Goal: Task Accomplishment & Management: Manage account settings

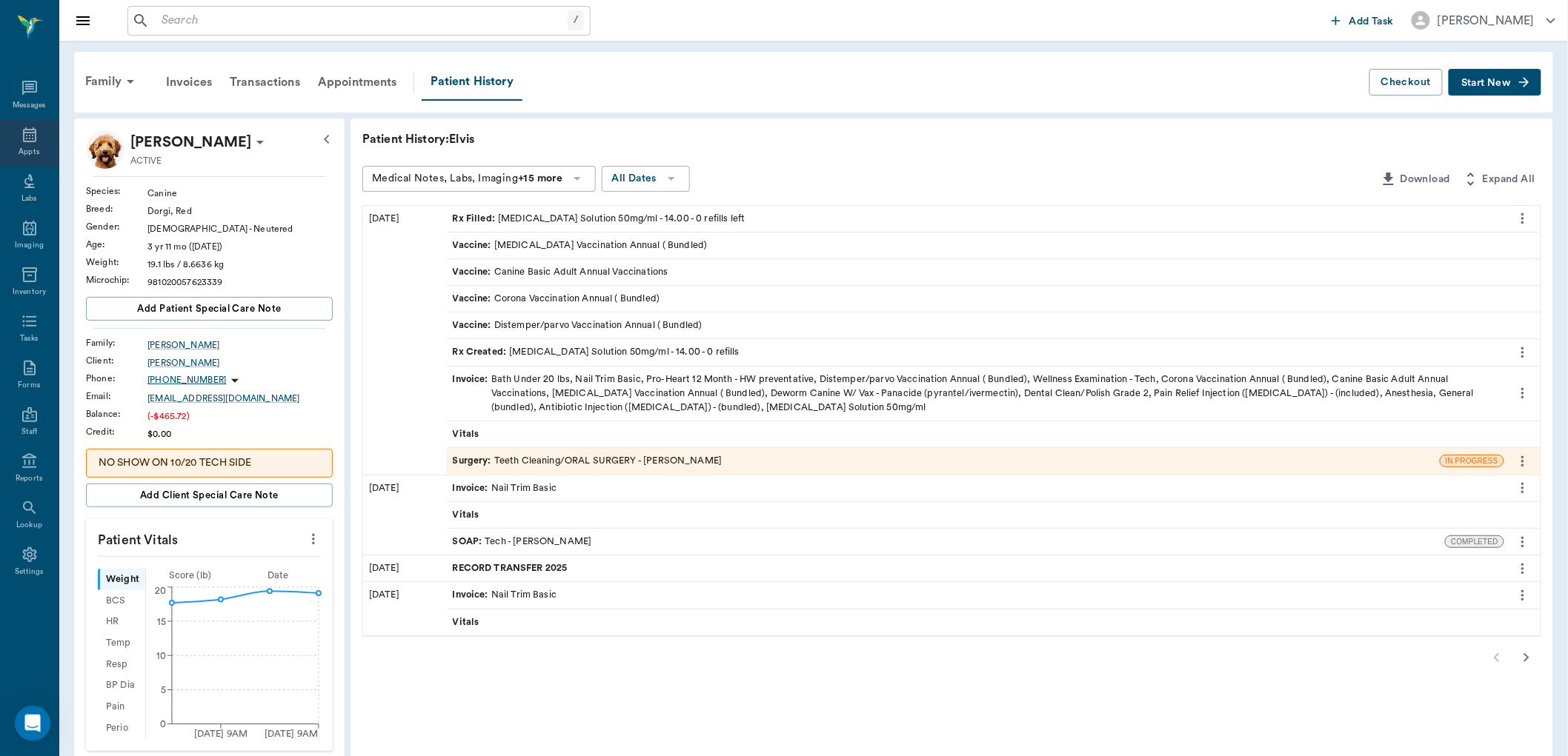
click at [29, 138] on icon at bounding box center [29, 135] width 18 height 18
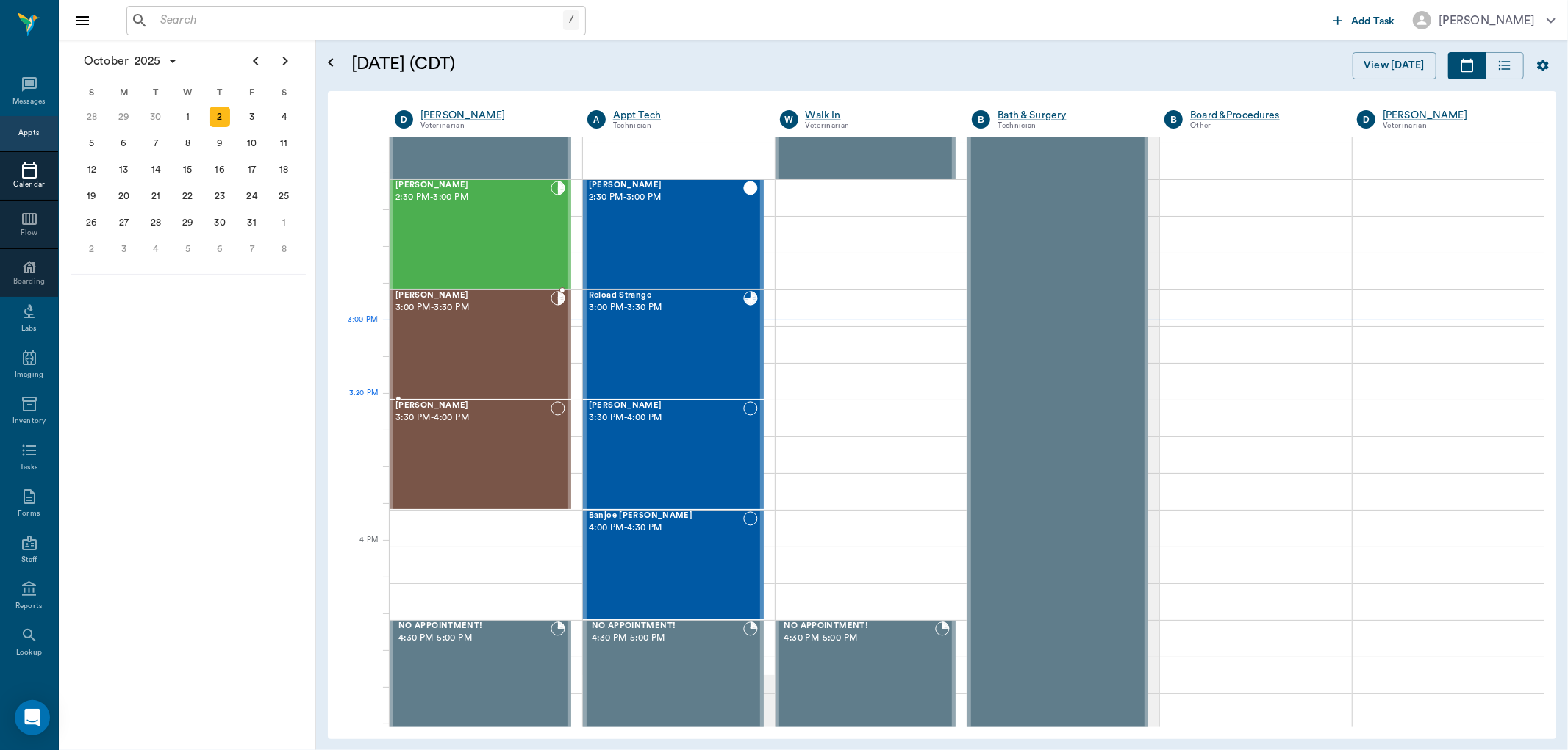
scroll to position [1299, 0]
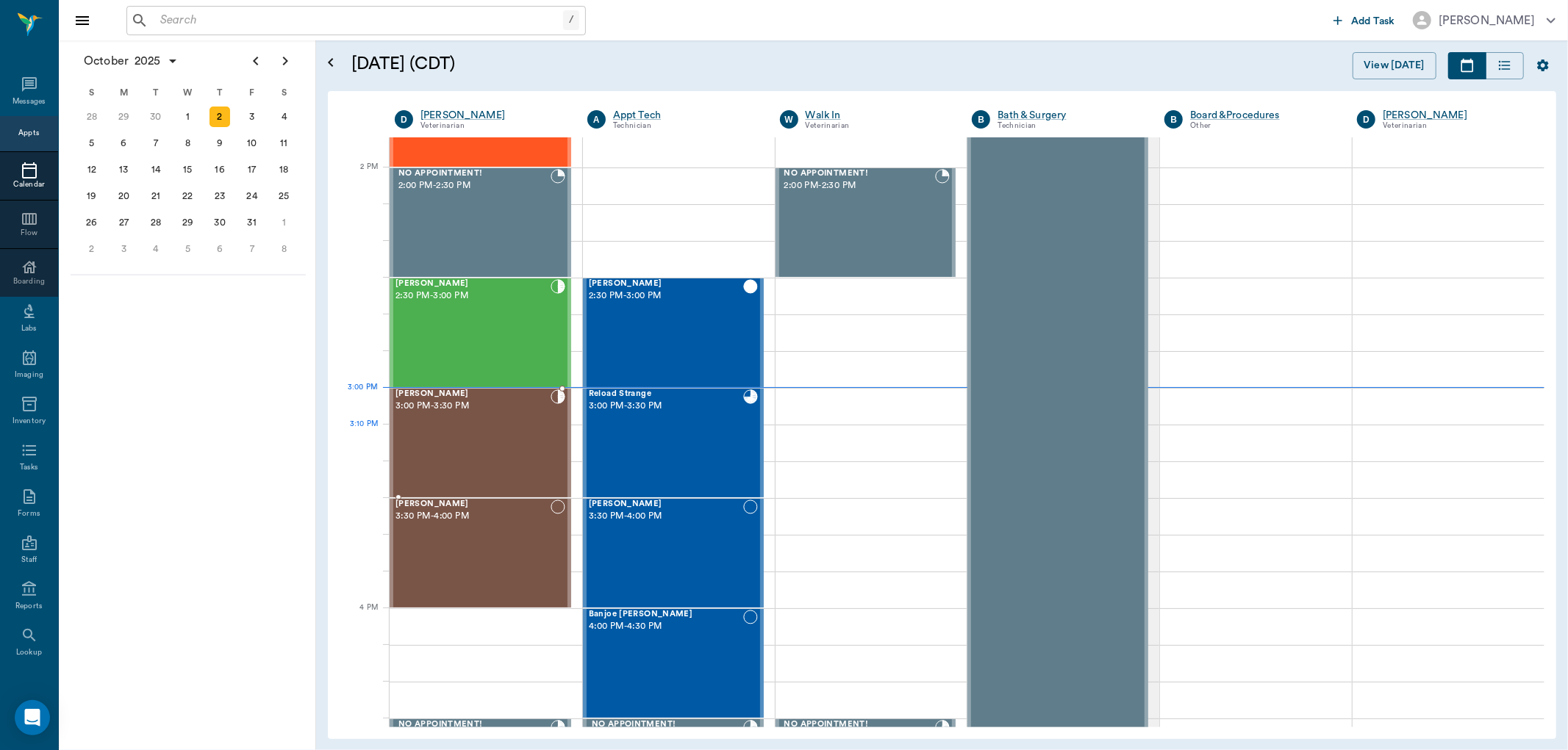
click at [441, 424] on div "[PERSON_NAME] 3:00 PM - 3:30 PM" at bounding box center [472, 443] width 155 height 107
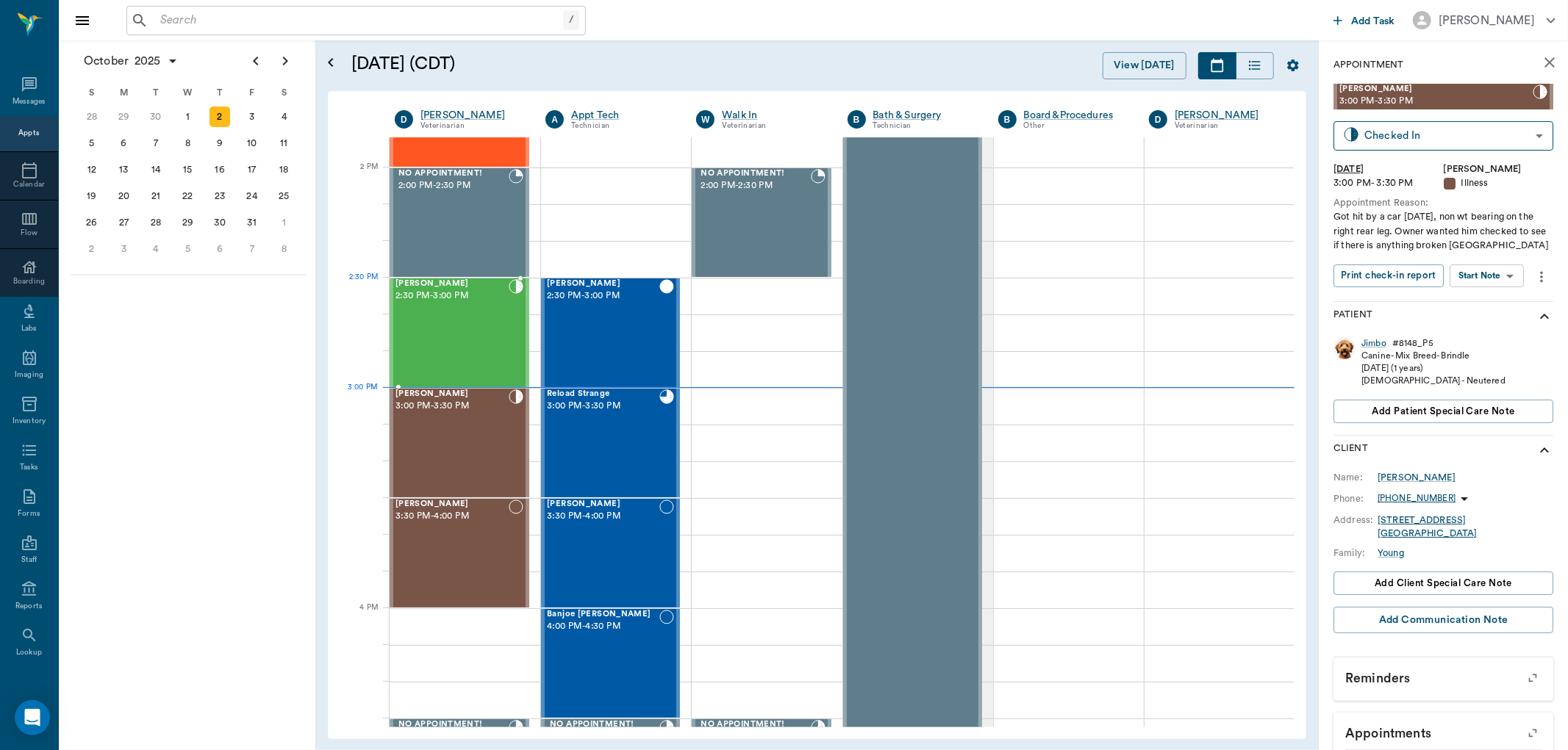
click at [419, 303] on div "[PERSON_NAME] 2:30 PM - 3:00 PM" at bounding box center [452, 333] width 113 height 107
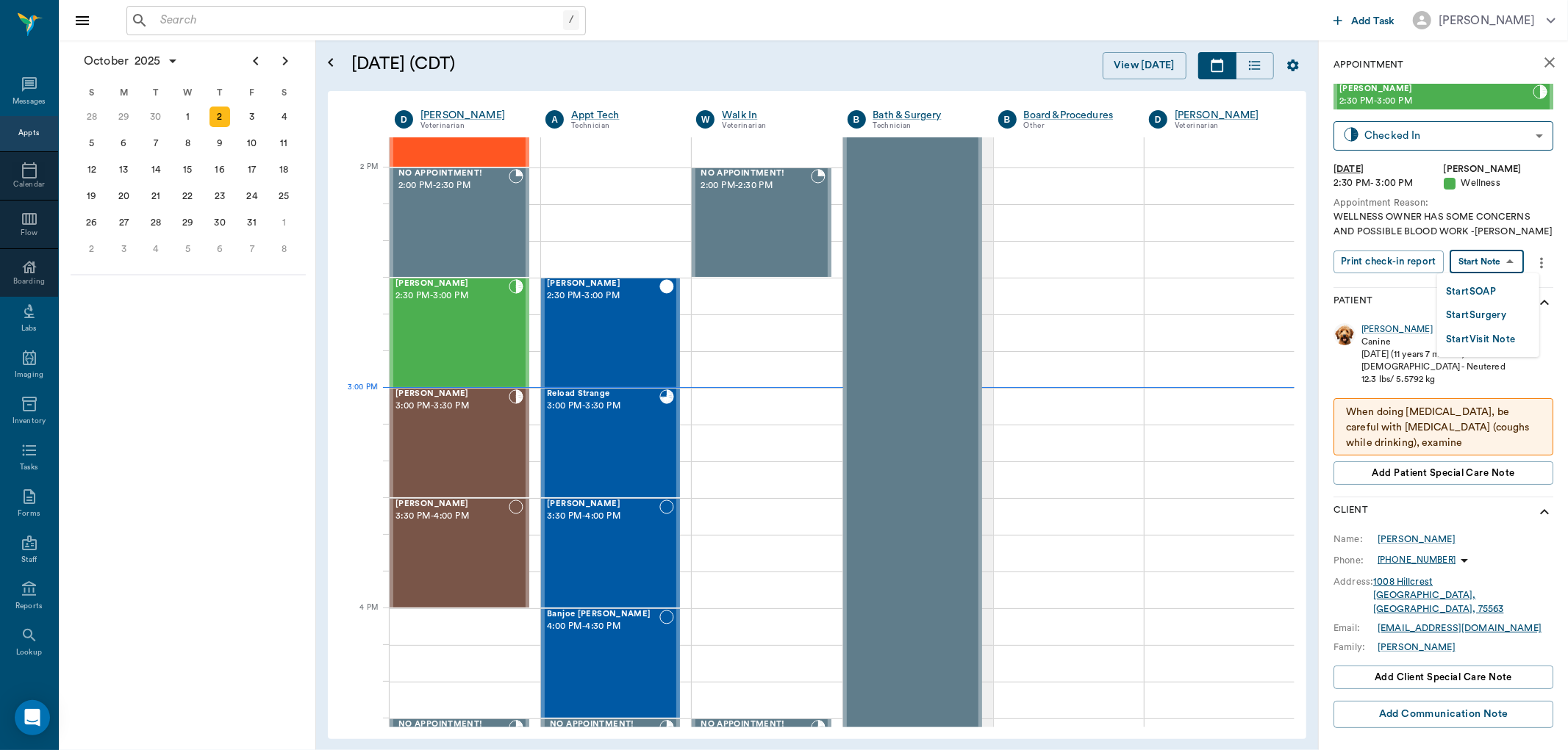
click at [1496, 260] on body "/ ​ Add Task [PERSON_NAME] Nectar Messages Appts Calendar Flow Boarding Labs Im…" at bounding box center [784, 375] width 1568 height 750
click at [1483, 290] on button "Start SOAP" at bounding box center [1470, 292] width 50 height 17
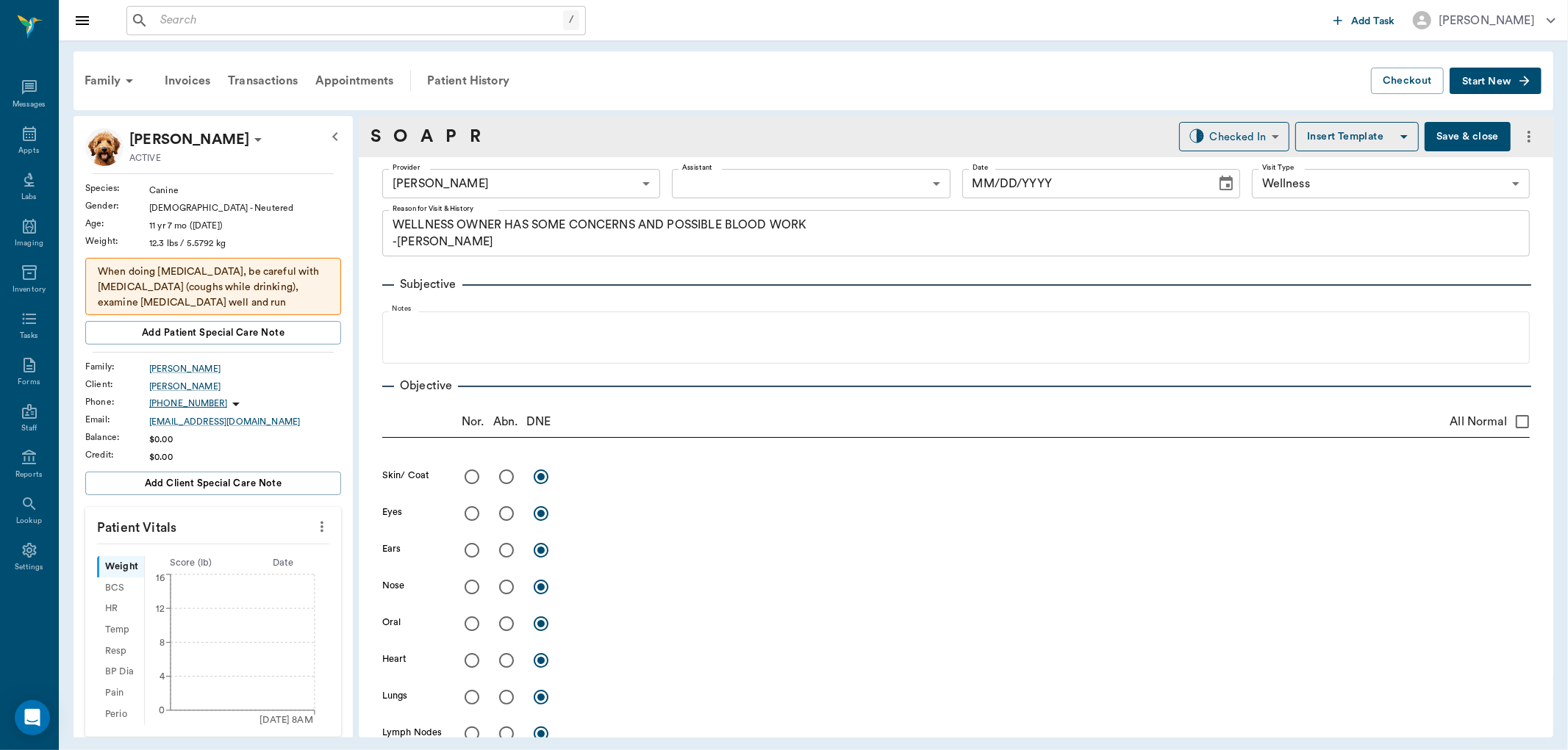
type input "63ec2f075fda476ae8351a4d"
type input "65d2be4f46e3a538d89b8c14"
type textarea "WELLNESS OWNER HAS SOME CONCERNS AND POSSIBLE BLOOD WORK -[PERSON_NAME]"
type input "[DATE]"
drag, startPoint x: 469, startPoint y: 469, endPoint x: 472, endPoint y: 519, distance: 50.1
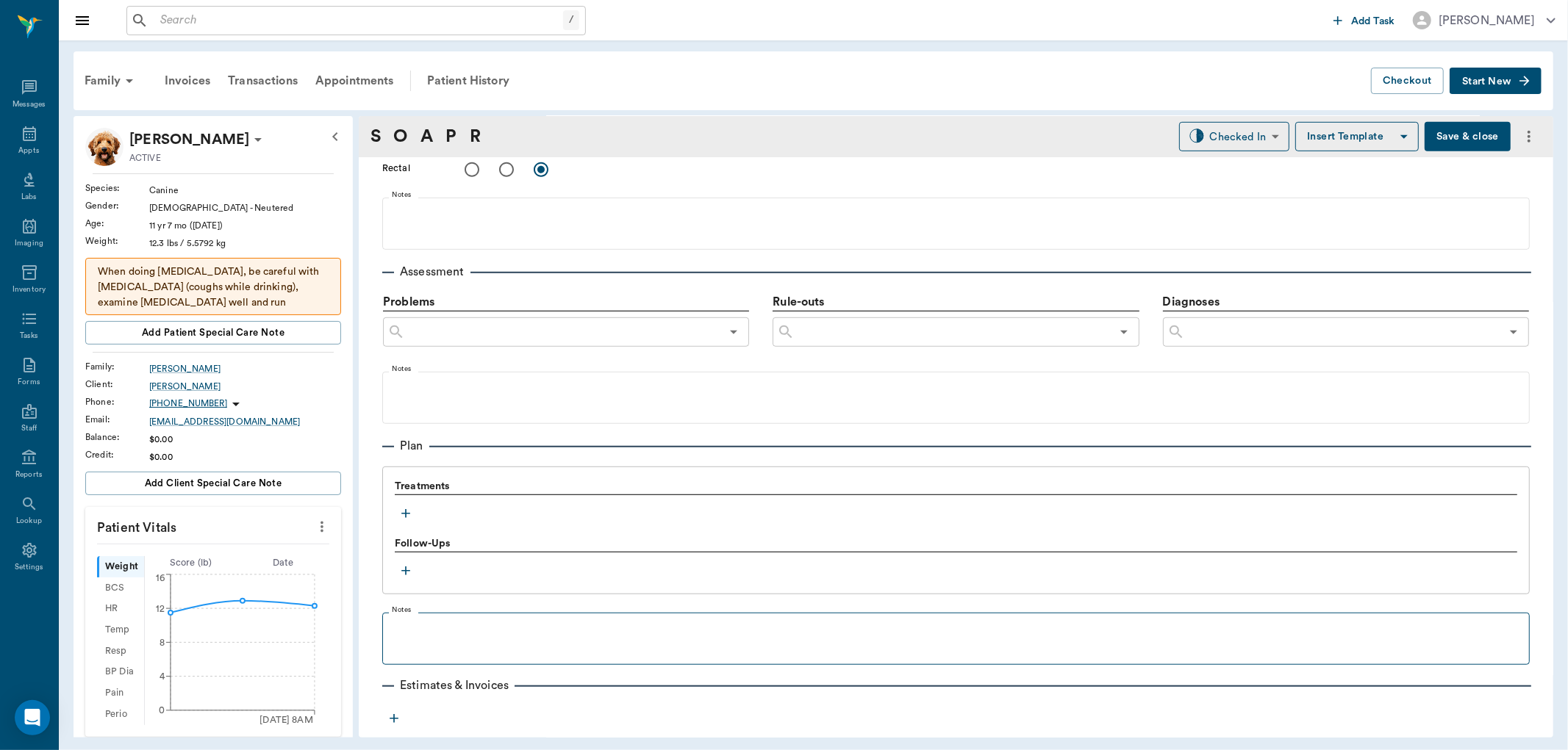
scroll to position [812, 0]
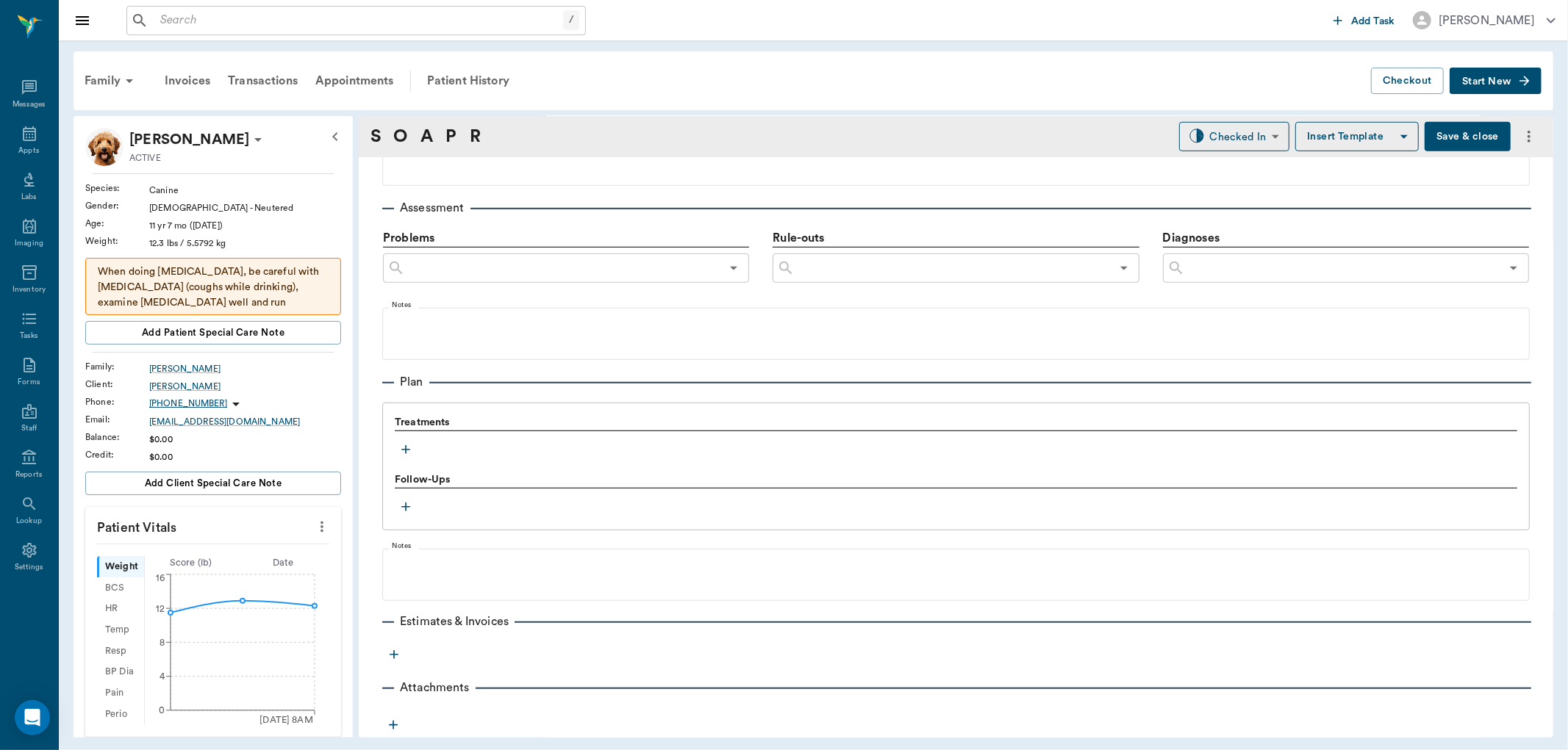
click at [402, 455] on icon "button" at bounding box center [406, 450] width 15 height 15
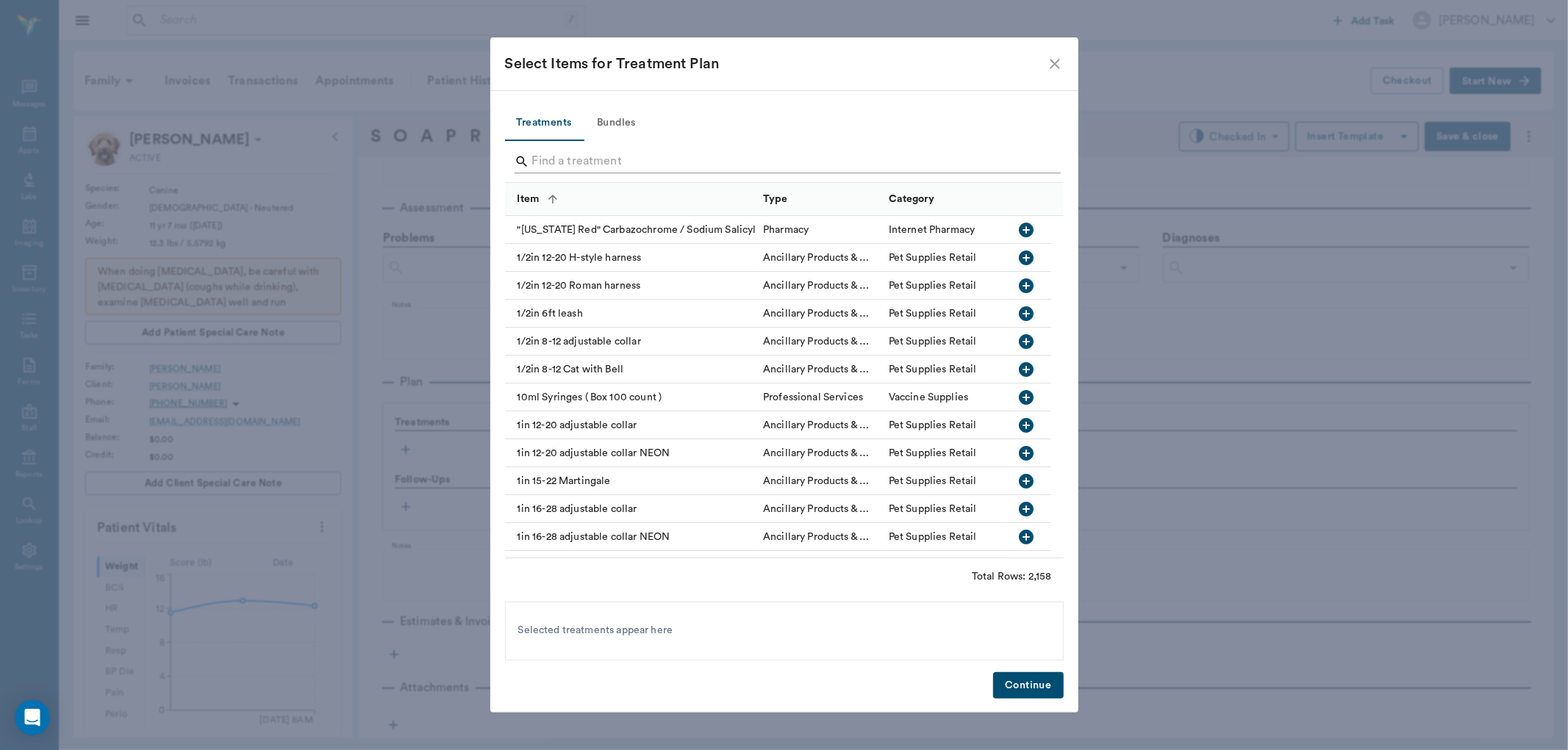
click at [630, 159] on input "Search" at bounding box center [785, 161] width 506 height 24
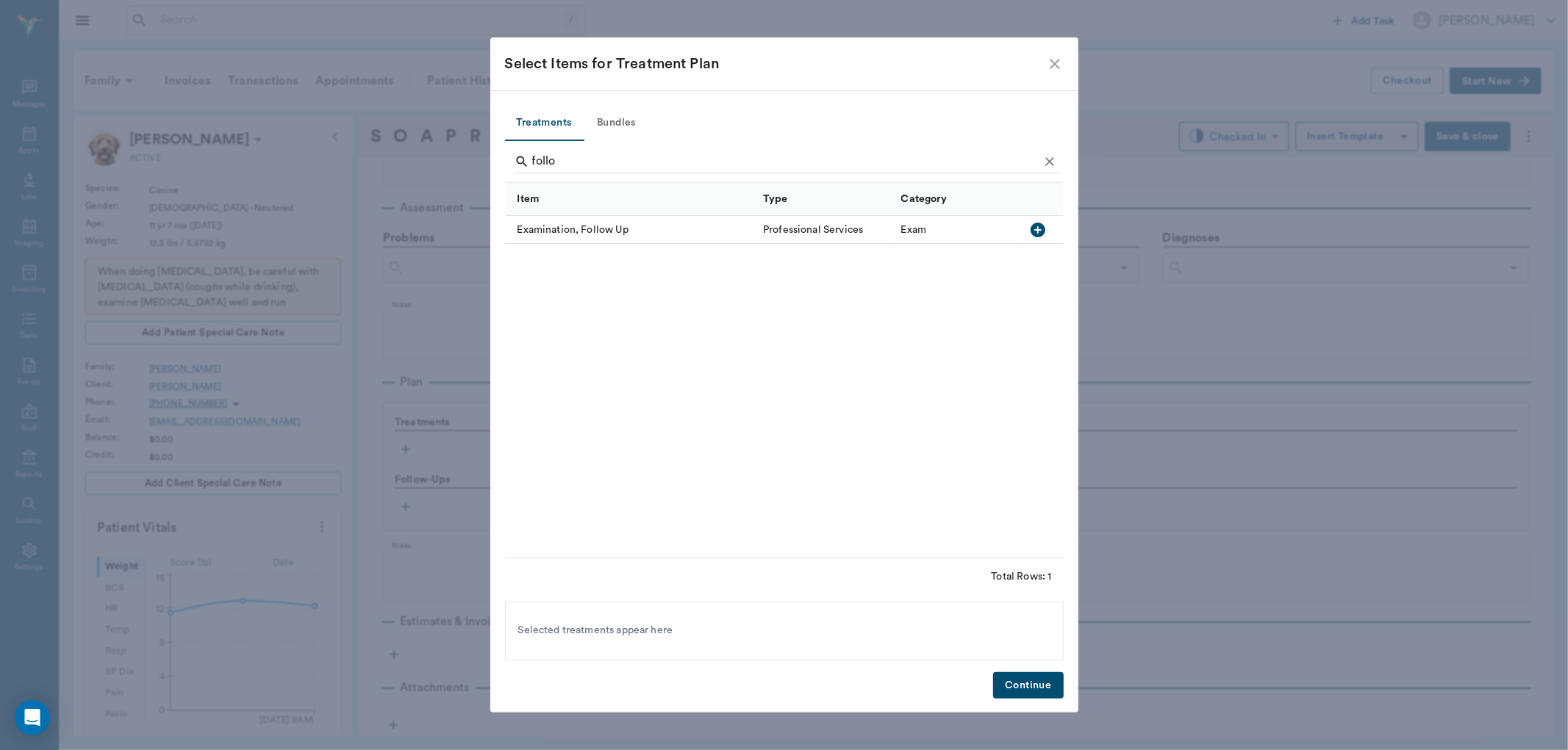
click at [1034, 232] on icon "button" at bounding box center [1038, 231] width 15 height 15
drag, startPoint x: 722, startPoint y: 546, endPoint x: 606, endPoint y: 504, distance: 123.4
click at [606, 504] on div "Examination, Follow Up Professional Services Exam" at bounding box center [785, 387] width 559 height 342
click at [626, 159] on input "follo" at bounding box center [785, 161] width 506 height 24
type input "f"
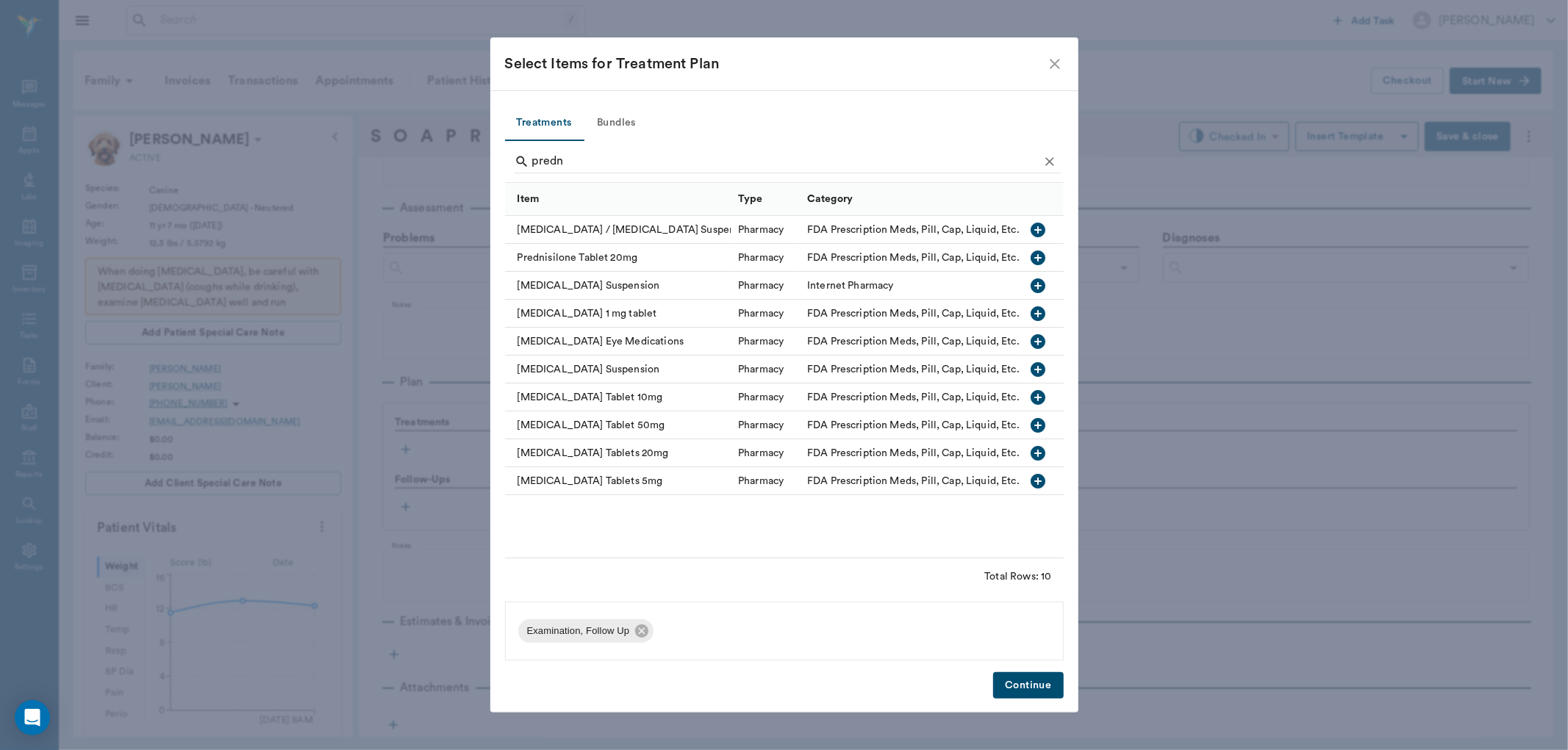
click at [1047, 478] on icon "button" at bounding box center [1038, 481] width 18 height 18
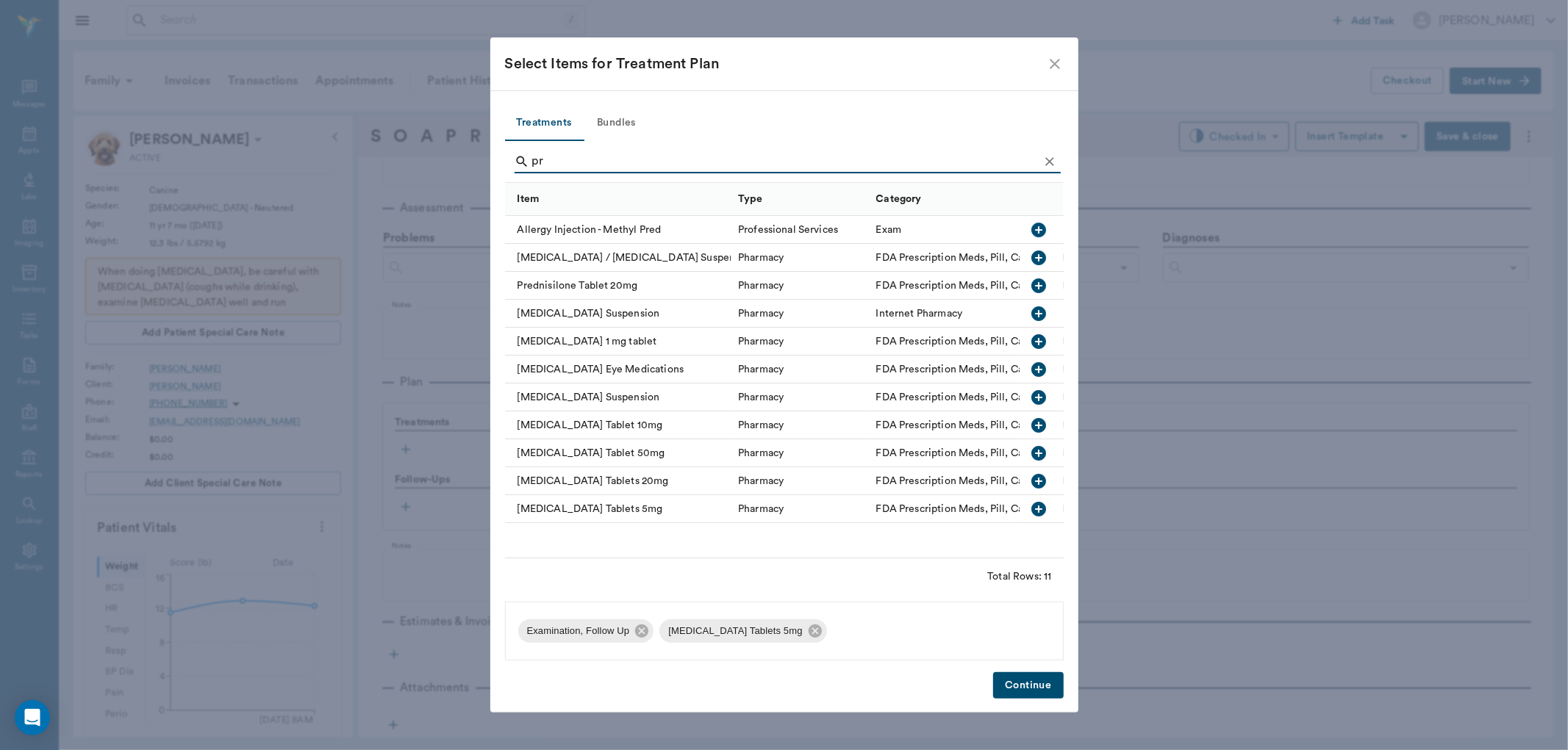
type input "p"
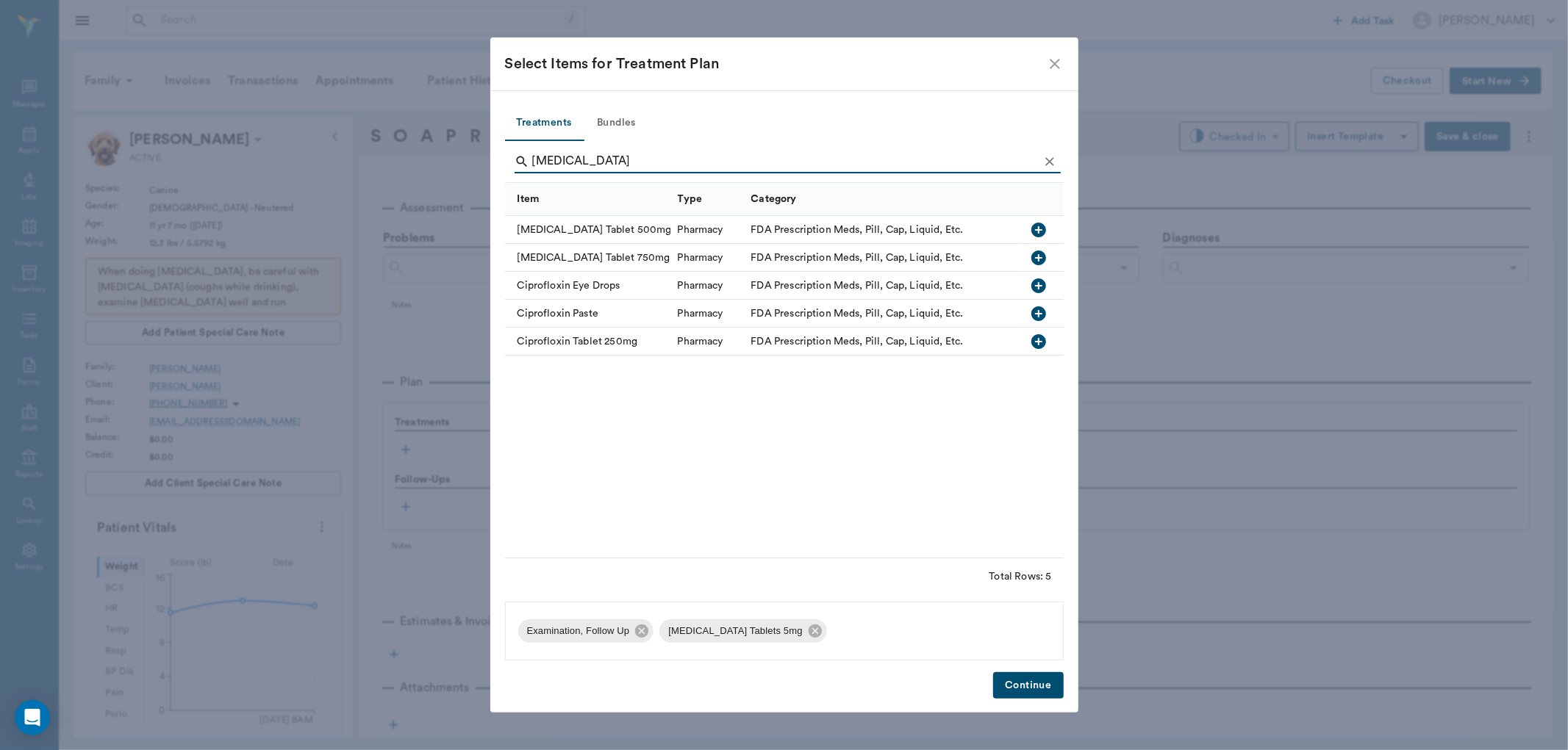
type input "[MEDICAL_DATA]"
click at [1041, 341] on icon "button" at bounding box center [1039, 342] width 15 height 15
drag, startPoint x: 1011, startPoint y: 694, endPoint x: 1019, endPoint y: 687, distance: 10.6
click at [1012, 694] on button "Continue" at bounding box center [1028, 686] width 70 height 27
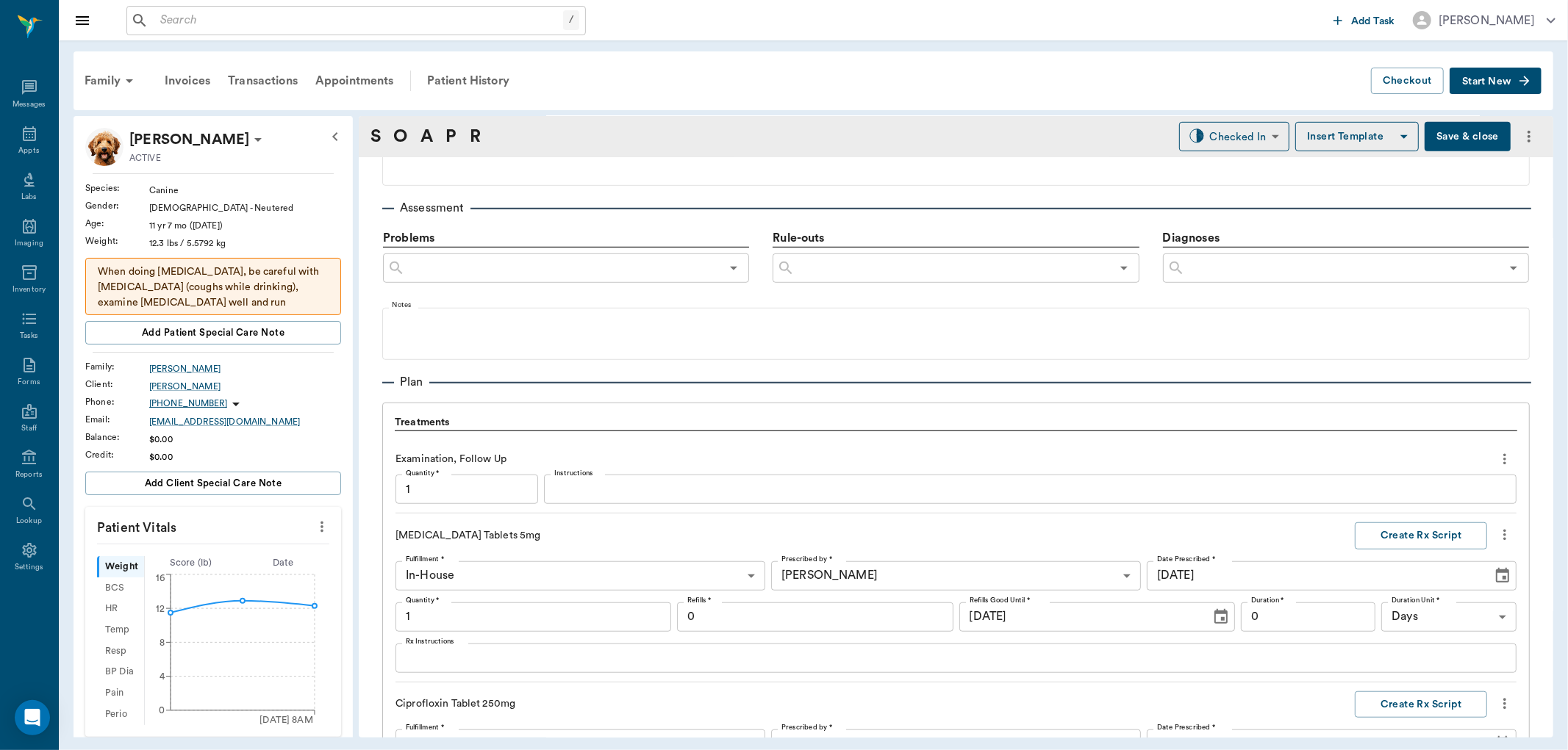
scroll to position [1231, 0]
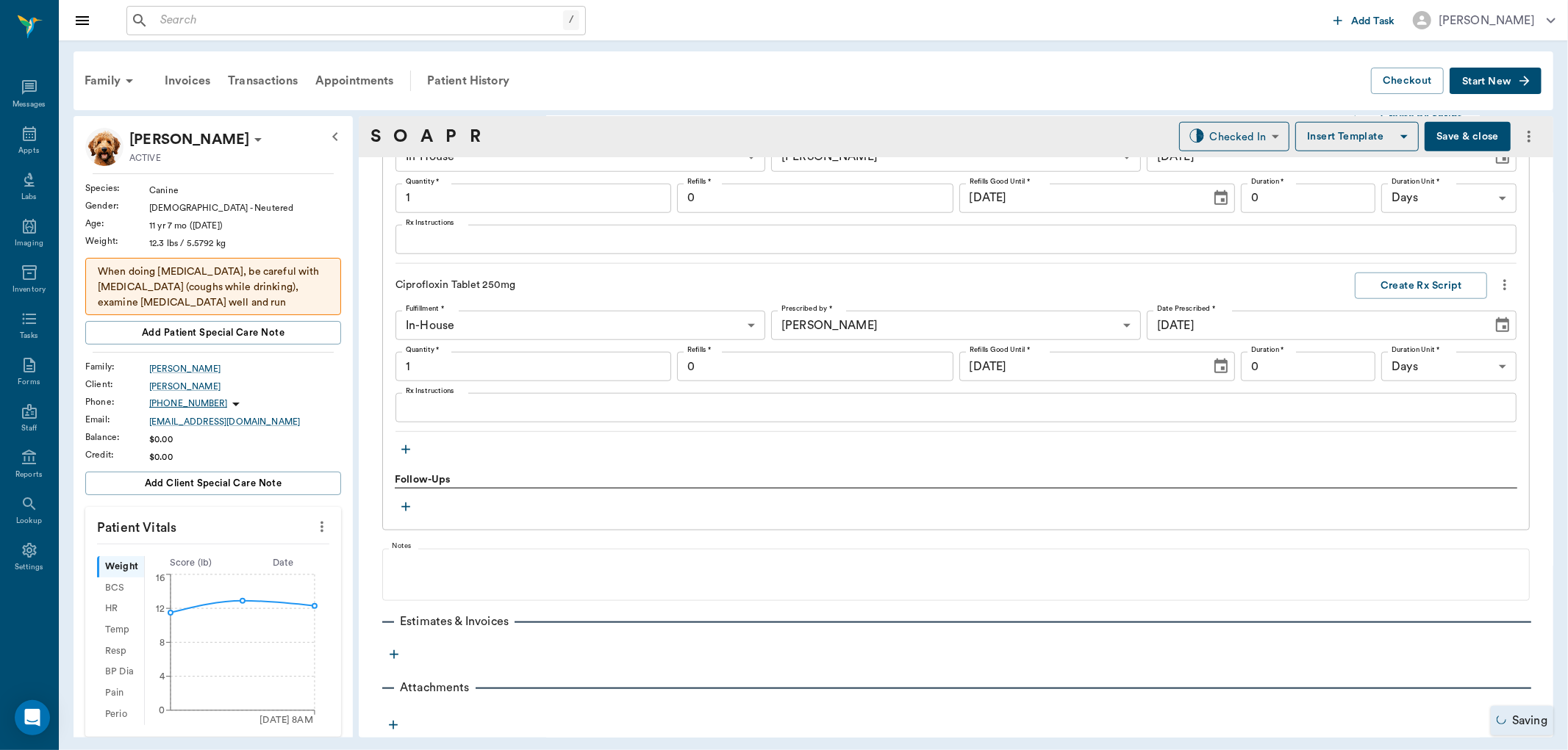
type input "1.00"
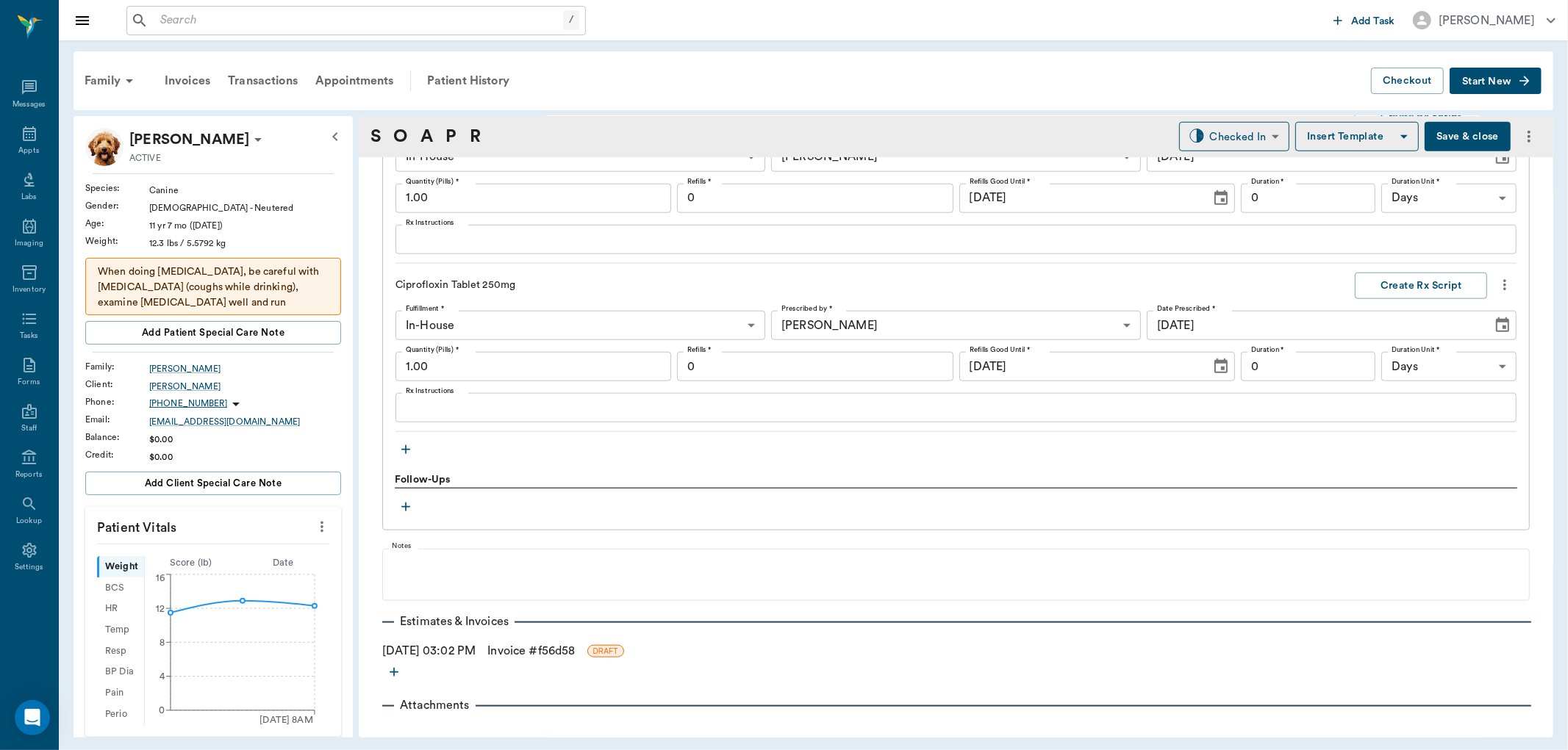
click at [485, 362] on input "1.00" at bounding box center [533, 366] width 276 height 29
type input "30.00"
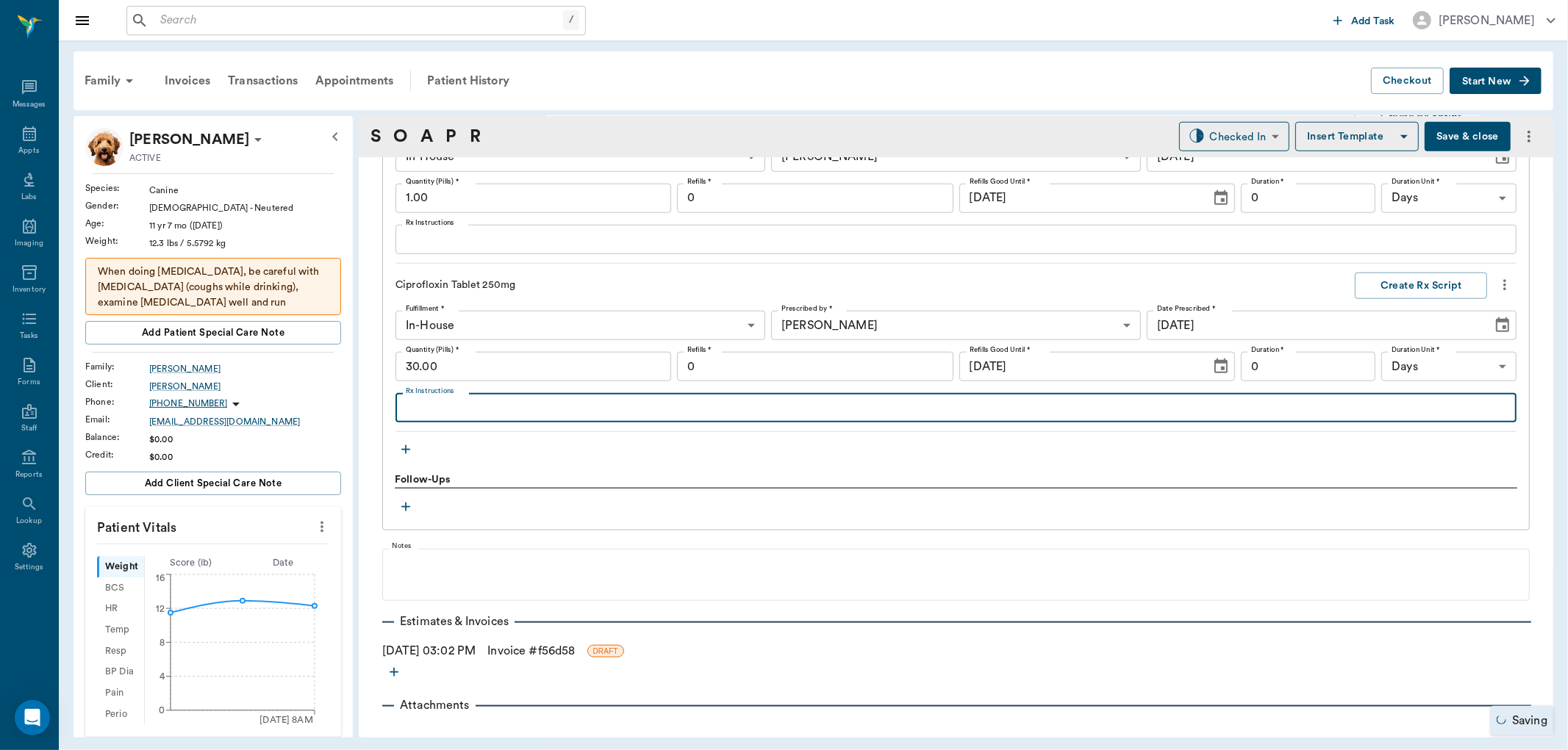
click at [438, 406] on textarea "Rx Instructions" at bounding box center [955, 408] width 1100 height 17
type textarea "Give 1/2 tablet daily"
click at [887, 368] on input "0" at bounding box center [814, 366] width 276 height 29
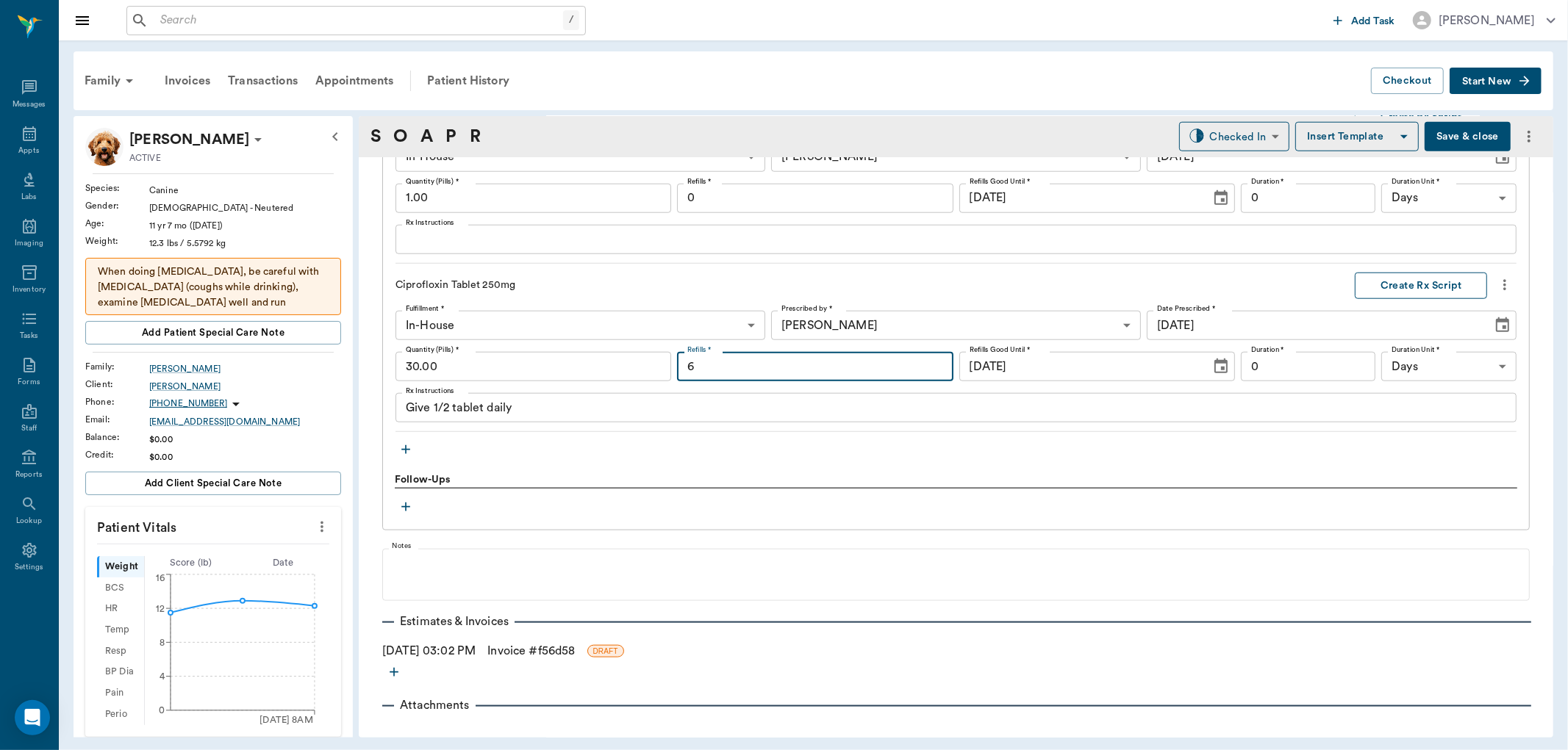
type input "6"
click at [1416, 284] on button "Create Rx Script" at bounding box center [1420, 286] width 133 height 27
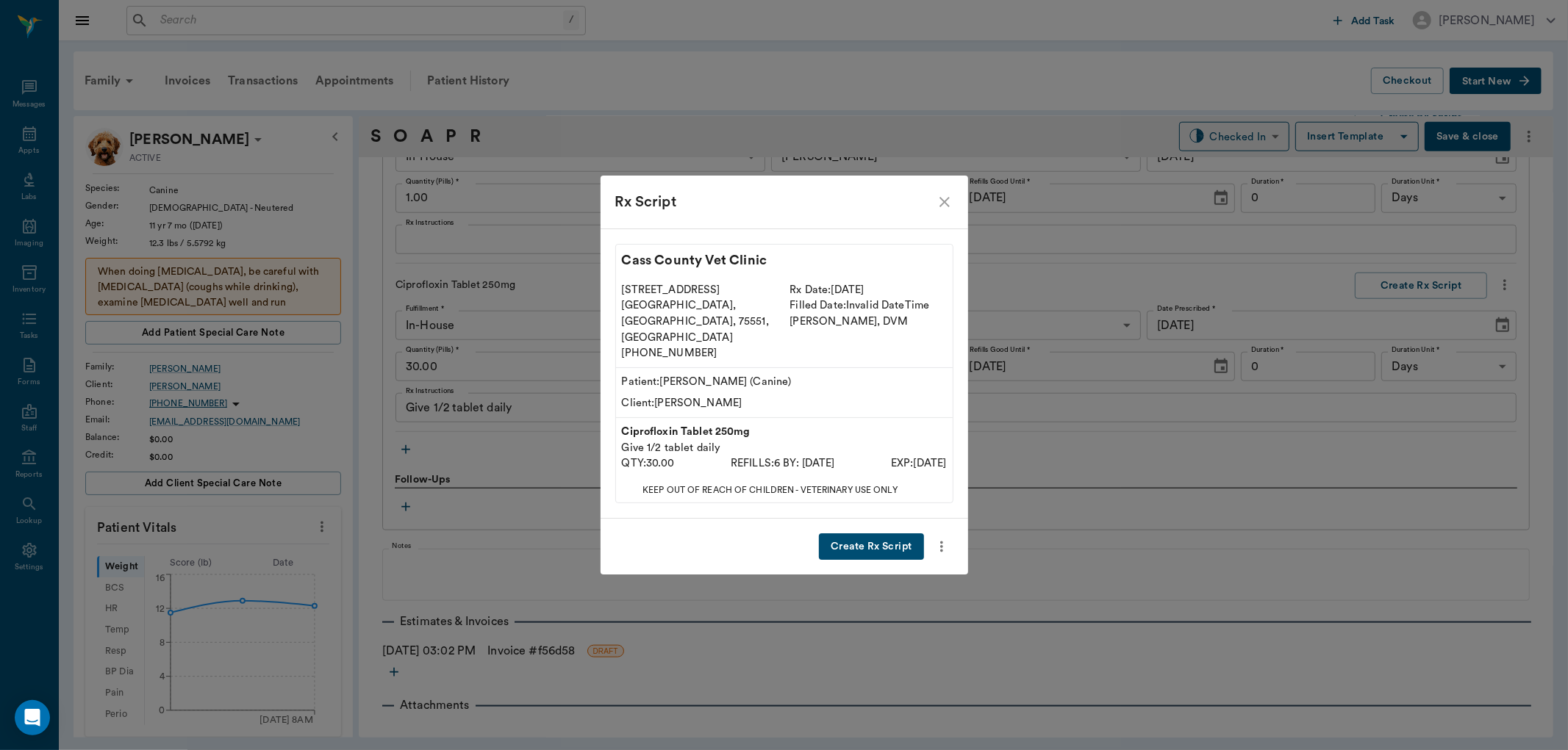
click at [878, 534] on button "Create Rx Script" at bounding box center [871, 547] width 104 height 27
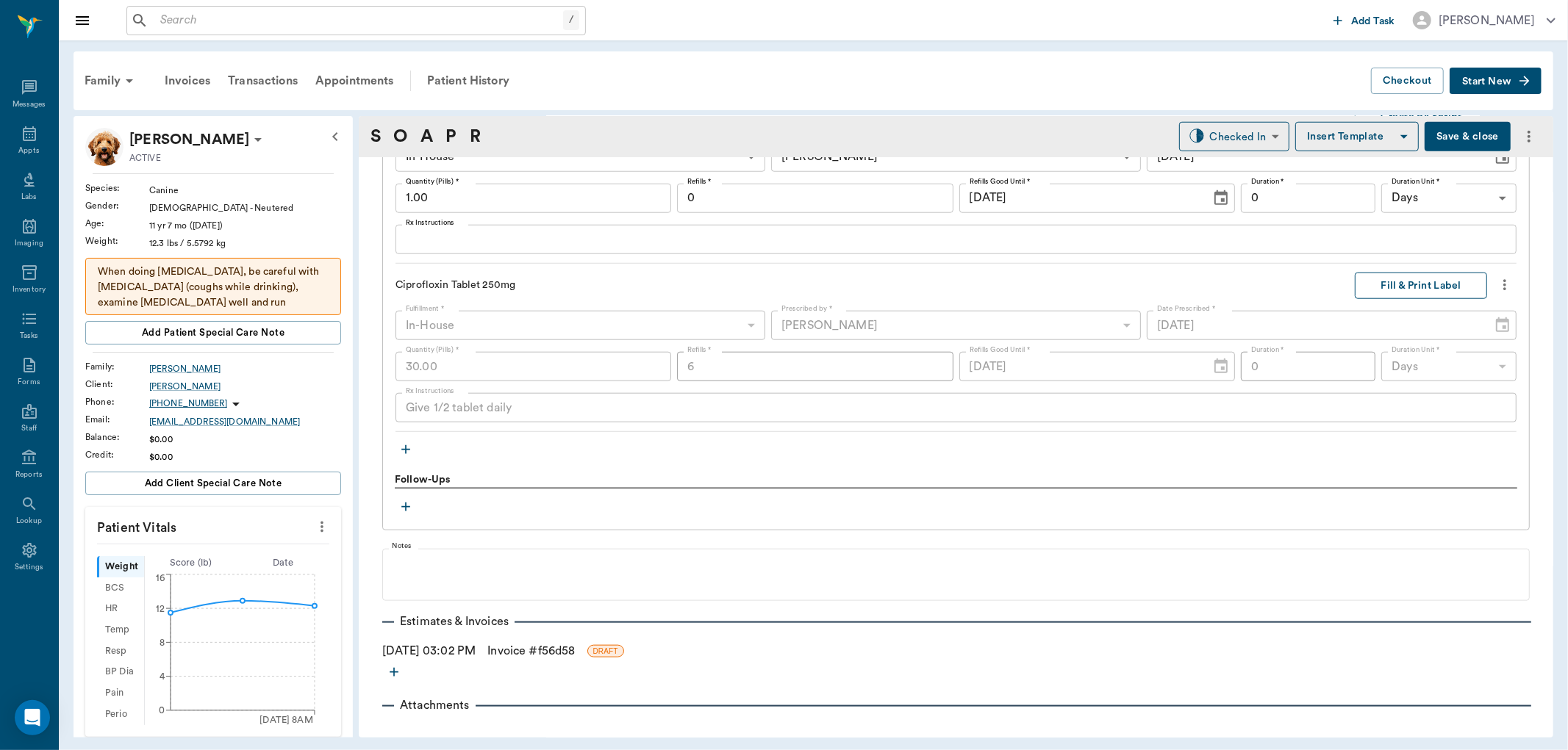
click at [1413, 291] on button "Fill & Print Label" at bounding box center [1420, 286] width 133 height 27
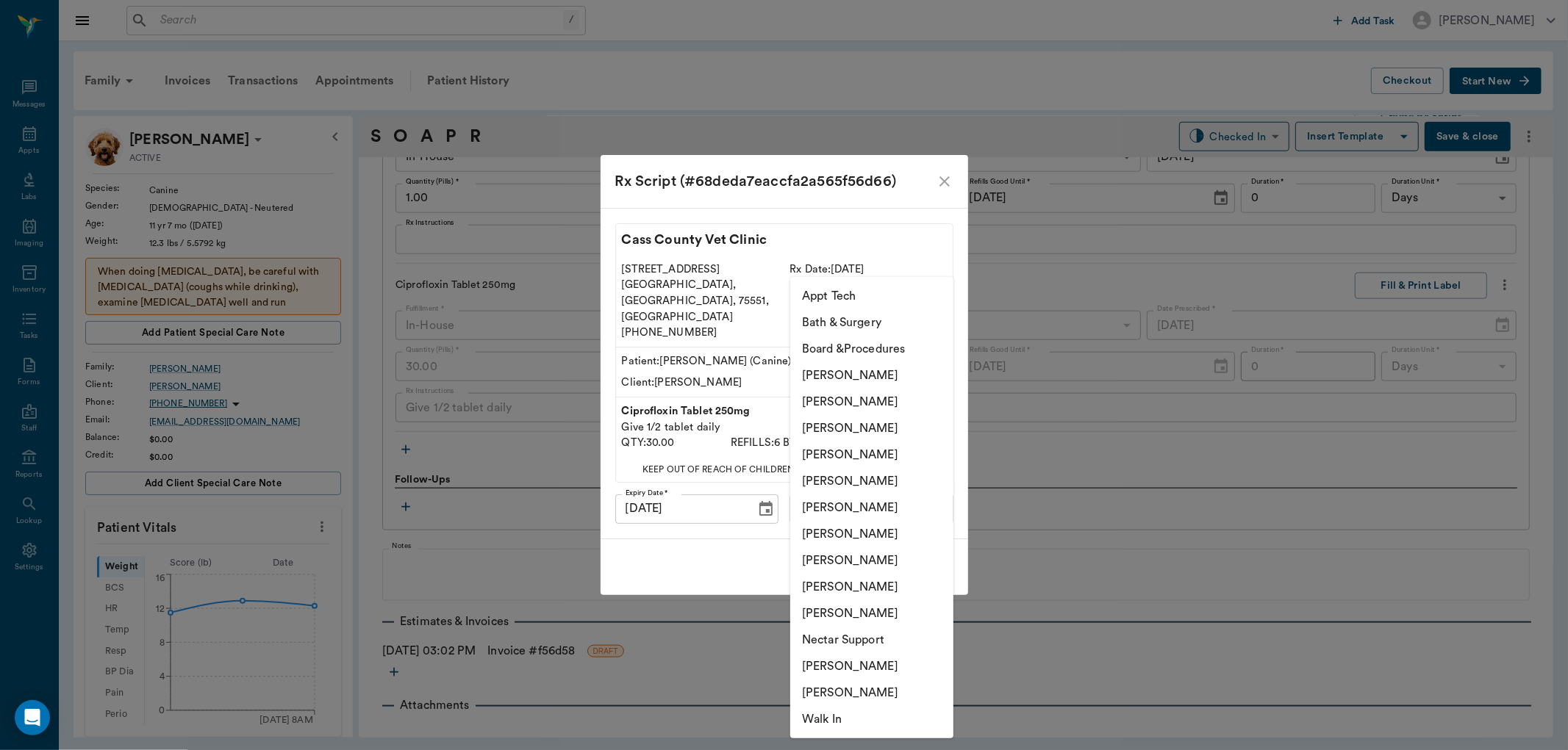
click at [932, 502] on body "/ ​ Add Task [PERSON_NAME] Nectar Messages Appts Labs Imaging Inventory Tasks F…" at bounding box center [784, 375] width 1568 height 750
click at [864, 452] on li "[PERSON_NAME]" at bounding box center [872, 455] width 163 height 26
type input "63ec2f075fda476ae8351a4d"
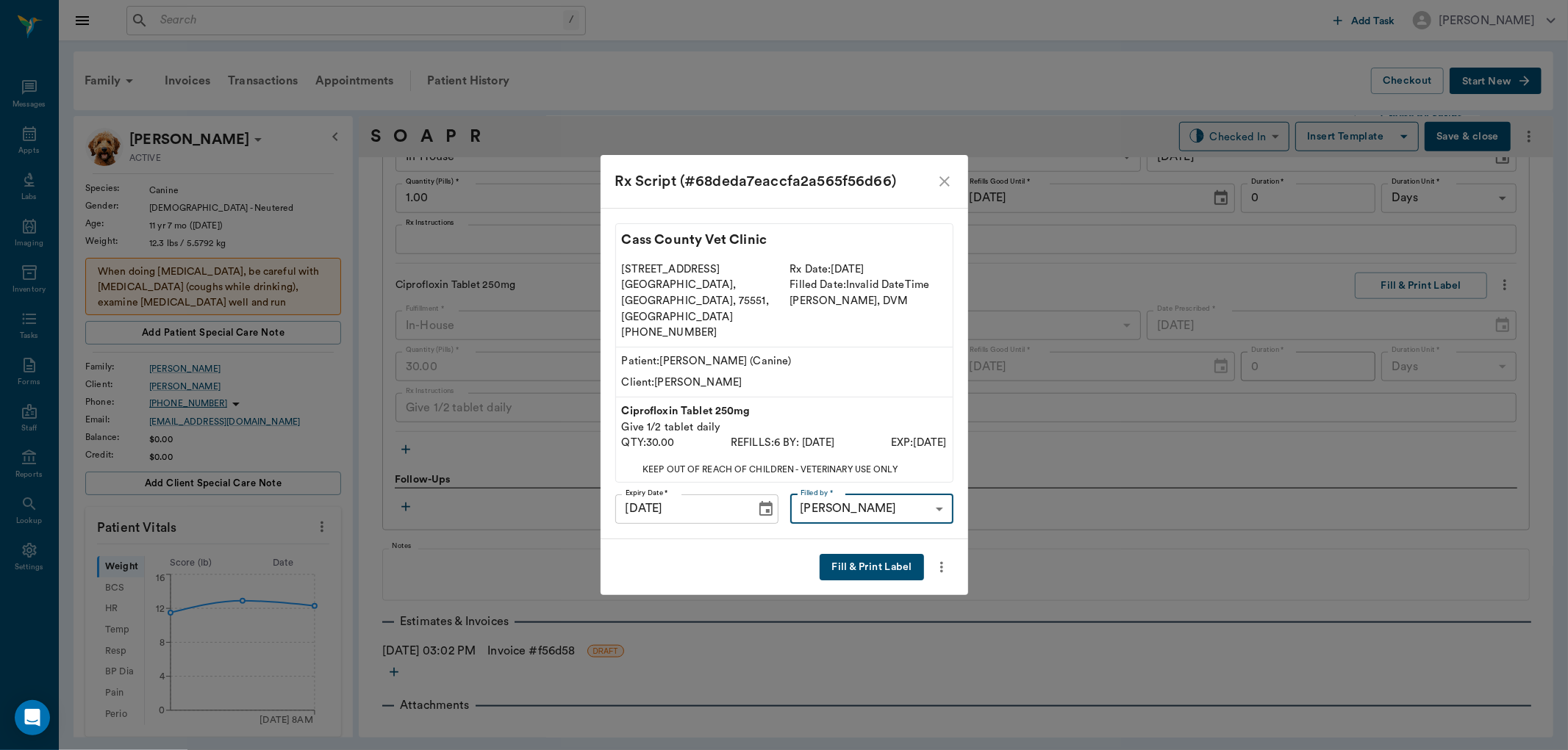
click at [876, 554] on button "Fill & Print Label" at bounding box center [872, 567] width 104 height 27
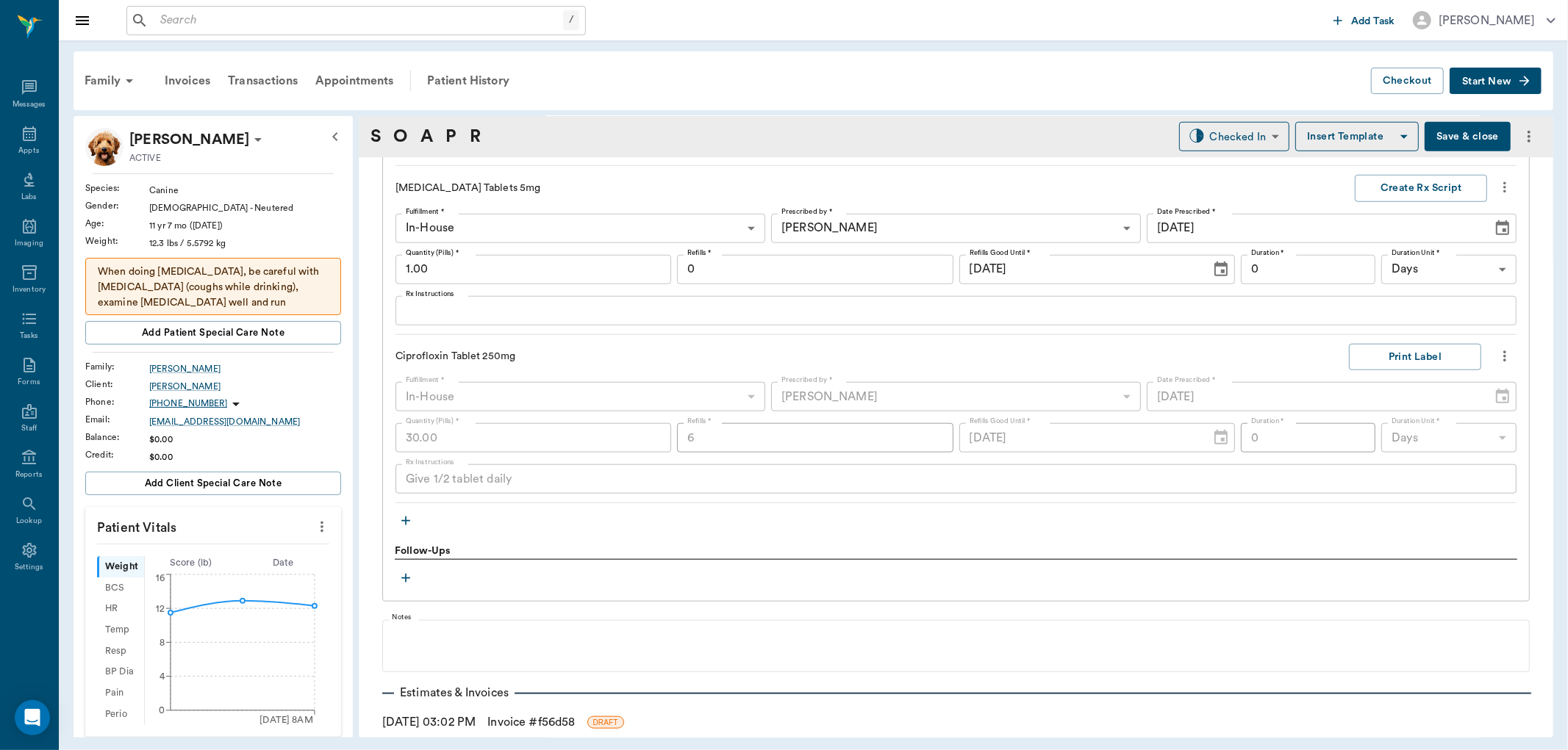
scroll to position [1086, 0]
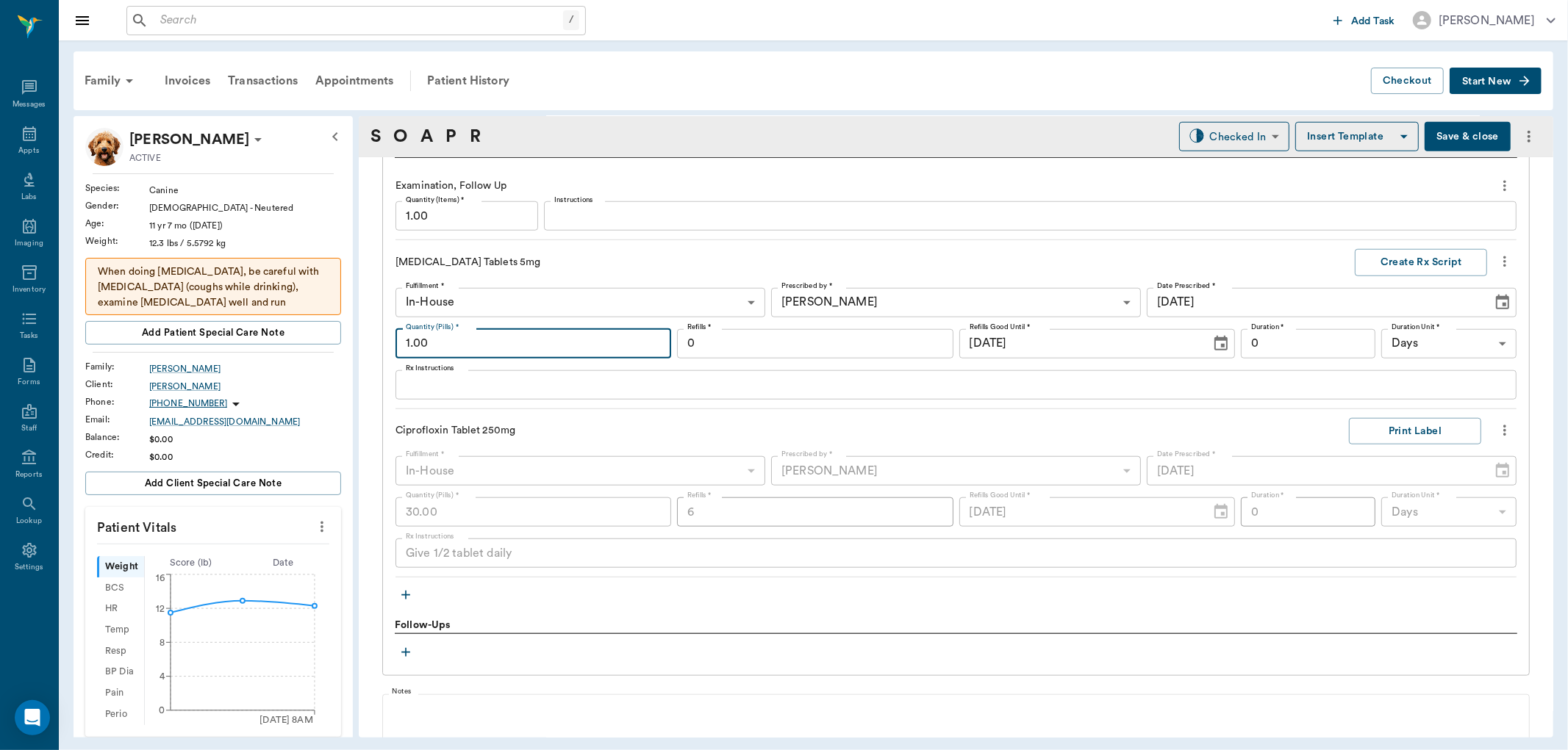
click at [501, 345] on input "1.00" at bounding box center [533, 343] width 276 height 29
type input "60.00"
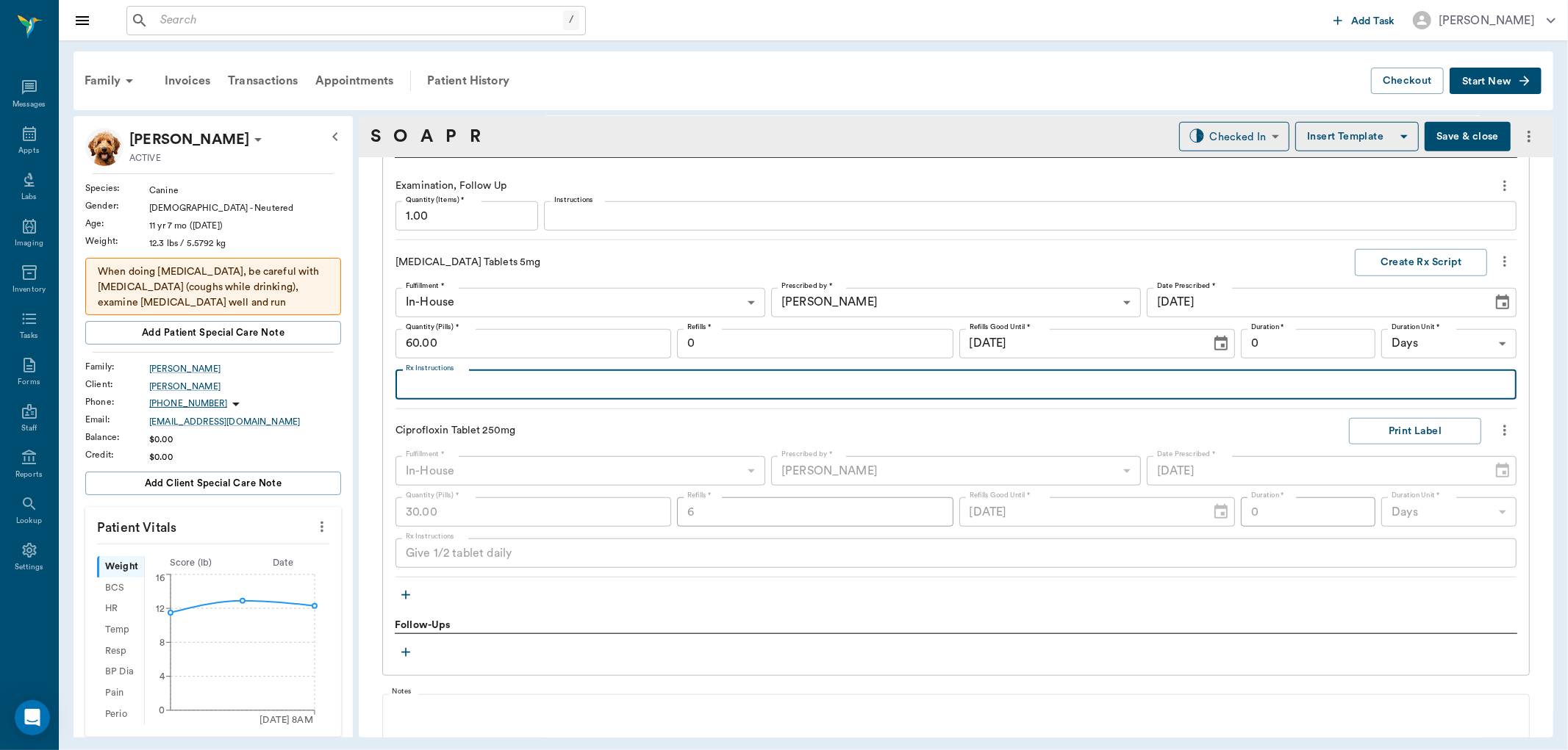
click at [499, 391] on textarea "Rx Instructions" at bounding box center [955, 385] width 1100 height 17
type textarea "Give 1/2 tablet twice daily for 1 week then once daily, may increase to 1 table…"
click at [855, 351] on input "0" at bounding box center [814, 343] width 276 height 29
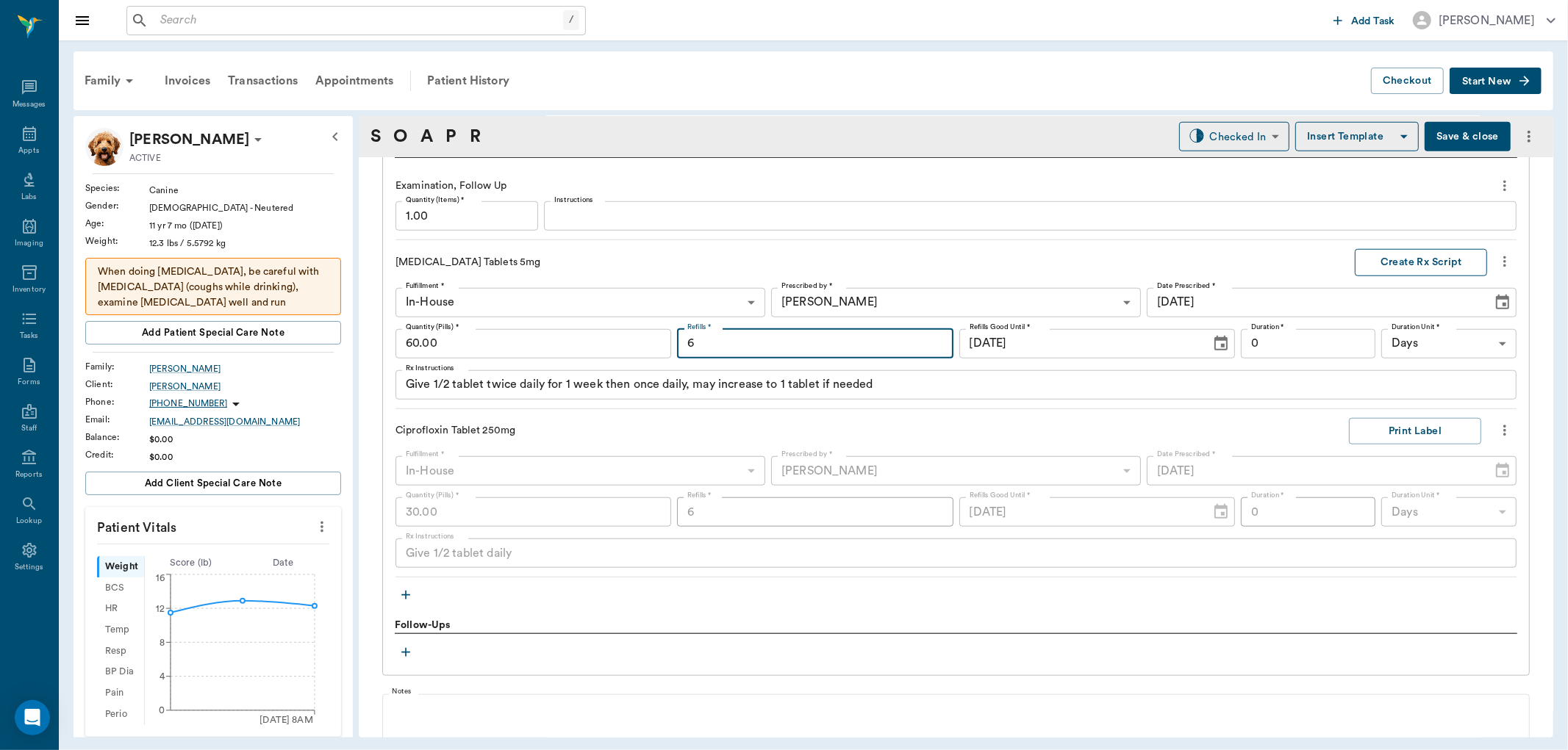
type input "6"
click at [1401, 261] on button "Create Rx Script" at bounding box center [1420, 263] width 133 height 27
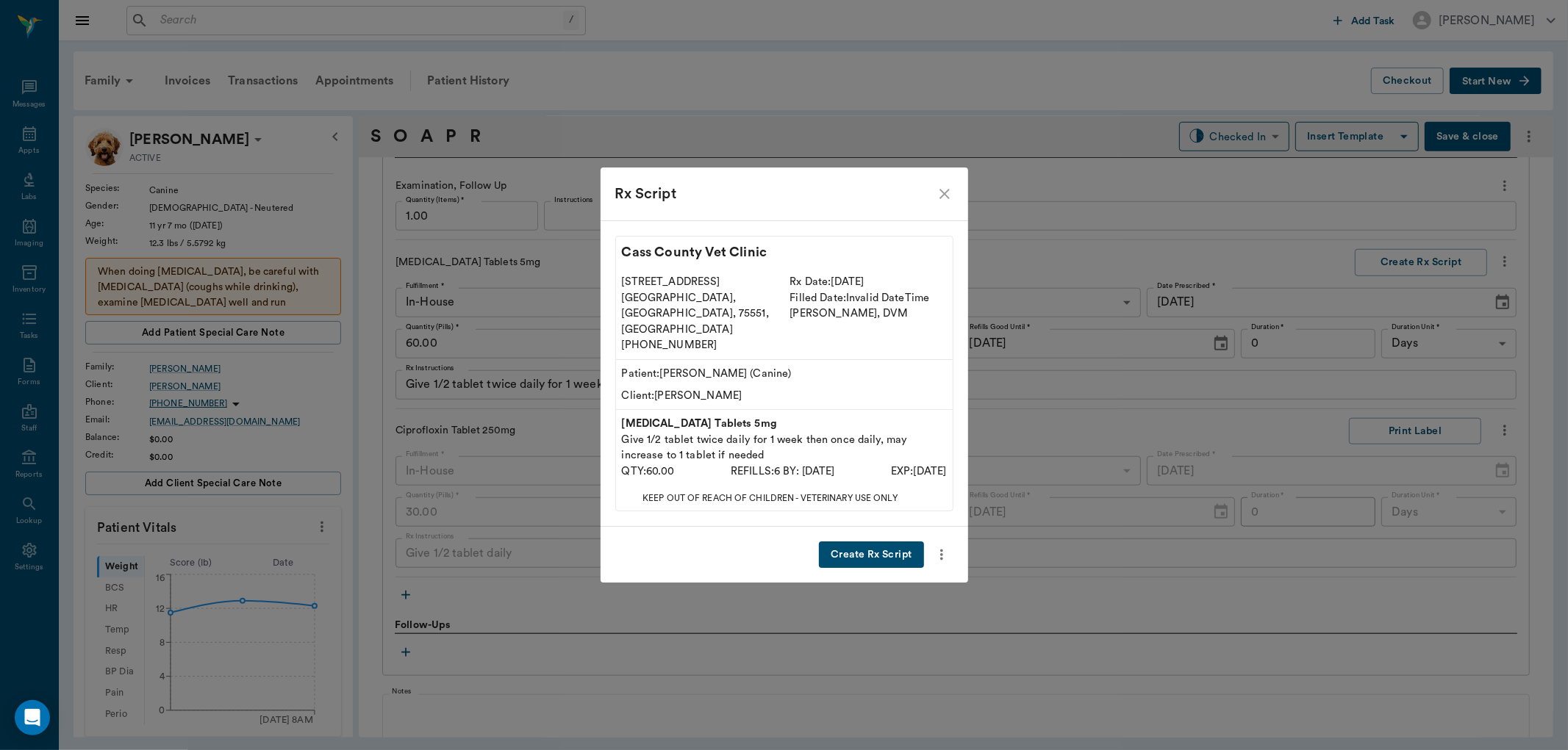
click at [862, 542] on button "Create Rx Script" at bounding box center [871, 555] width 104 height 27
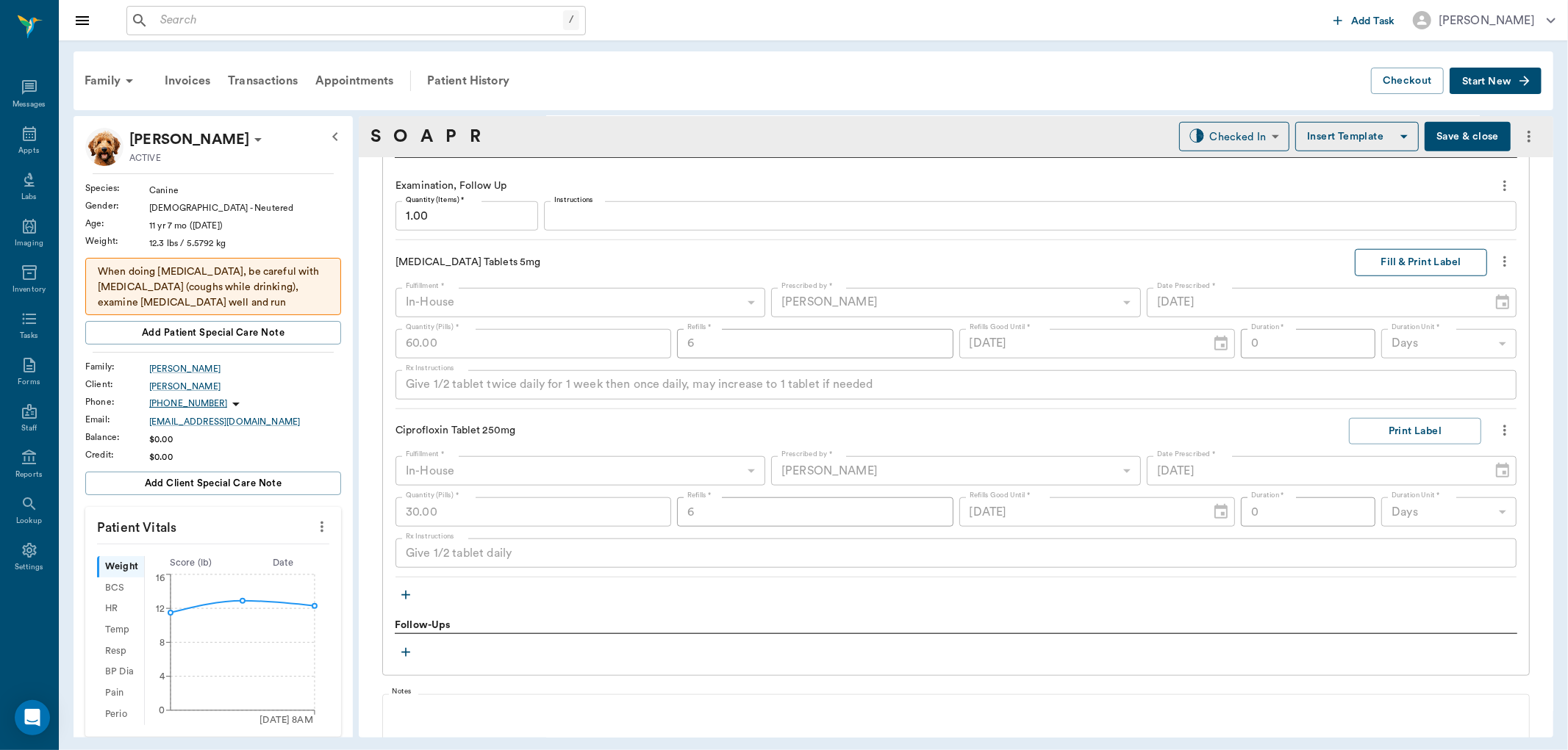
click at [1422, 263] on button "Fill & Print Label" at bounding box center [1420, 263] width 133 height 27
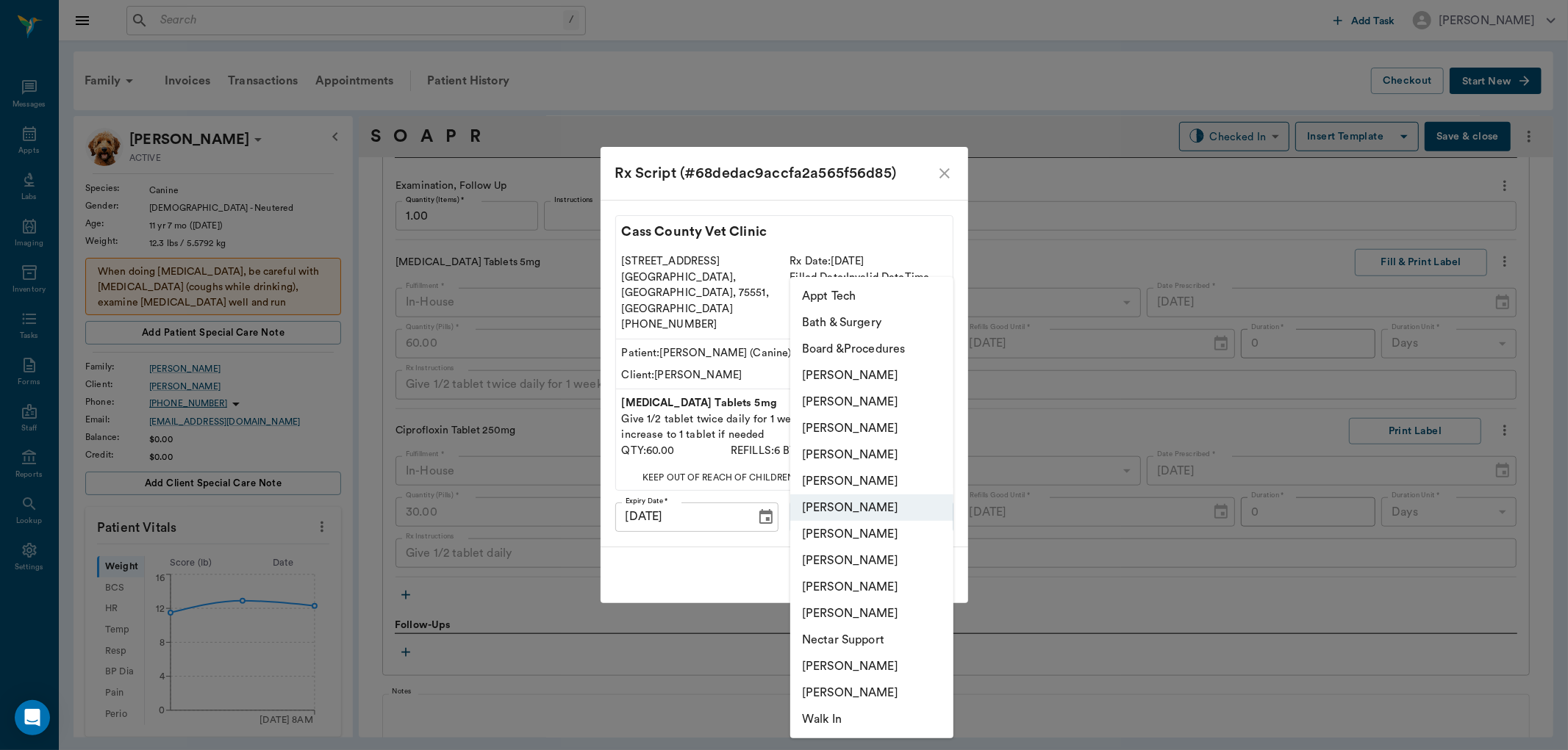
drag, startPoint x: 938, startPoint y: 502, endPoint x: 886, endPoint y: 491, distance: 53.2
click at [885, 491] on body "/ ​ Add Task [PERSON_NAME] Nectar Messages Appts Labs Imaging Inventory Tasks F…" at bounding box center [784, 375] width 1568 height 750
click at [872, 452] on li "[PERSON_NAME]" at bounding box center [872, 455] width 163 height 26
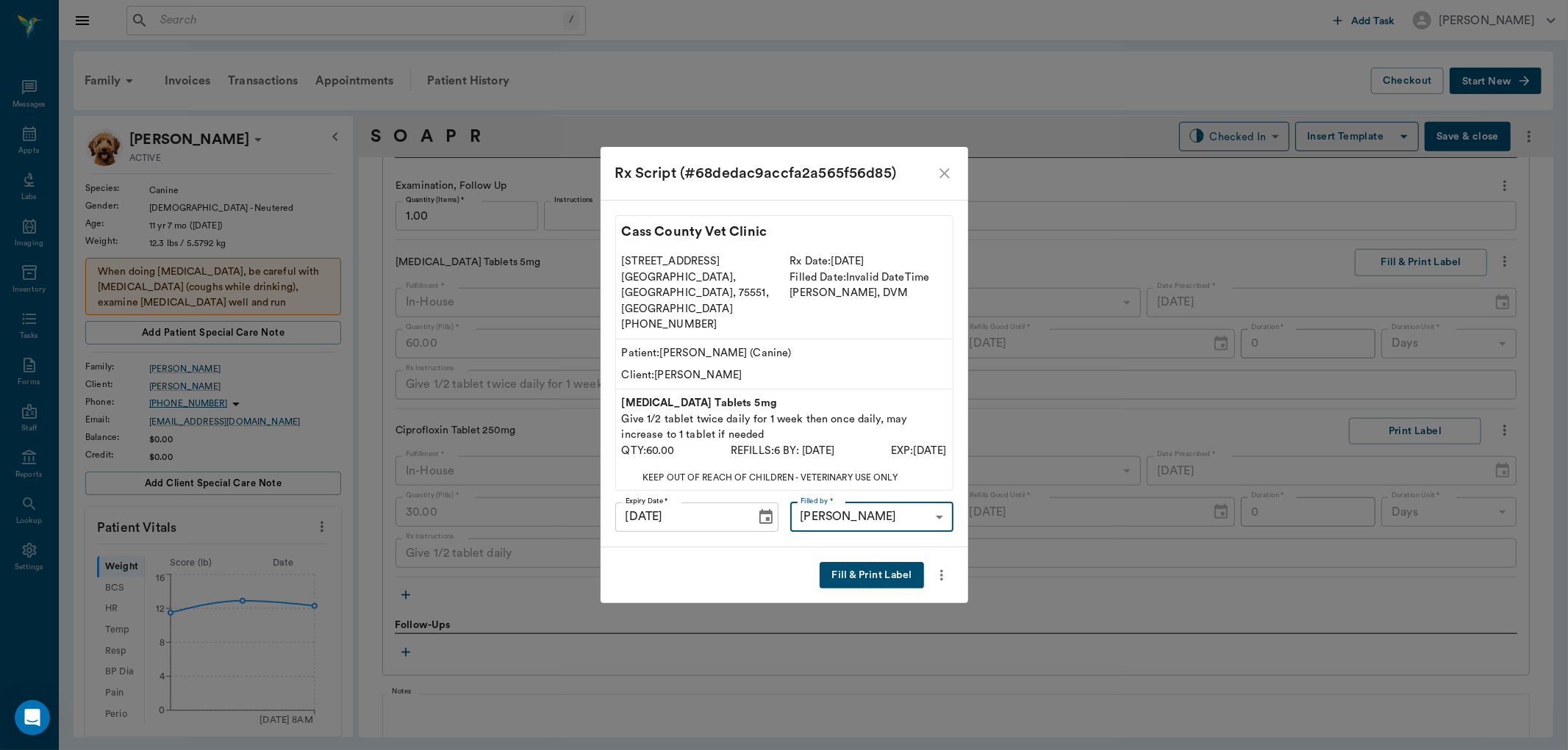
type input "63ec2f075fda476ae8351a4d"
click at [888, 562] on button "Fill & Print Label" at bounding box center [872, 575] width 104 height 27
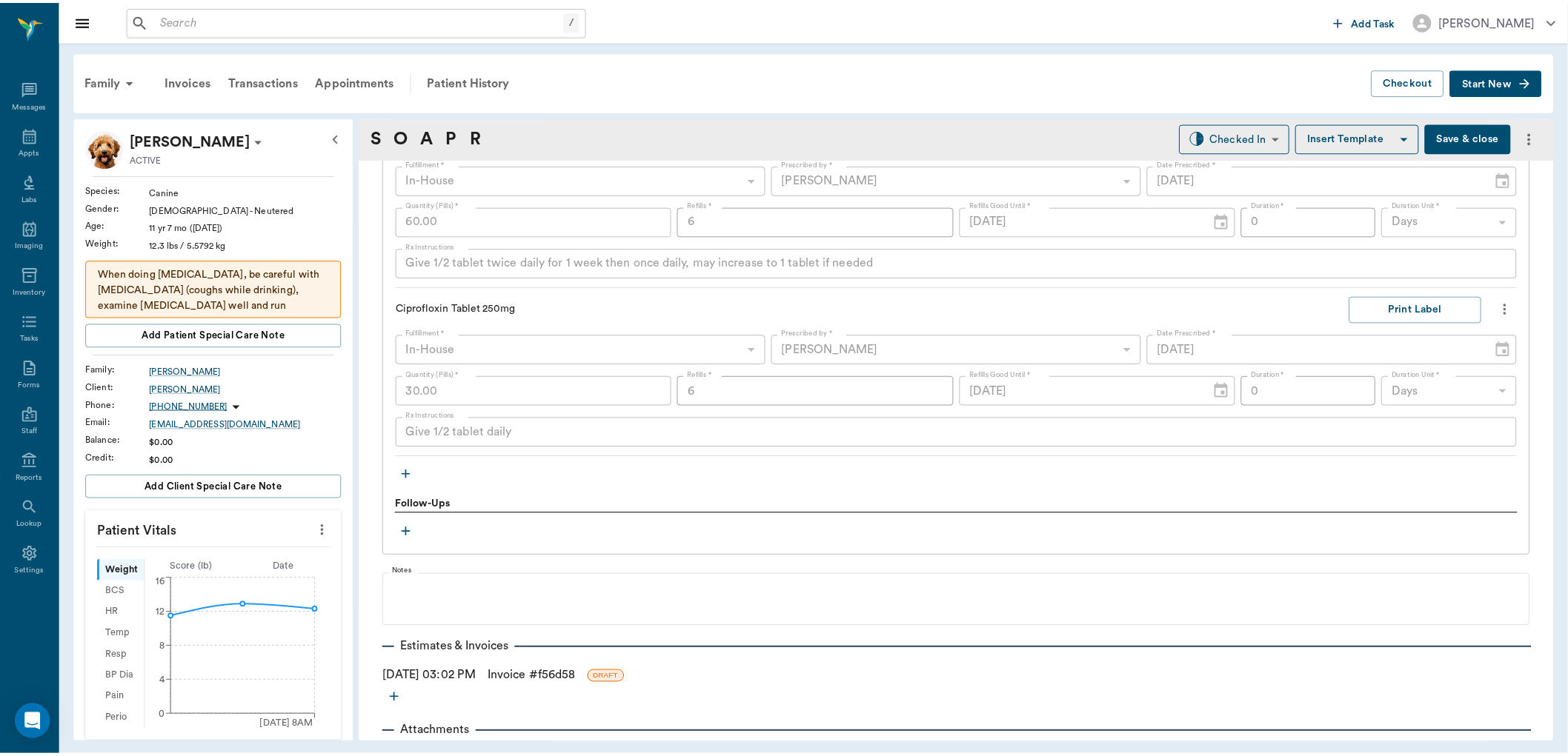
scroll to position [1260, 0]
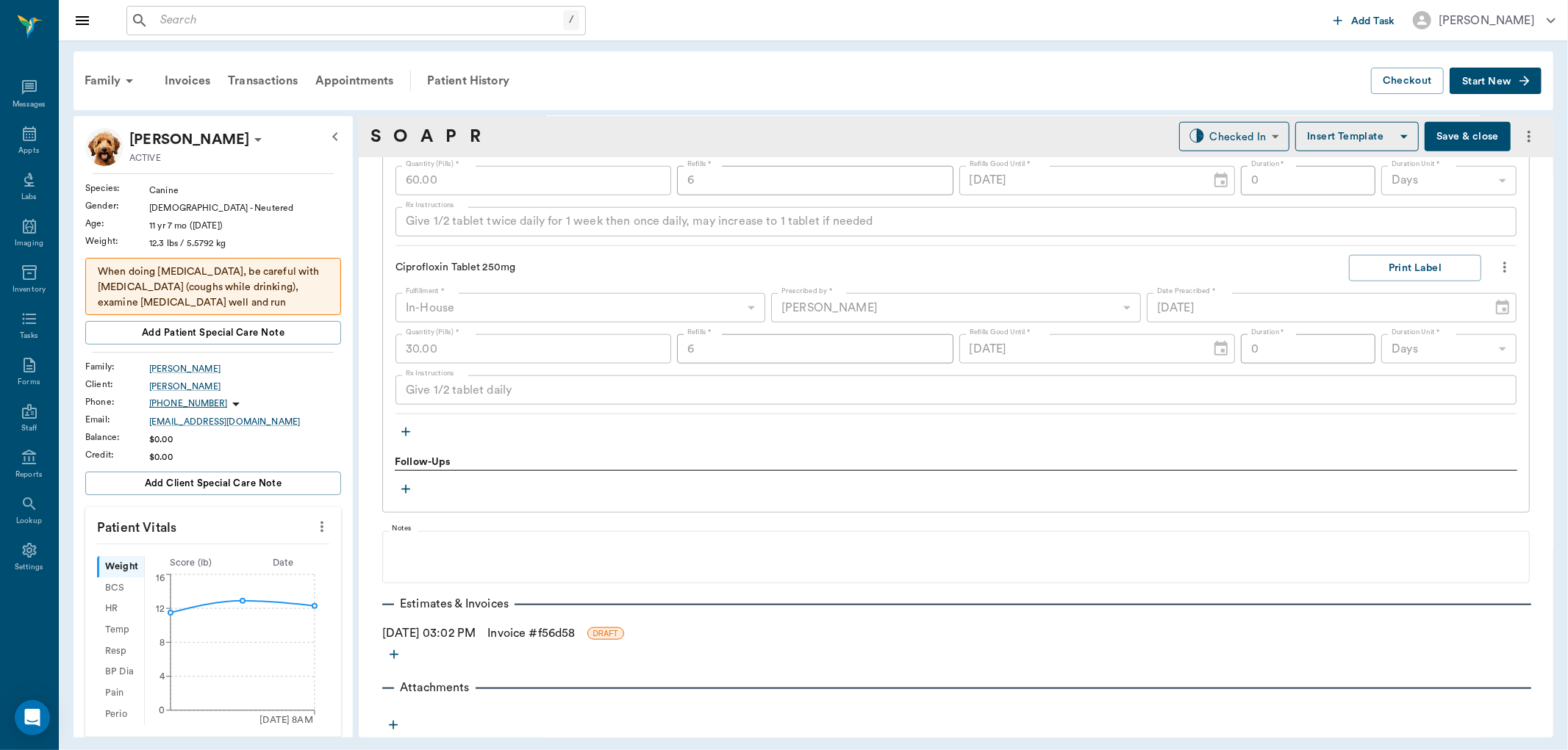
click at [530, 632] on link "Invoice # f56d58" at bounding box center [531, 633] width 88 height 18
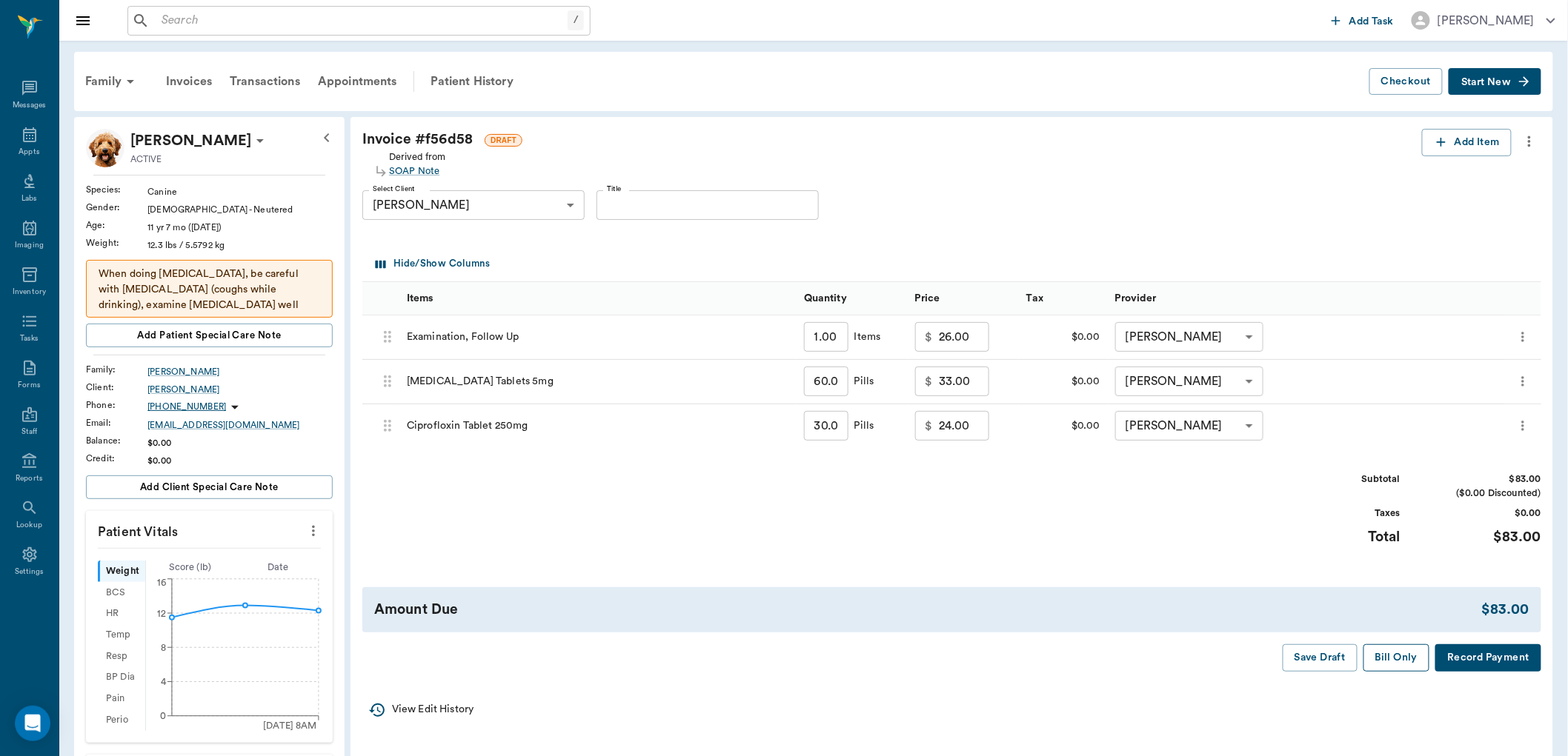
click at [1397, 661] on button "Bill Only" at bounding box center [1396, 657] width 66 height 28
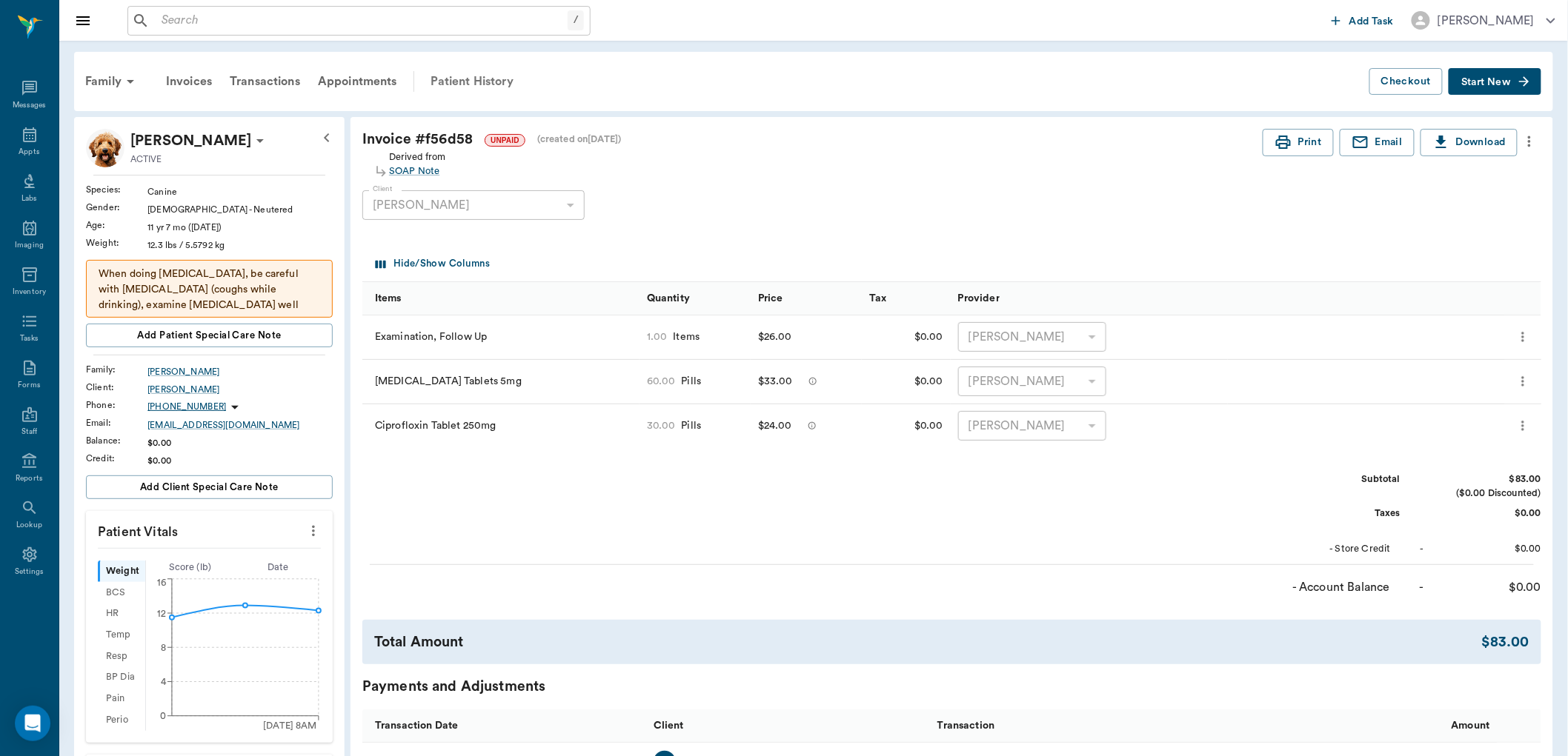
click at [470, 79] on div "Patient History" at bounding box center [471, 81] width 101 height 35
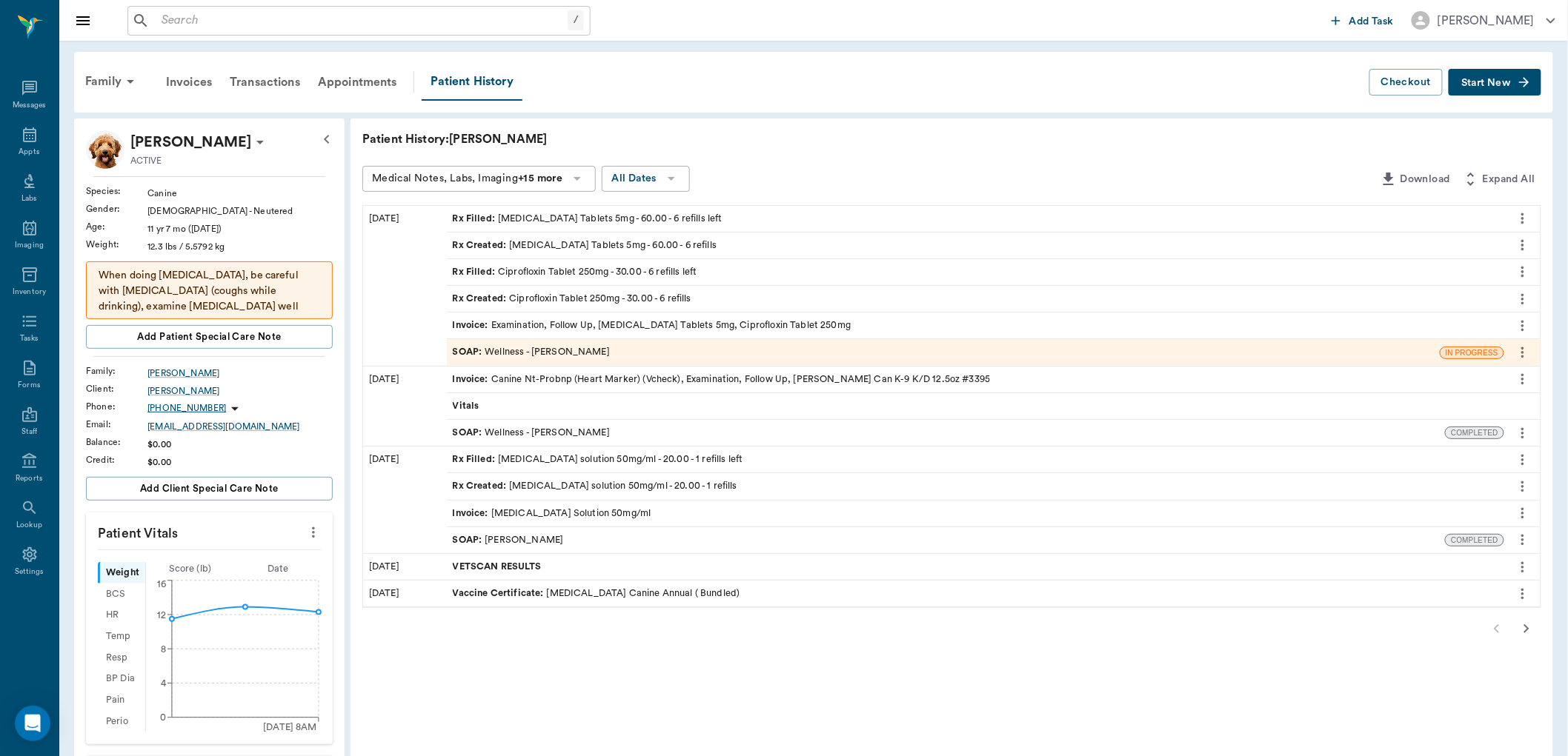
click at [495, 353] on div "SOAP : Wellness - [PERSON_NAME]" at bounding box center [531, 352] width 157 height 14
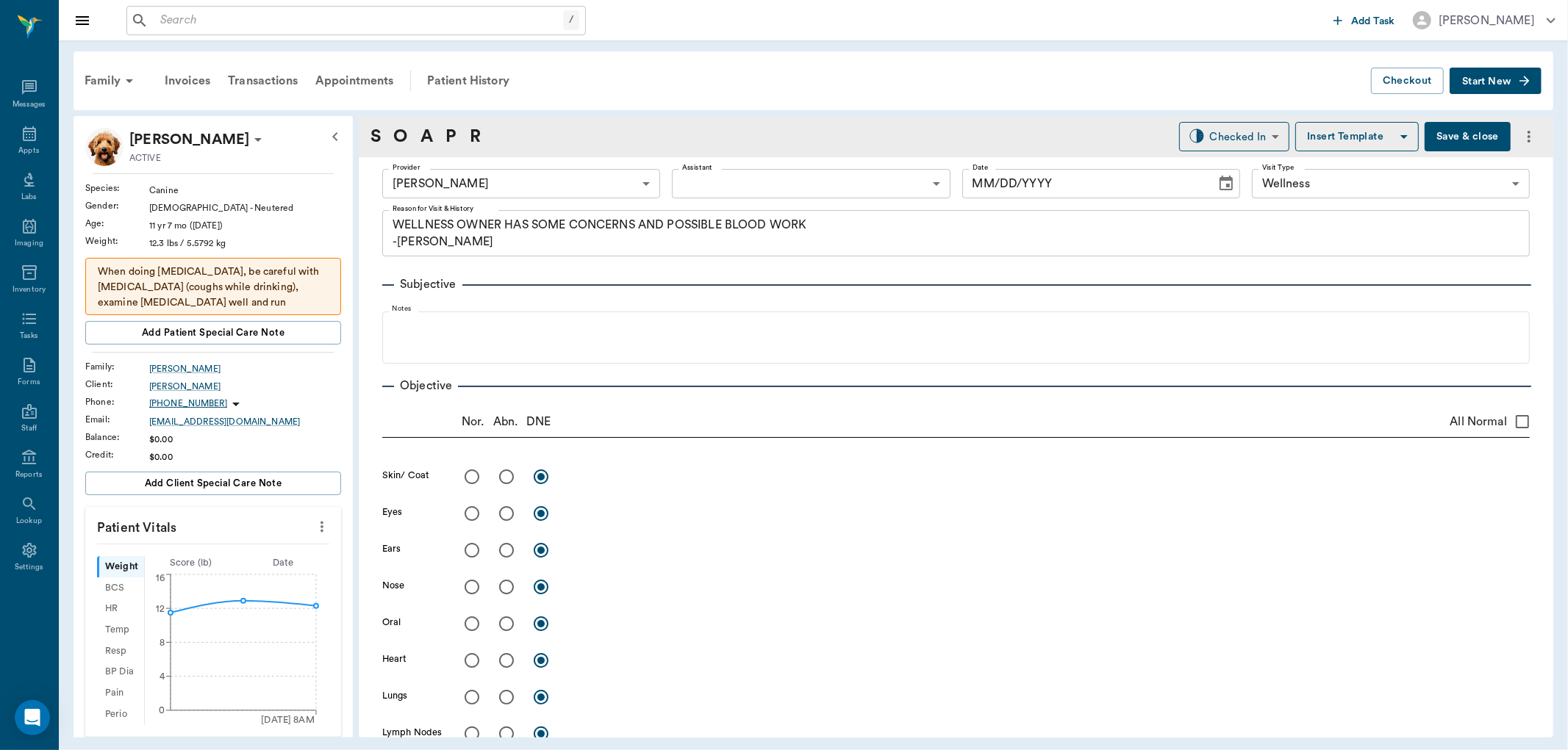
type input "63ec2f075fda476ae8351a4d"
type input "65d2be4f46e3a538d89b8c14"
type textarea "WELLNESS OWNER HAS SOME CONCERNS AND POSSIBLE BLOOD WORK -[PERSON_NAME]"
type input "[DATE]"
click at [1237, 138] on body "/ ​ Add Task [PERSON_NAME] Nectar Messages Appts Labs Imaging Inventory Tasks F…" at bounding box center [784, 375] width 1568 height 750
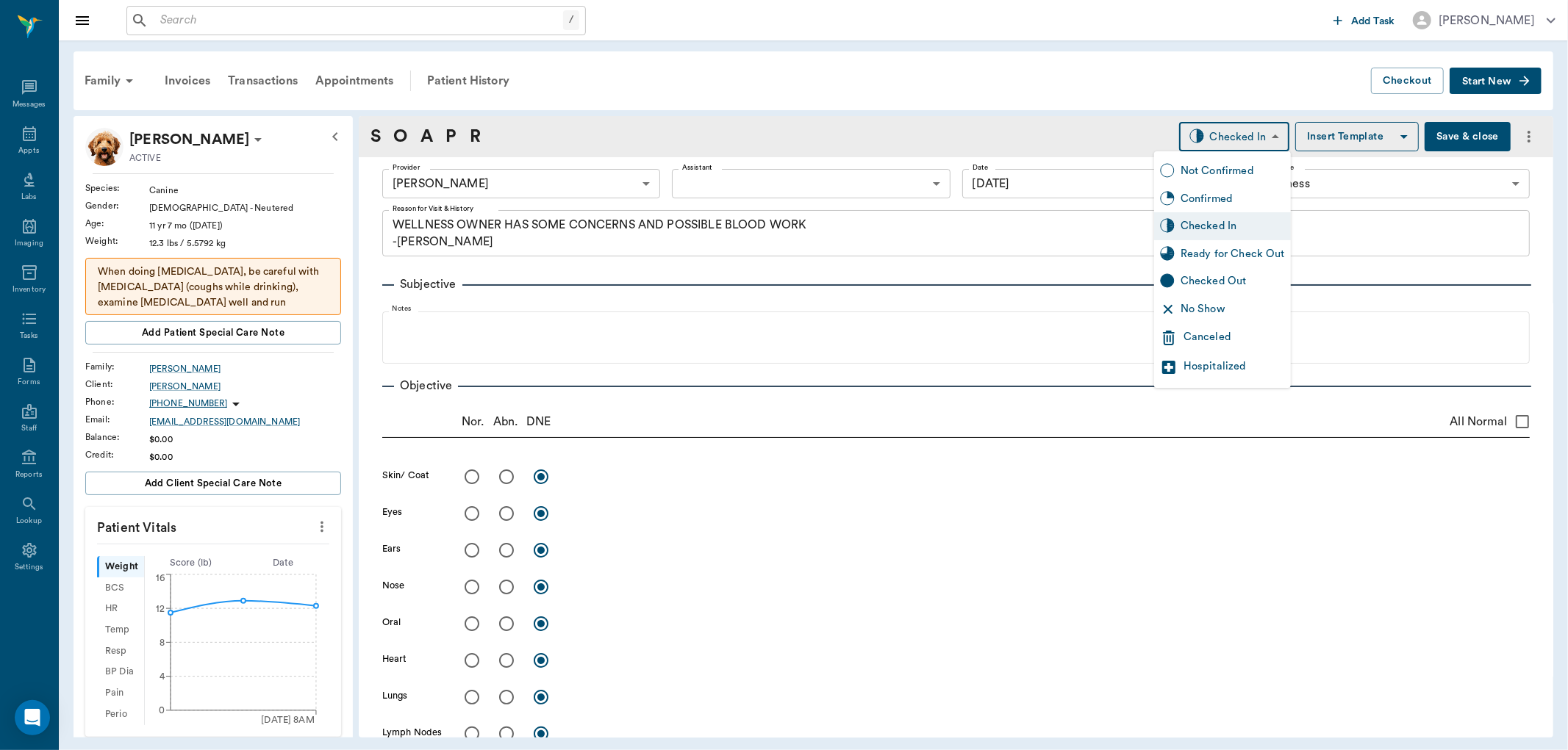
click at [1243, 257] on div "Ready for Check Out" at bounding box center [1232, 254] width 104 height 16
type input "READY_TO_CHECKOUT"
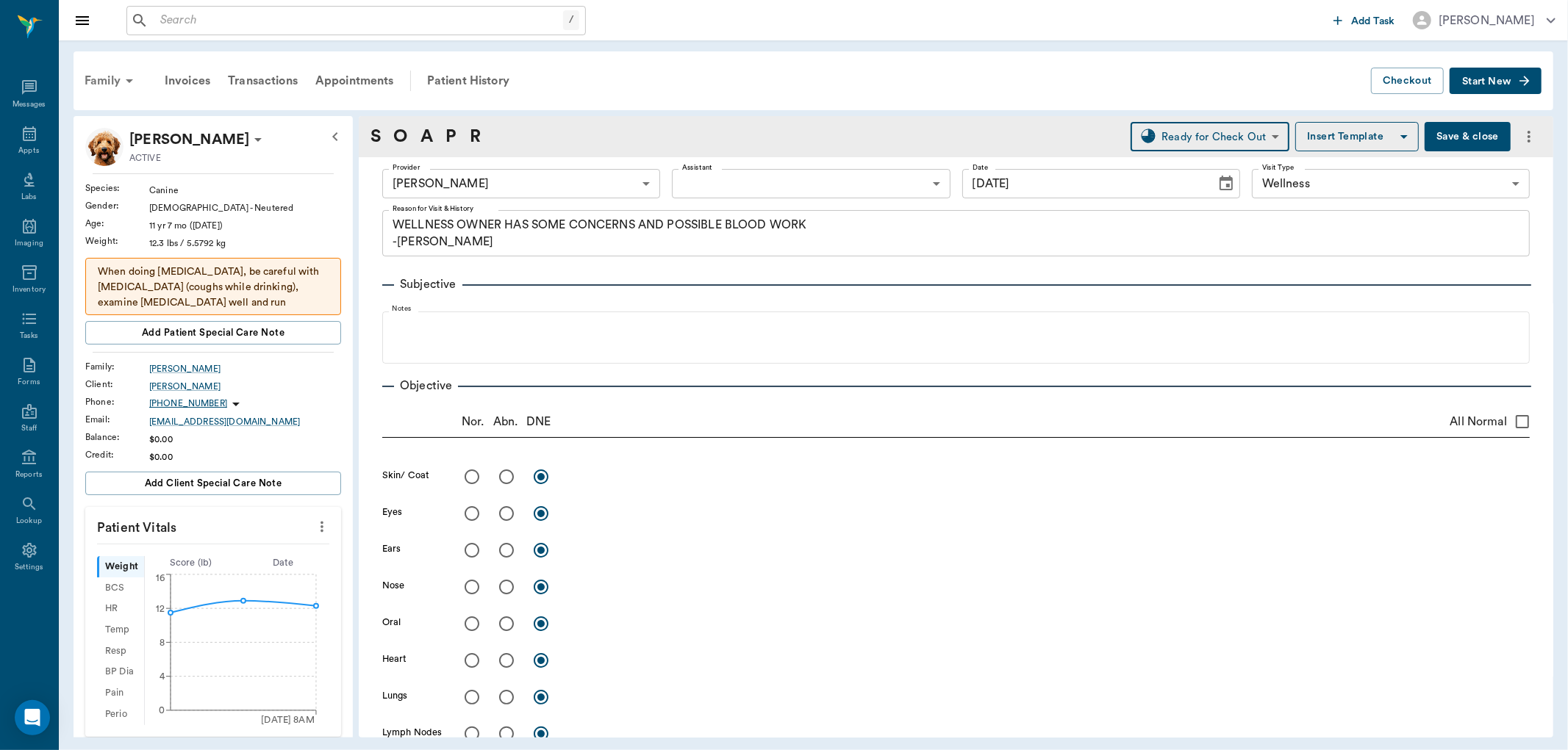
click at [114, 86] on div "Family" at bounding box center [111, 80] width 72 height 35
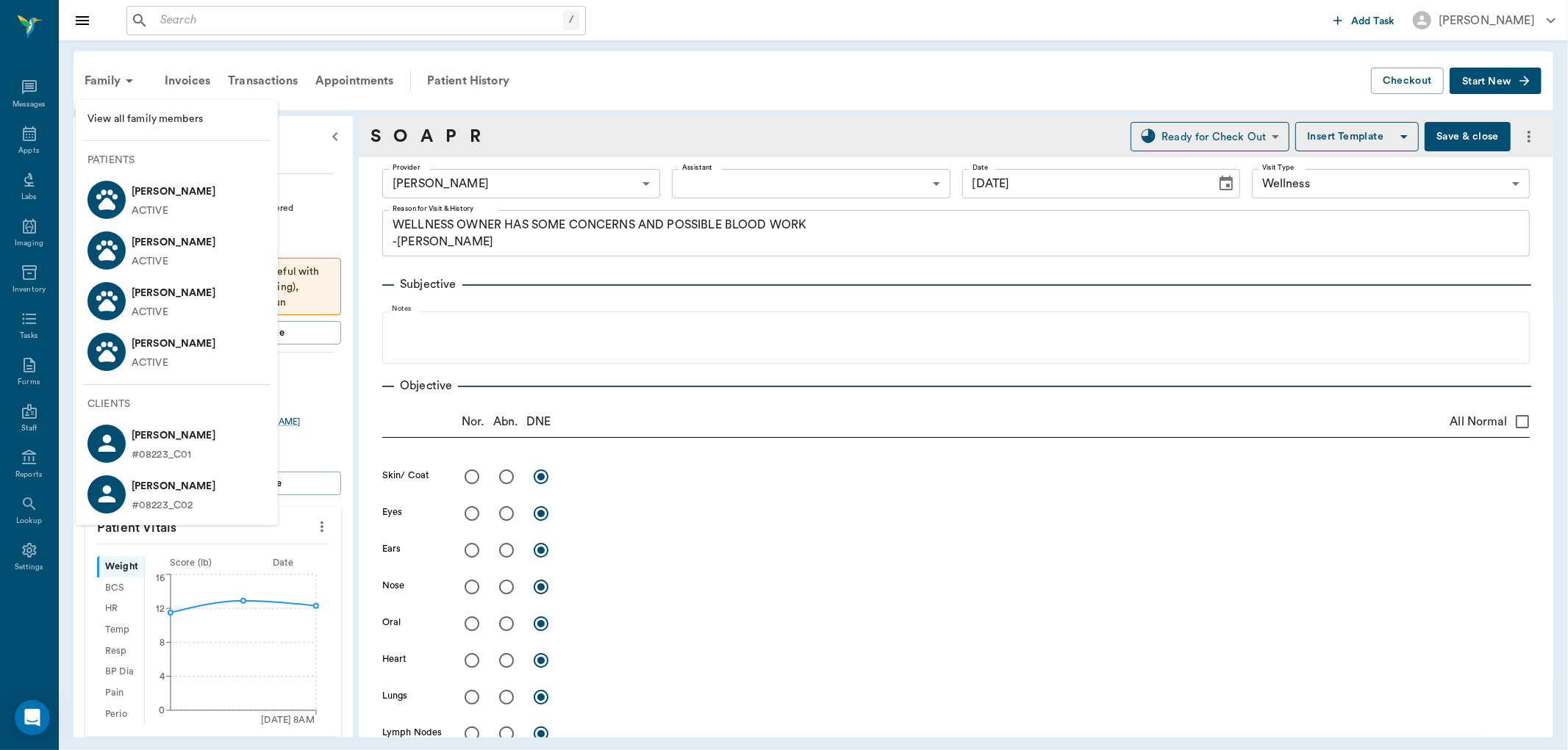
click at [159, 250] on p "[PERSON_NAME]" at bounding box center [173, 242] width 84 height 24
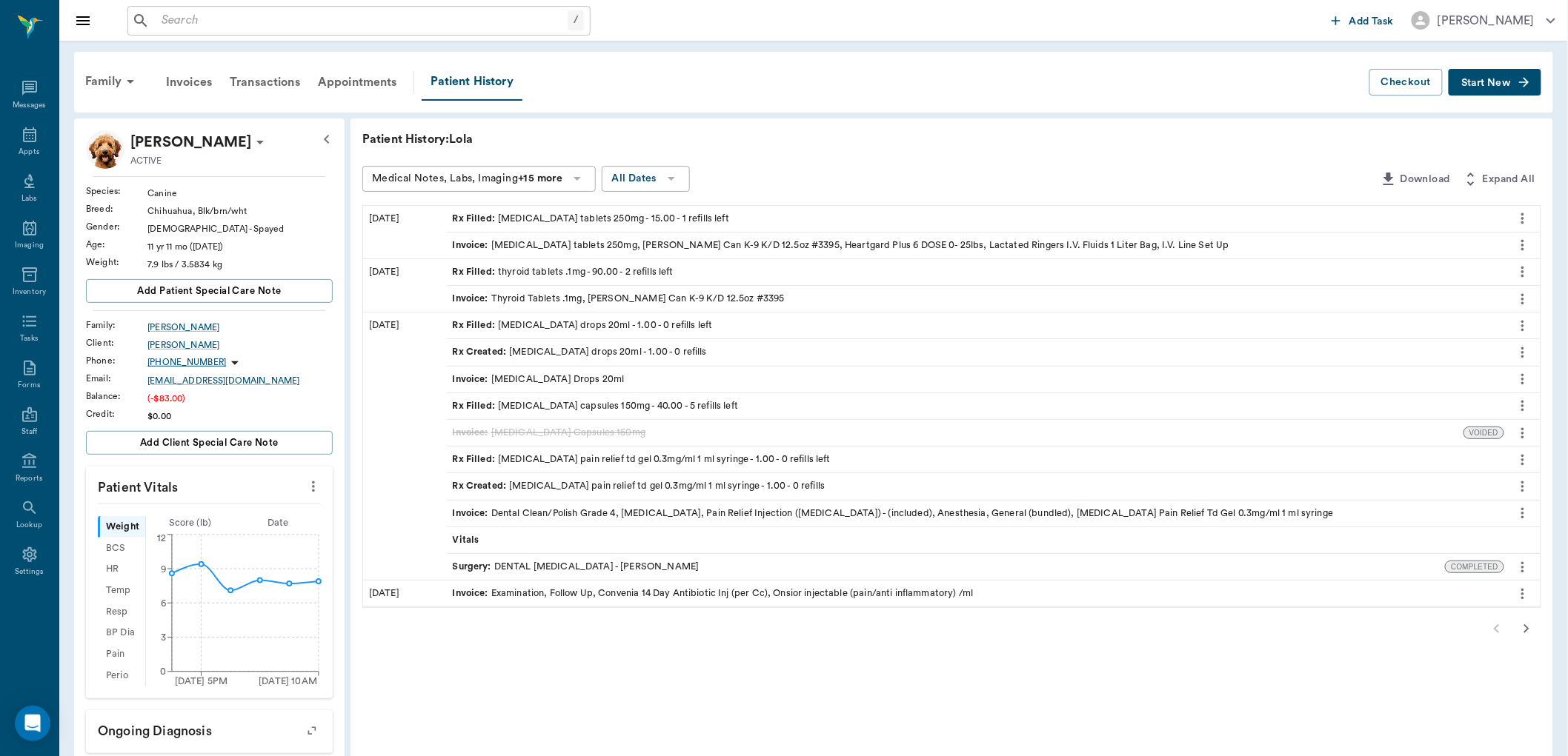
click at [1510, 74] on button "Start New" at bounding box center [1495, 83] width 93 height 28
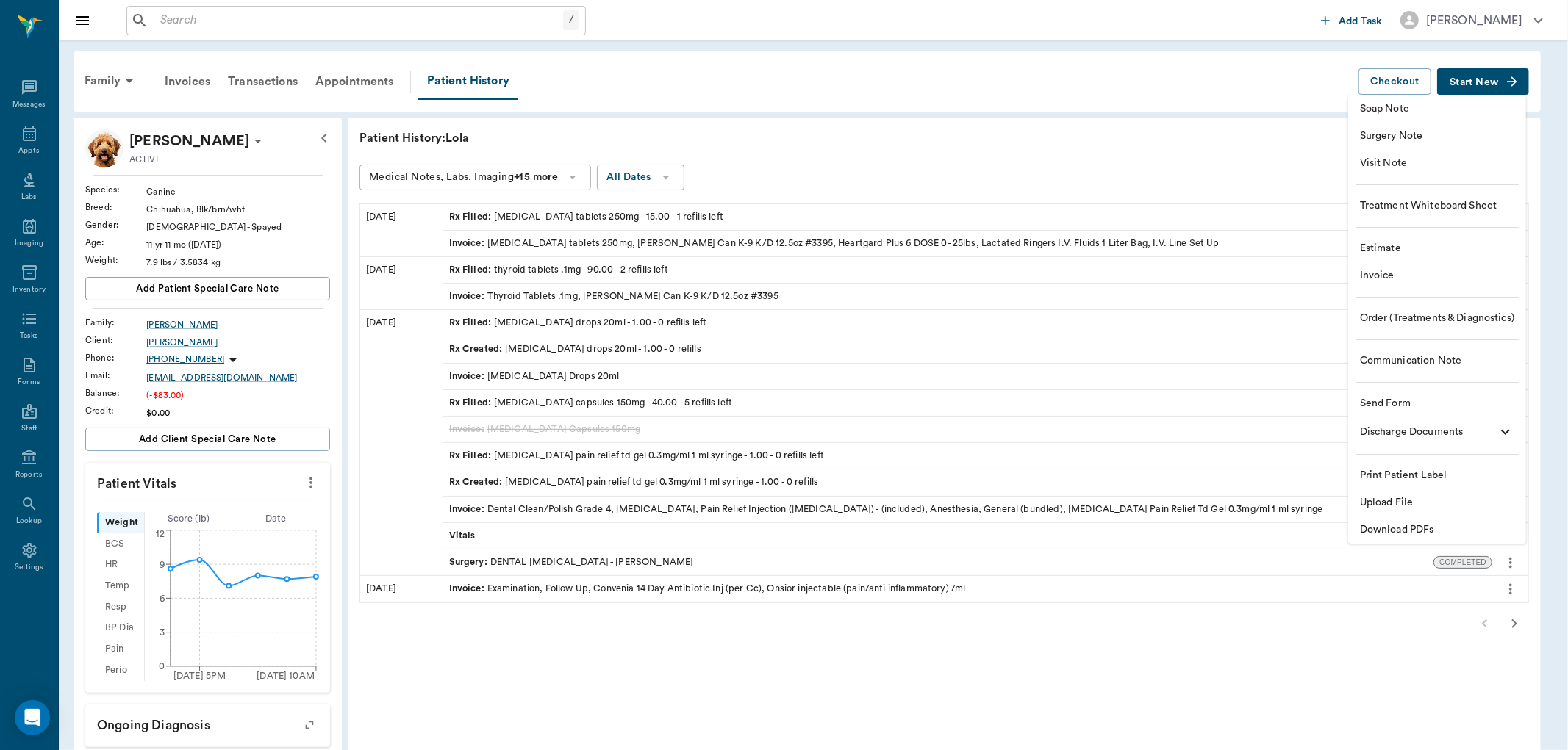
click at [1395, 274] on span "Invoice" at bounding box center [1437, 276] width 154 height 15
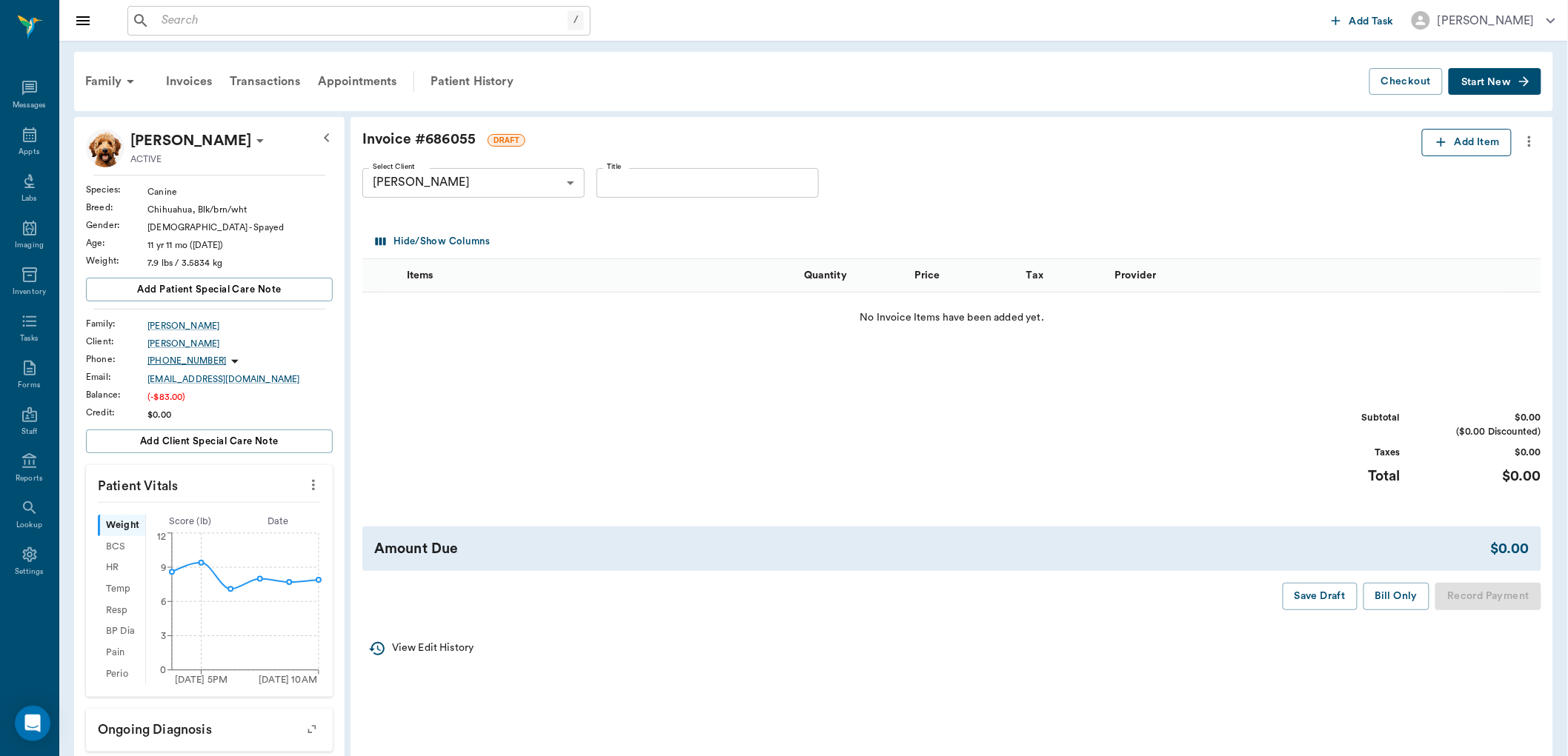
click at [1460, 141] on button "Add Item" at bounding box center [1467, 142] width 90 height 28
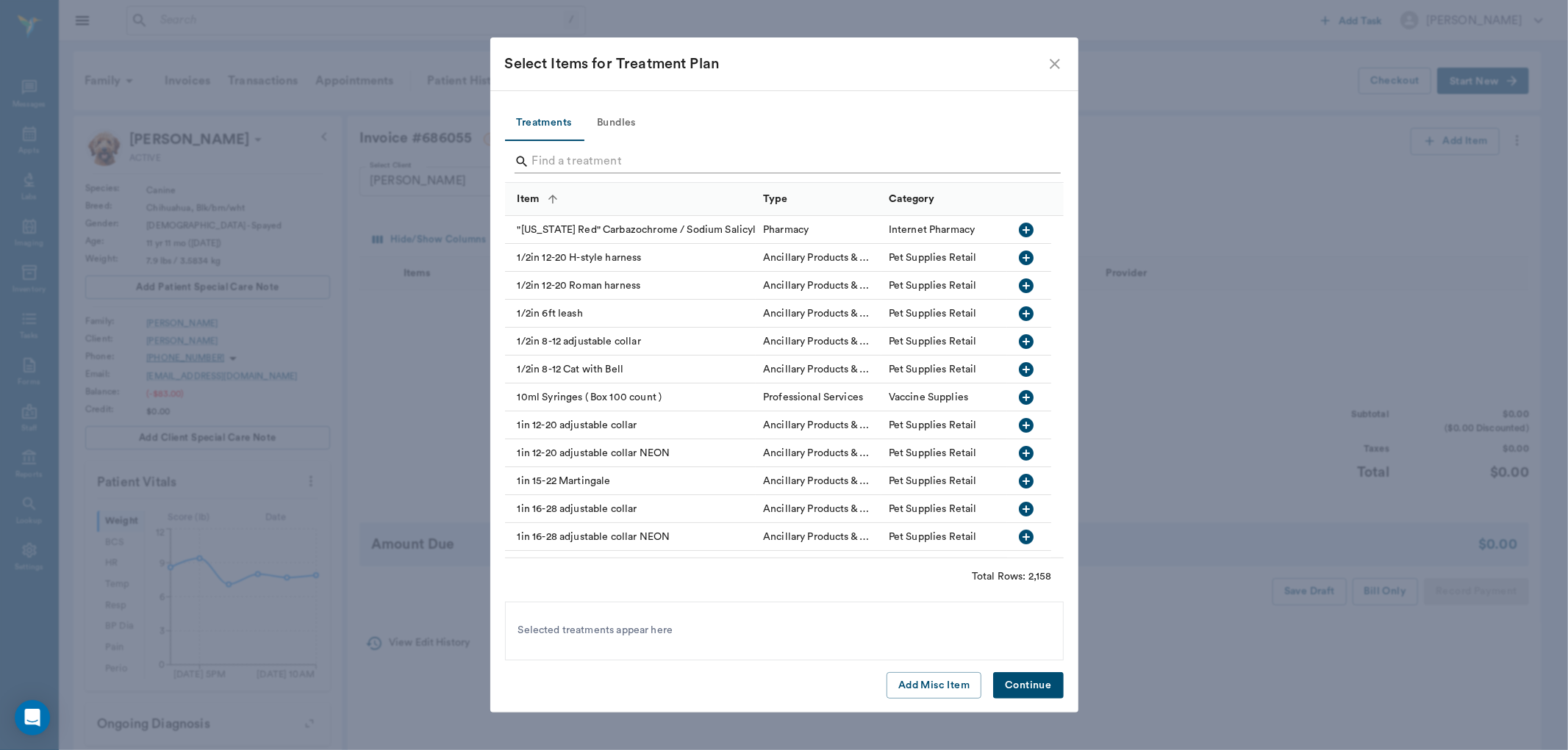
click at [615, 163] on input "Search" at bounding box center [785, 161] width 506 height 24
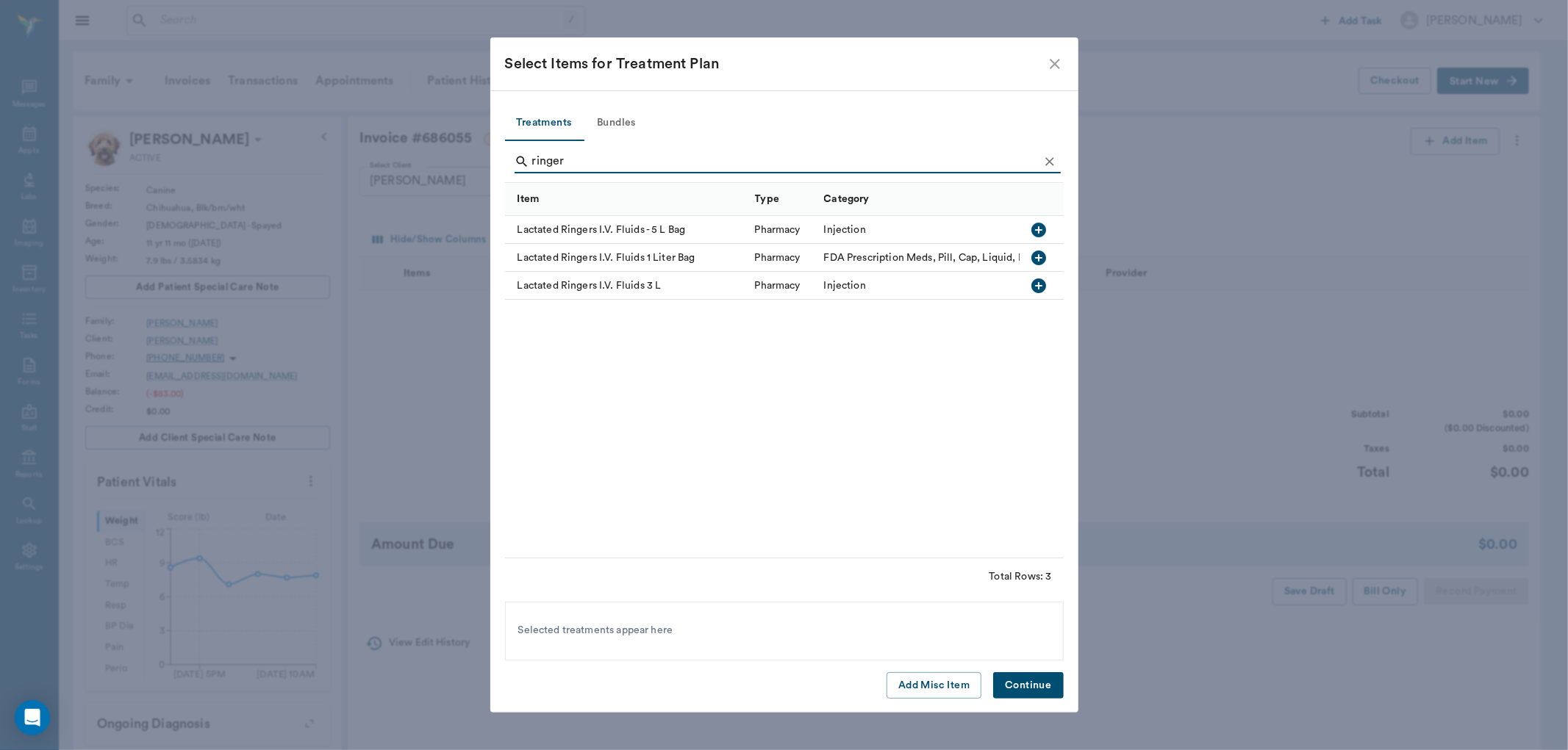
type input "ringer"
click at [1039, 254] on icon "button" at bounding box center [1038, 258] width 18 height 18
click at [1027, 681] on button "Continue" at bounding box center [1028, 686] width 70 height 27
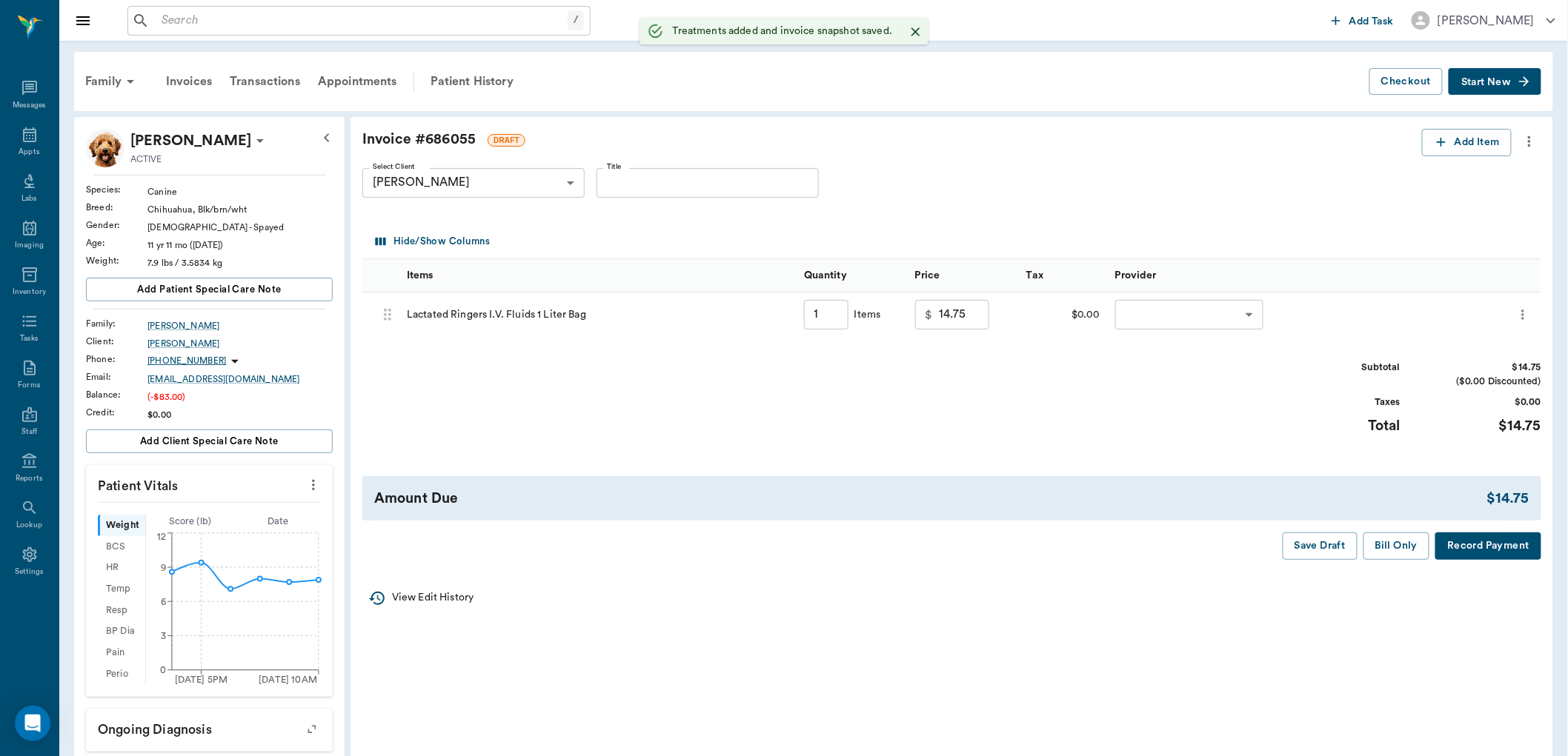
type input "1.00"
click at [1245, 309] on body "/ ​ Add Task [PERSON_NAME] Nectar Messages Appts Labs Imaging Inventory Tasks F…" at bounding box center [784, 593] width 1568 height 1186
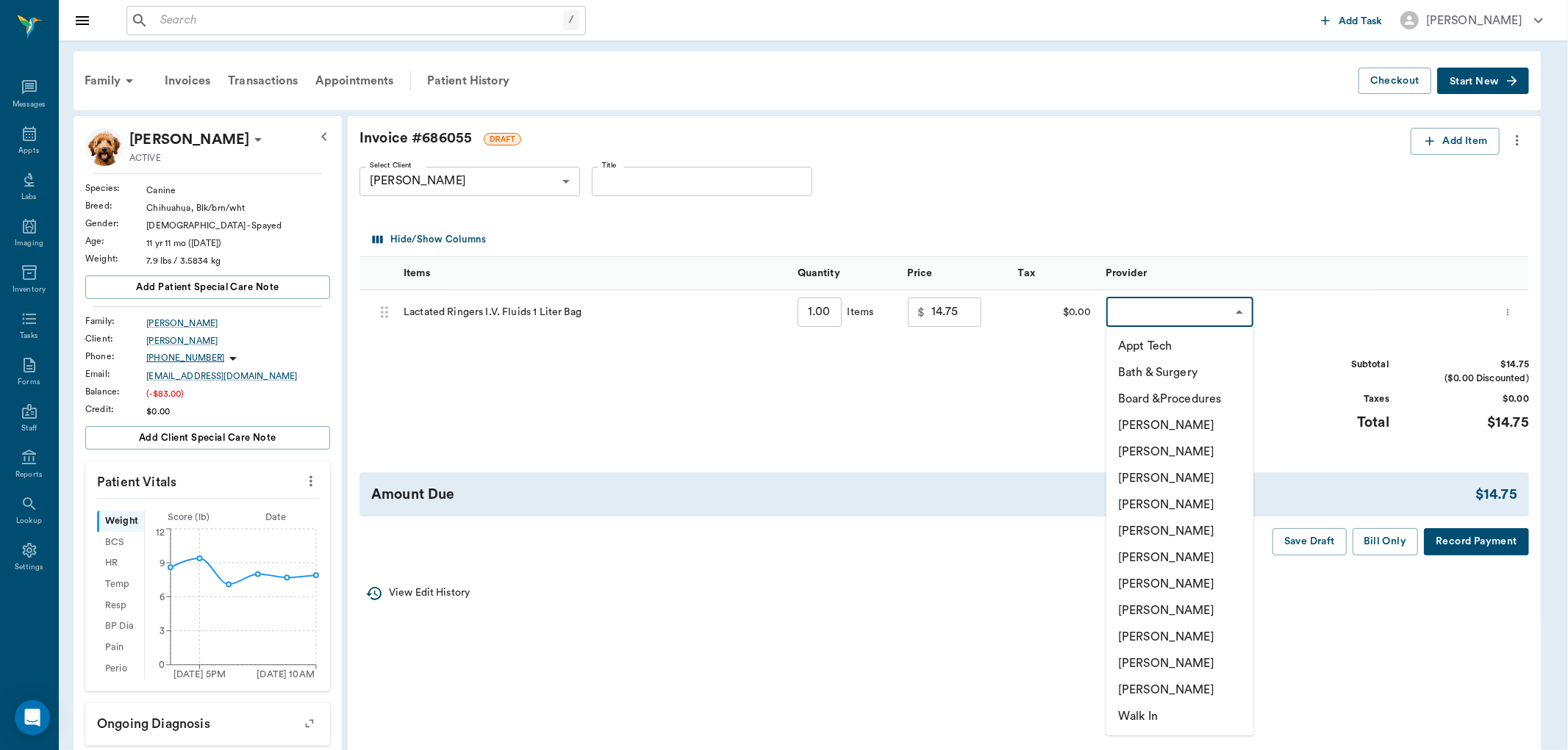
click at [1187, 501] on li "[PERSON_NAME]" at bounding box center [1179, 504] width 147 height 26
type input "none-63ec2f075fda476ae8351a4d"
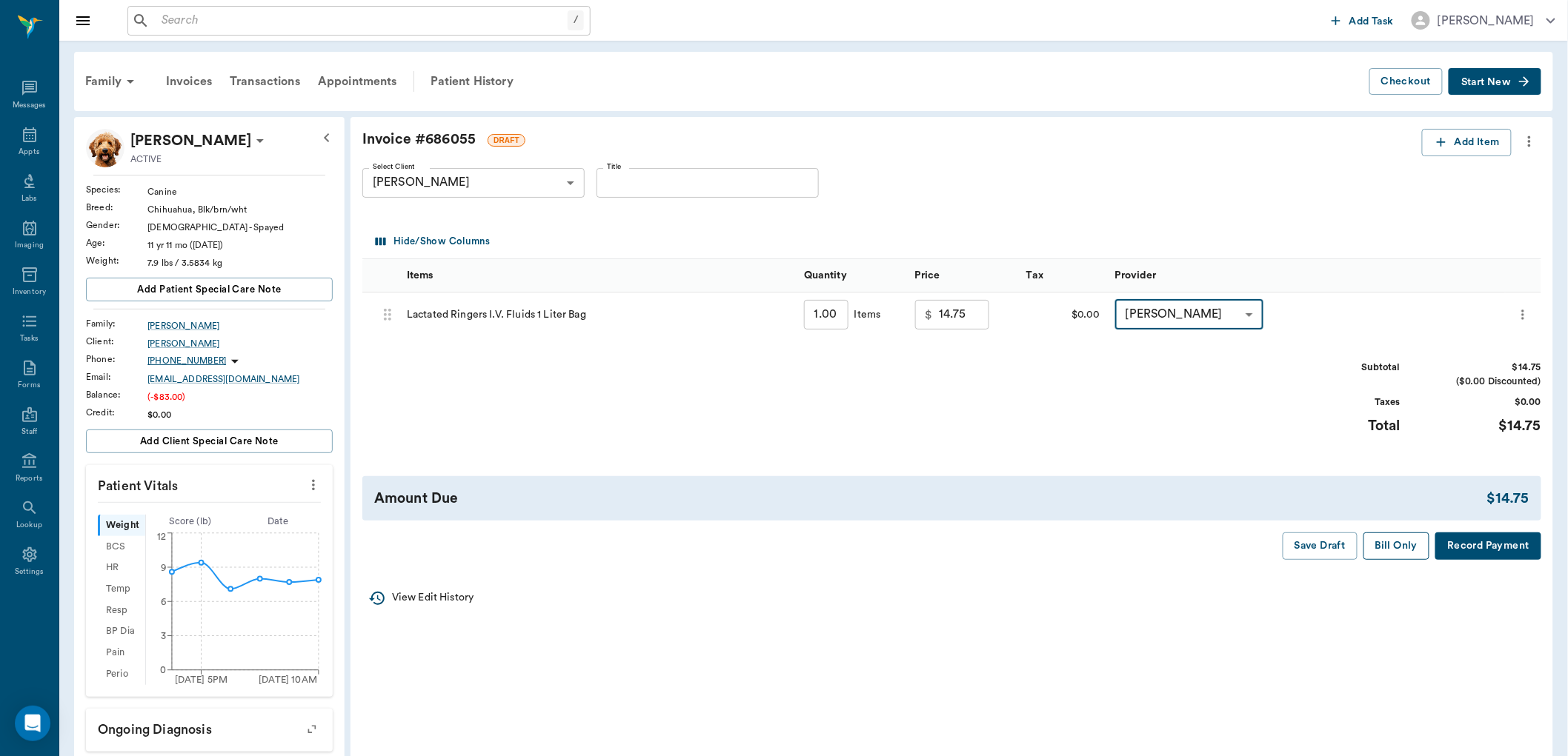
click at [1387, 545] on button "Bill Only" at bounding box center [1396, 546] width 66 height 28
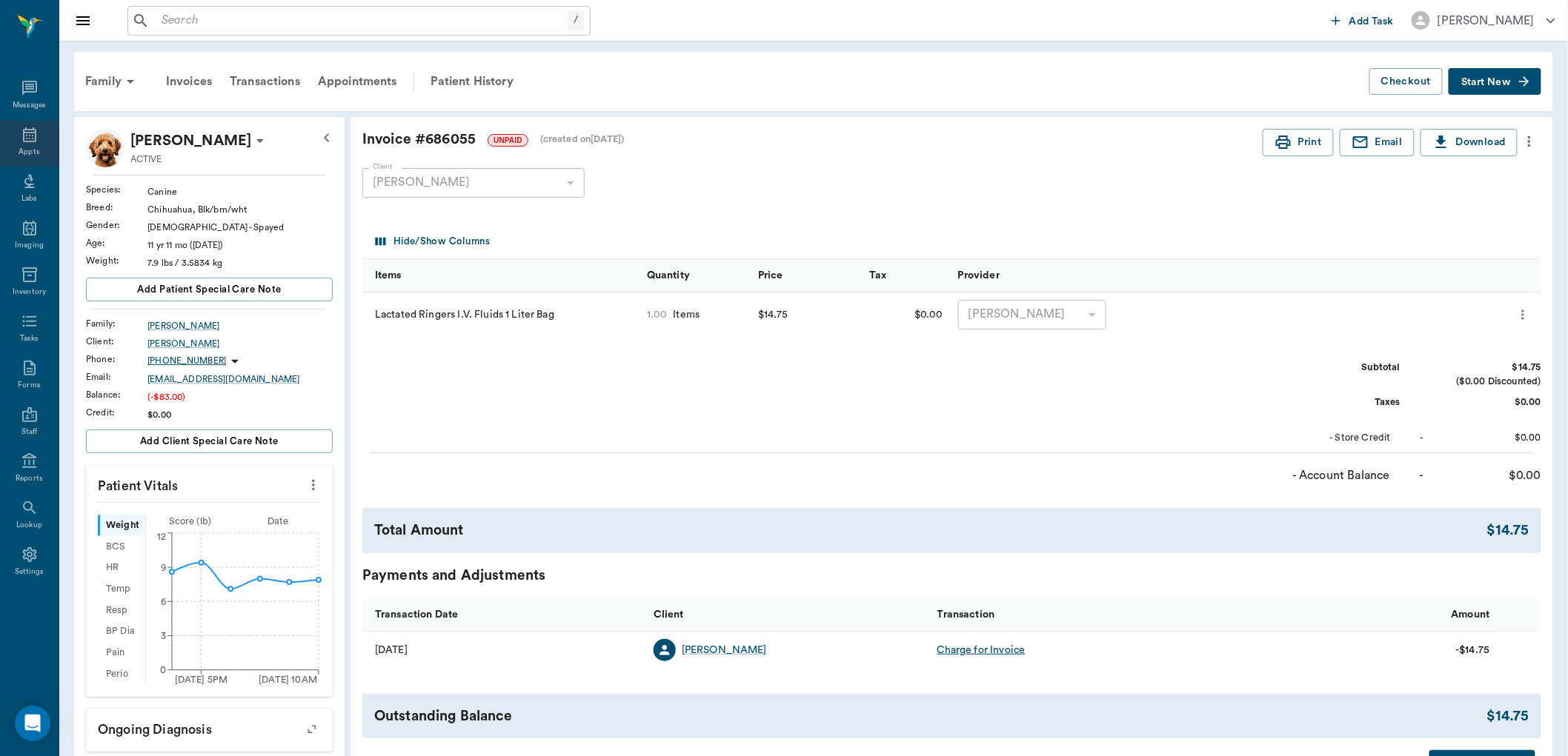
click at [26, 144] on div "Appts" at bounding box center [29, 143] width 59 height 46
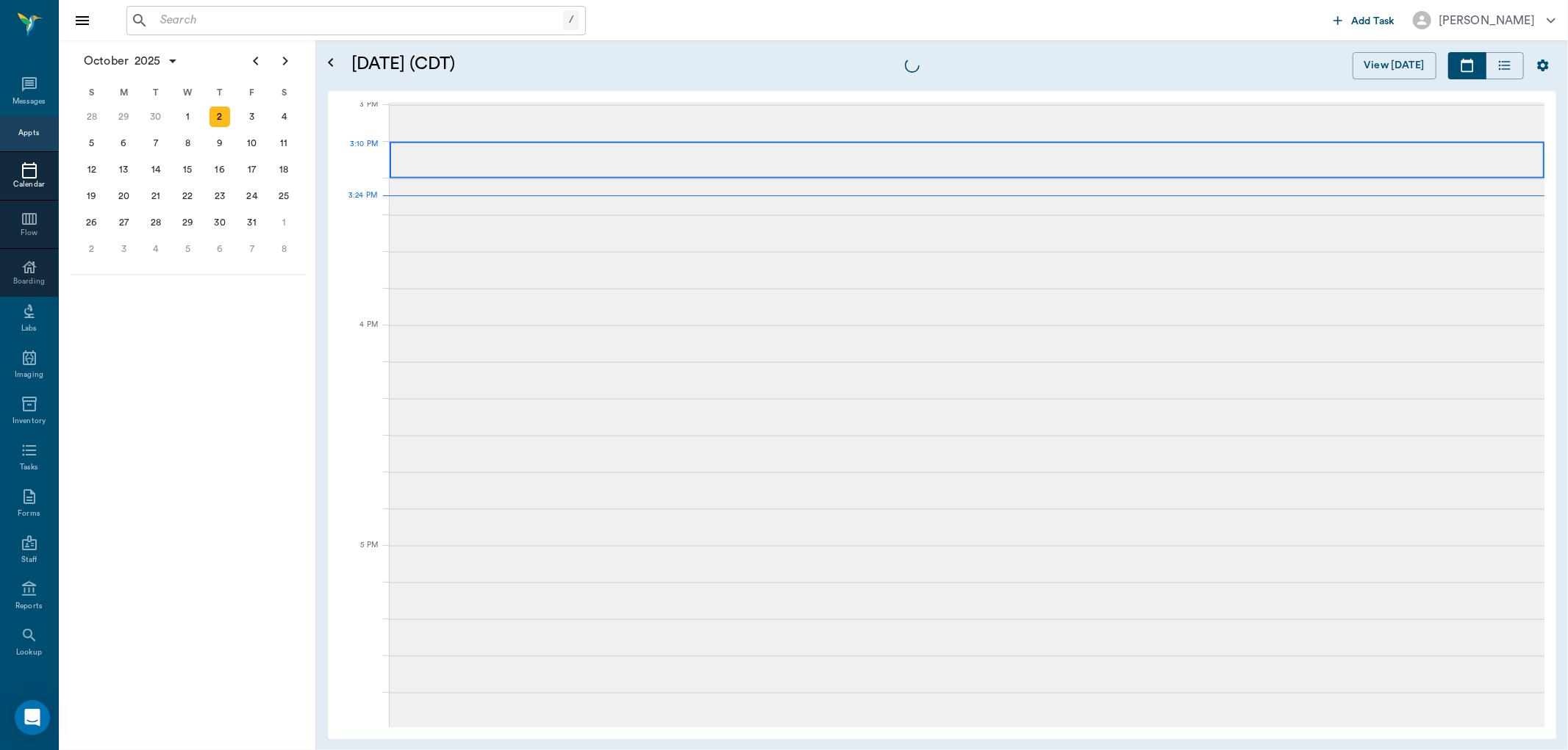
scroll to position [1545, 0]
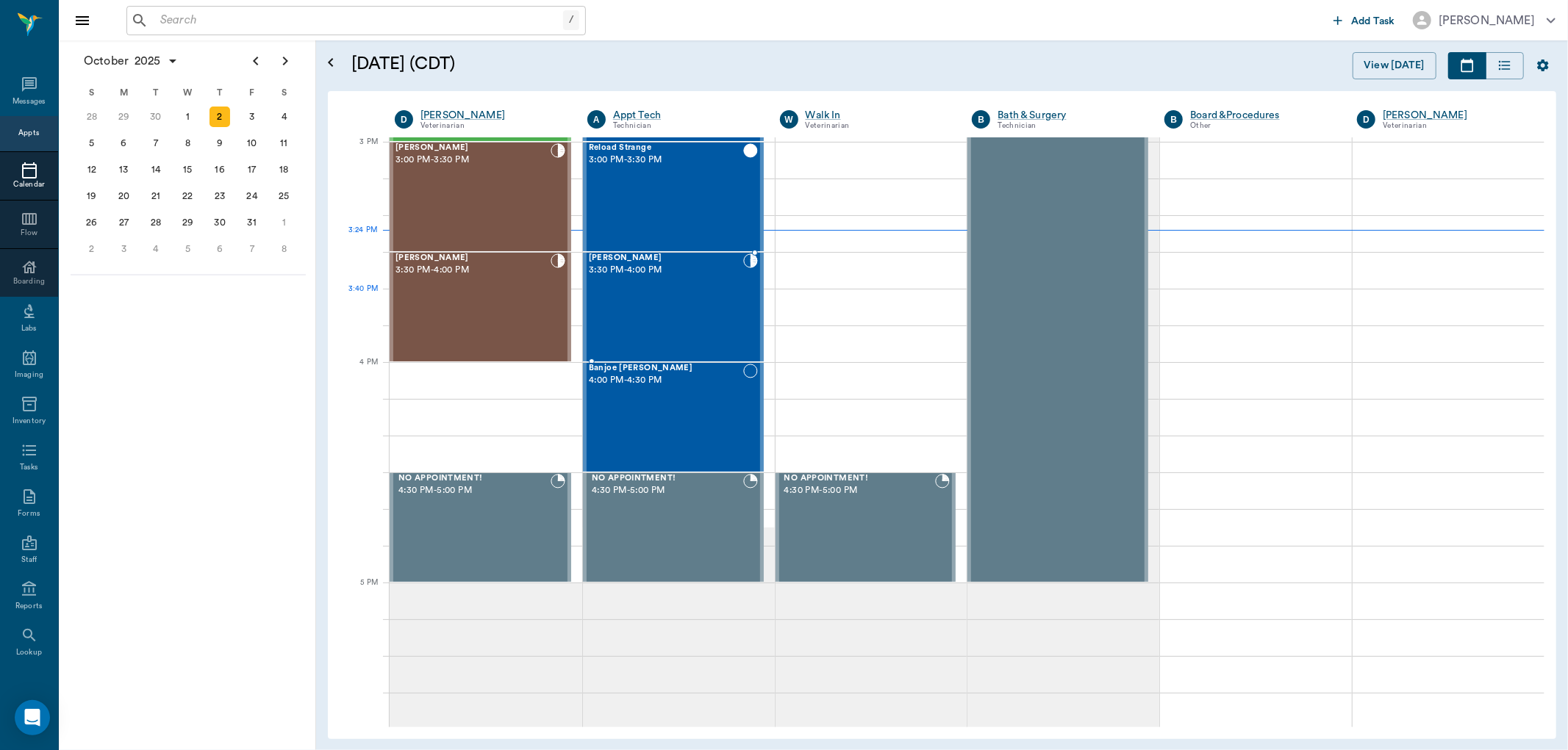
click at [706, 304] on div "[PERSON_NAME] 3:30 PM - 4:00 PM" at bounding box center [666, 307] width 154 height 107
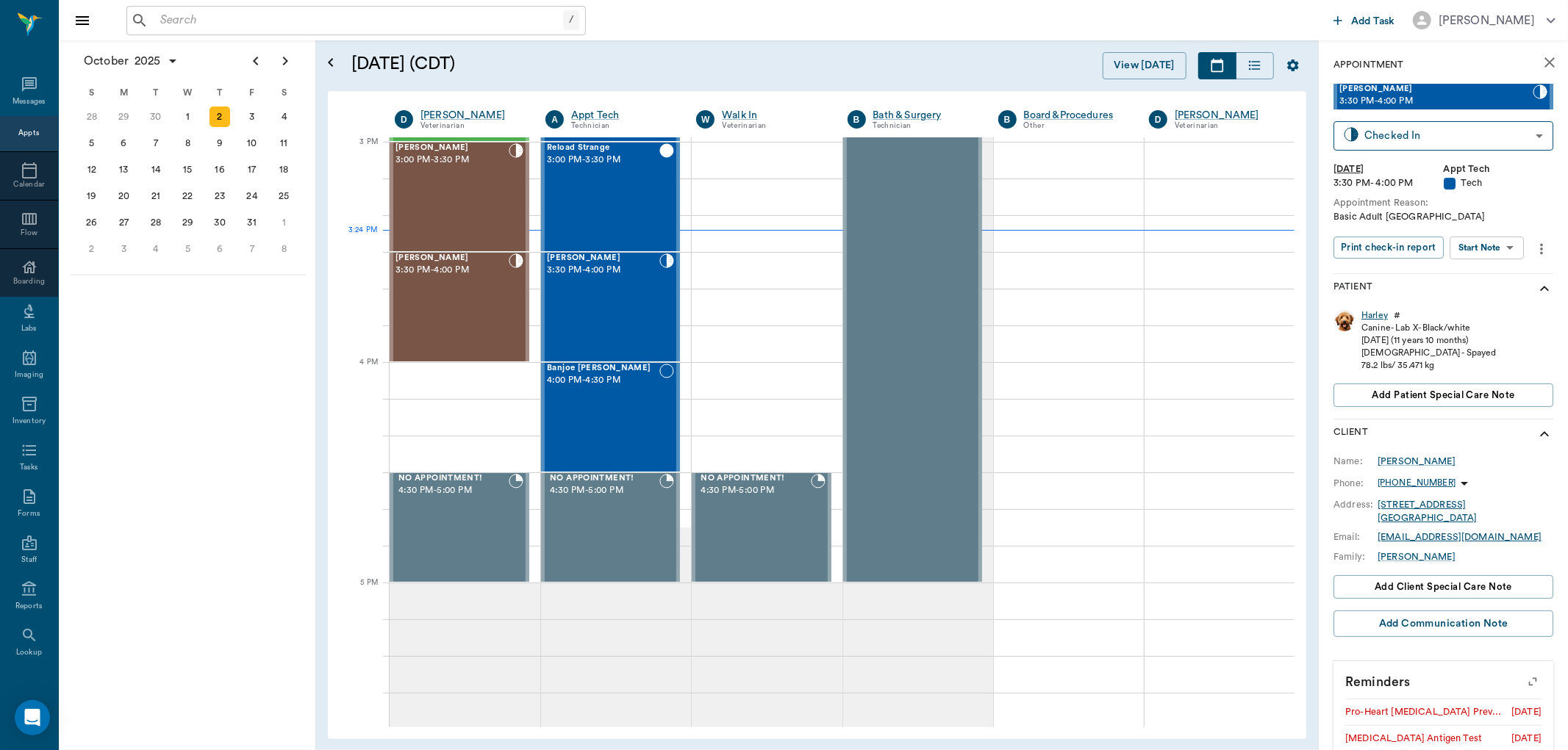
click at [1376, 313] on div "Harley" at bounding box center [1374, 315] width 26 height 12
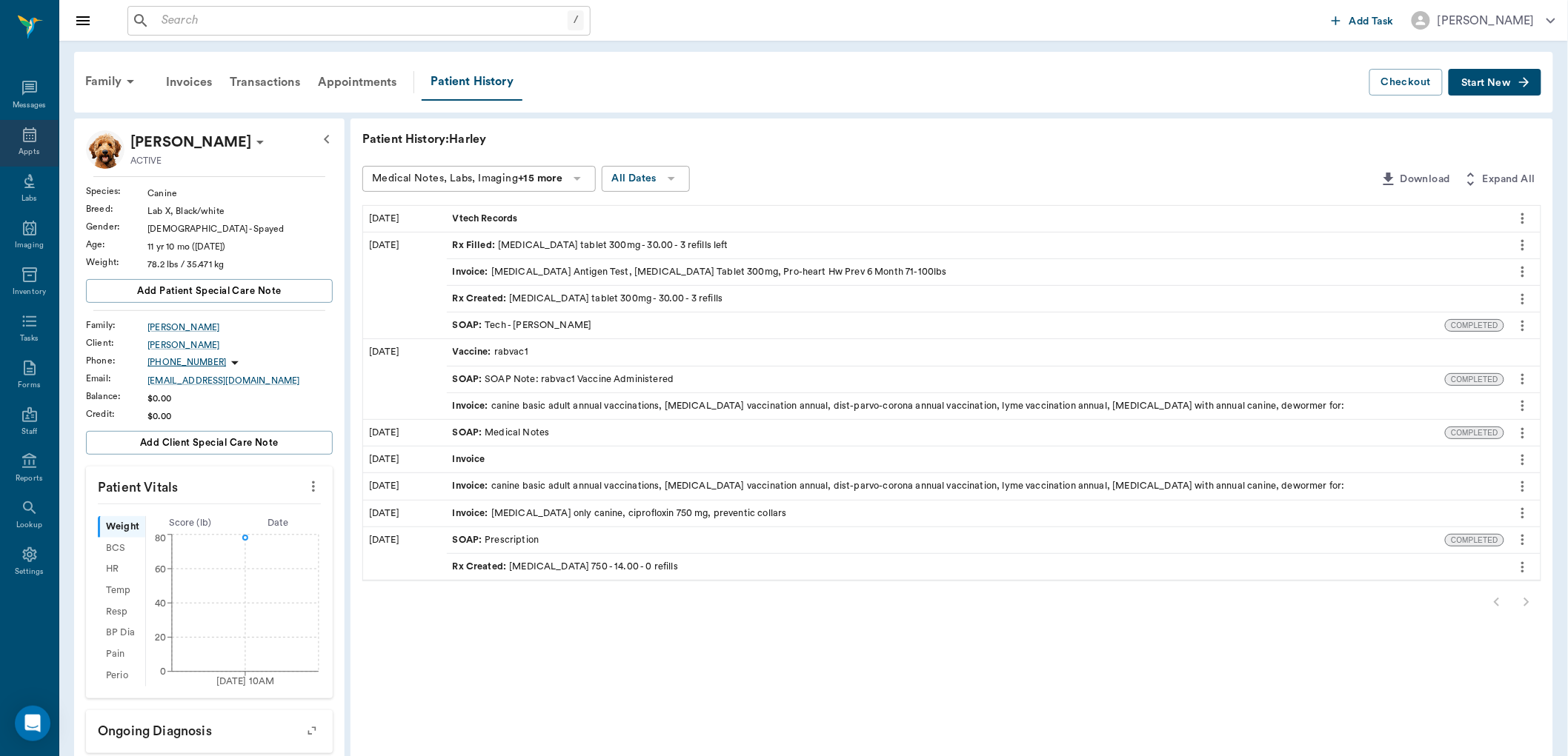
click at [21, 136] on icon at bounding box center [29, 135] width 18 height 18
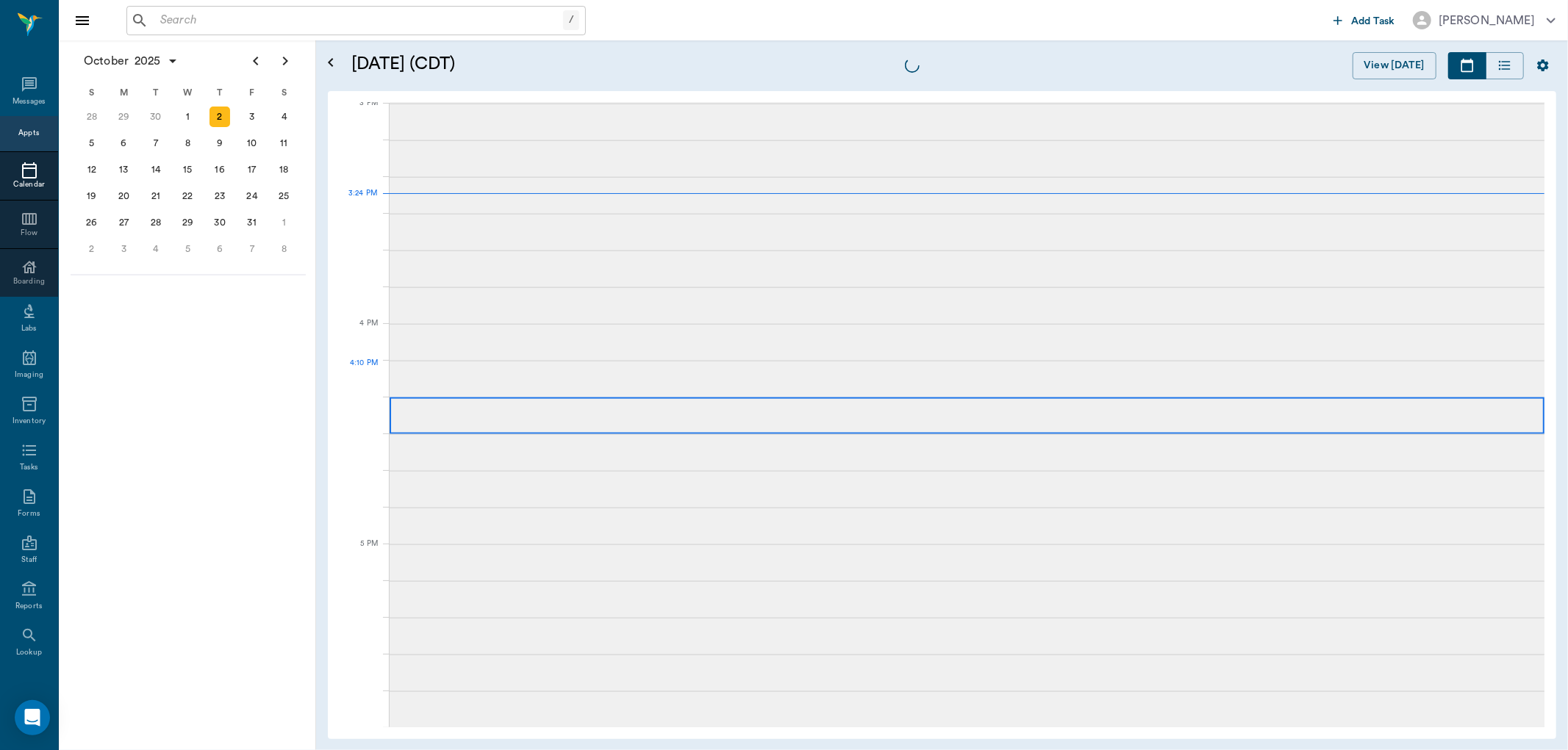
scroll to position [1547, 0]
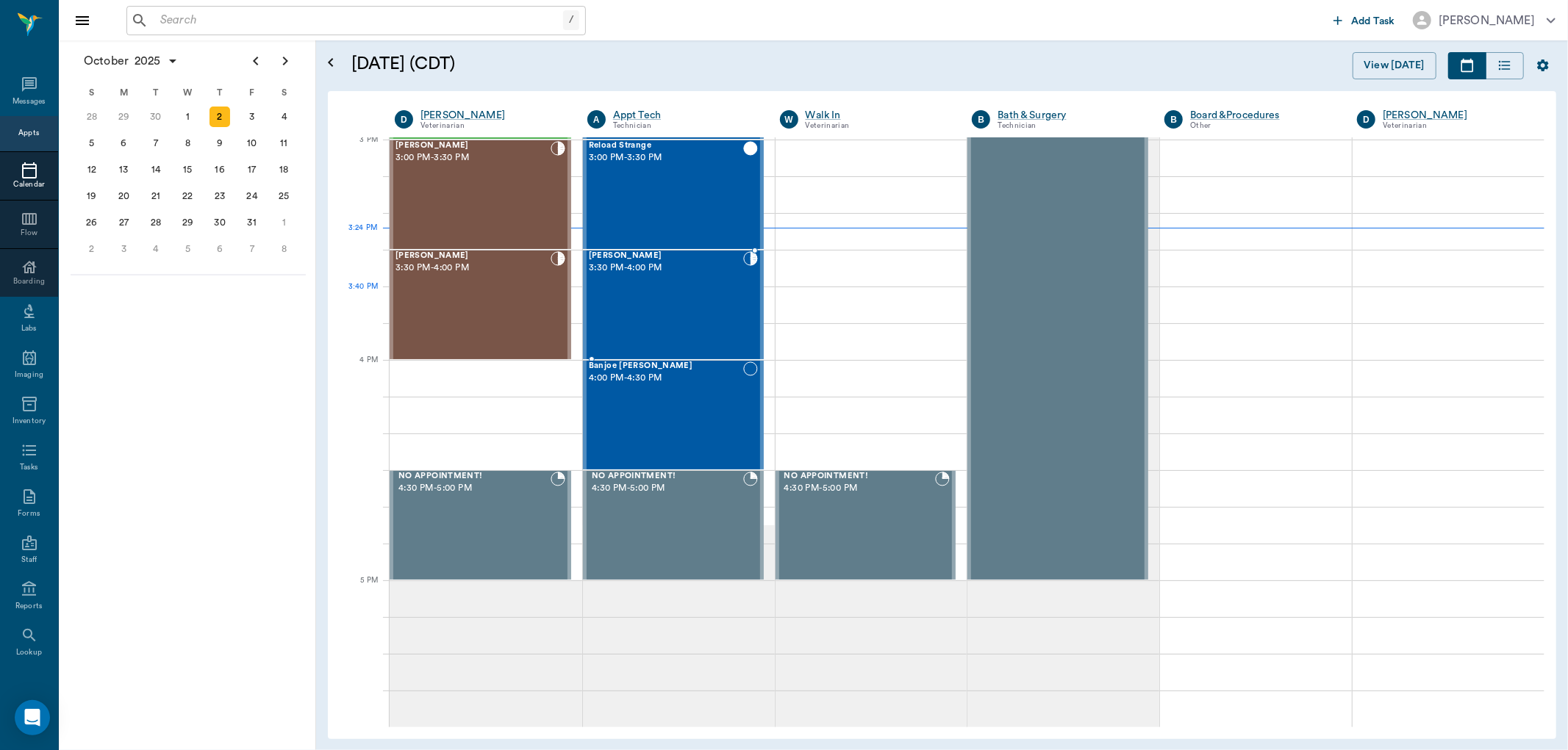
click at [672, 298] on div "[PERSON_NAME] 3:30 PM - 4:00 PM" at bounding box center [666, 305] width 154 height 107
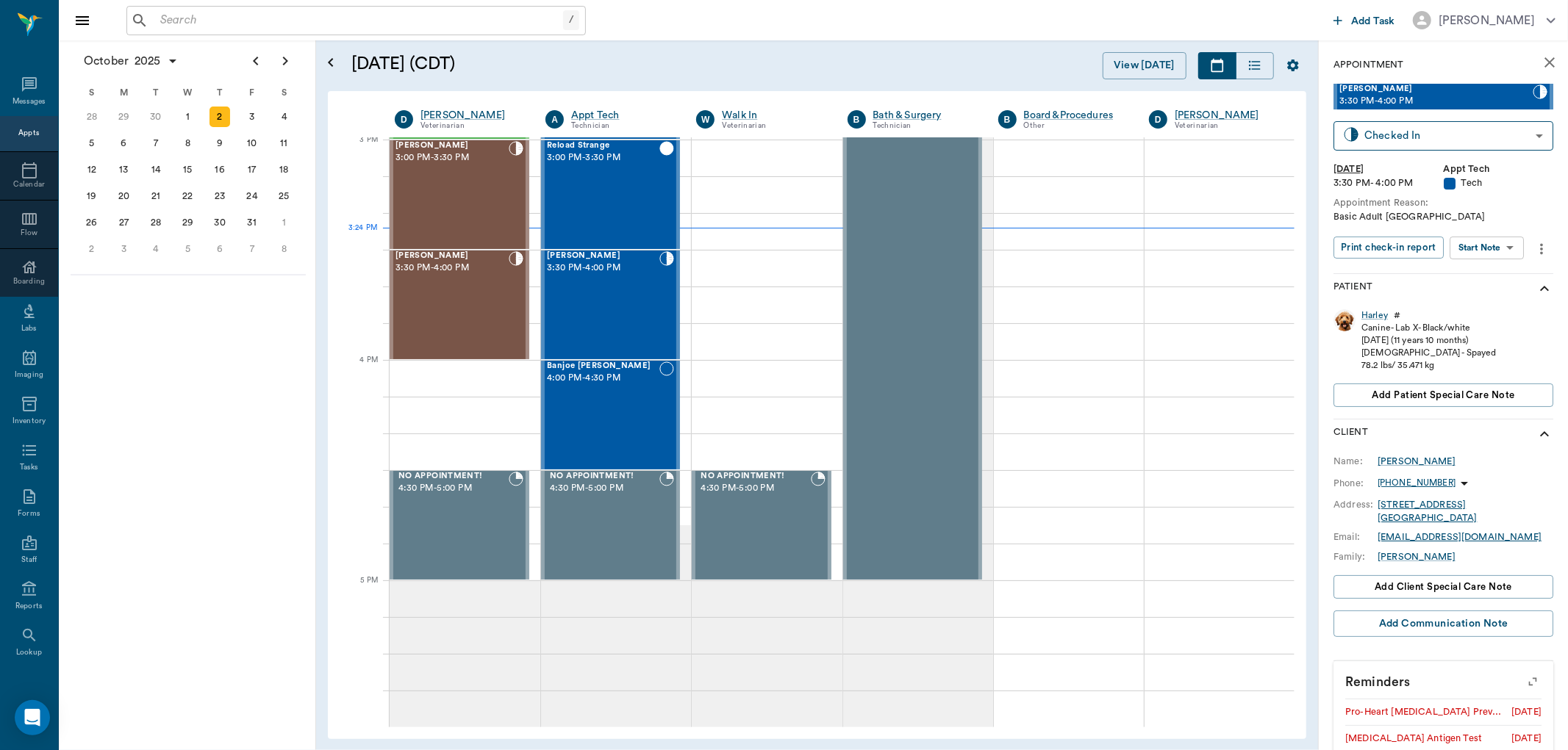
click at [1483, 238] on body "/ ​ Add Task [PERSON_NAME] Nectar Messages Appts Calendar Flow Boarding Labs Im…" at bounding box center [784, 375] width 1568 height 750
click at [1486, 280] on button "Start SOAP" at bounding box center [1470, 278] width 50 height 17
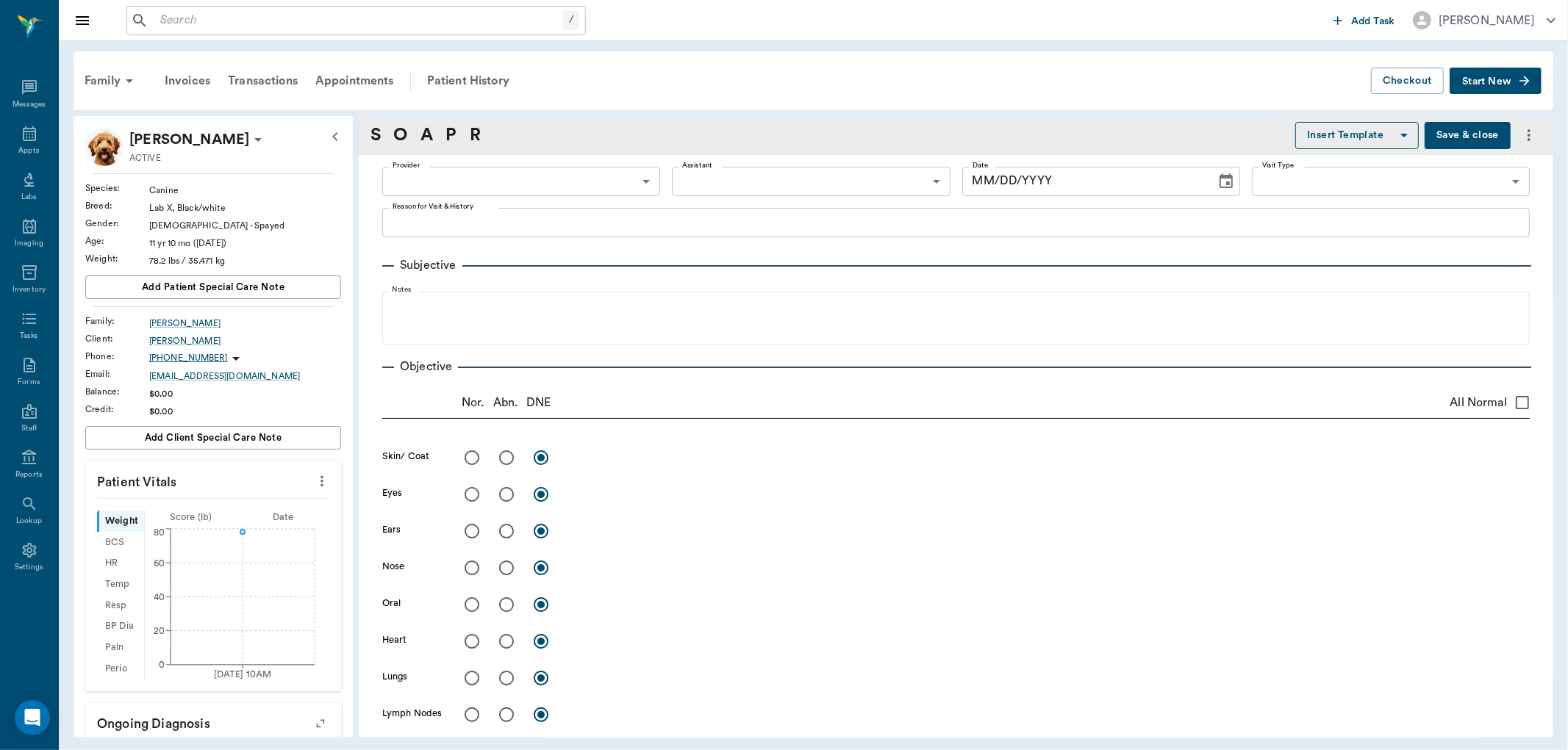
click at [642, 180] on body "/ ​ Add Task [PERSON_NAME] Nectar Messages Appts Labs Imaging Inventory Tasks F…" at bounding box center [784, 375] width 1568 height 750
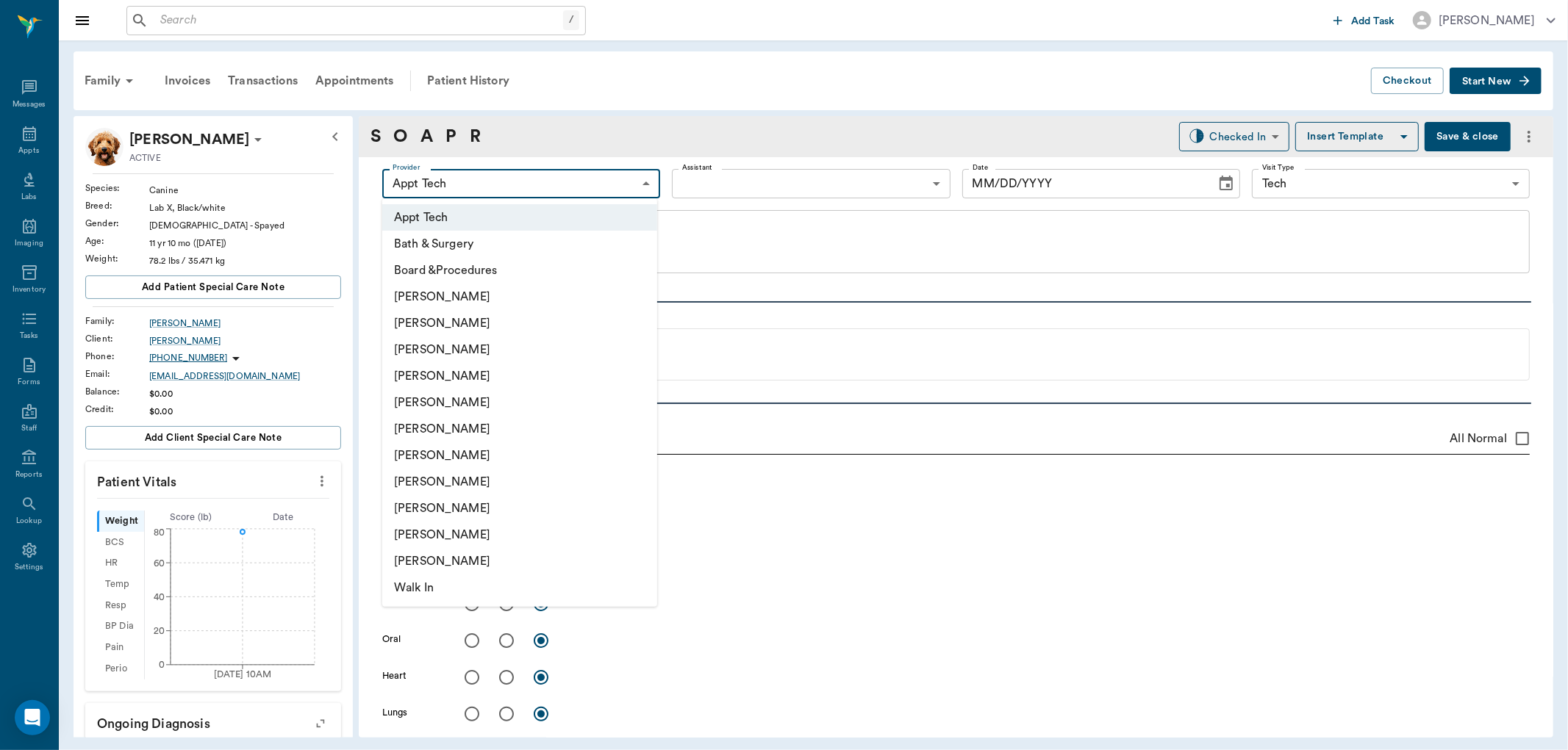
type input "63ec2f075fda476ae8351a4c"
type input "65d2be4f46e3a538d89b8c1a"
type textarea "Basic Adult [GEOGRAPHIC_DATA]"
type input "[DATE]"
click at [500, 347] on li "[PERSON_NAME]" at bounding box center [520, 350] width 275 height 26
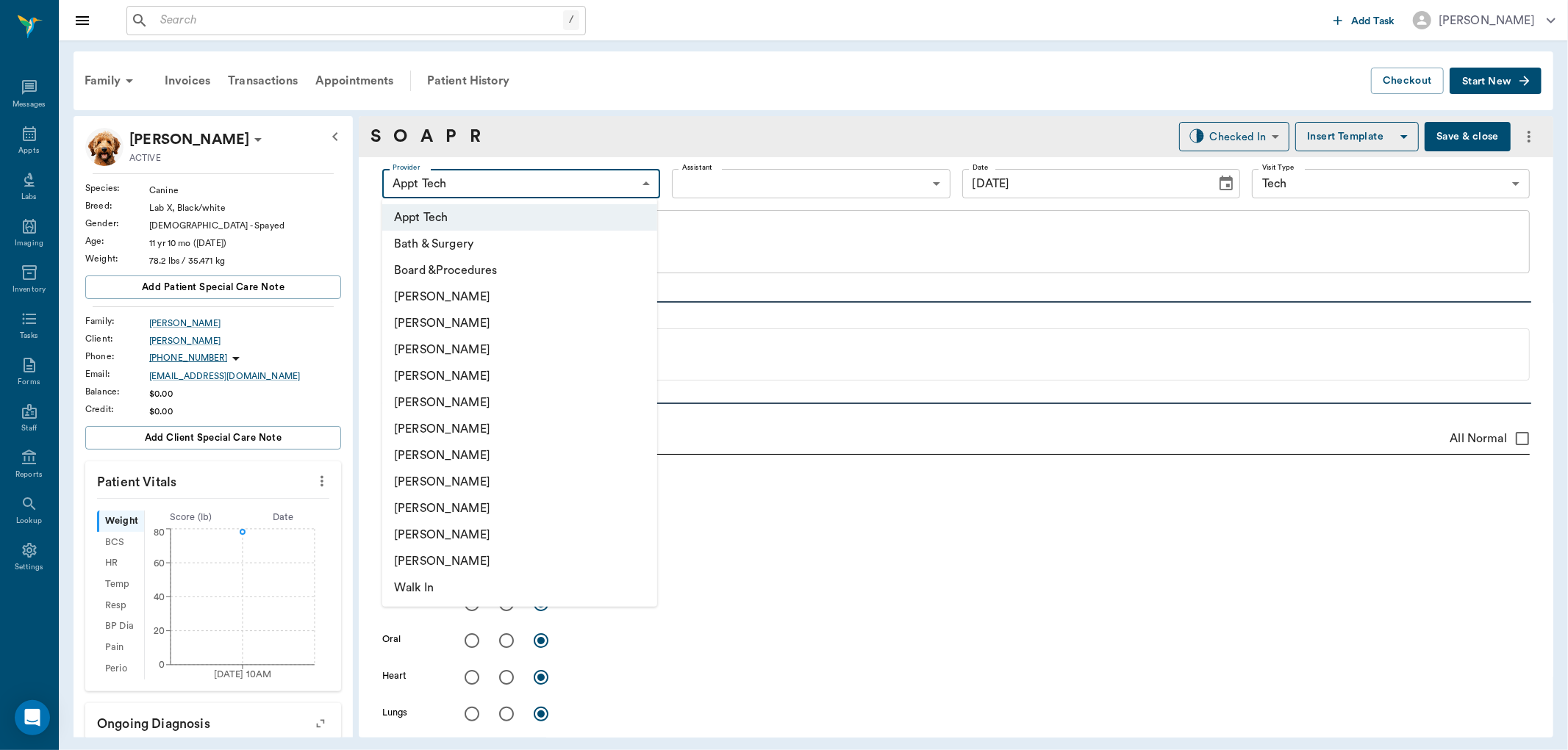
type input "642ef10e332a41444de2bad1"
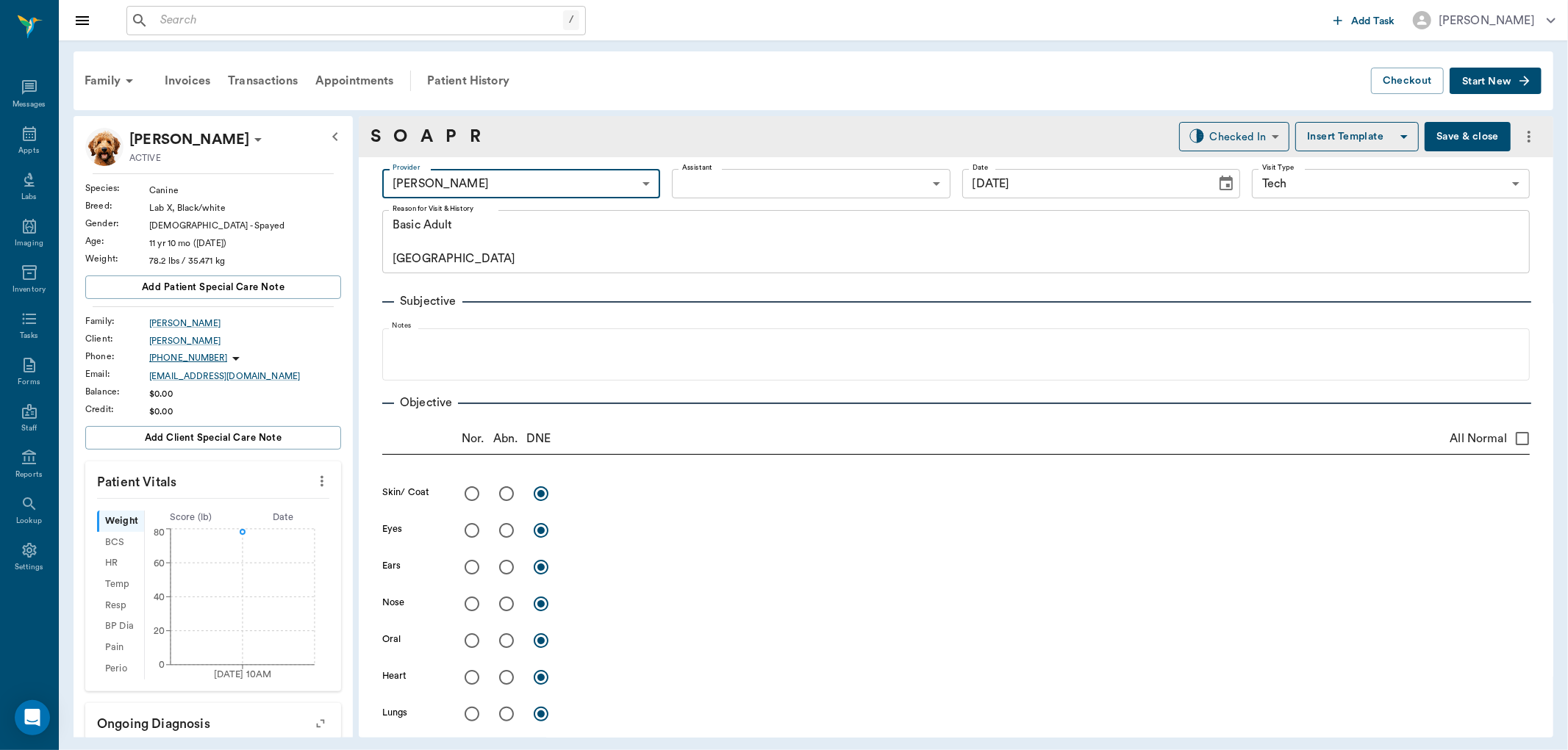
click at [321, 481] on icon "more" at bounding box center [322, 482] width 3 height 11
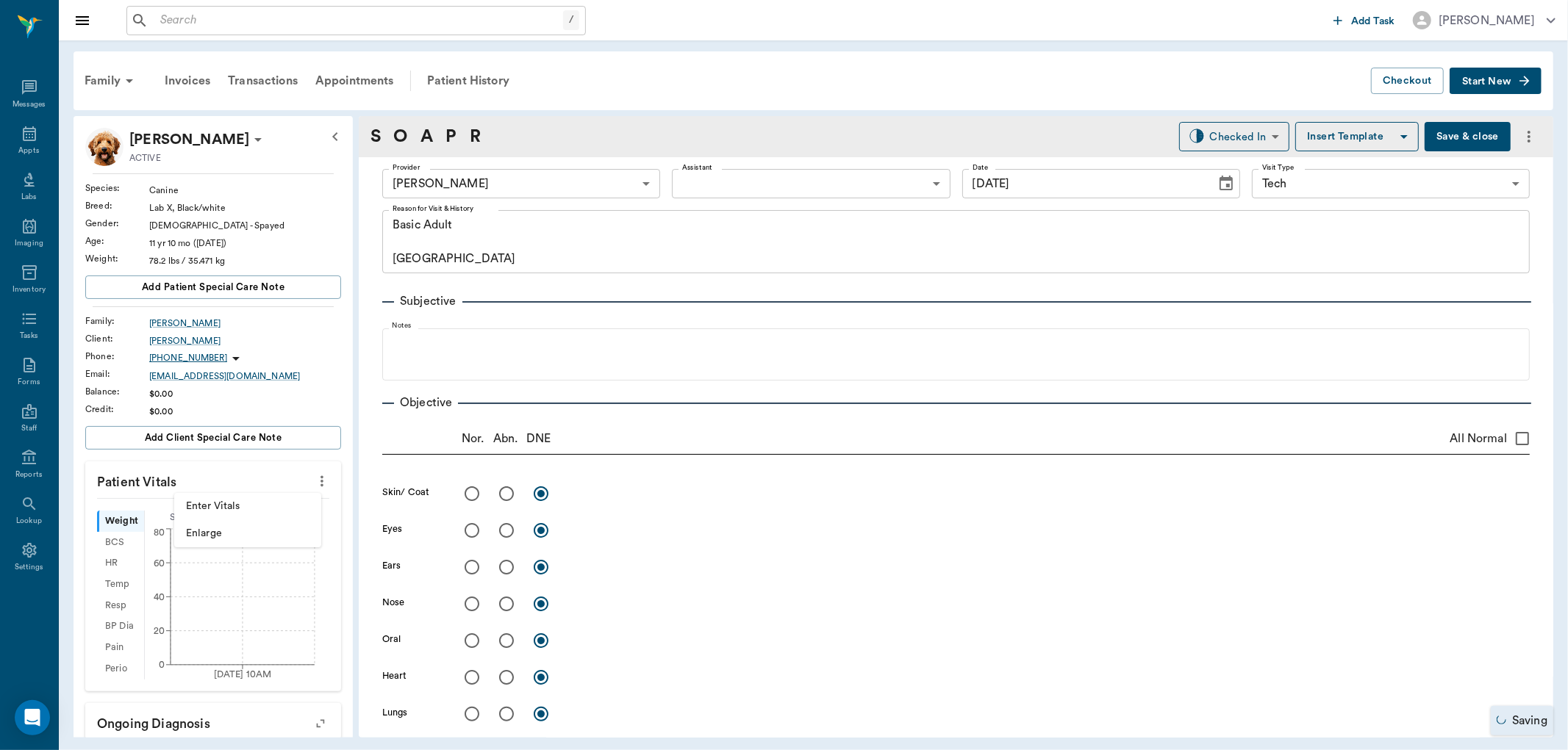
click at [224, 502] on span "Enter Vitals" at bounding box center [248, 506] width 123 height 15
click at [246, 522] on input "text" at bounding box center [213, 525] width 128 height 29
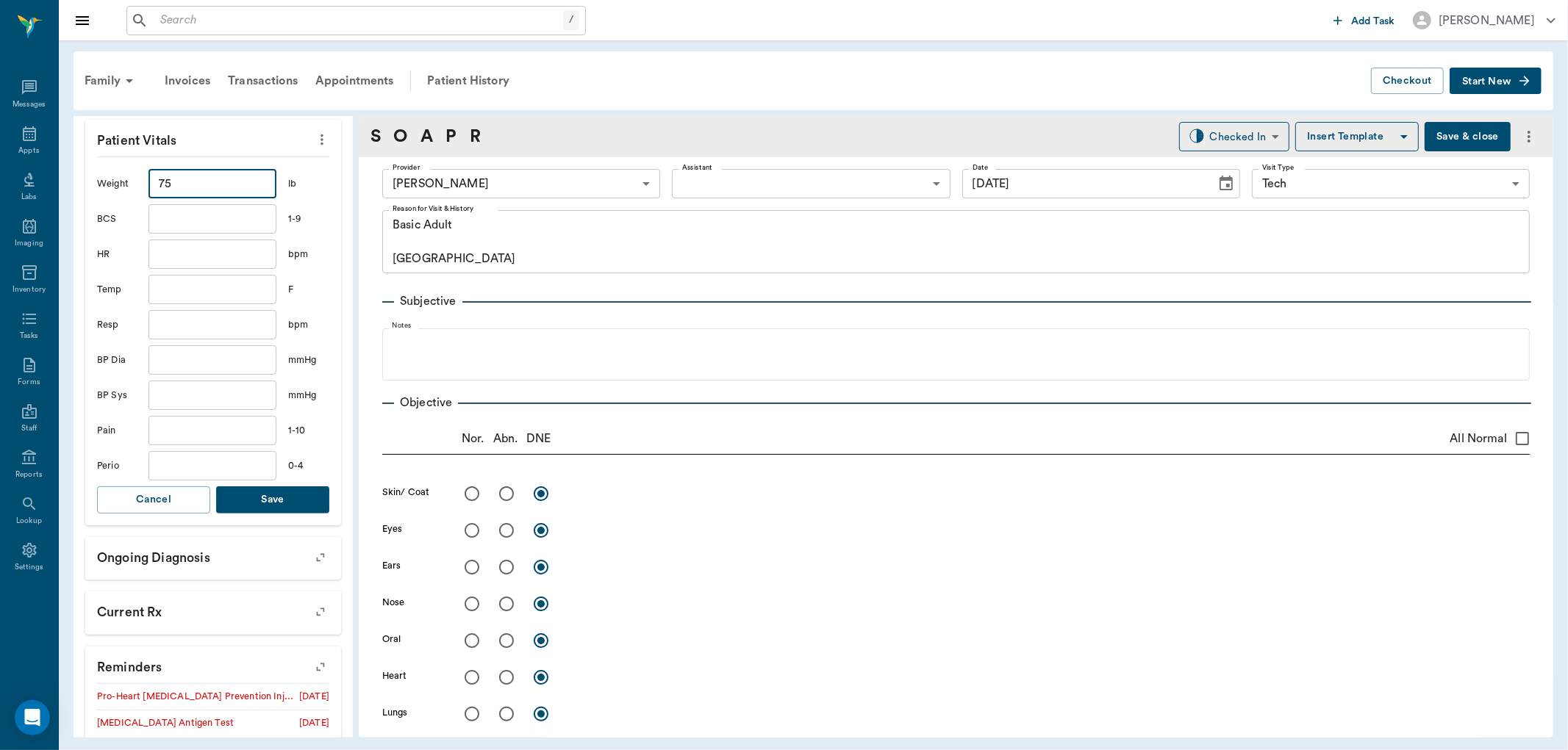
scroll to position [407, 0]
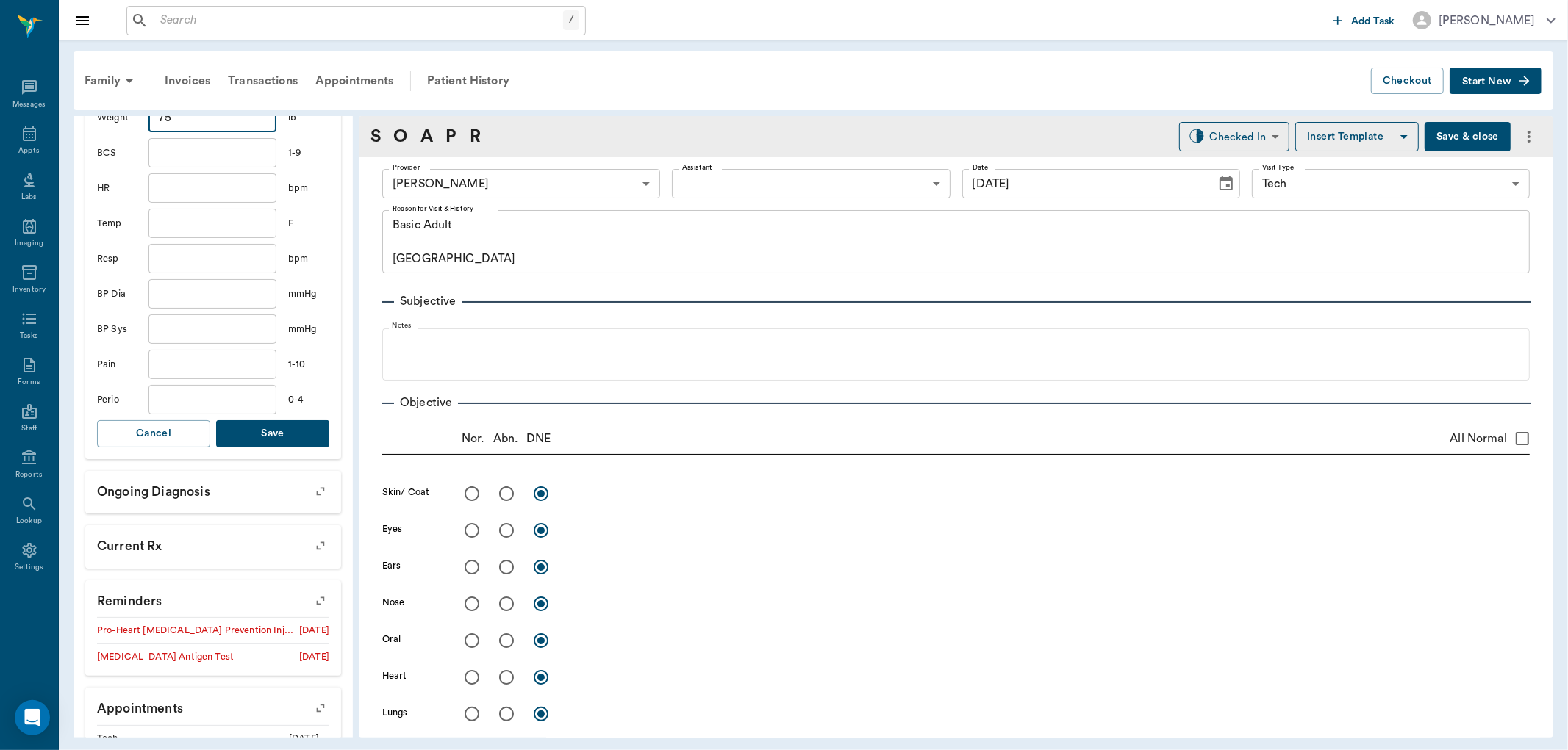
type input "75"
click at [273, 437] on button "Save" at bounding box center [273, 434] width 113 height 27
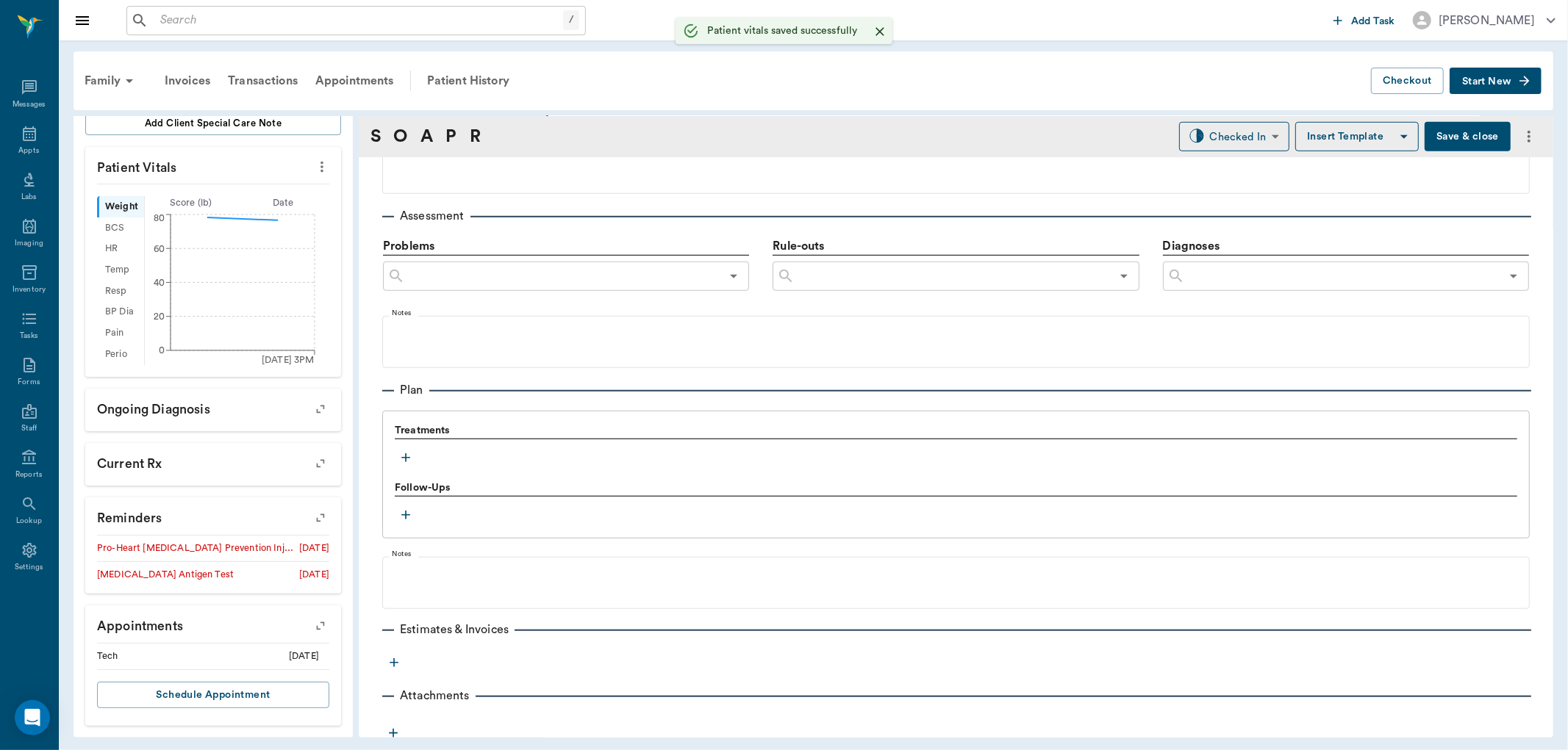
scroll to position [828, 0]
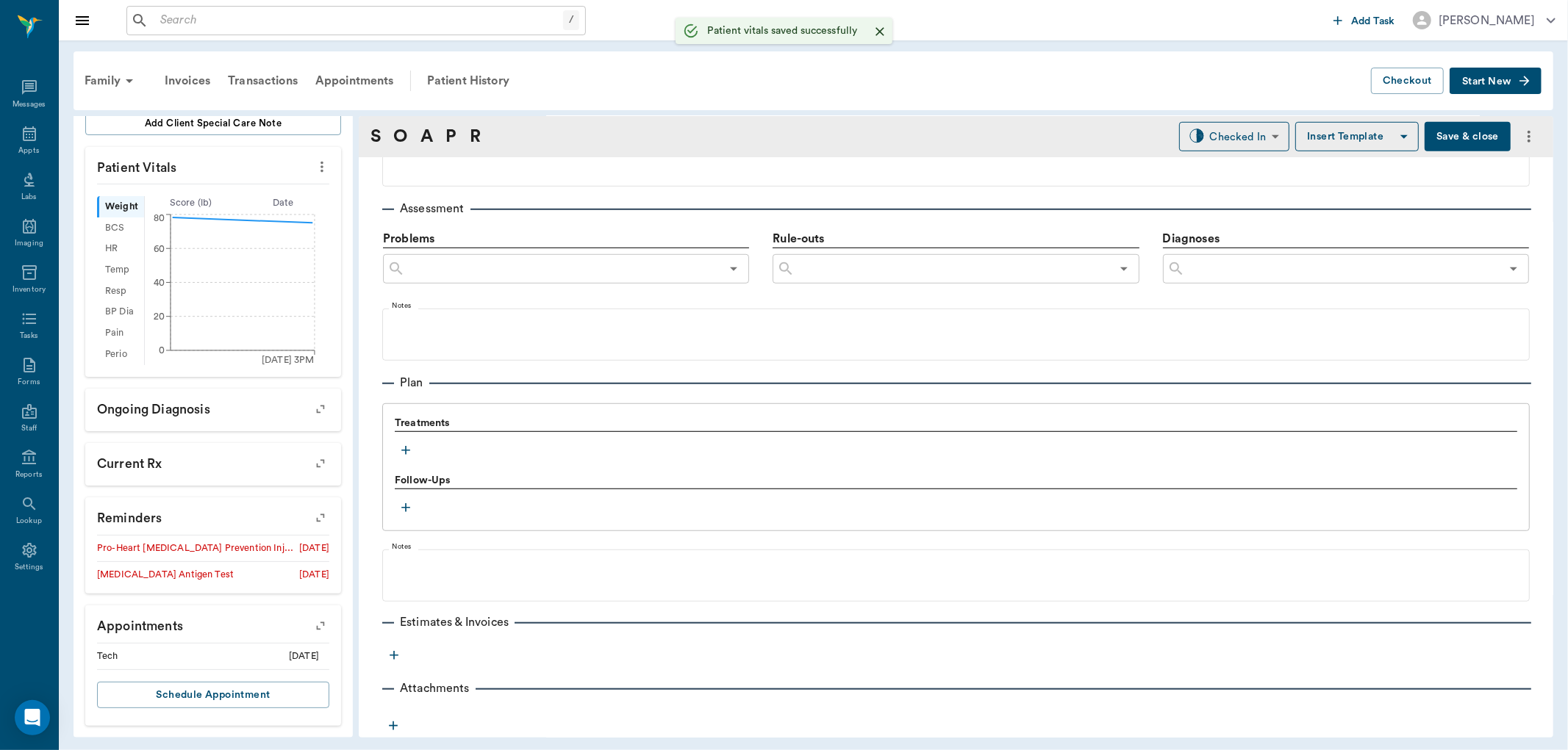
click at [405, 444] on icon "button" at bounding box center [406, 451] width 15 height 15
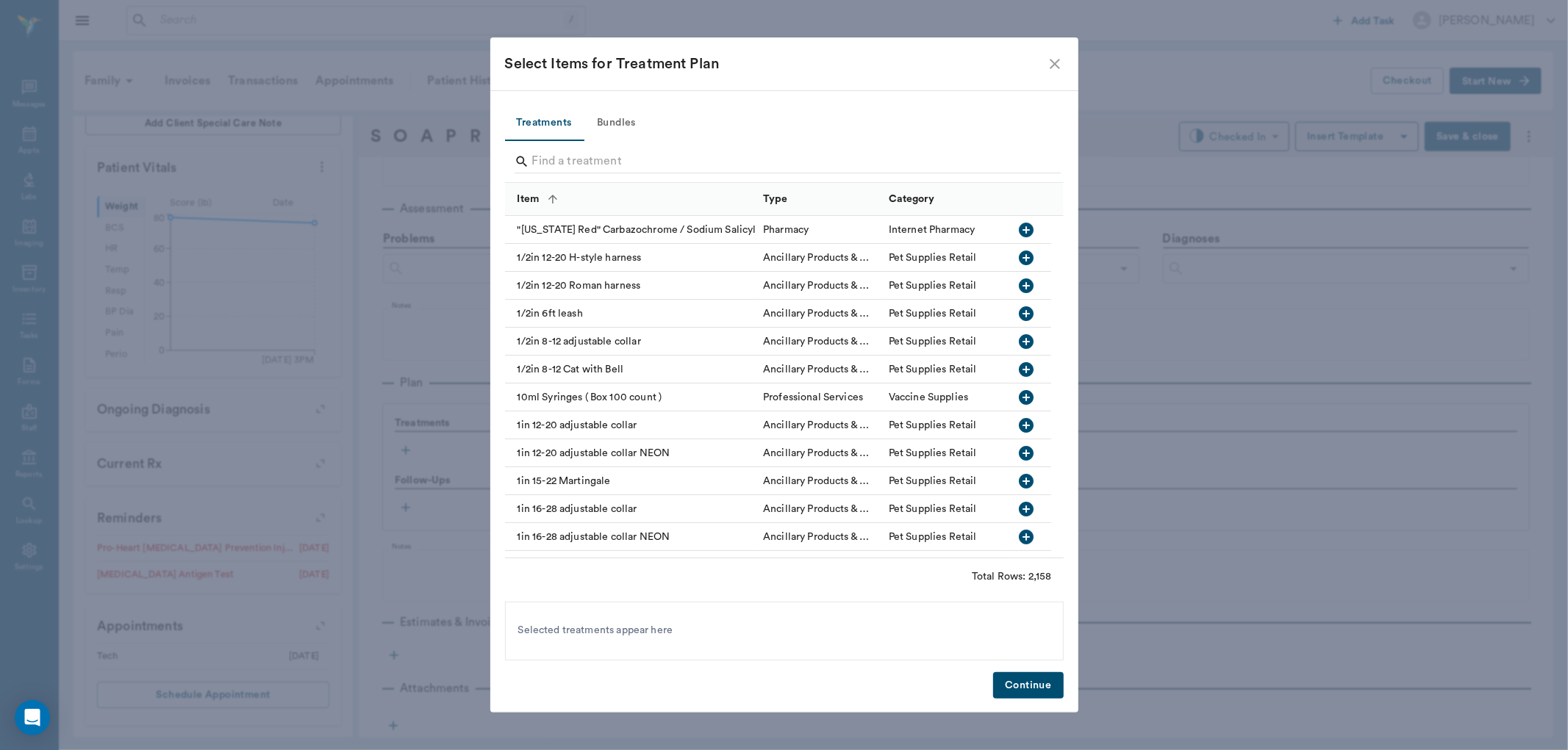
click at [626, 120] on button "Bundles" at bounding box center [616, 122] width 66 height 35
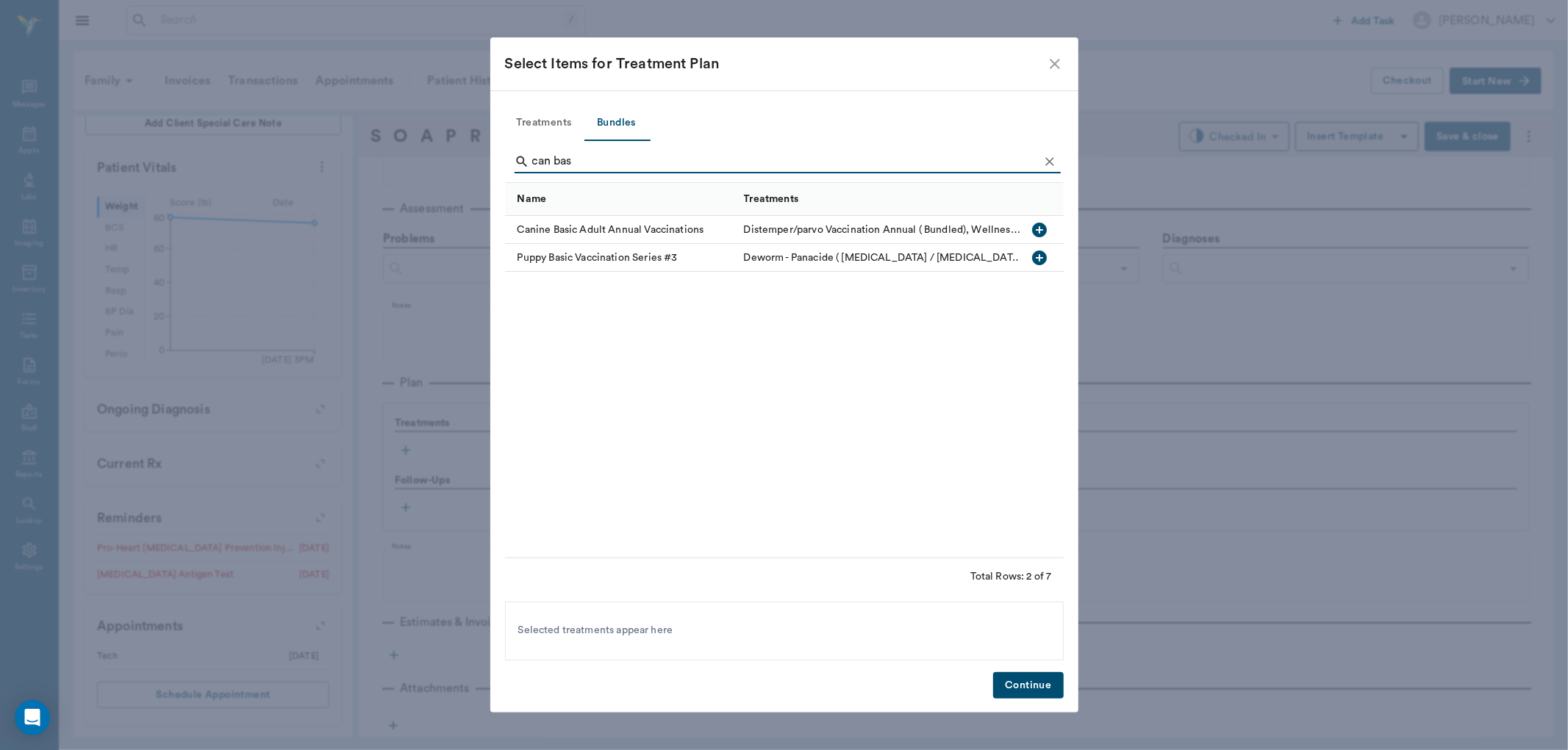
type input "can bas"
click at [1040, 230] on icon "button" at bounding box center [1039, 230] width 18 height 18
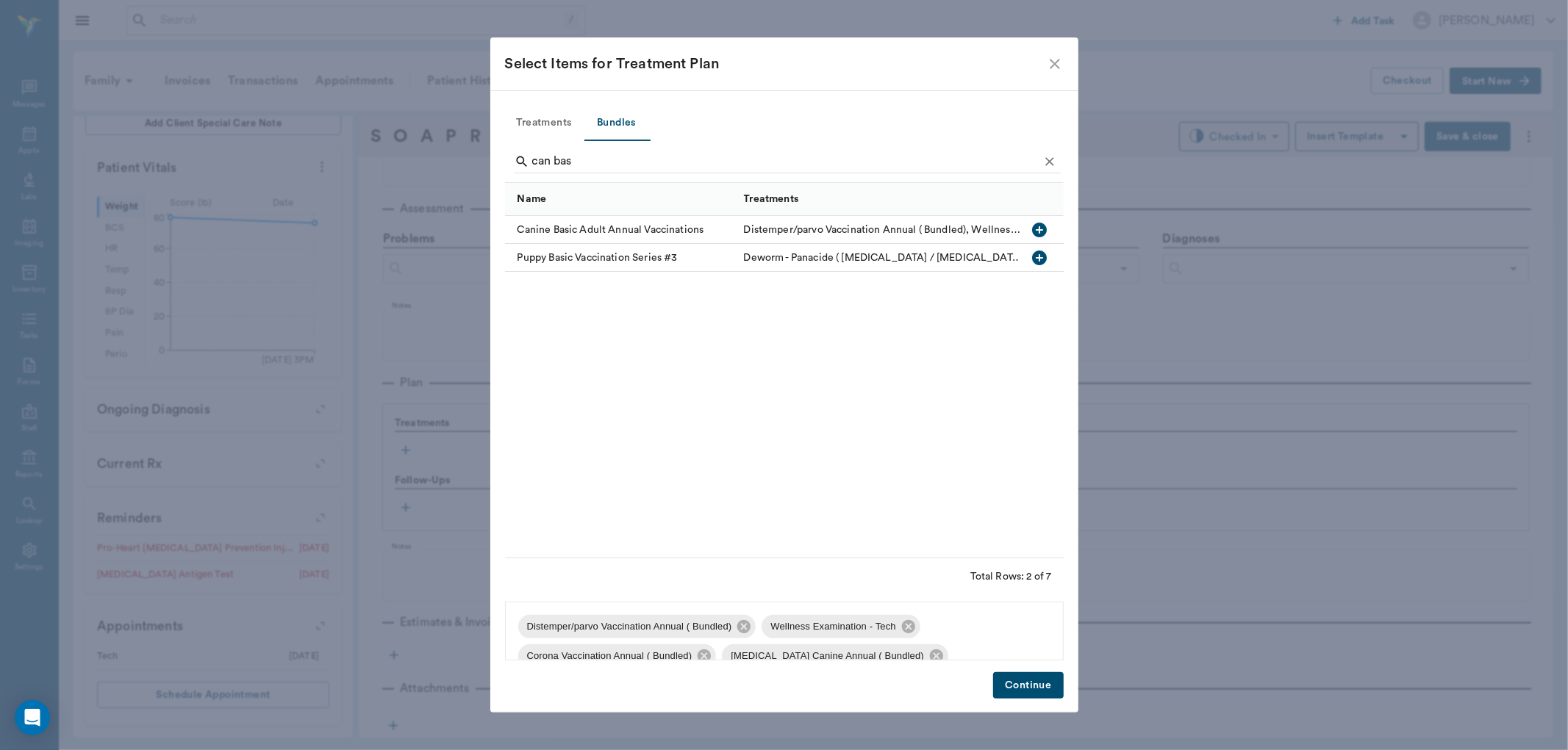
click at [1030, 680] on button "Continue" at bounding box center [1028, 686] width 70 height 27
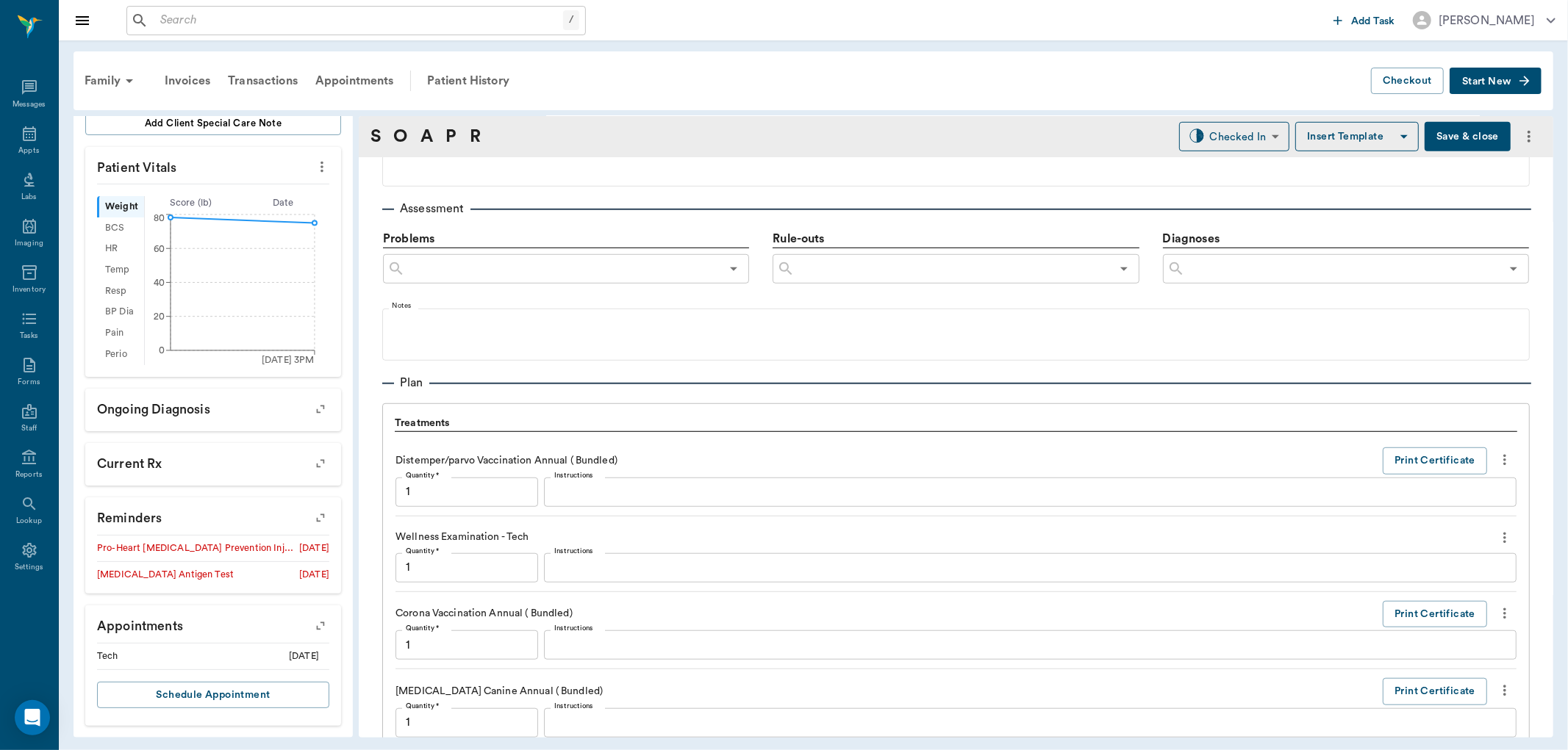
scroll to position [1530, 0]
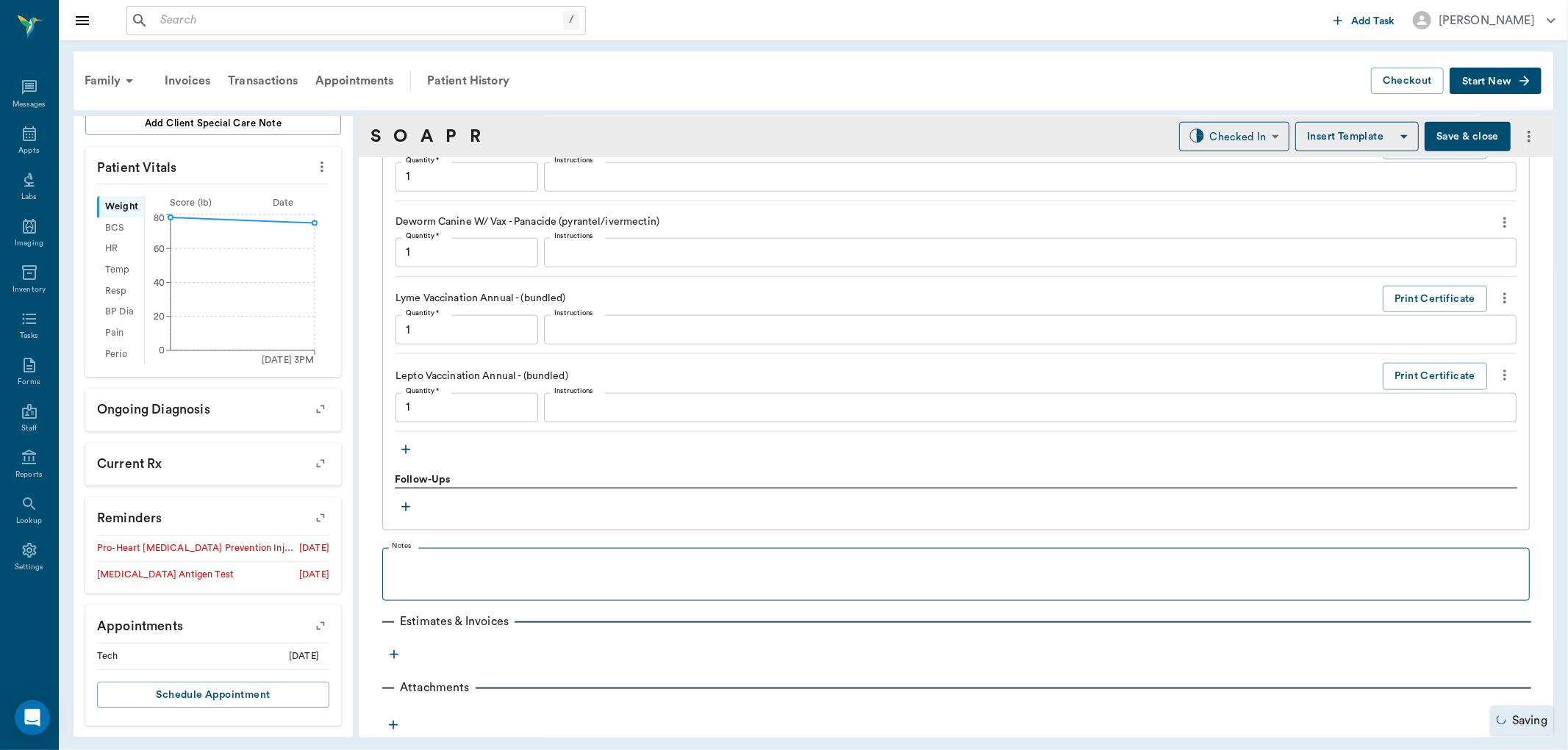
type input "1.00"
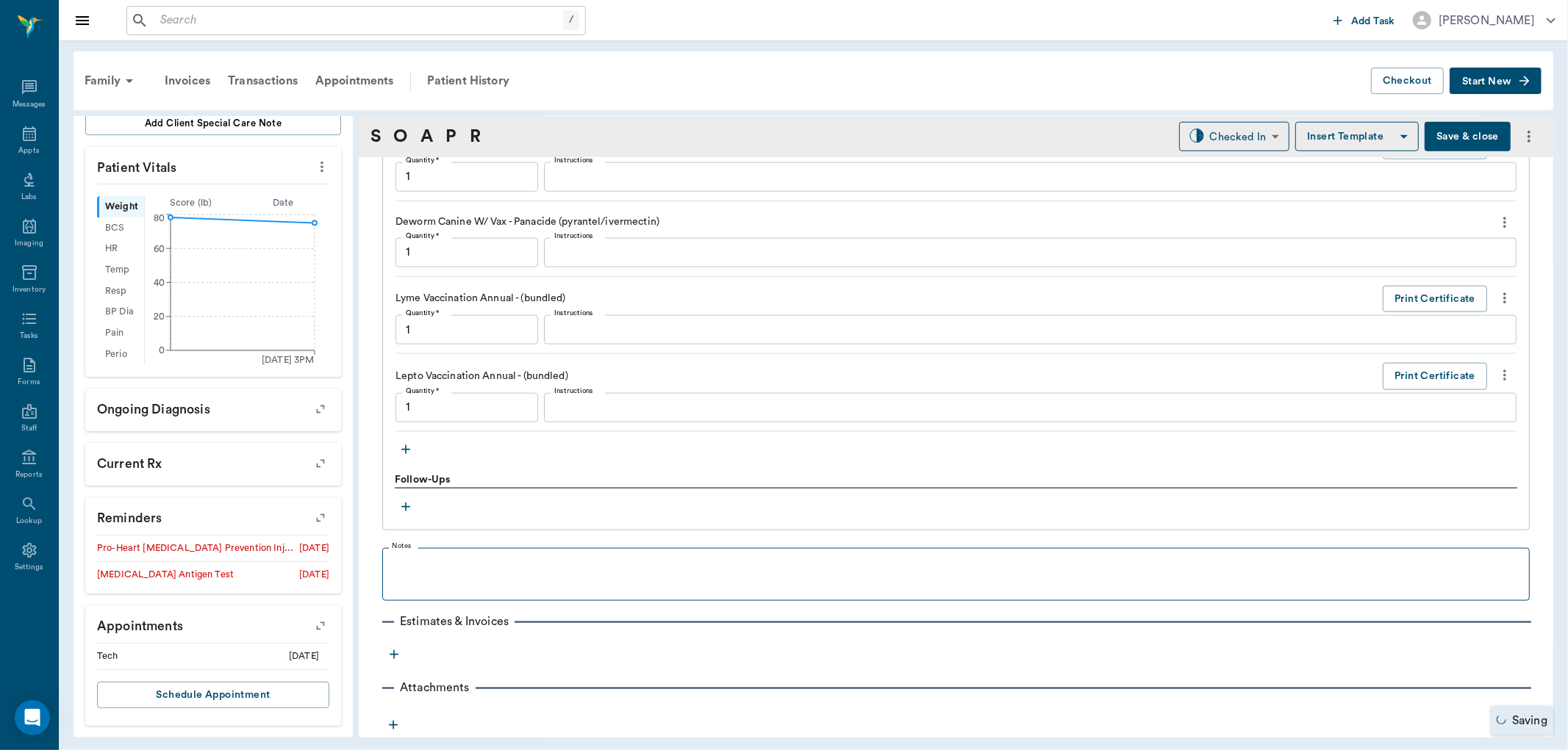
type input "1.00"
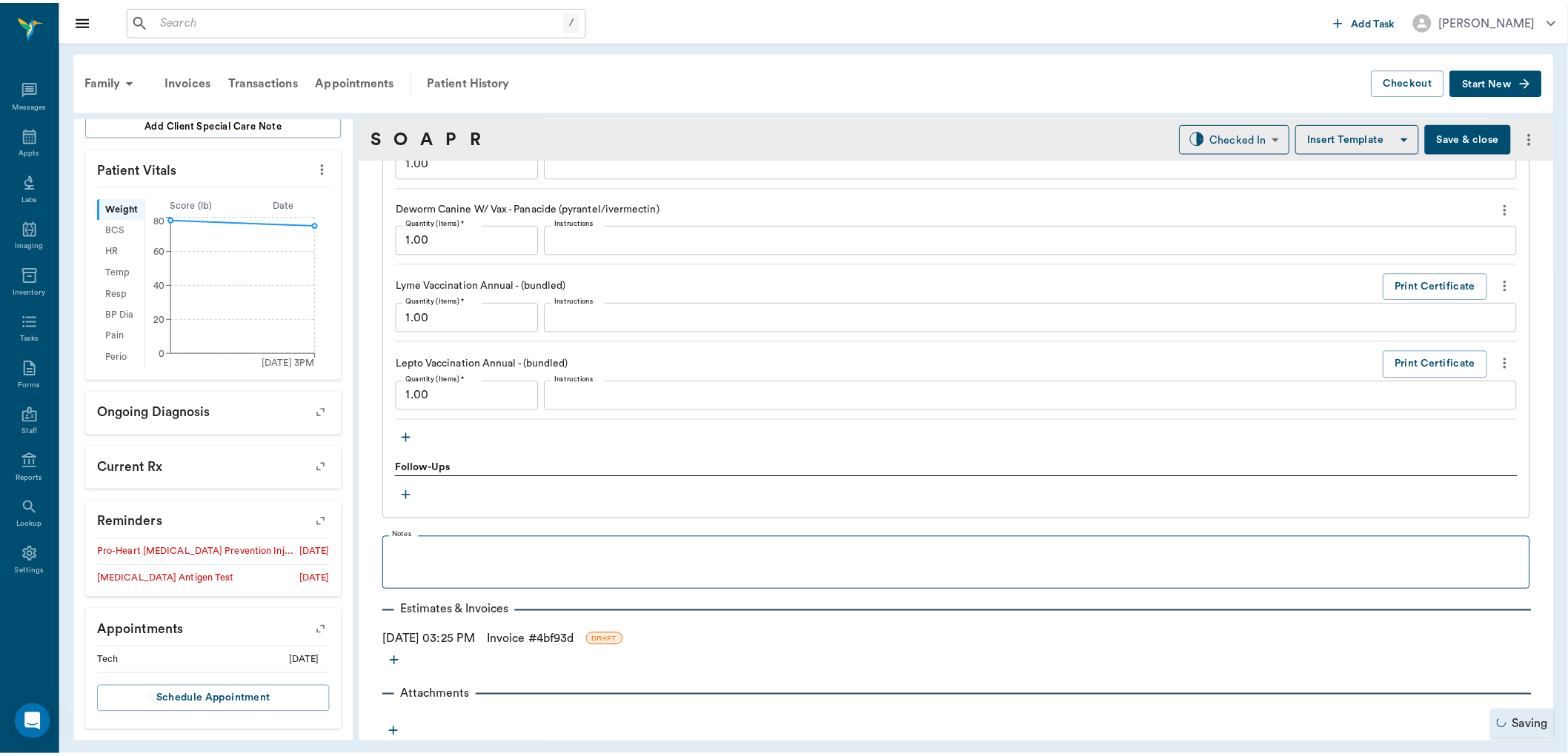
scroll to position [1560, 0]
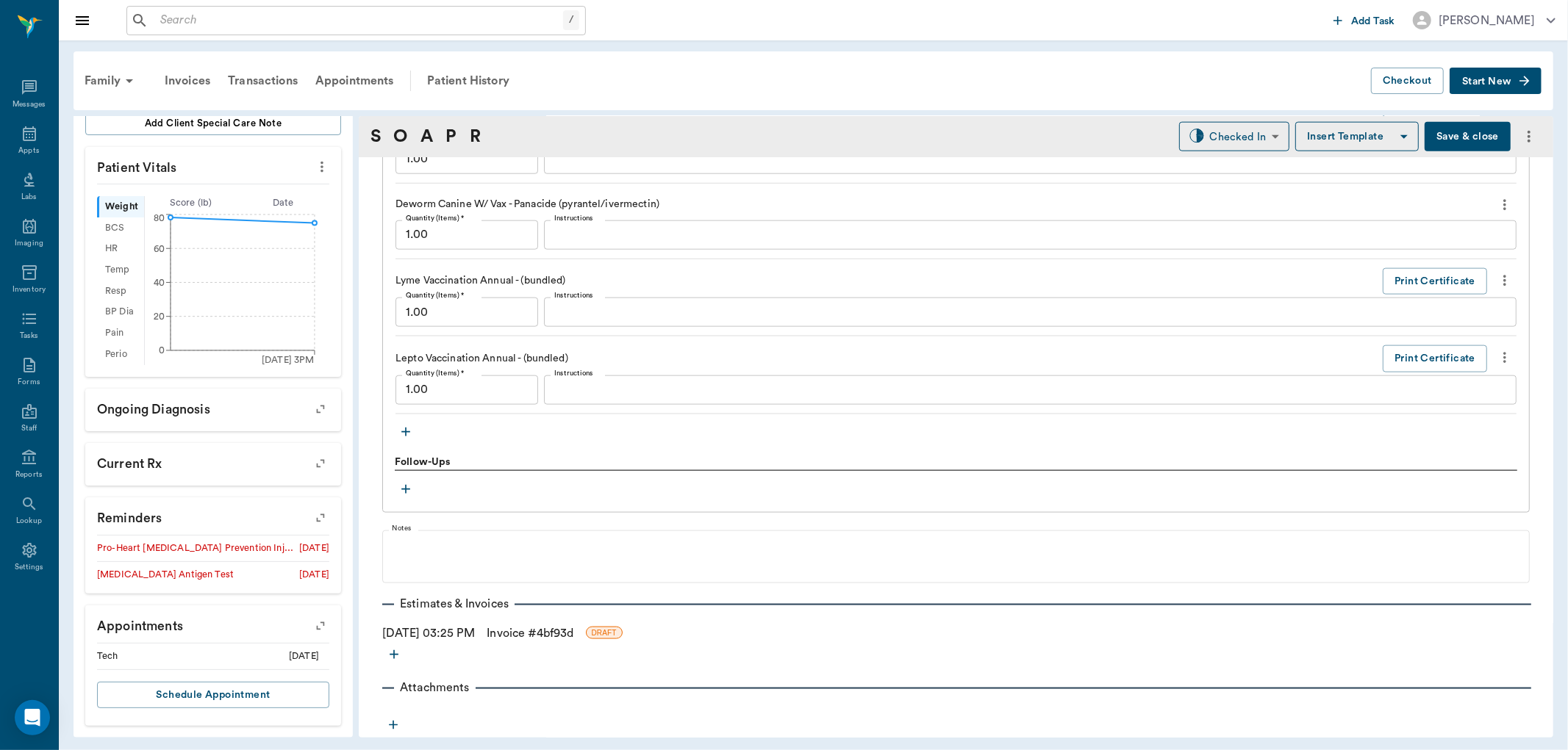
click at [557, 632] on link "Invoice # 4bf93d" at bounding box center [530, 633] width 87 height 18
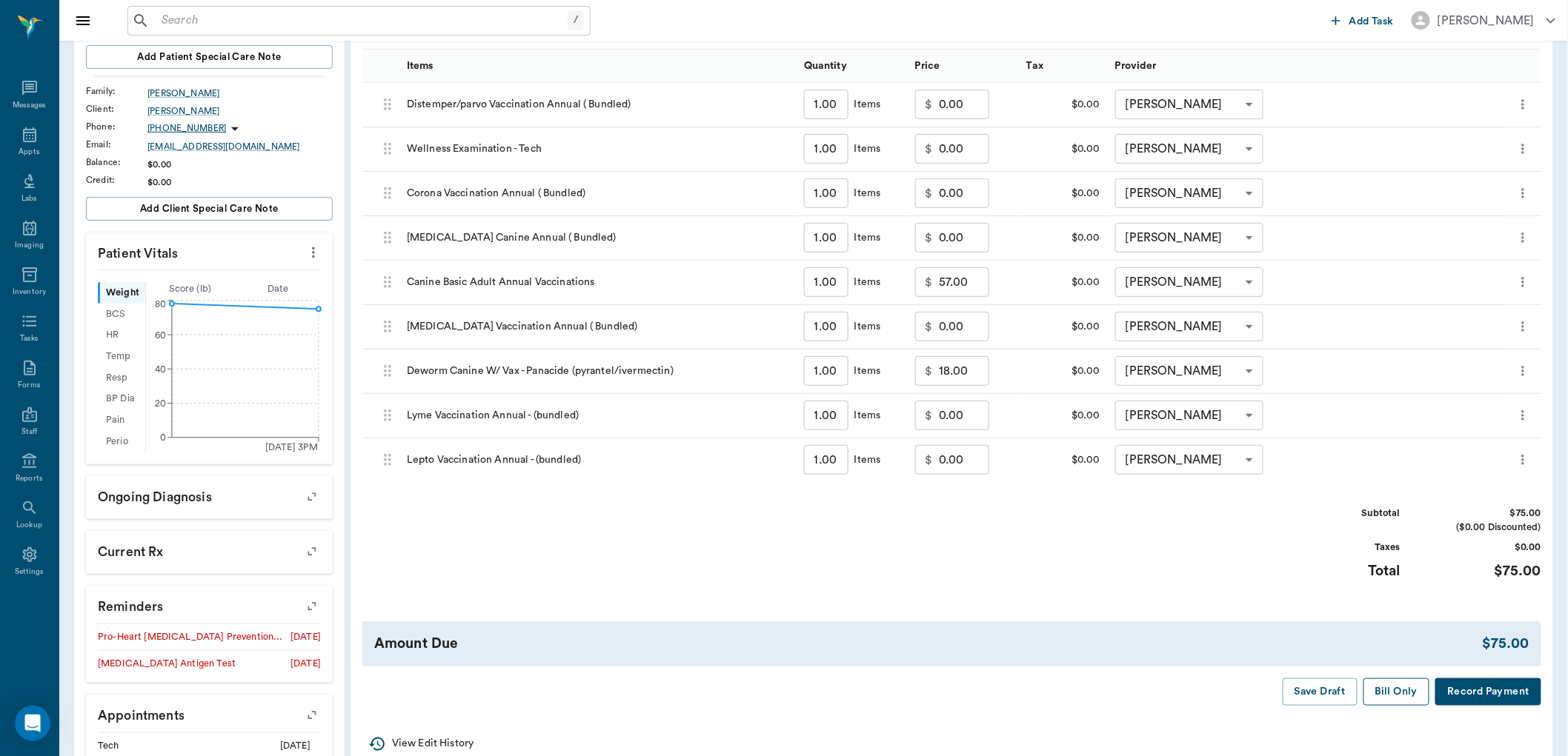
scroll to position [247, 0]
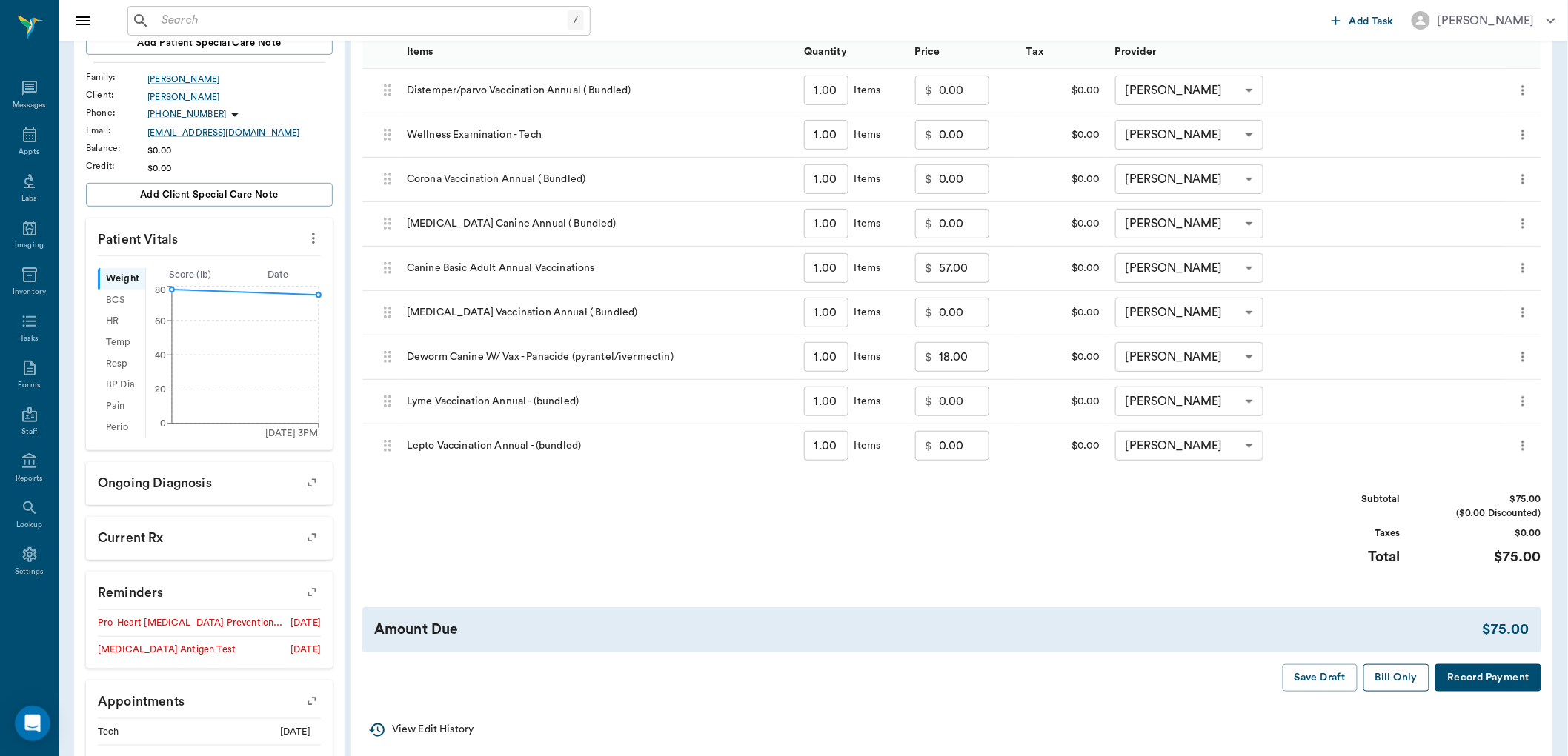
click at [1412, 676] on button "Bill Only" at bounding box center [1396, 678] width 66 height 28
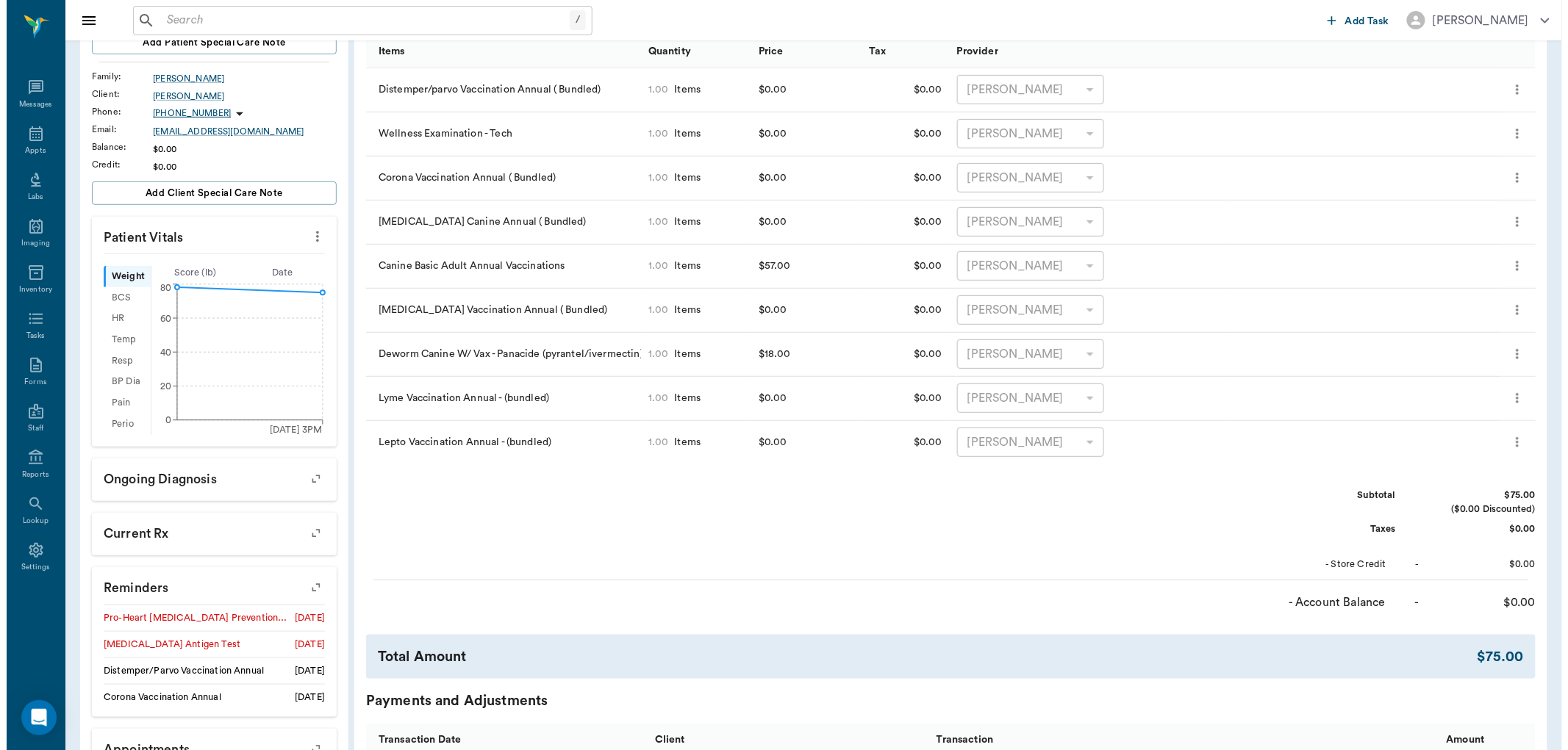
scroll to position [0, 0]
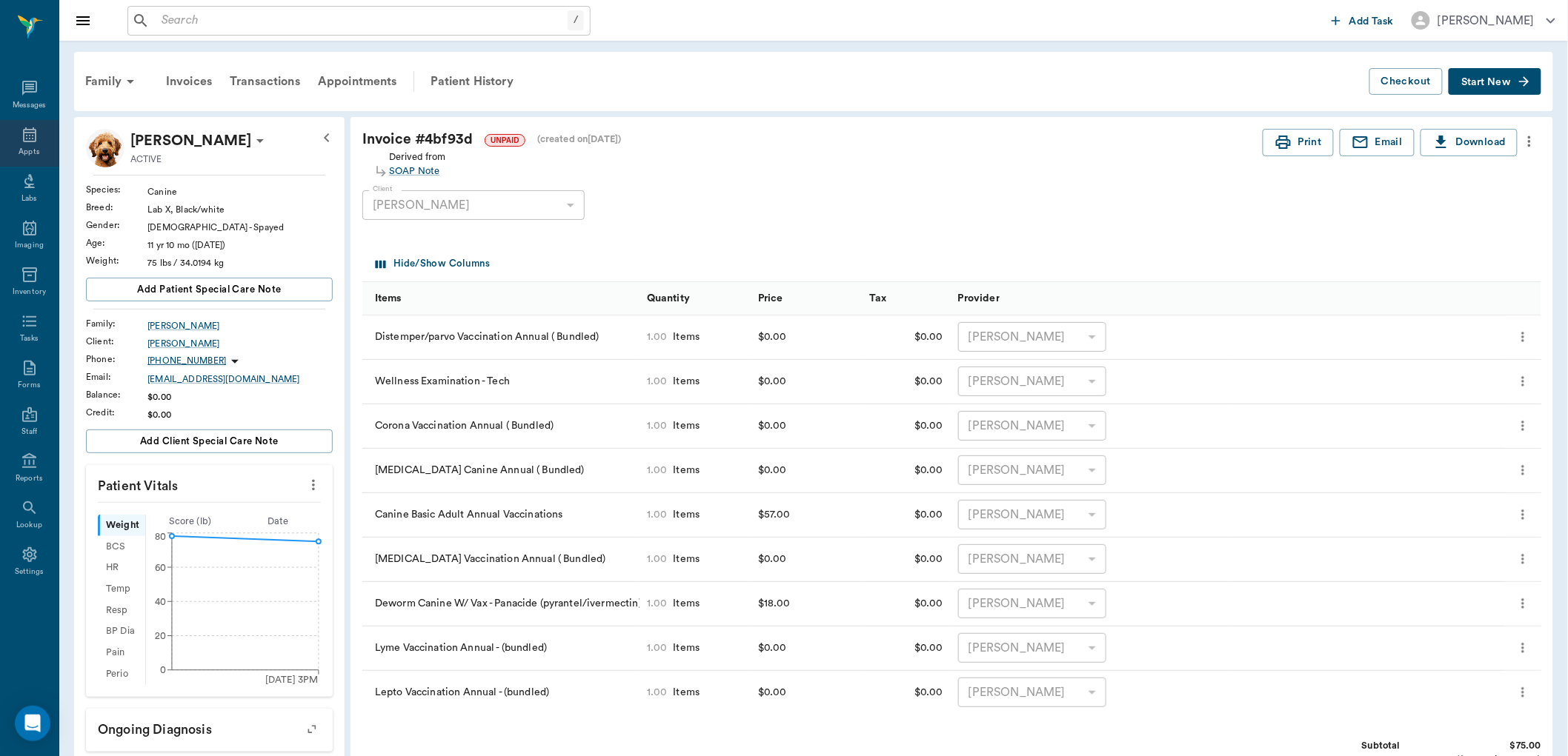
click at [27, 136] on icon at bounding box center [29, 135] width 18 height 18
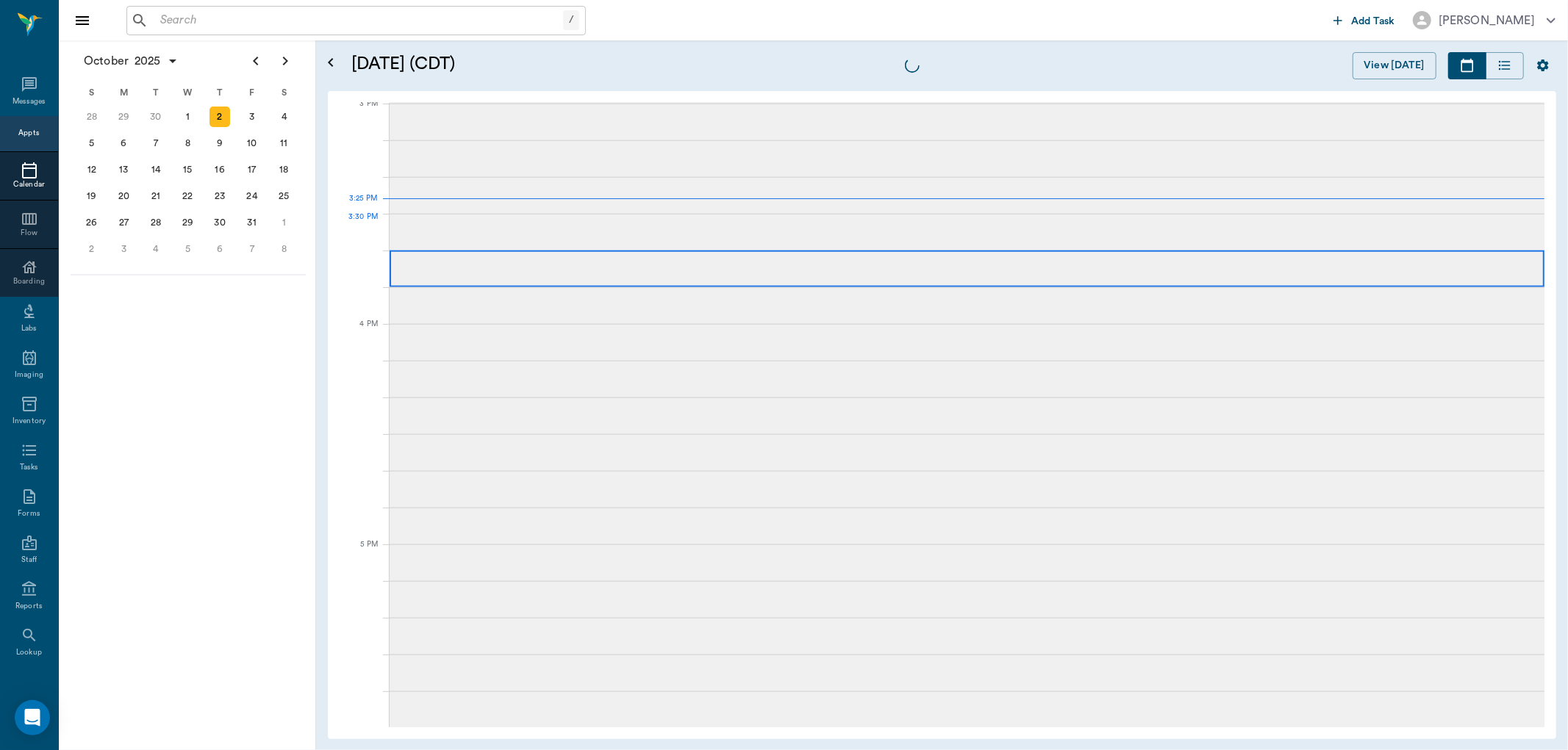
scroll to position [1545, 0]
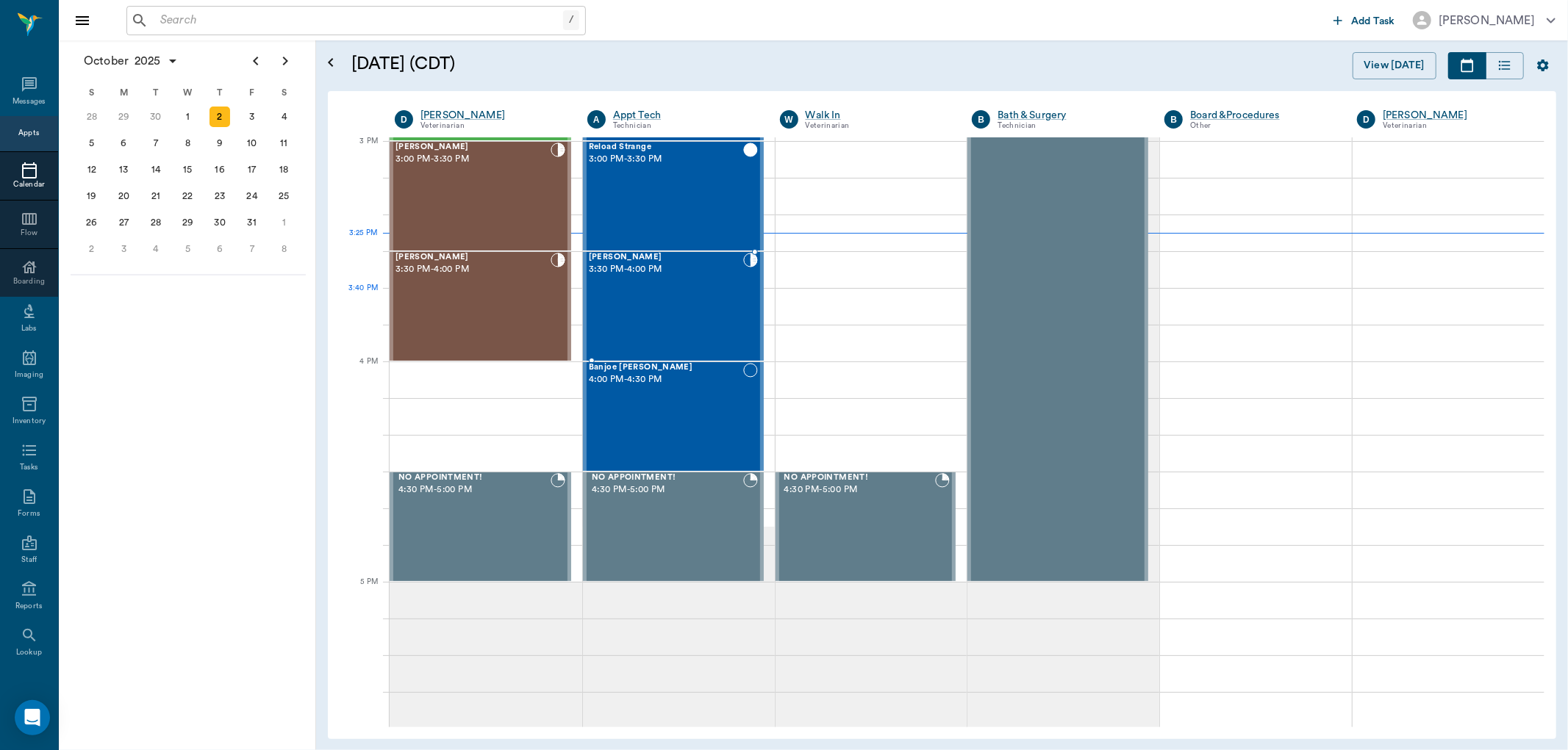
click at [666, 290] on div "[PERSON_NAME] 3:30 PM - 4:00 PM" at bounding box center [666, 307] width 154 height 107
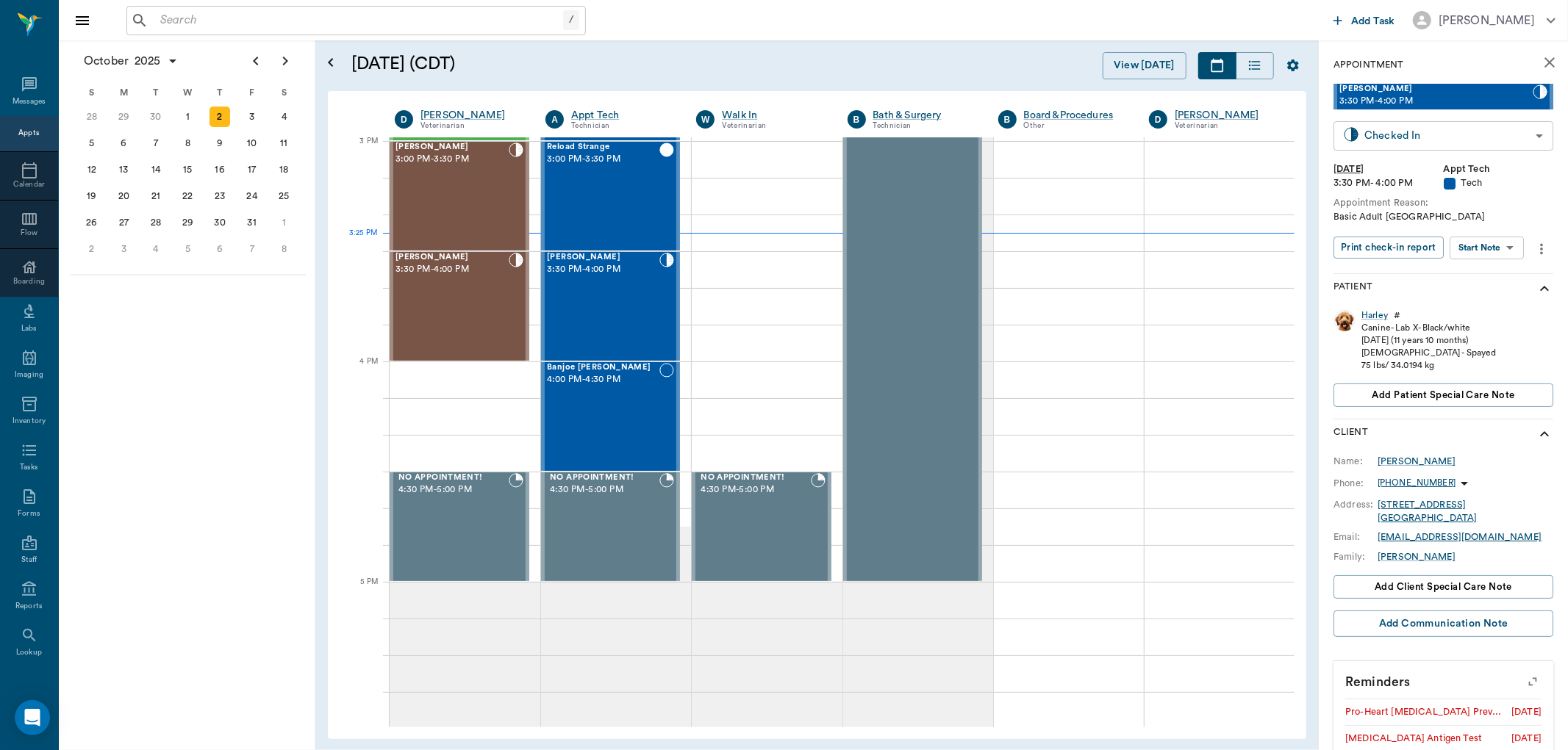
click at [1496, 140] on body "/ ​ Add Task [PERSON_NAME] Nectar Messages Appts Calendar Flow Boarding Labs Im…" at bounding box center [784, 375] width 1568 height 750
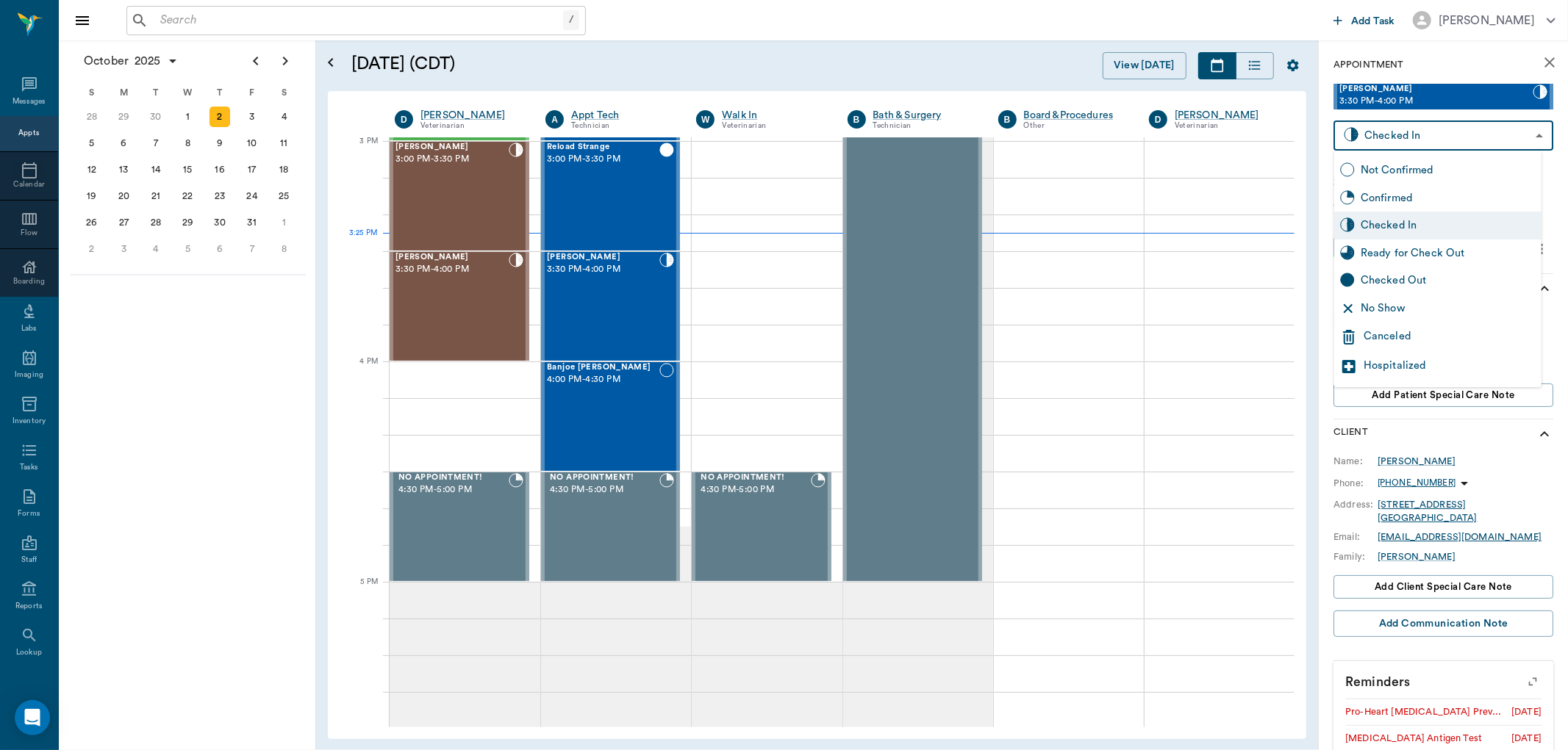
click at [1461, 250] on div "Ready for Check Out" at bounding box center [1448, 253] width 175 height 16
type input "READY_TO_CHECKOUT"
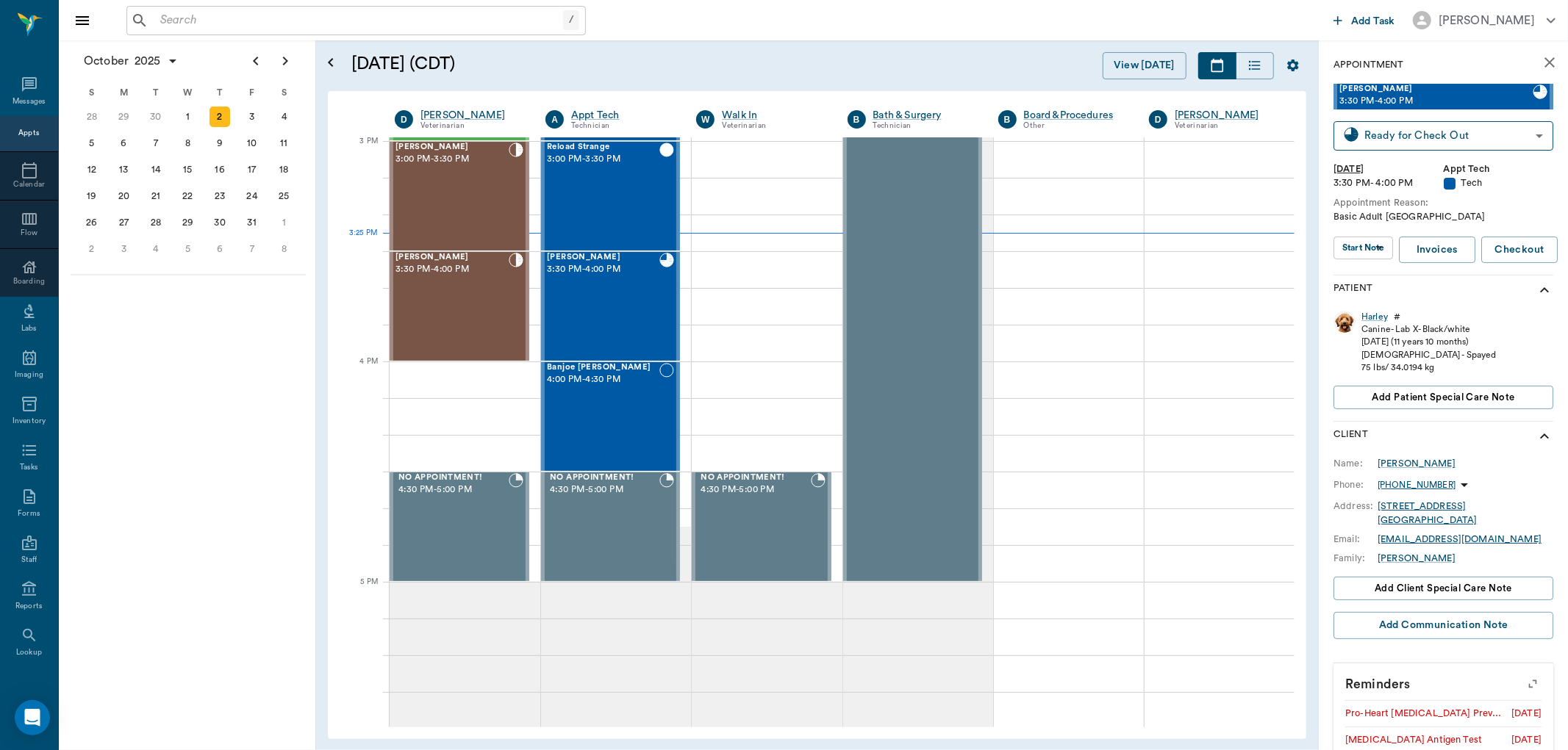
click at [956, 26] on div "/ ​" at bounding box center [727, 20] width 1201 height 29
click at [446, 185] on div "[PERSON_NAME] 3:00 PM - 3:30 PM" at bounding box center [452, 197] width 113 height 107
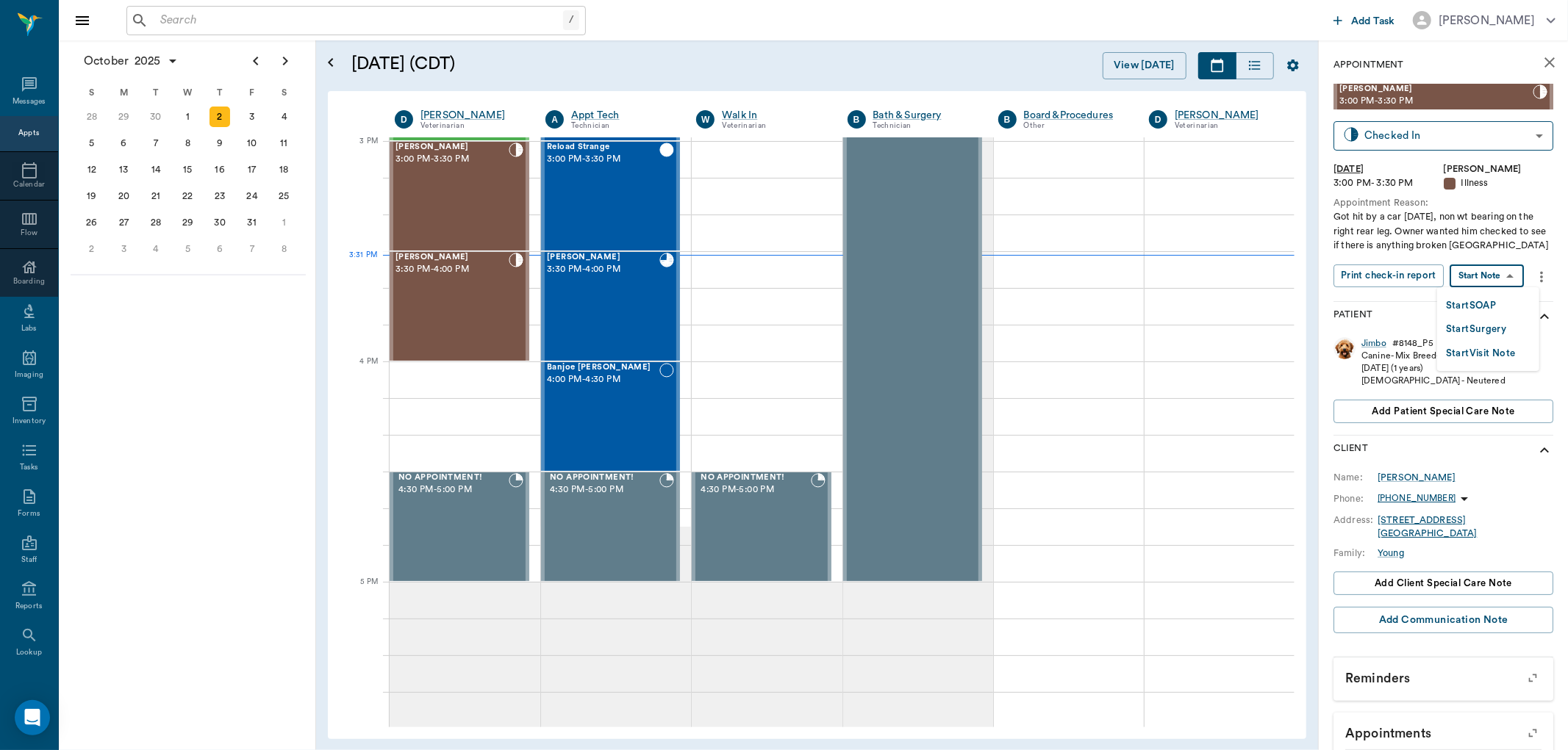
click at [1505, 270] on body "/ ​ Add Task [PERSON_NAME] Nectar Messages Appts Calendar Flow Boarding Labs Im…" at bounding box center [784, 375] width 1568 height 750
click at [1462, 304] on button "Start SOAP" at bounding box center [1470, 306] width 50 height 17
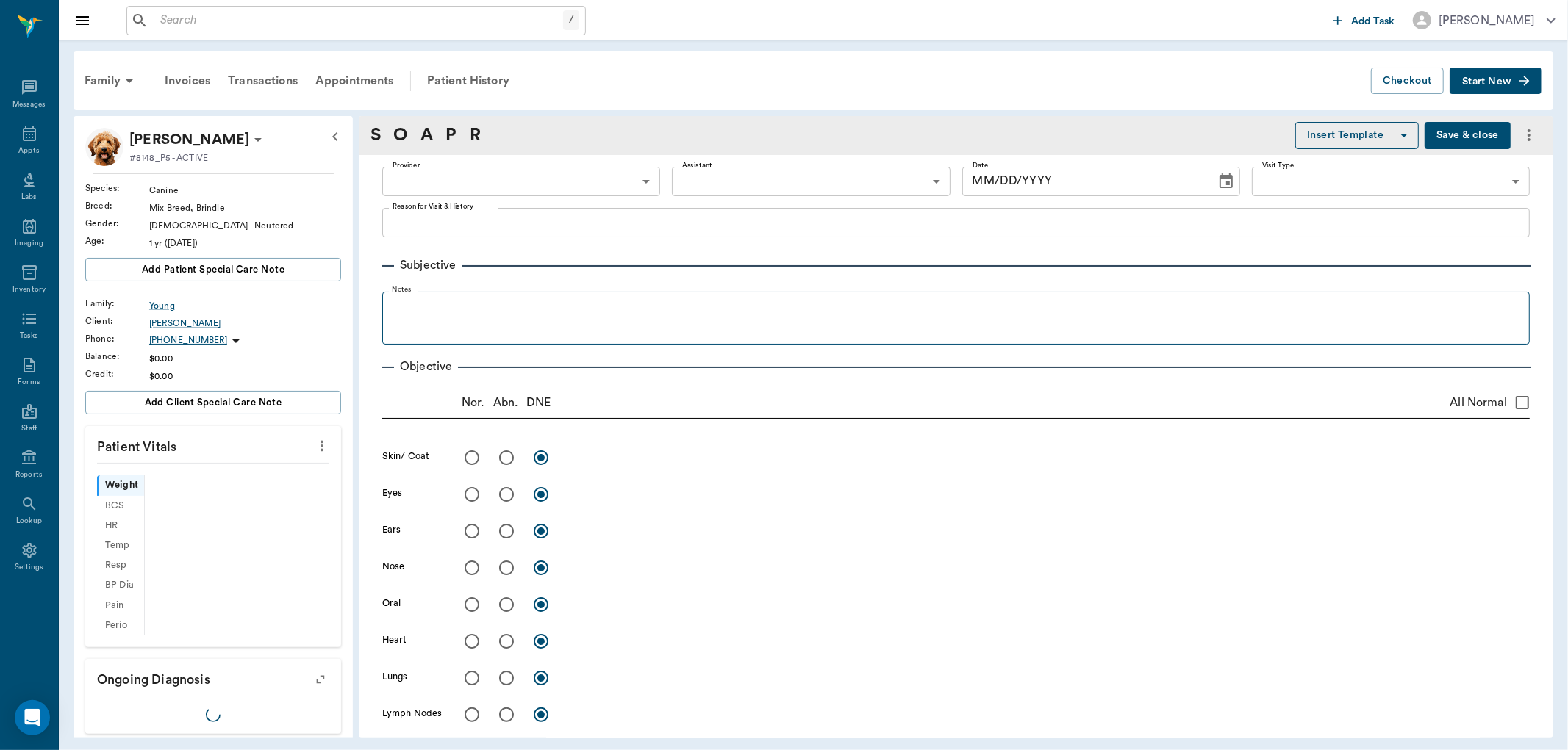
type input "63ec2f075fda476ae8351a4d"
type input "65d2be4f46e3a538d89b8c15"
type textarea "Got hit by a car [DATE], non wt bearing on the right rear leg. Owner wanted him…"
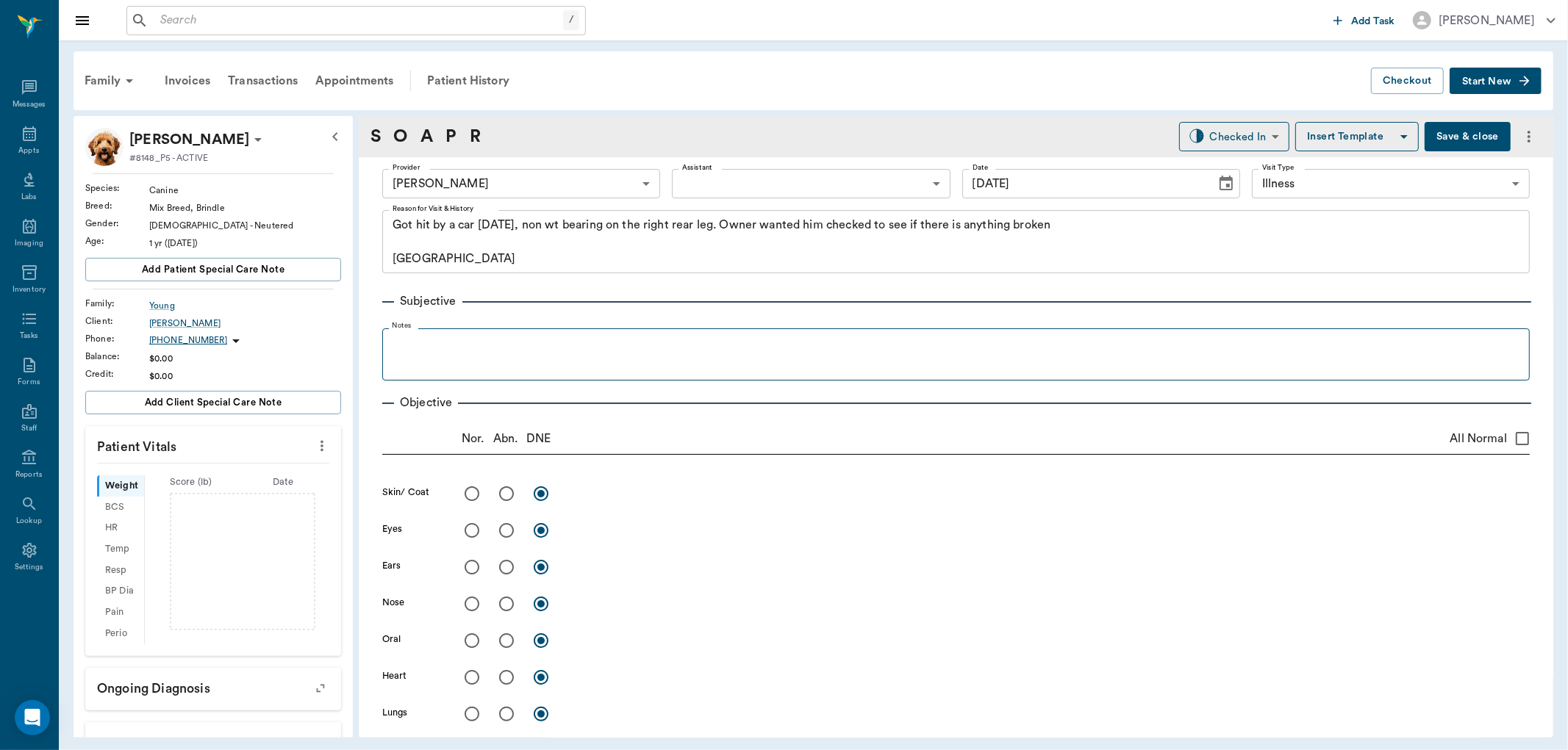
type input "[DATE]"
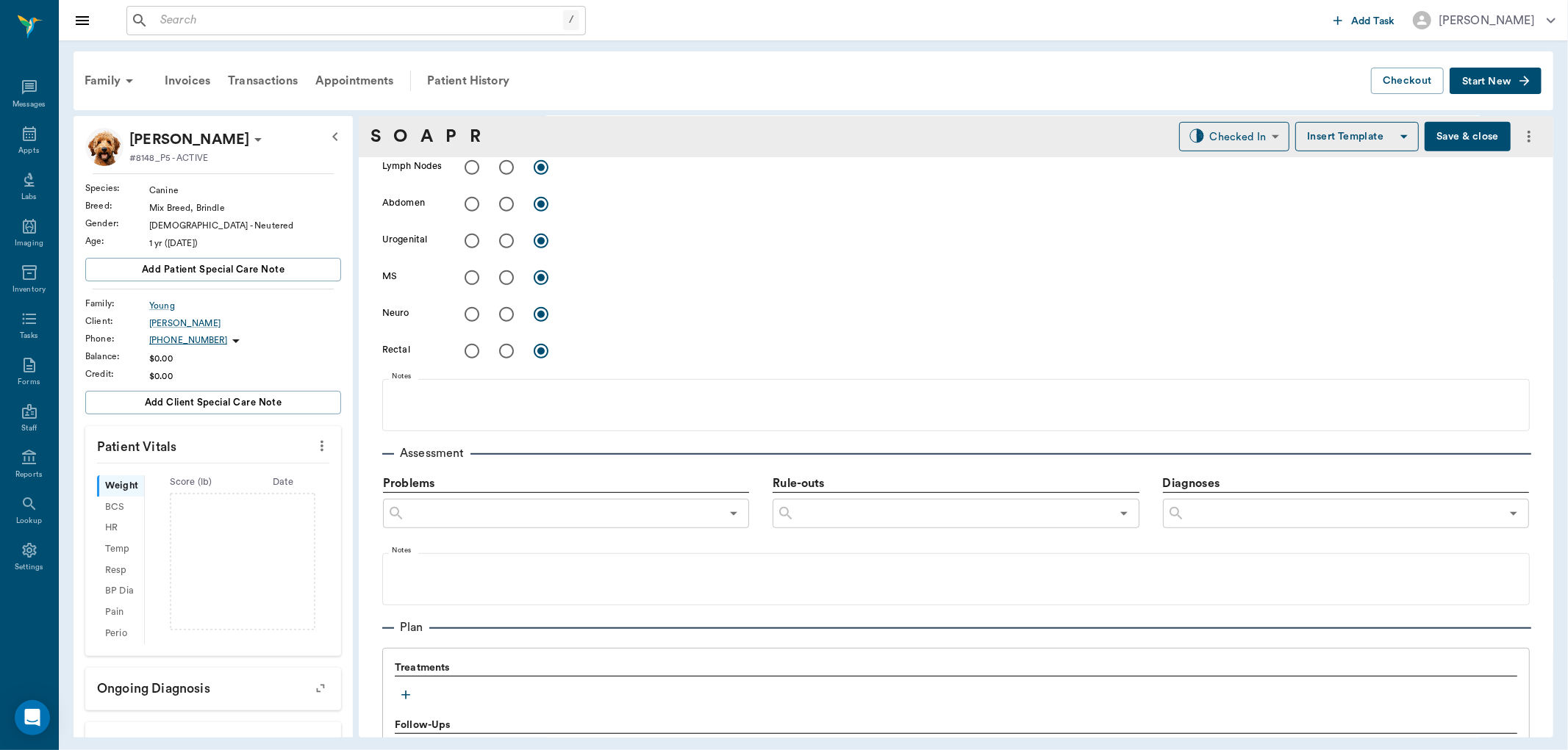
scroll to position [735, 0]
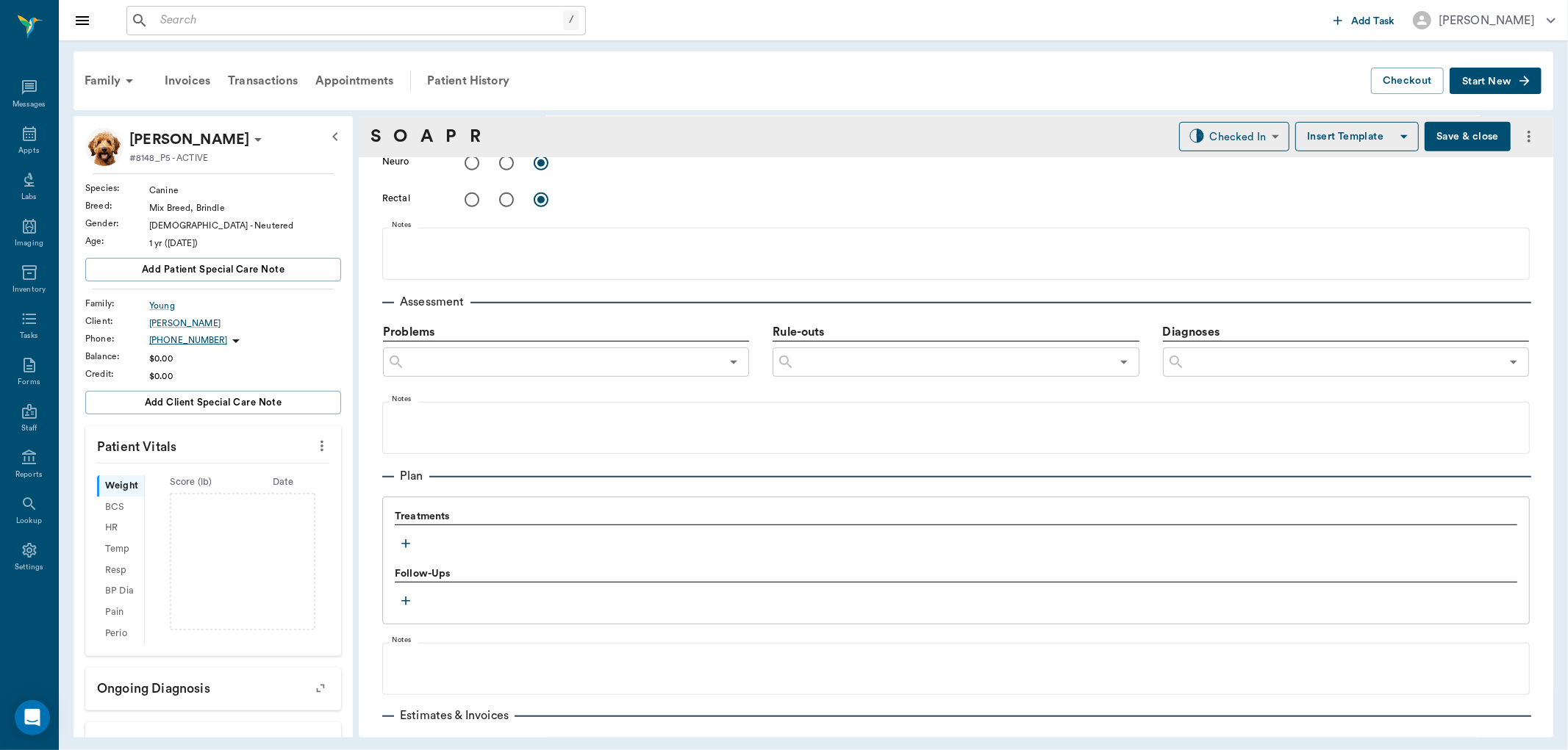
click at [408, 538] on icon "button" at bounding box center [406, 544] width 15 height 15
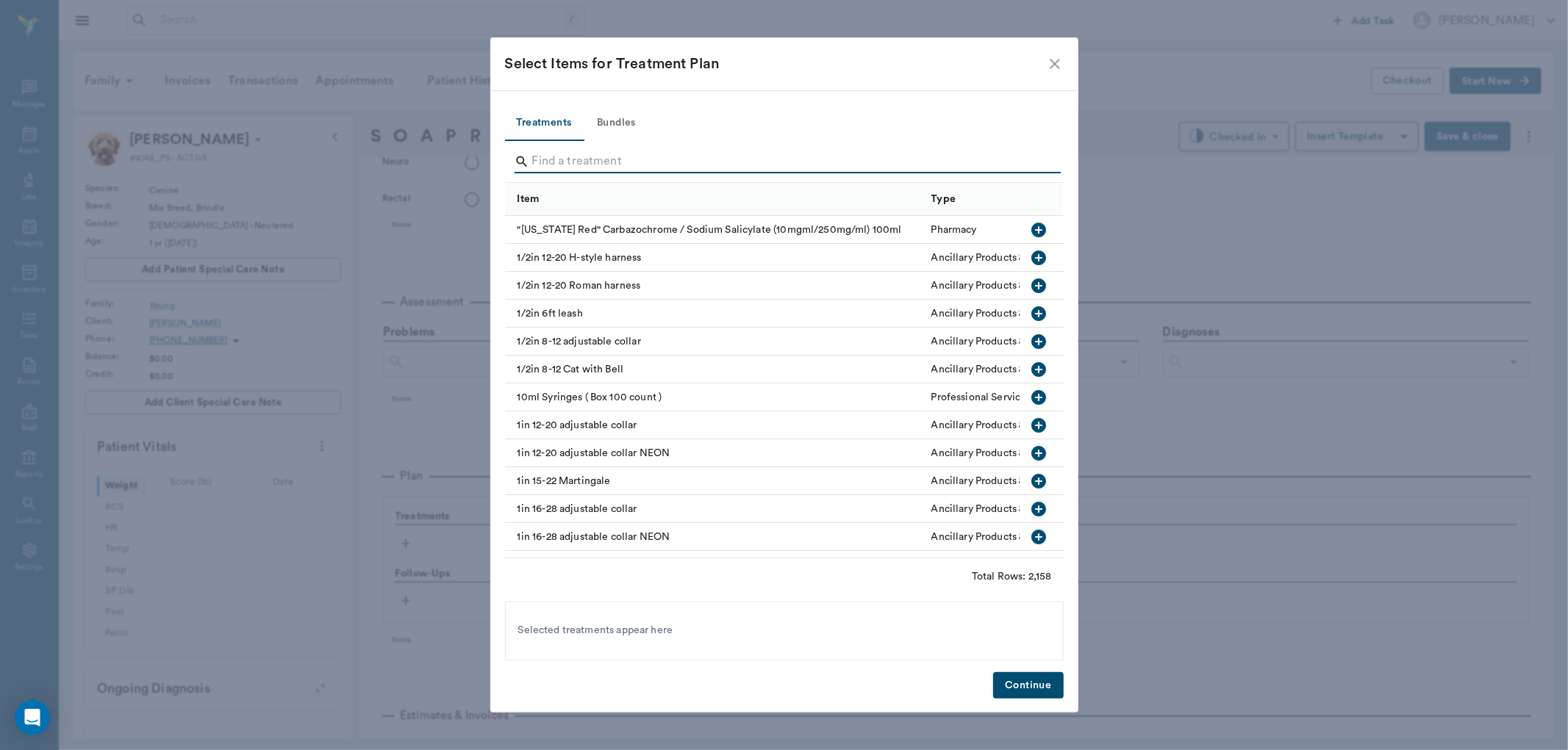
click at [567, 163] on input "Search" at bounding box center [785, 161] width 506 height 24
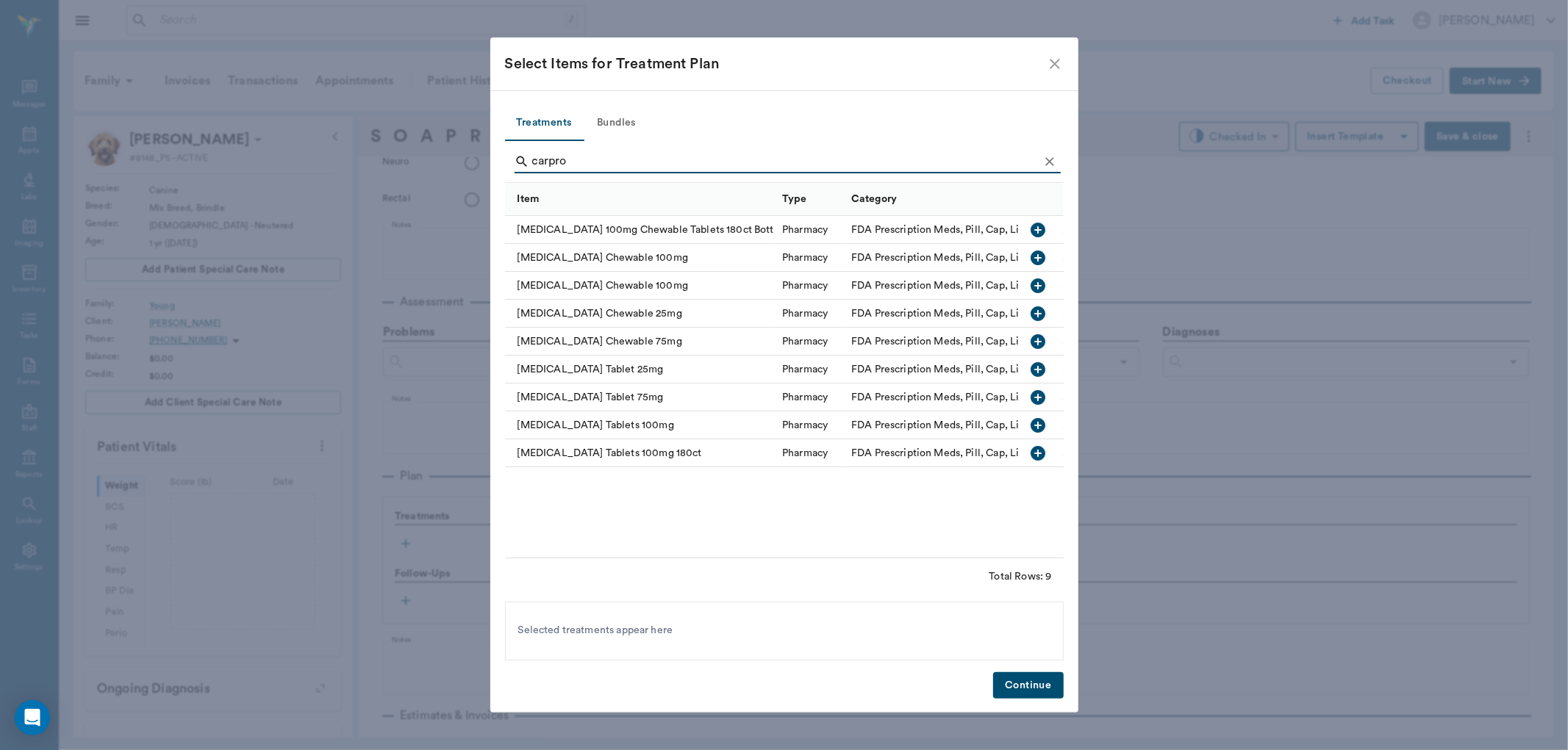
type input "carpro"
click at [1039, 392] on icon "button" at bounding box center [1039, 398] width 15 height 15
click at [1019, 689] on button "Continue" at bounding box center [1028, 686] width 70 height 27
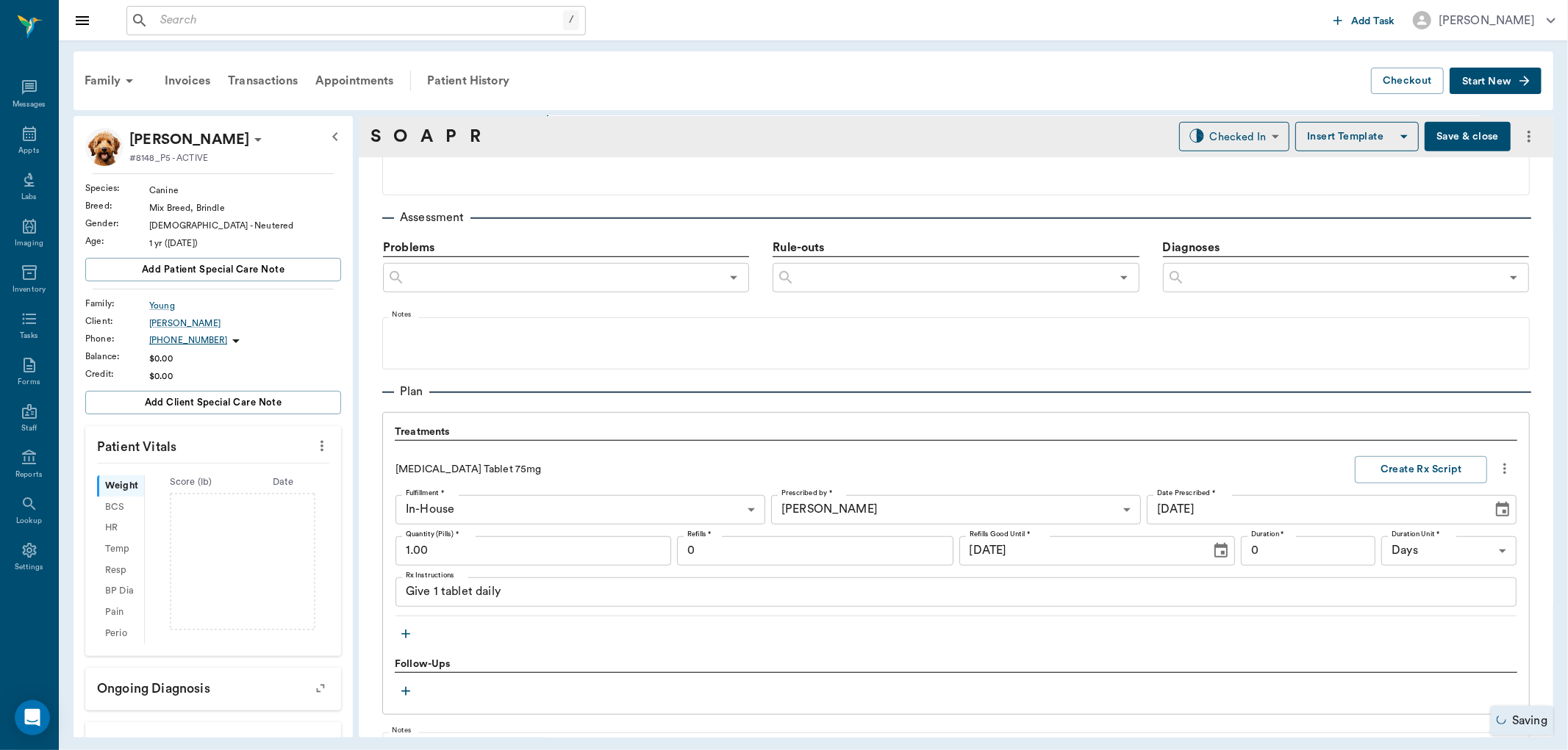
scroll to position [1022, 0]
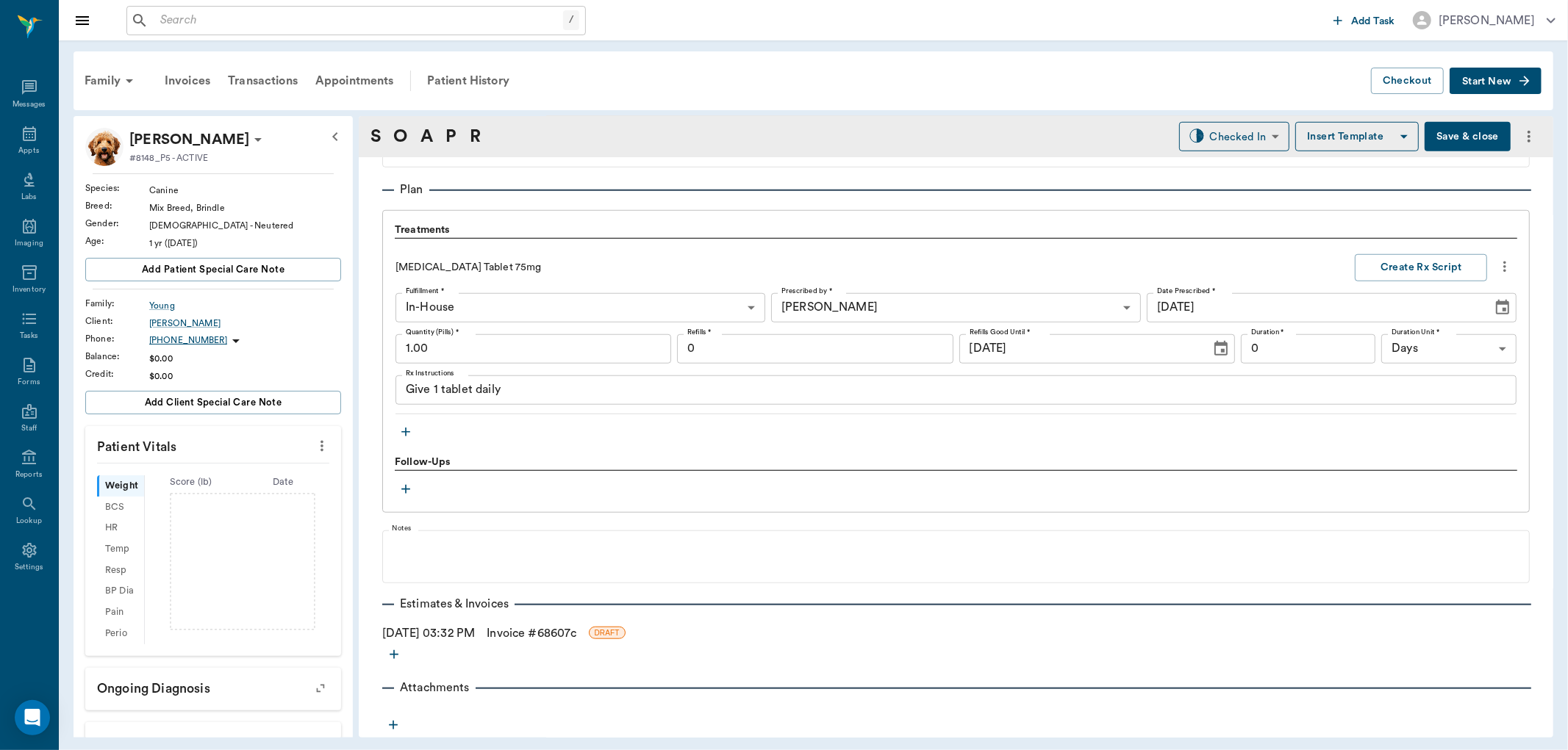
click at [517, 341] on input "1.00" at bounding box center [533, 348] width 276 height 29
type input "30.00"
click at [1294, 348] on input "0" at bounding box center [1308, 348] width 136 height 29
type input "30"
click at [824, 351] on input "0" at bounding box center [814, 348] width 276 height 29
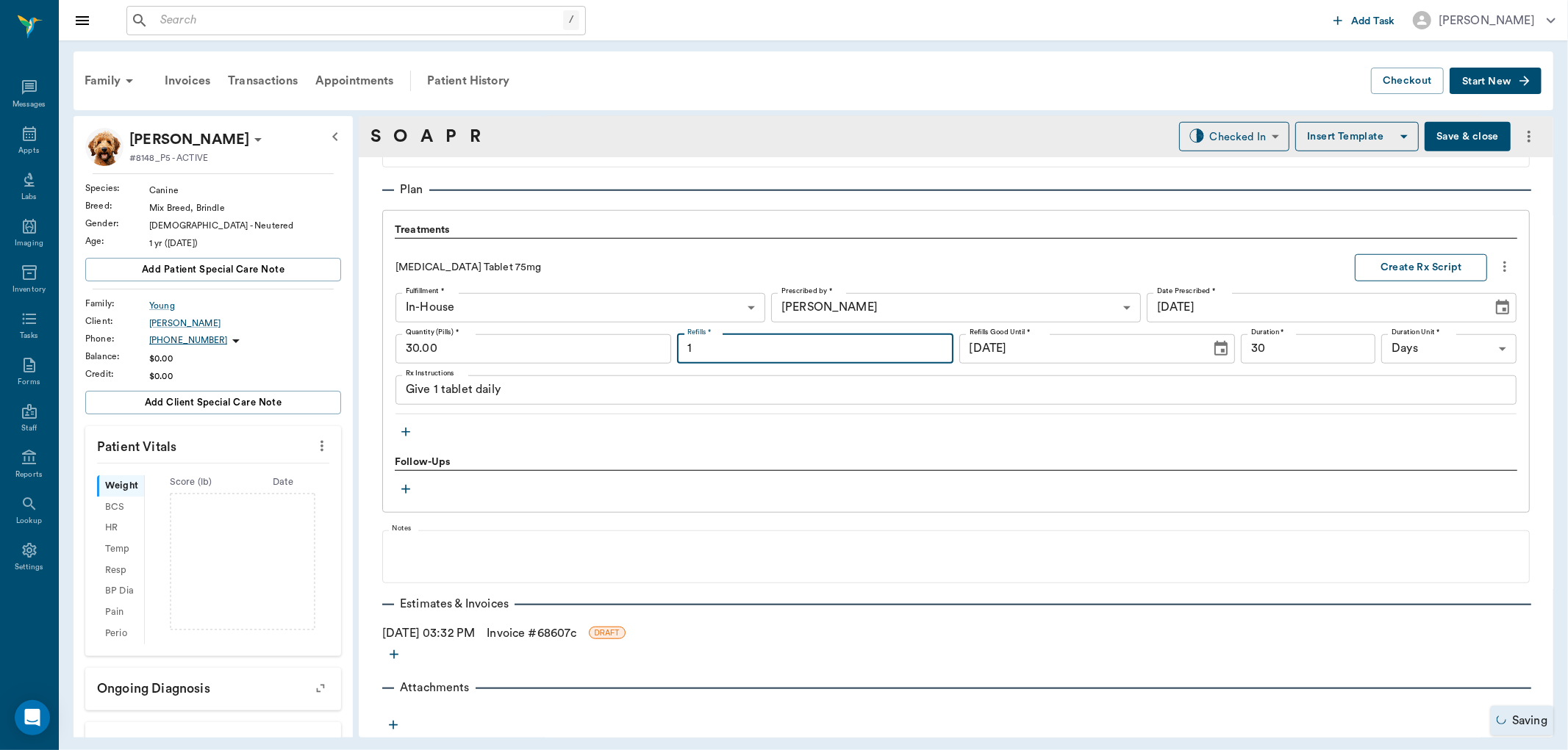
type input "1"
click at [1450, 263] on button "Create Rx Script" at bounding box center [1420, 267] width 133 height 27
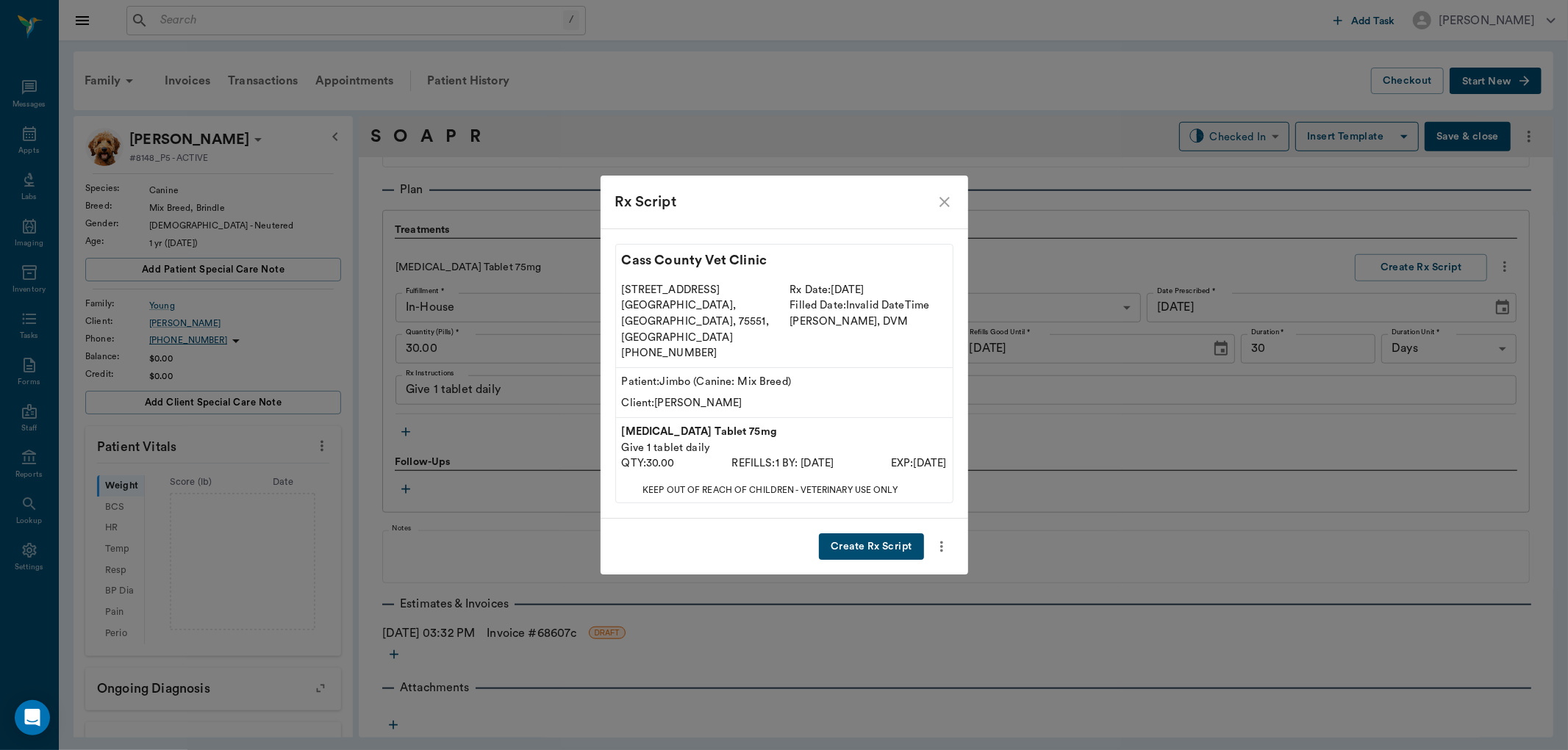
click at [885, 534] on button "Create Rx Script" at bounding box center [871, 547] width 104 height 27
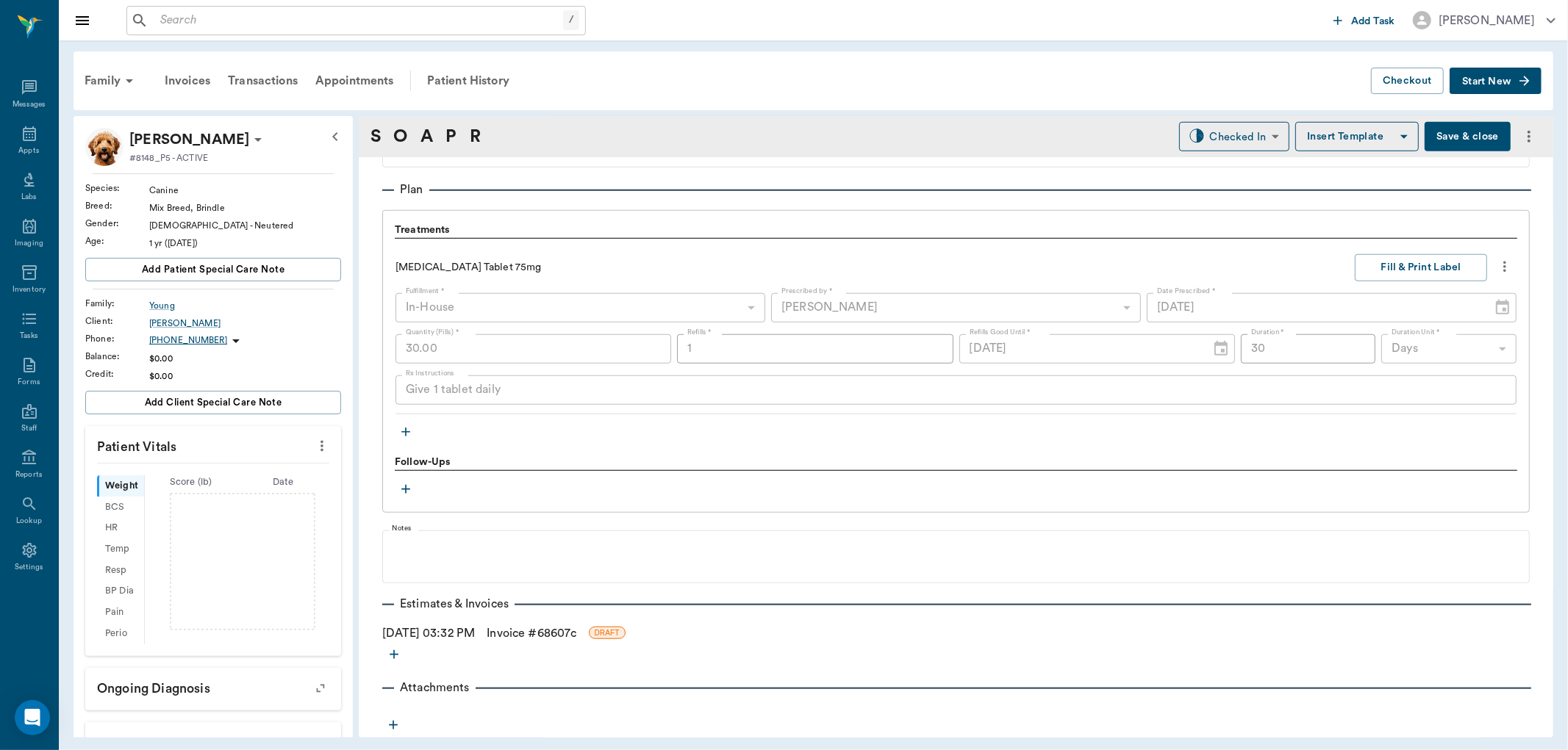
click at [408, 434] on icon "button" at bounding box center [406, 432] width 15 height 15
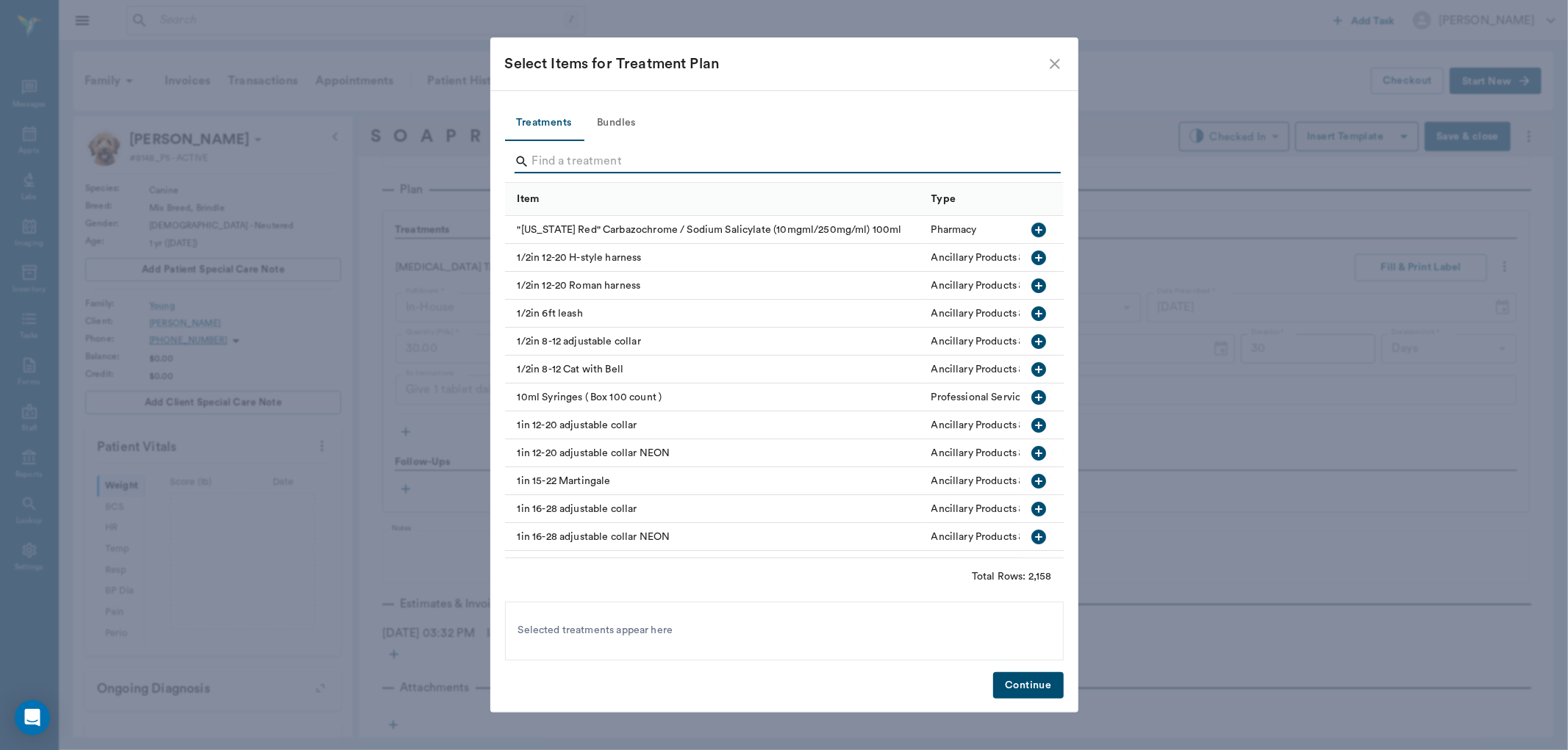
click at [578, 152] on input "Search" at bounding box center [785, 161] width 506 height 24
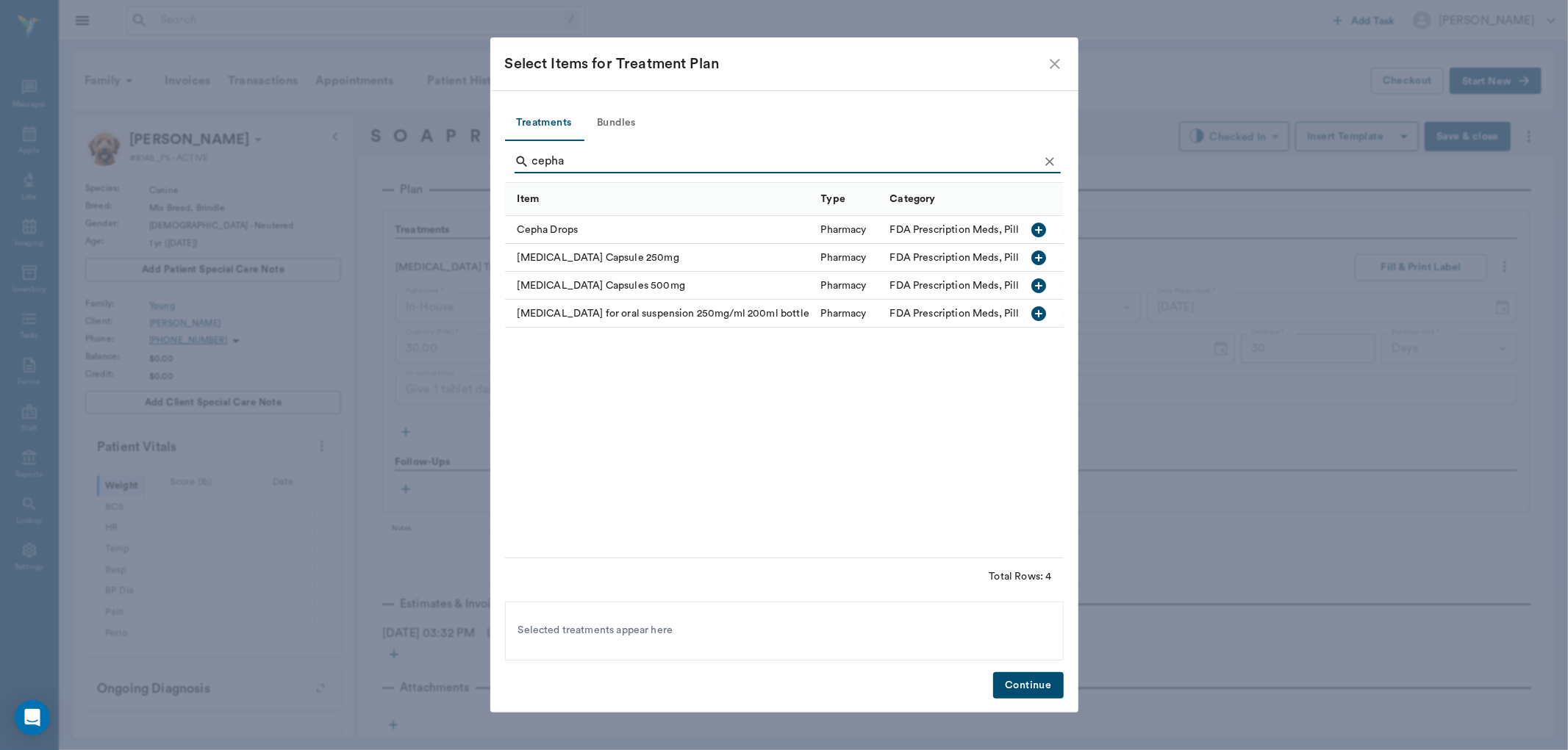
type input "cepha"
click at [1034, 263] on icon "button" at bounding box center [1039, 258] width 15 height 15
click at [1047, 693] on button "Continue" at bounding box center [1028, 686] width 70 height 27
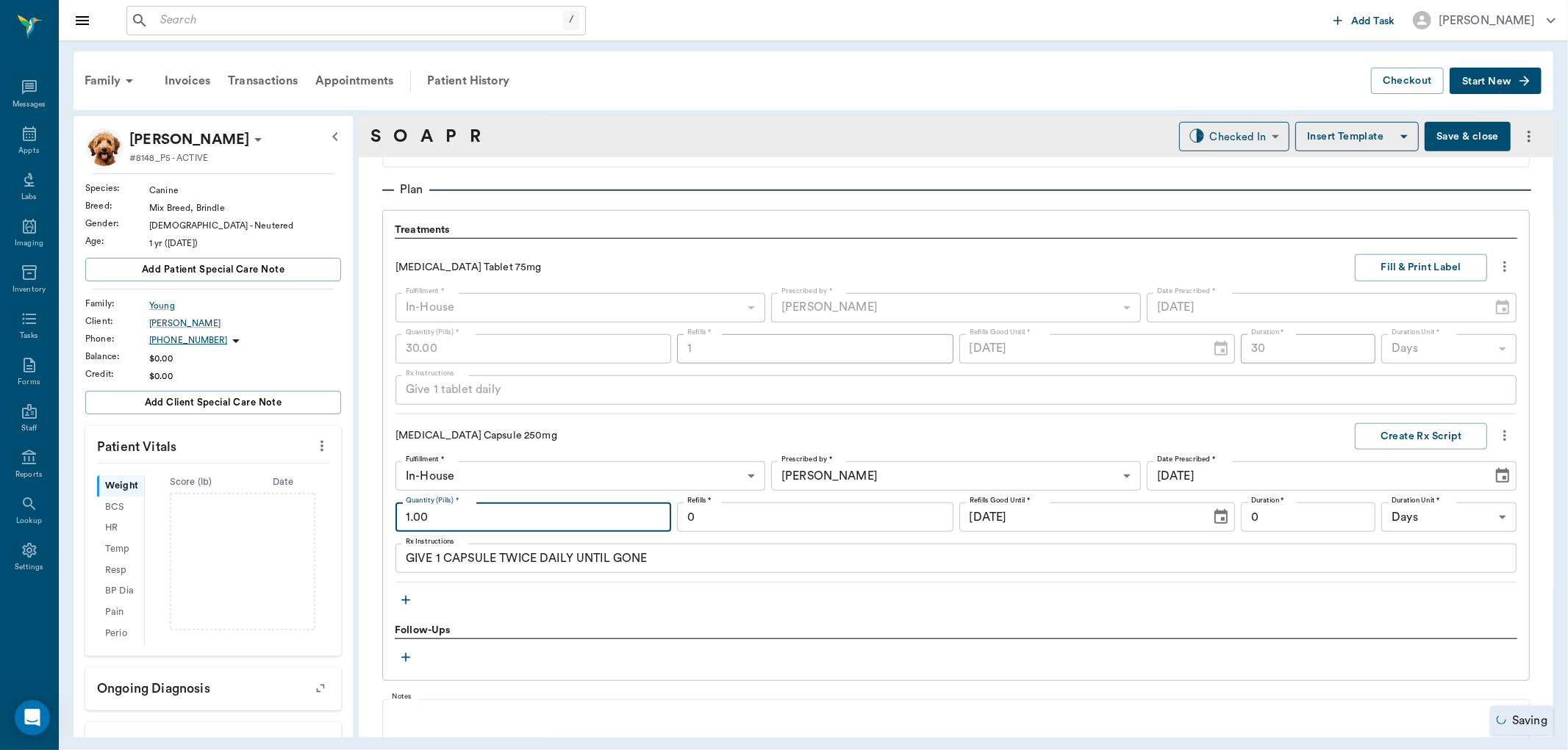
click at [566, 523] on input "1.00" at bounding box center [533, 517] width 276 height 29
type input "30.00"
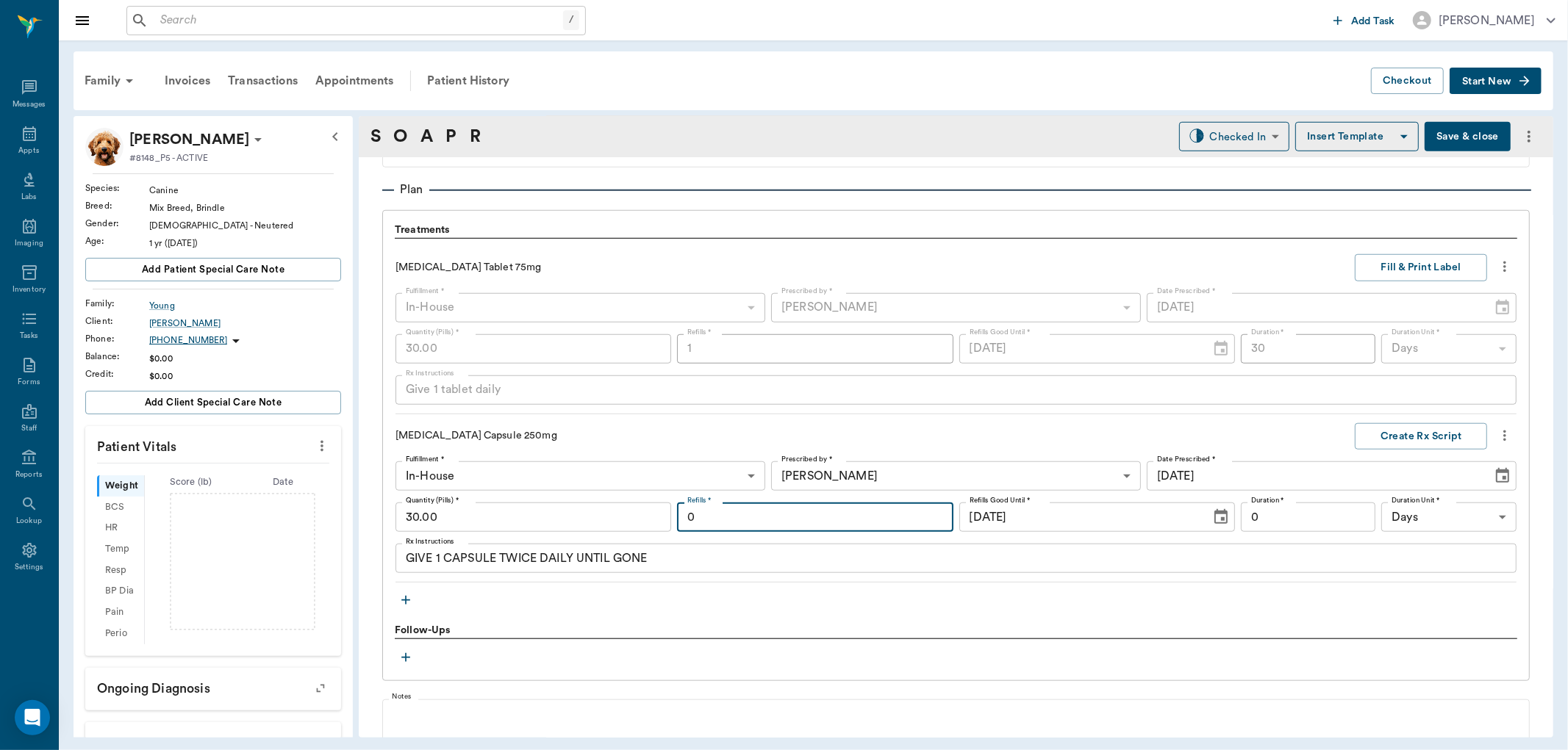
click at [797, 518] on input "0" at bounding box center [814, 517] width 276 height 29
type input "1"
click at [1310, 520] on input "0" at bounding box center [1308, 517] width 136 height 29
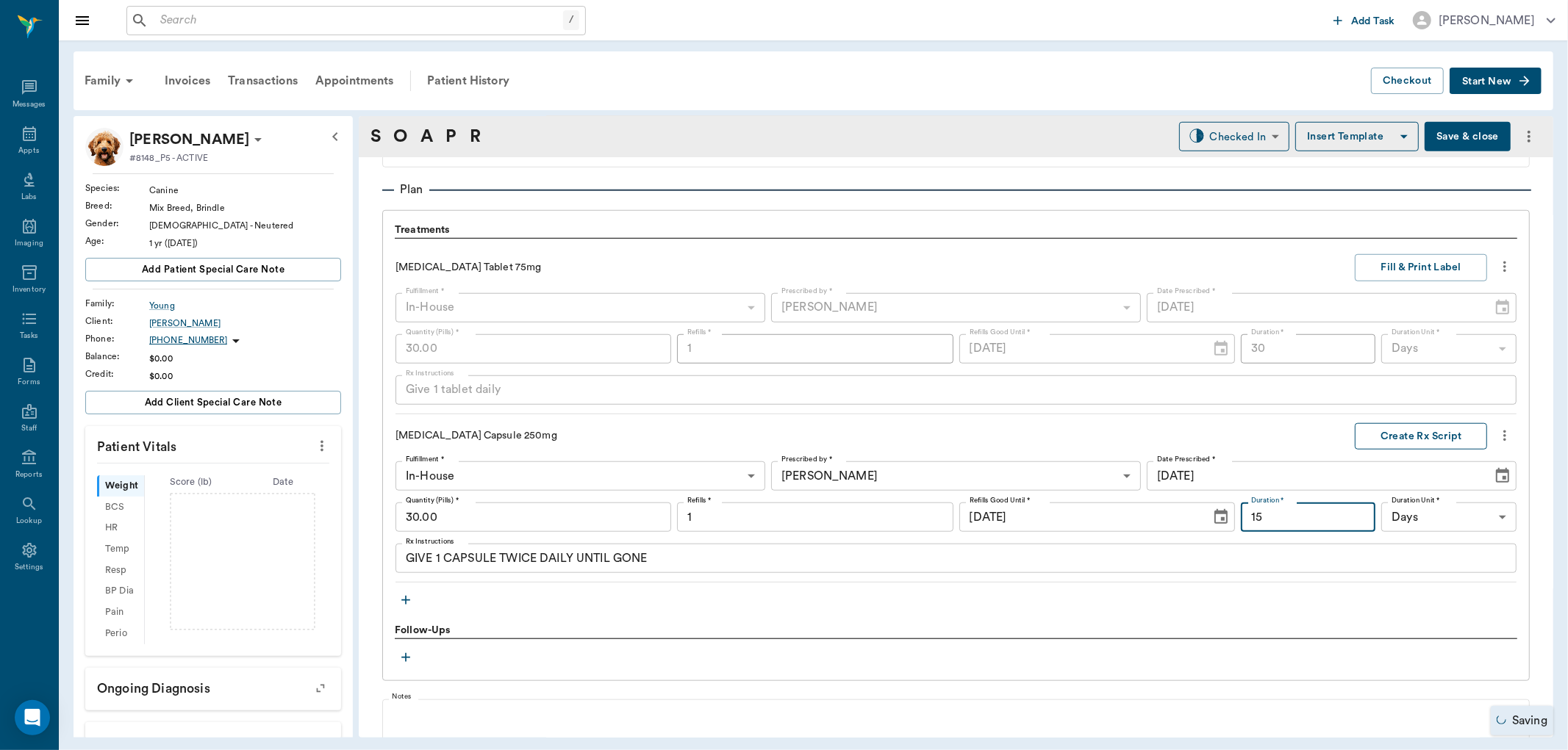
type input "15"
click at [1391, 424] on button "Create Rx Script" at bounding box center [1420, 437] width 133 height 27
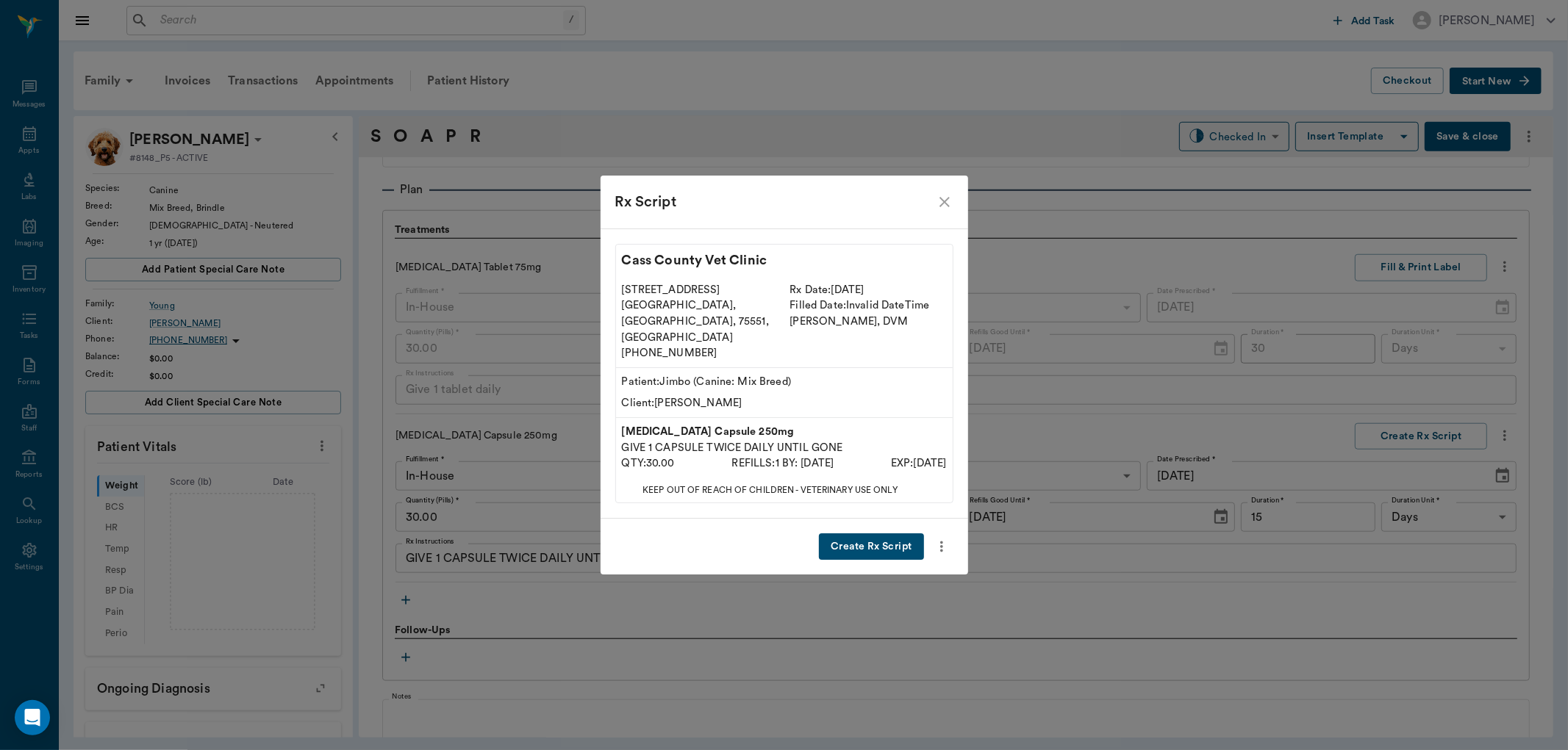
click at [864, 534] on button "Create Rx Script" at bounding box center [871, 547] width 104 height 27
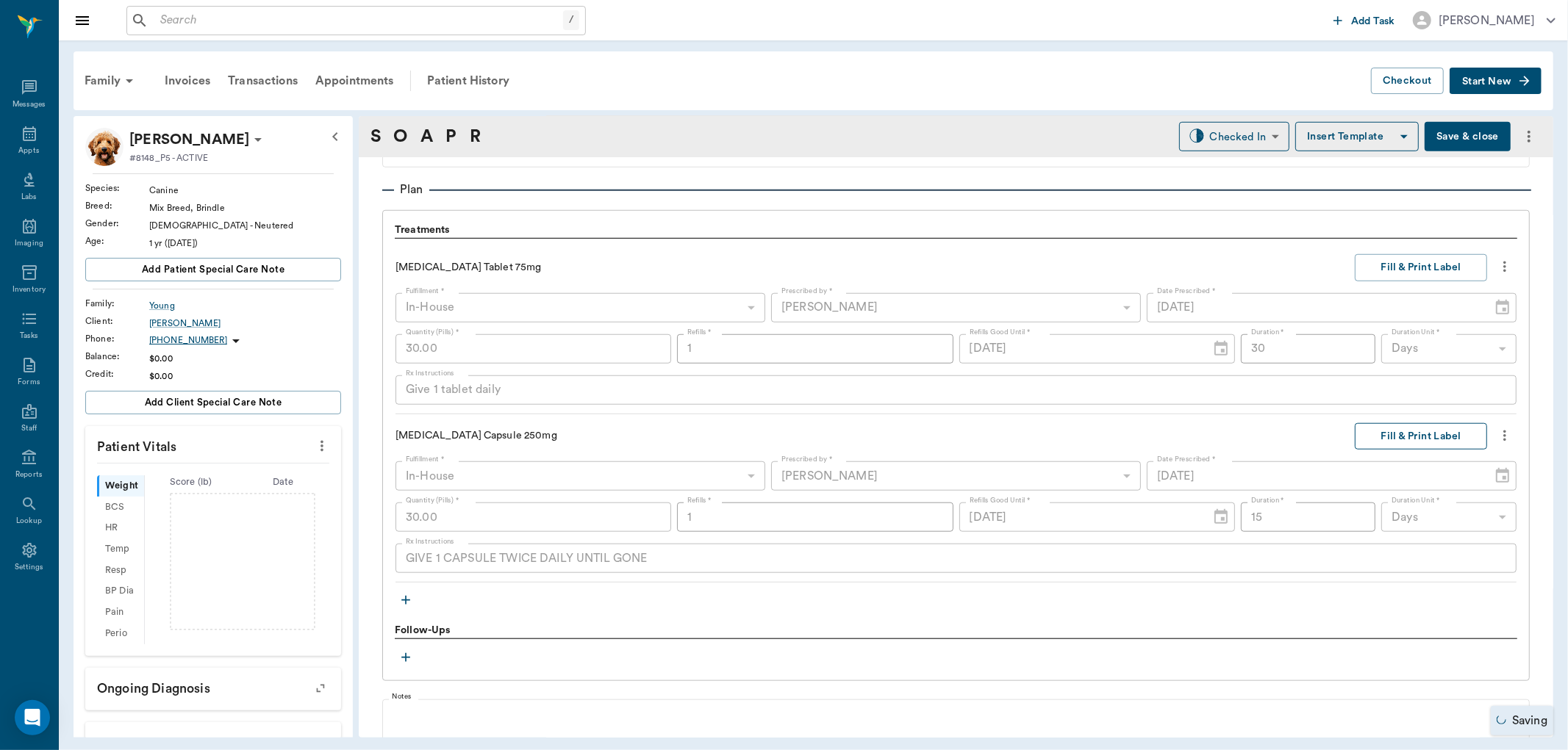
click at [1408, 441] on button "Fill & Print Label" at bounding box center [1420, 437] width 133 height 27
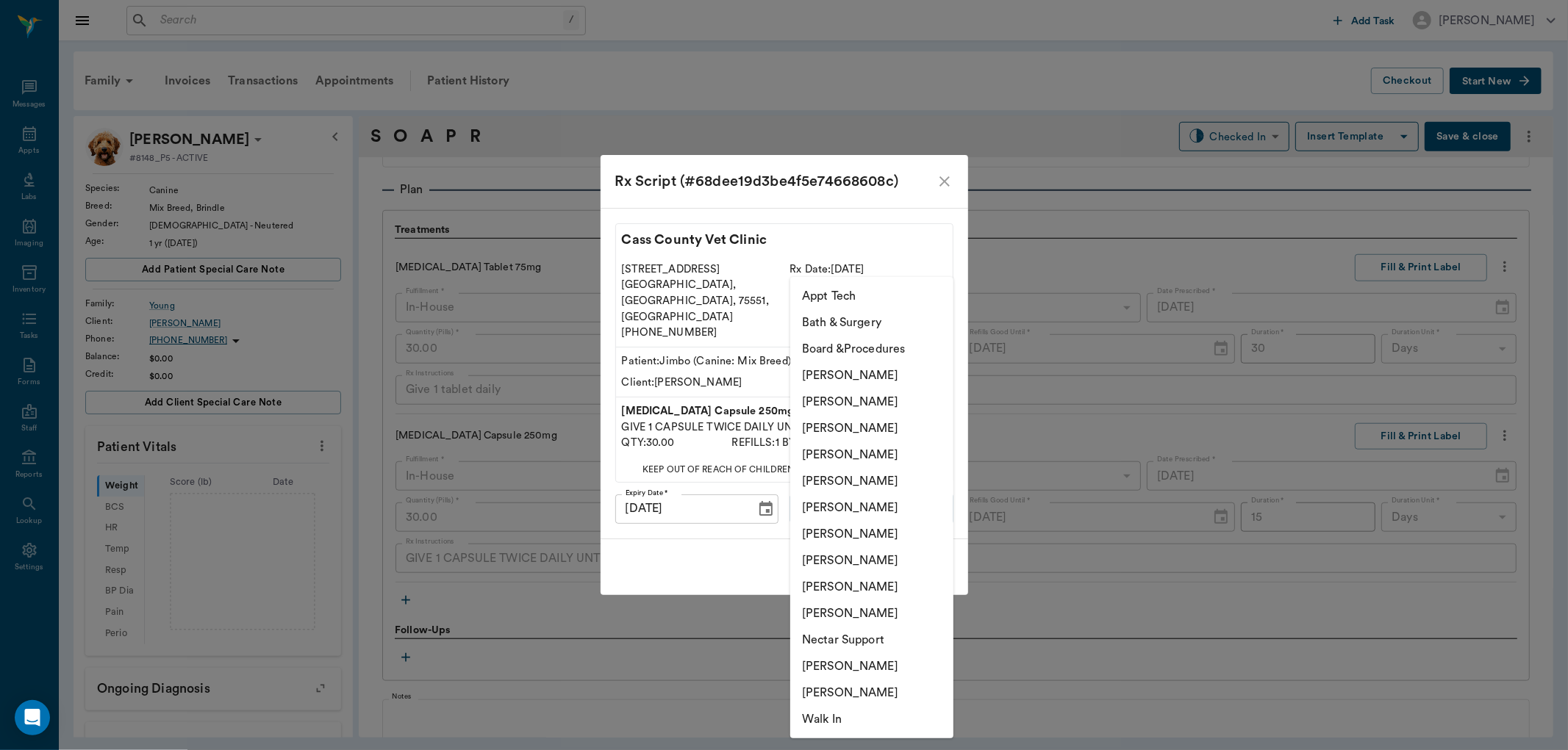
click at [878, 494] on body "/ ​ Add Task [PERSON_NAME] Nectar Messages Appts Labs Imaging Inventory Tasks F…" at bounding box center [784, 375] width 1568 height 750
click at [872, 455] on li "[PERSON_NAME]" at bounding box center [872, 455] width 163 height 26
type input "63ec2f075fda476ae8351a4d"
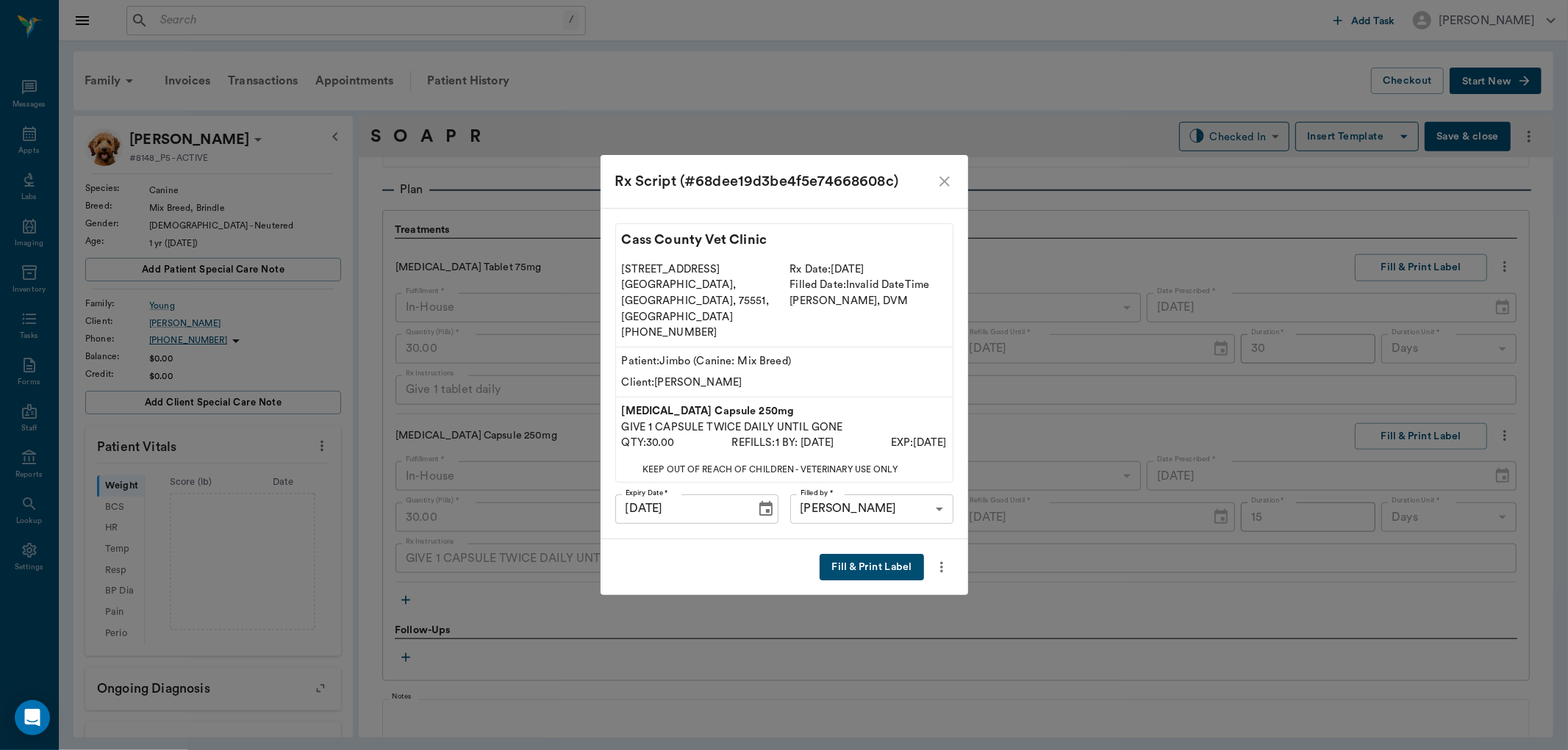
click at [888, 554] on button "Fill & Print Label" at bounding box center [872, 567] width 104 height 27
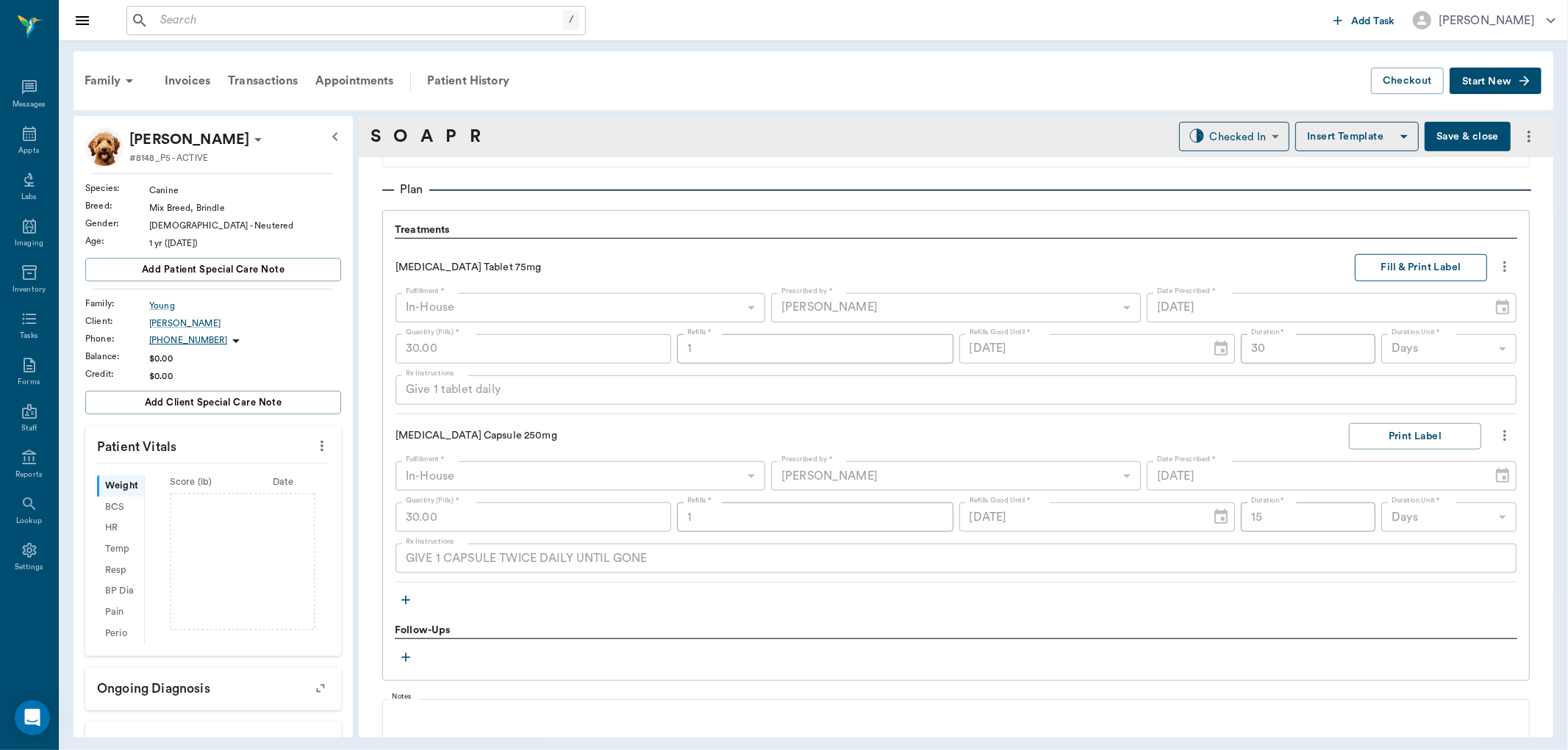
click at [1412, 264] on button "Fill & Print Label" at bounding box center [1420, 267] width 133 height 27
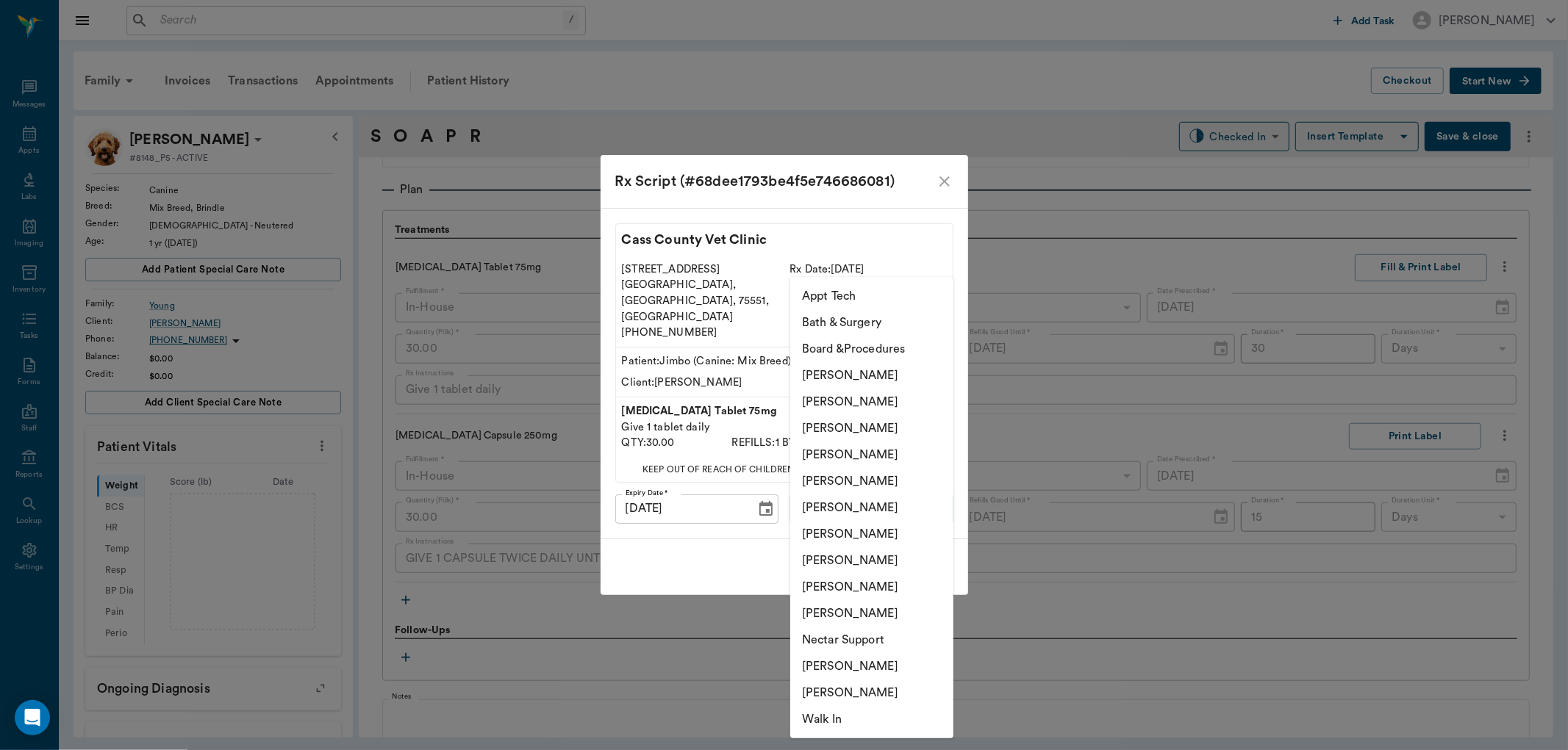
click at [902, 500] on body "/ ​ Add Task [PERSON_NAME] Nectar Messages Appts Labs Imaging Inventory Tasks F…" at bounding box center [784, 375] width 1568 height 750
click at [885, 451] on li "[PERSON_NAME]" at bounding box center [872, 455] width 163 height 26
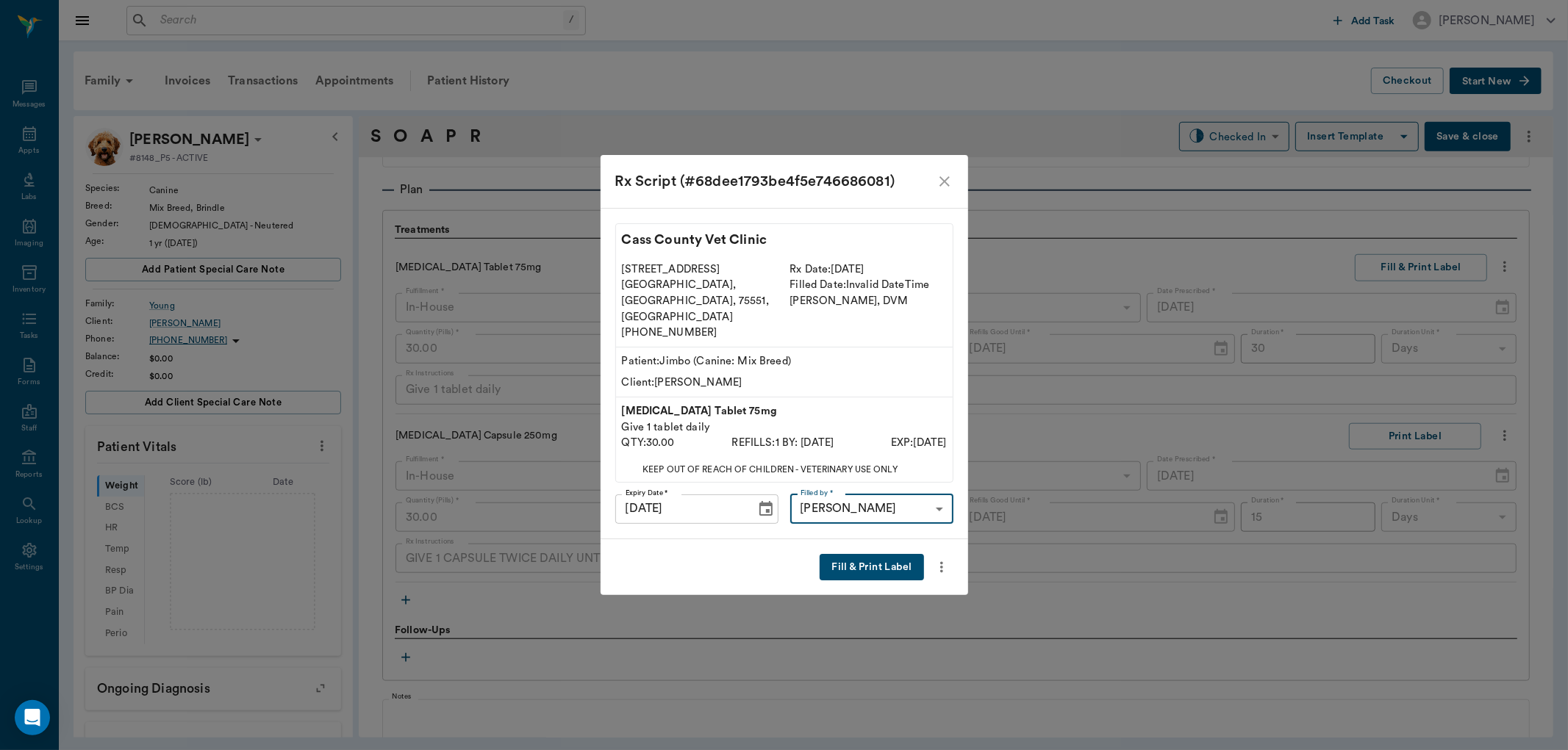
type input "63ec2f075fda476ae8351a4d"
click at [885, 554] on button "Fill & Print Label" at bounding box center [872, 567] width 104 height 27
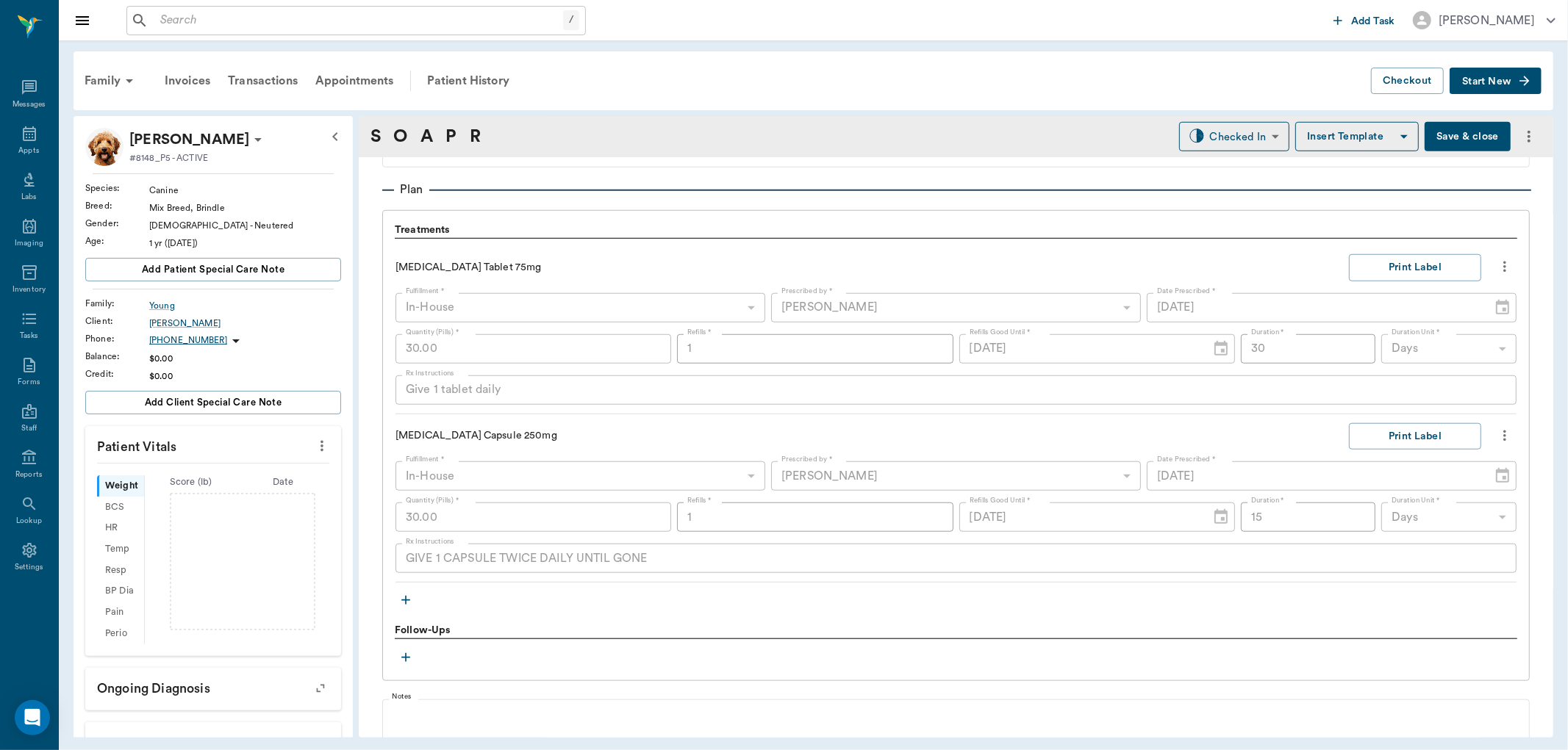
click at [405, 604] on icon "button" at bounding box center [406, 600] width 15 height 15
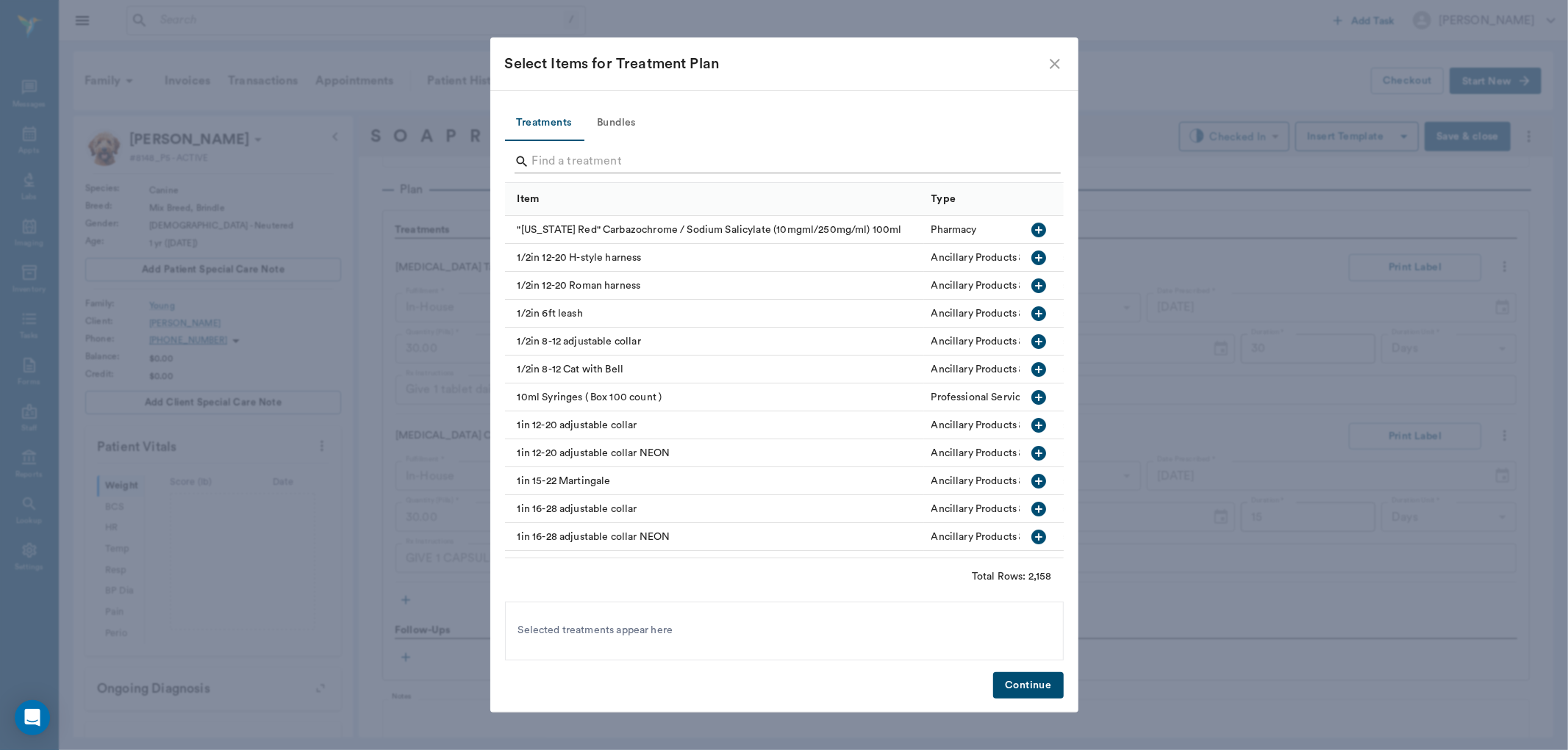
click at [562, 159] on input "Search" at bounding box center [785, 161] width 506 height 24
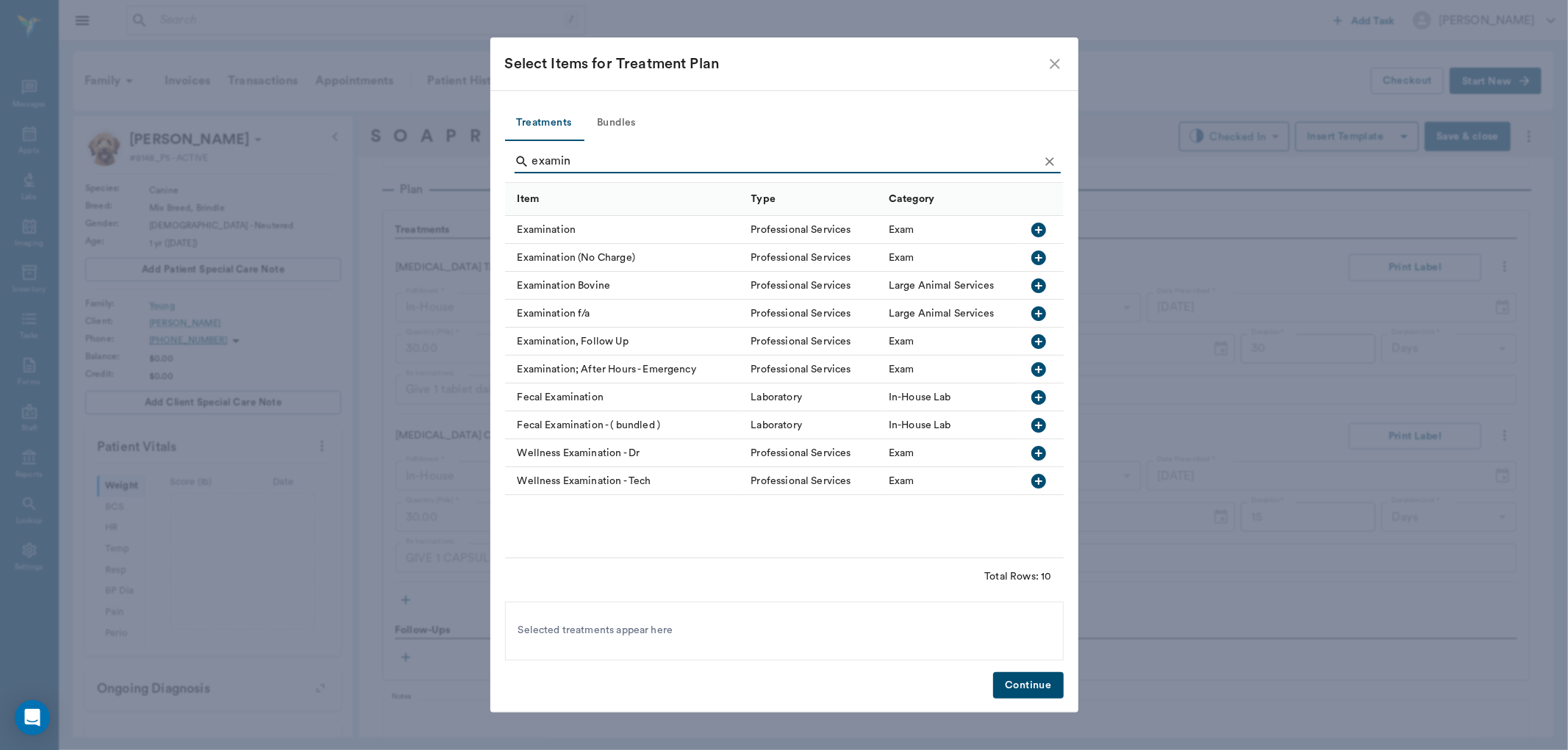
click at [1035, 224] on icon "button" at bounding box center [1039, 231] width 15 height 15
type input "e"
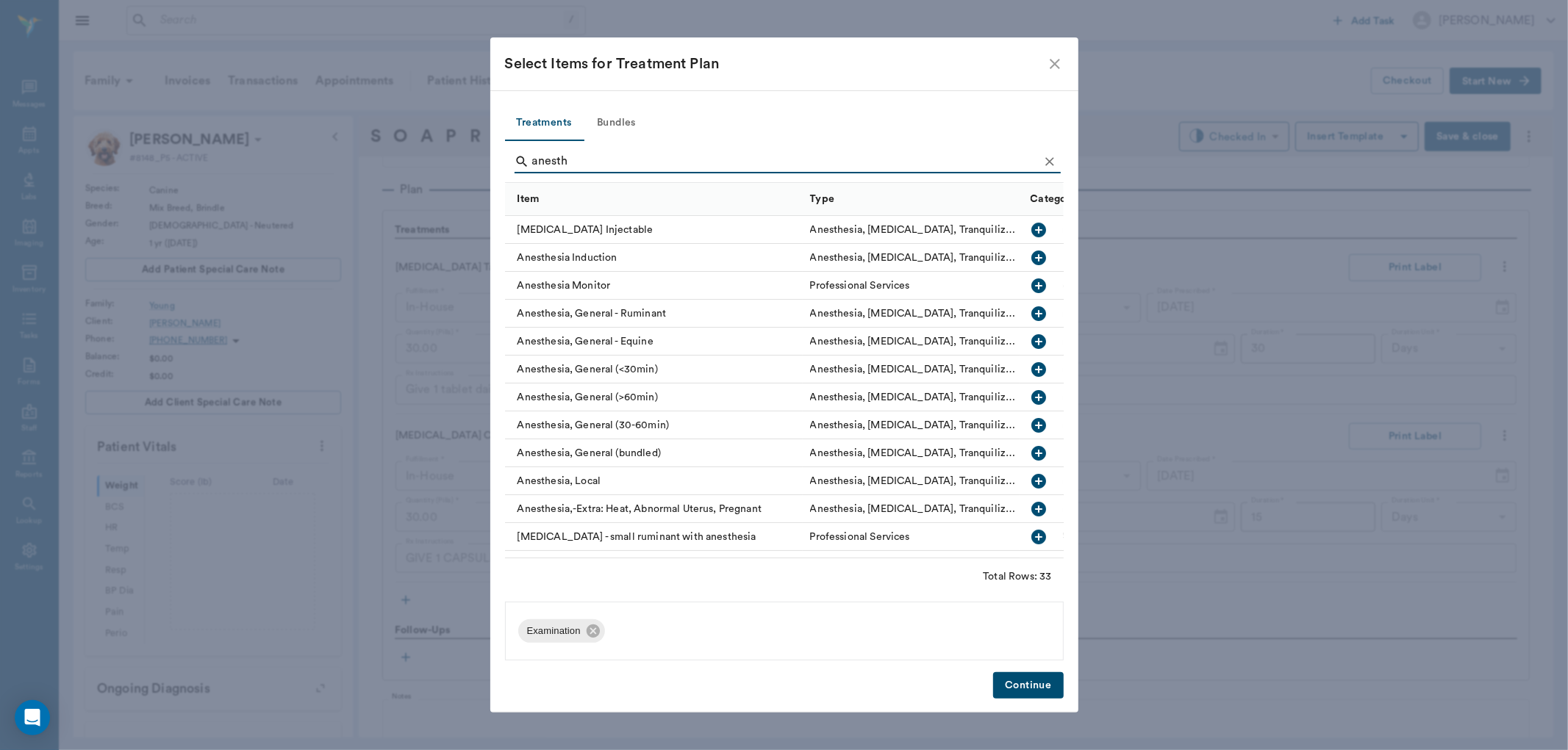
type input "anesth"
click at [1032, 252] on icon "button" at bounding box center [1039, 258] width 15 height 15
click at [1045, 684] on button "Continue" at bounding box center [1028, 686] width 70 height 27
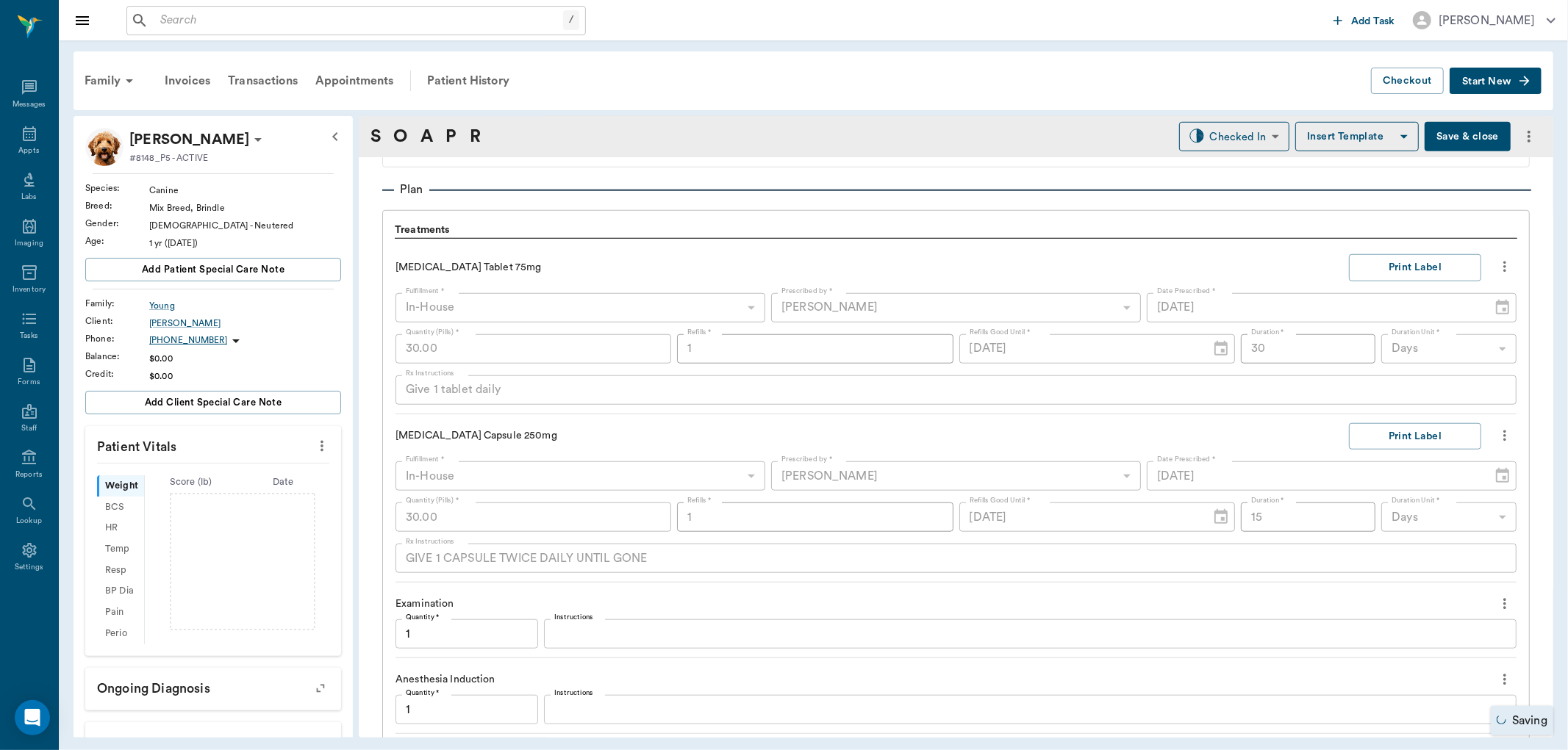
scroll to position [1341, 0]
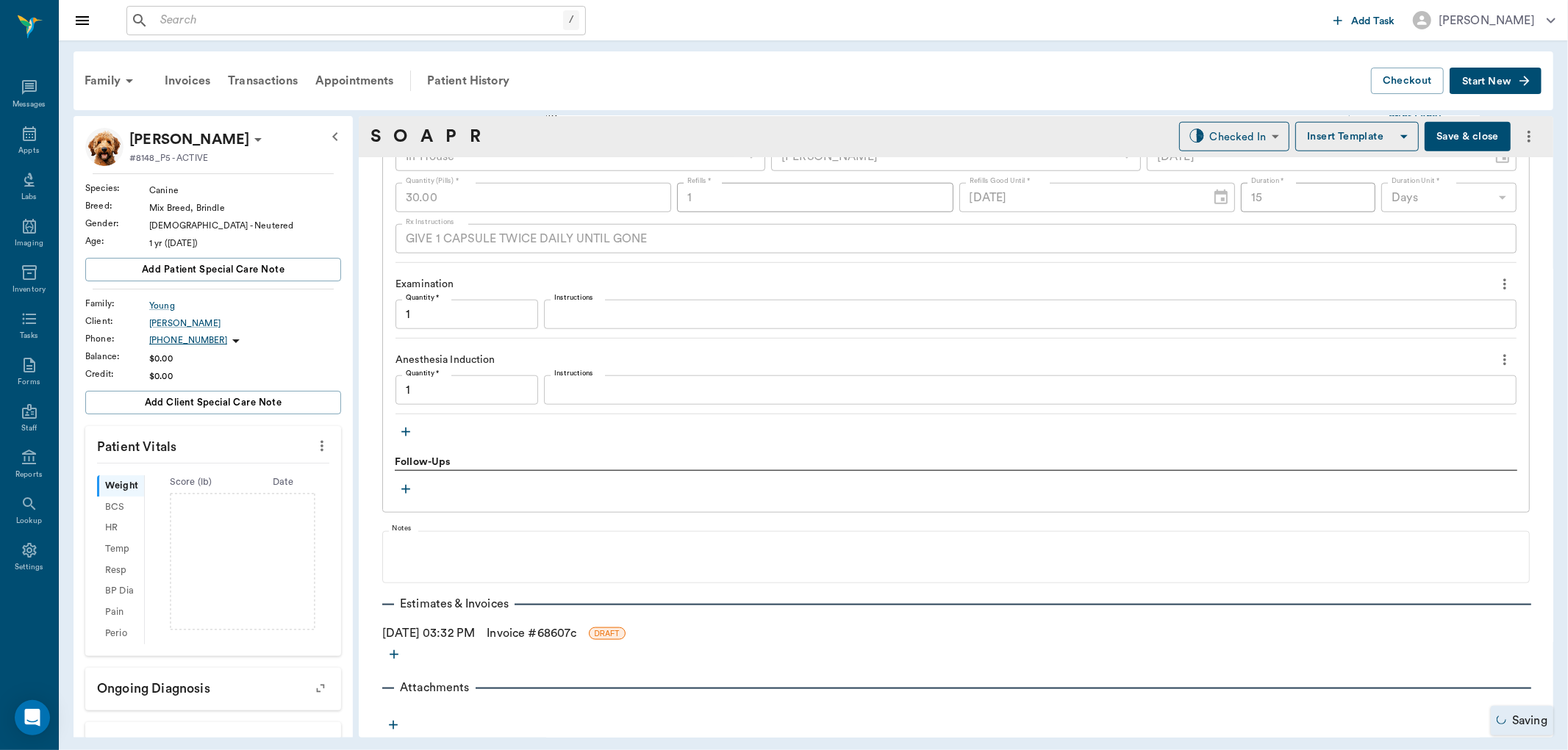
type input "1.00"
click at [408, 424] on icon "button" at bounding box center [406, 432] width 15 height 15
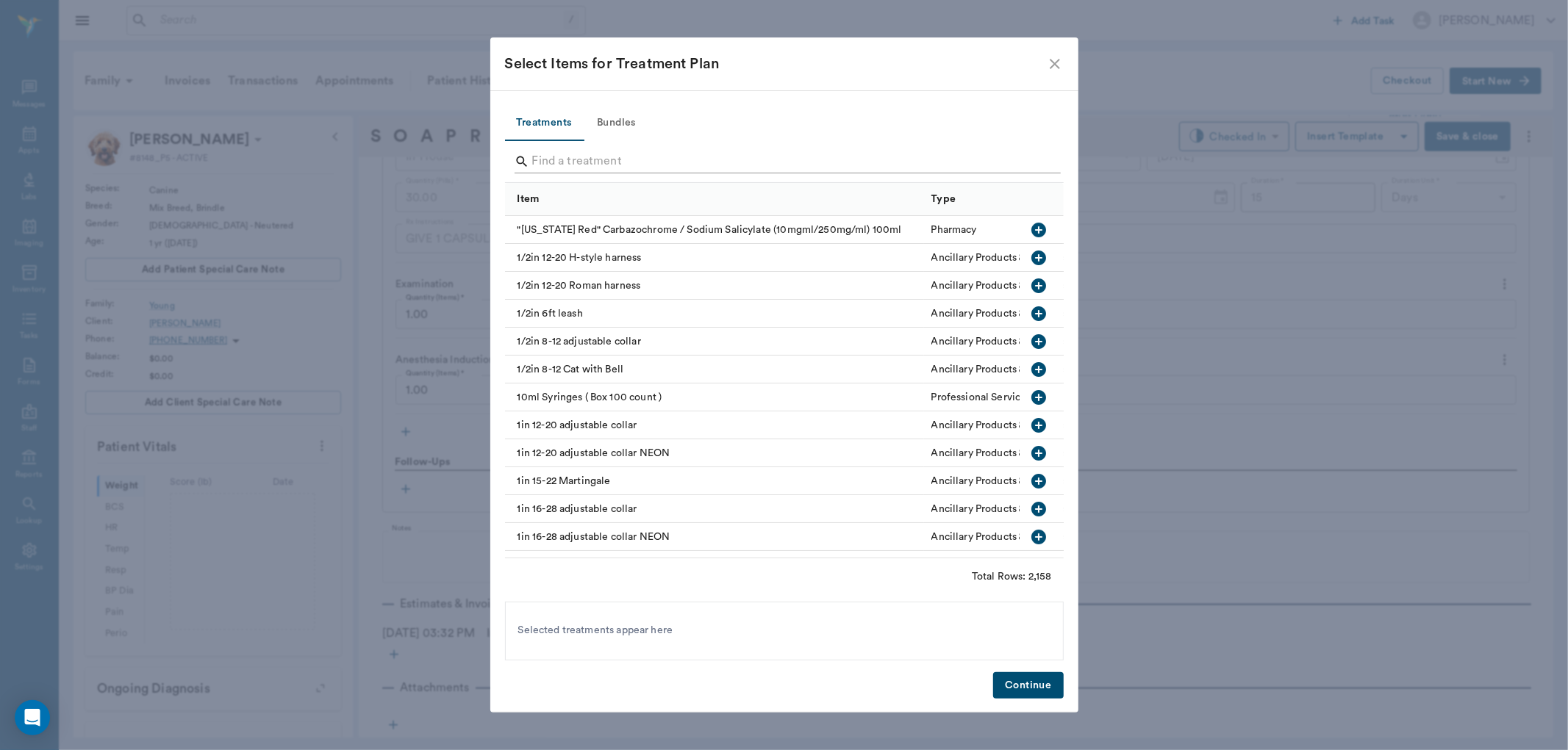
click at [576, 154] on input "Search" at bounding box center [785, 161] width 506 height 24
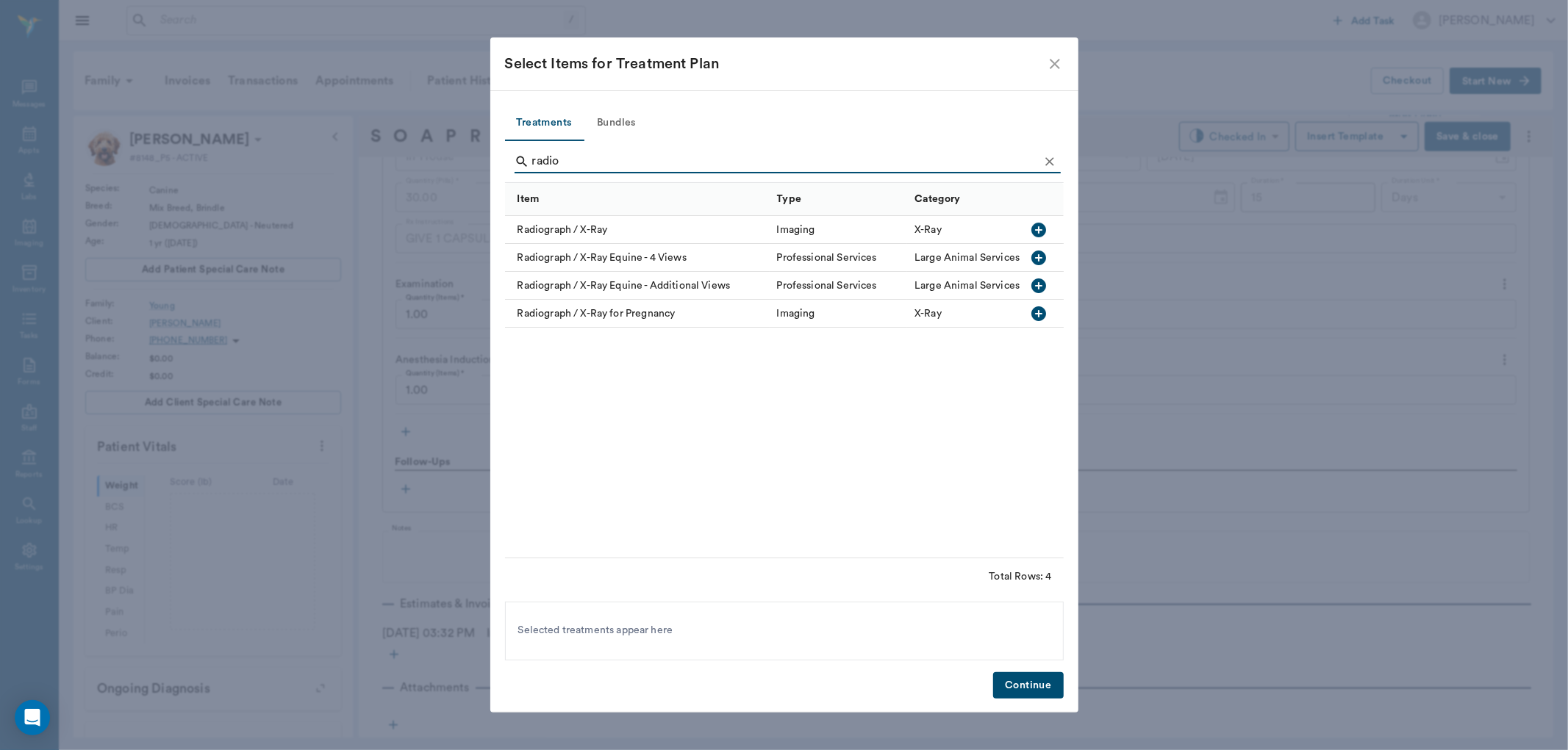
type input "radio"
click at [1041, 227] on icon "button" at bounding box center [1039, 231] width 15 height 15
click at [1024, 677] on button "Continue" at bounding box center [1028, 686] width 70 height 27
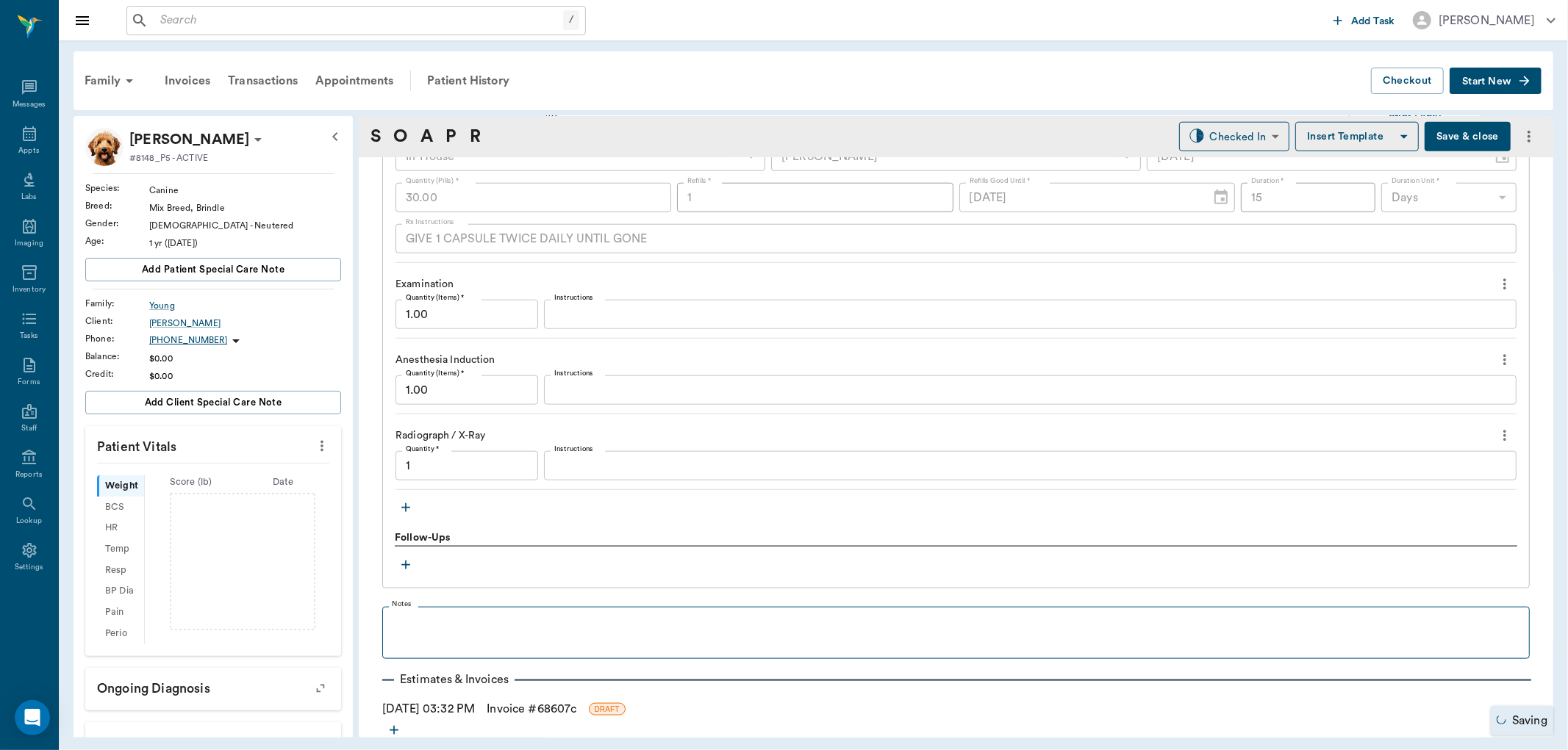
type input "1.00"
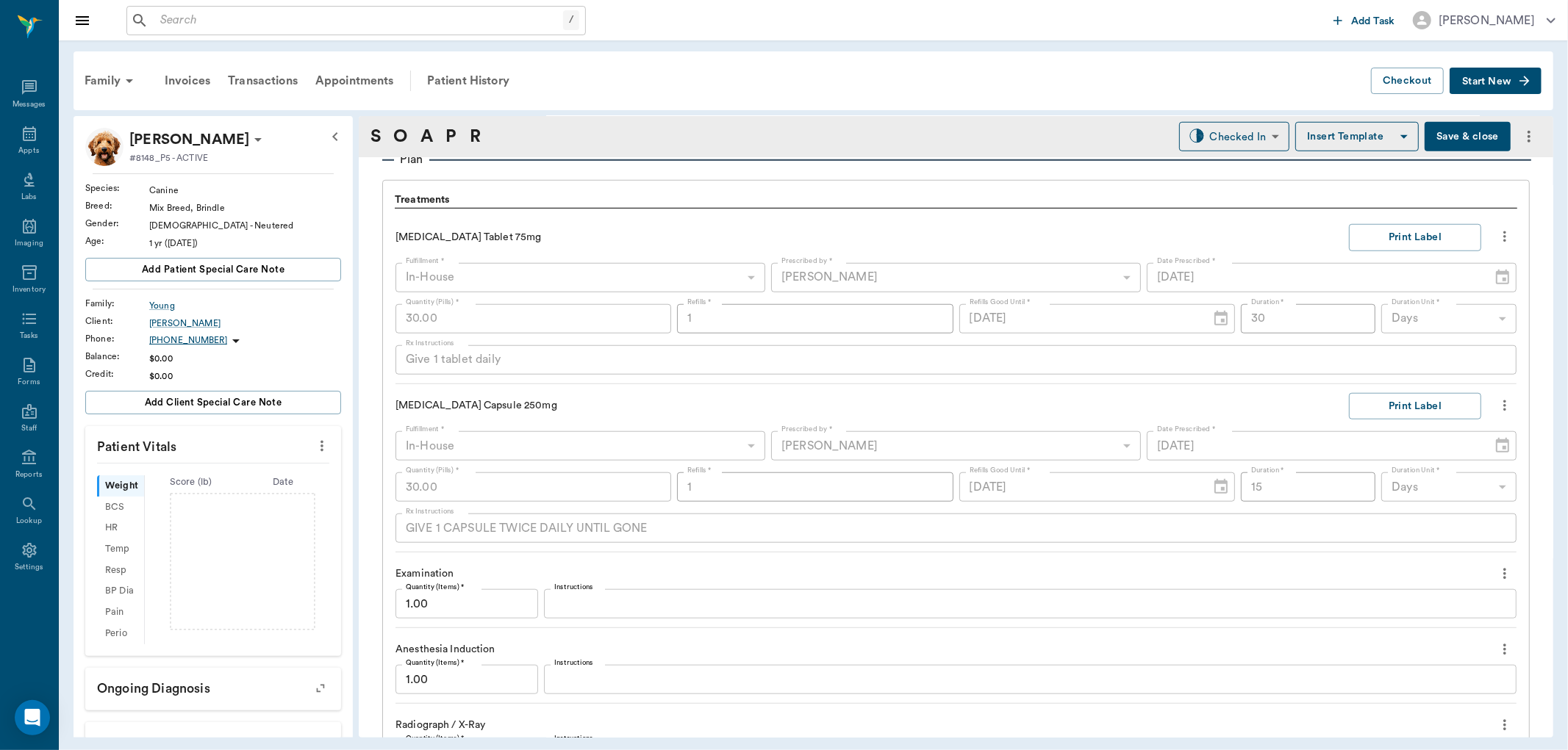
scroll to position [1260, 0]
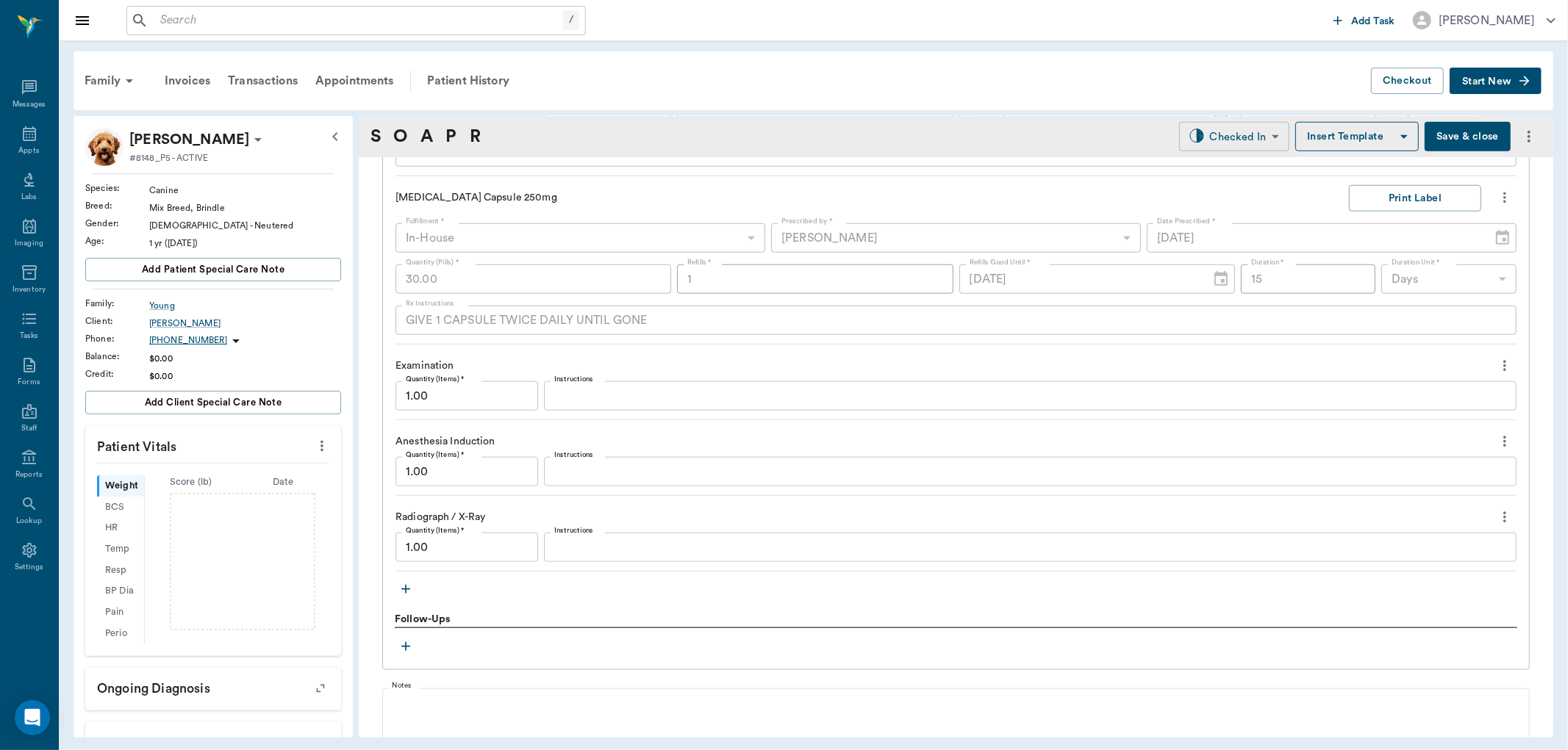
click at [1218, 133] on body "/ ​ Add Task [PERSON_NAME] Nectar Messages Appts Labs Imaging Inventory Tasks F…" at bounding box center [784, 375] width 1568 height 750
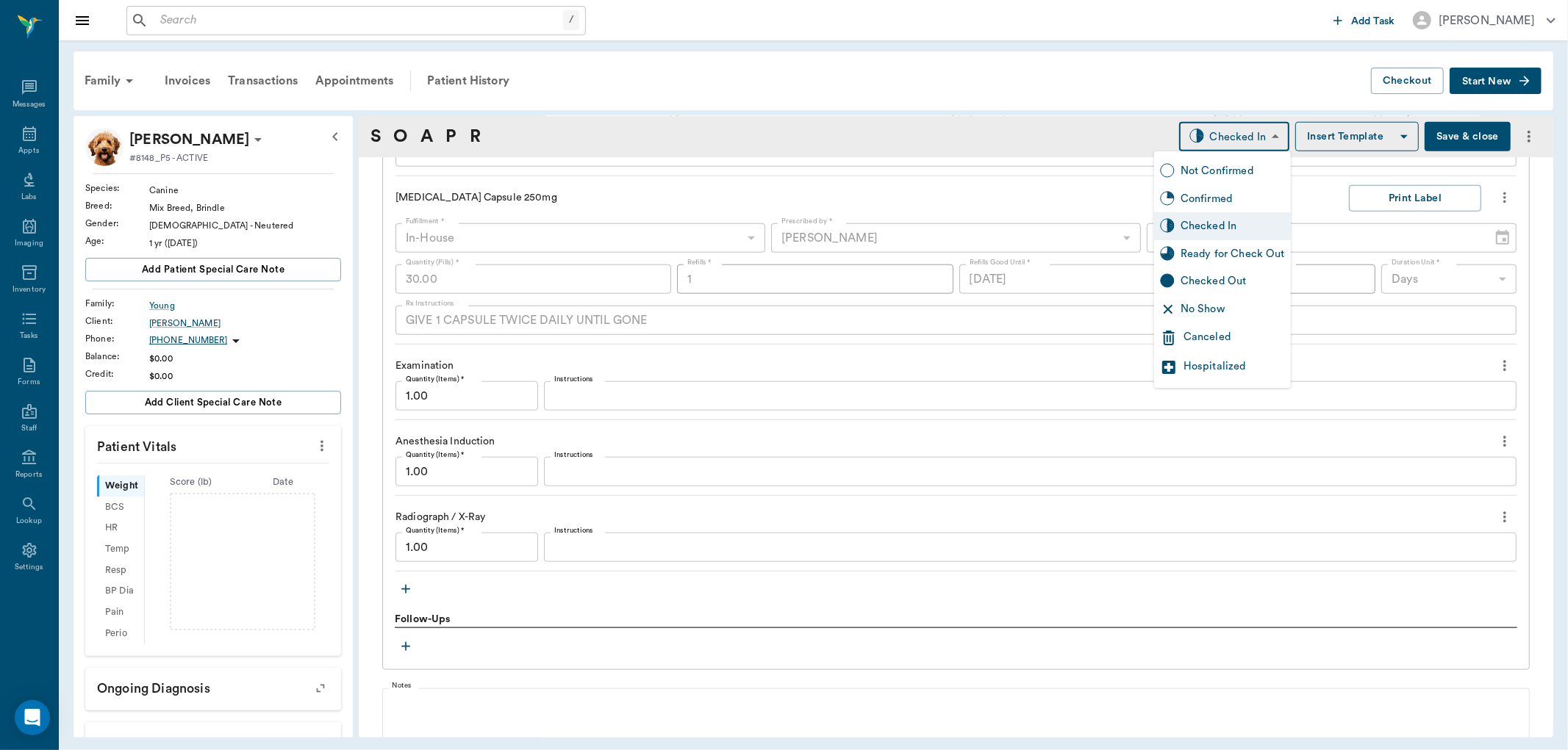
click at [1222, 244] on div "Ready for Check Out" at bounding box center [1222, 254] width 136 height 28
type input "READY_TO_CHECKOUT"
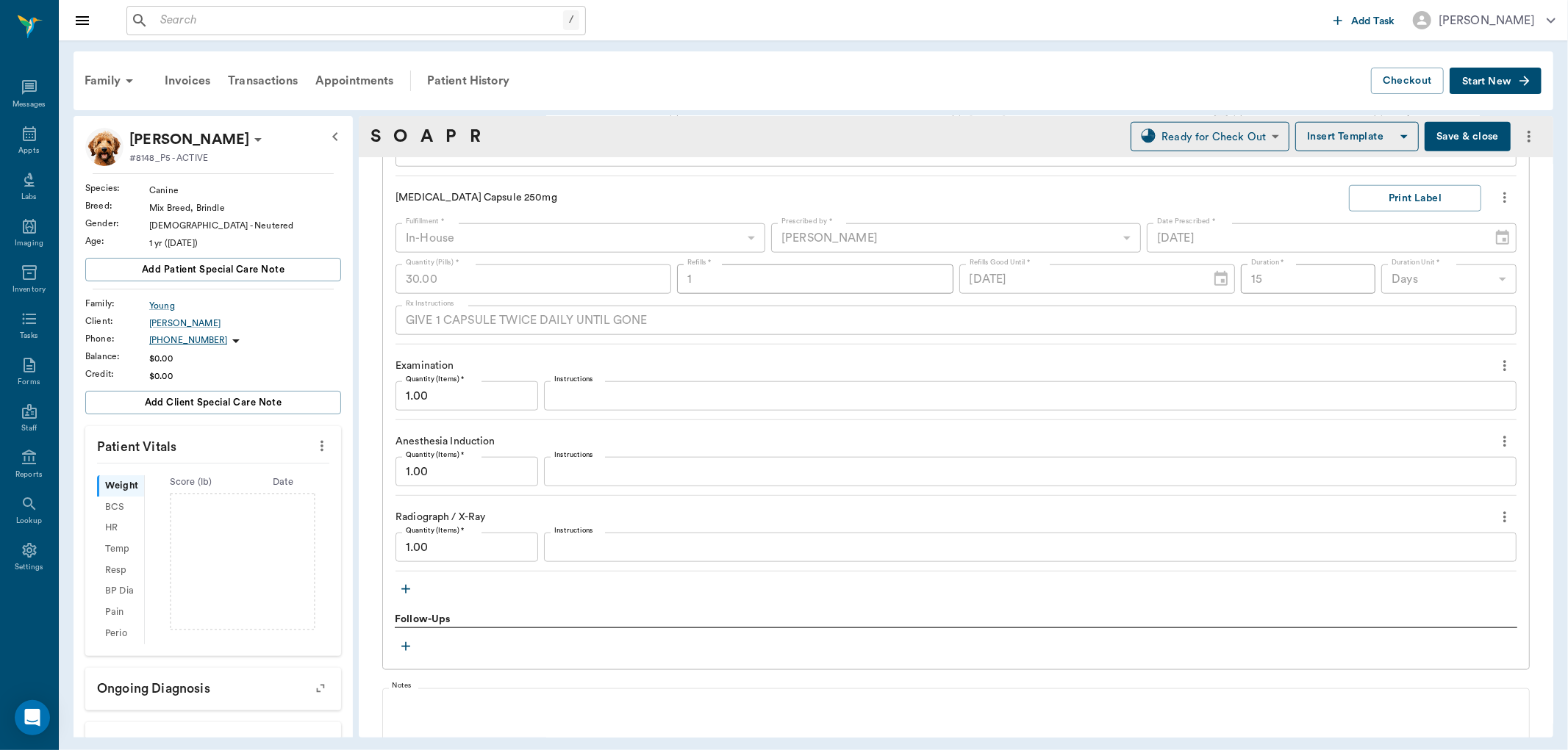
click at [406, 589] on icon "button" at bounding box center [405, 589] width 8 height 8
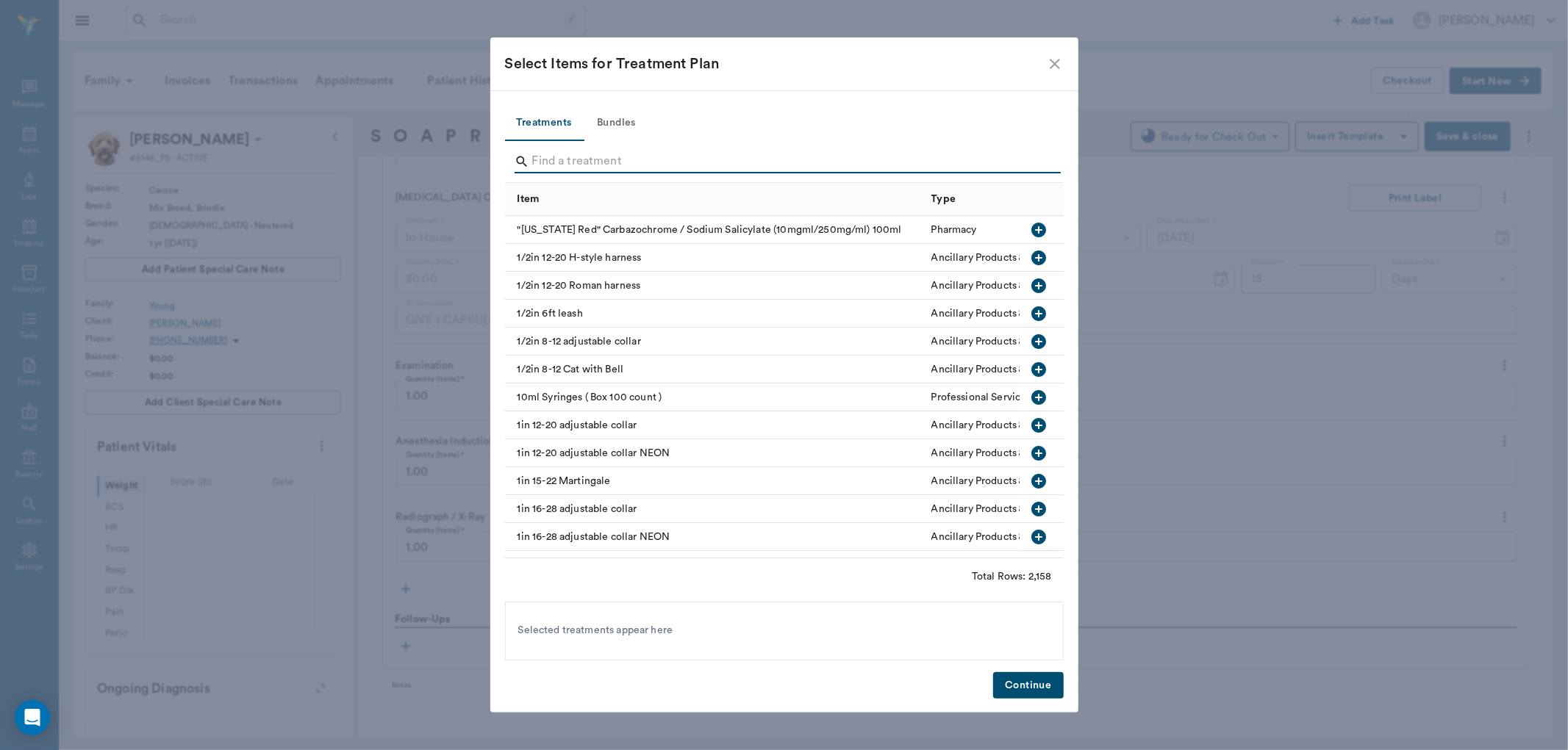
click at [555, 164] on input "Search" at bounding box center [785, 161] width 506 height 24
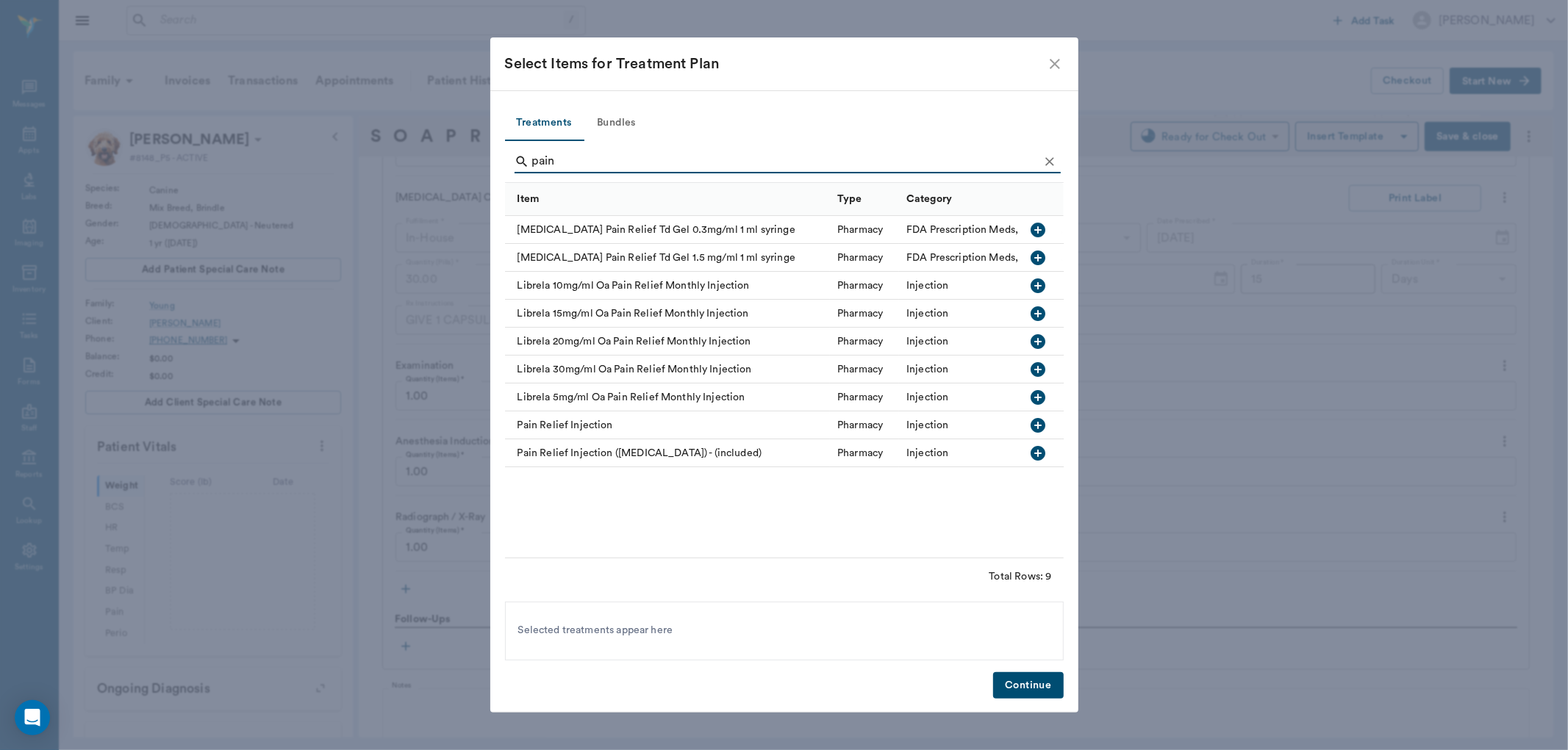
type input "pain"
click at [1039, 454] on icon "button" at bounding box center [1038, 454] width 18 height 18
click at [1033, 681] on button "Continue" at bounding box center [1028, 686] width 70 height 27
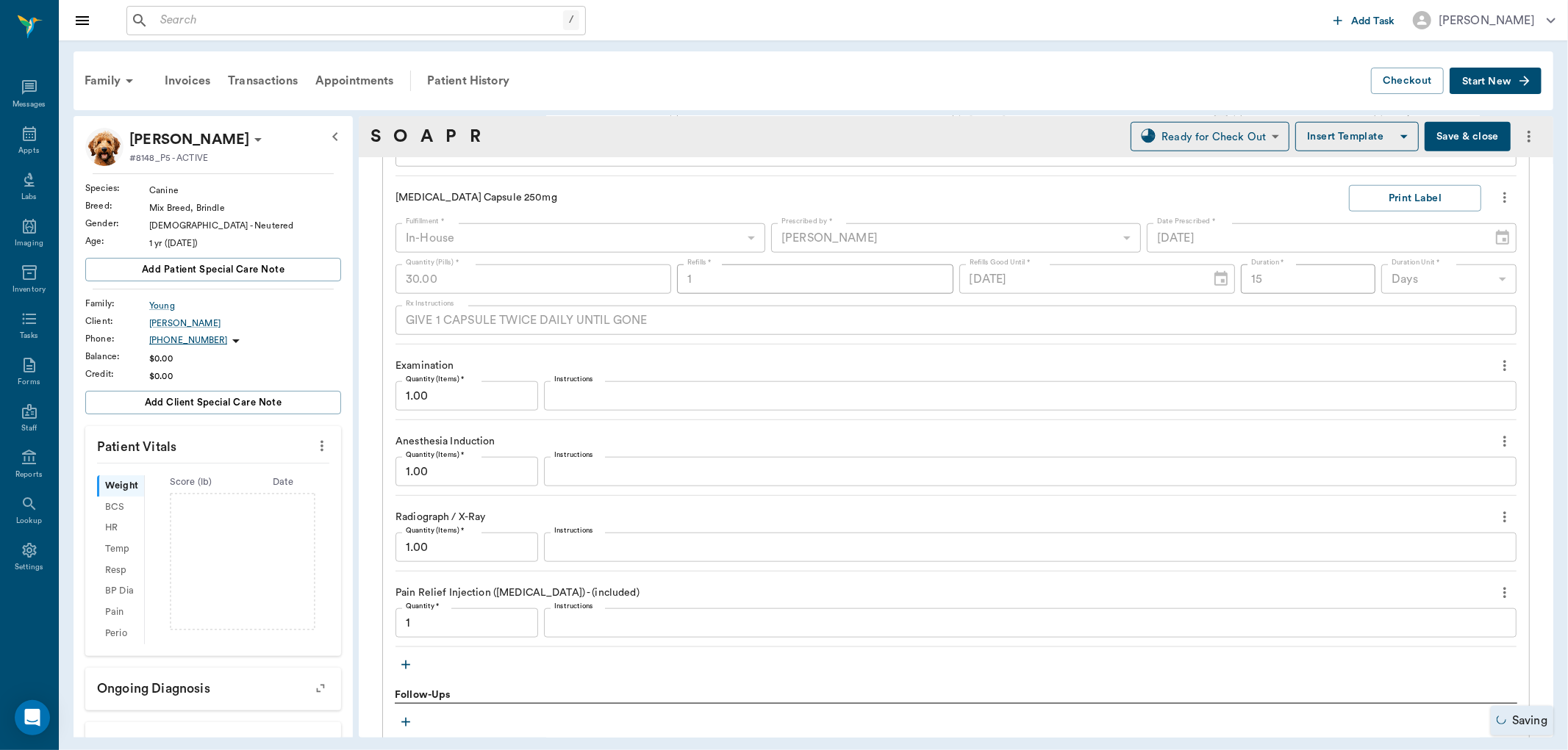
type input "1.00"
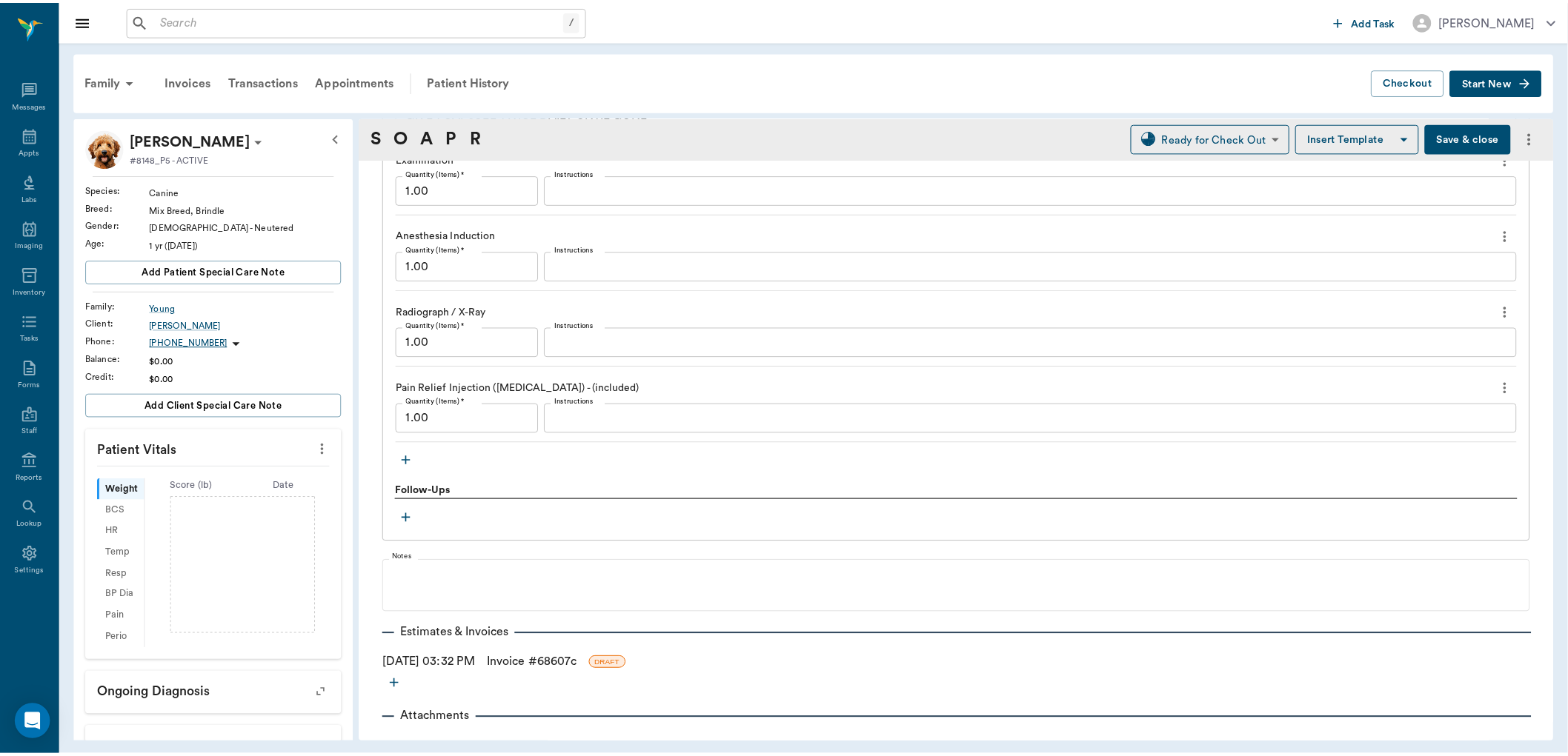
scroll to position [1505, 0]
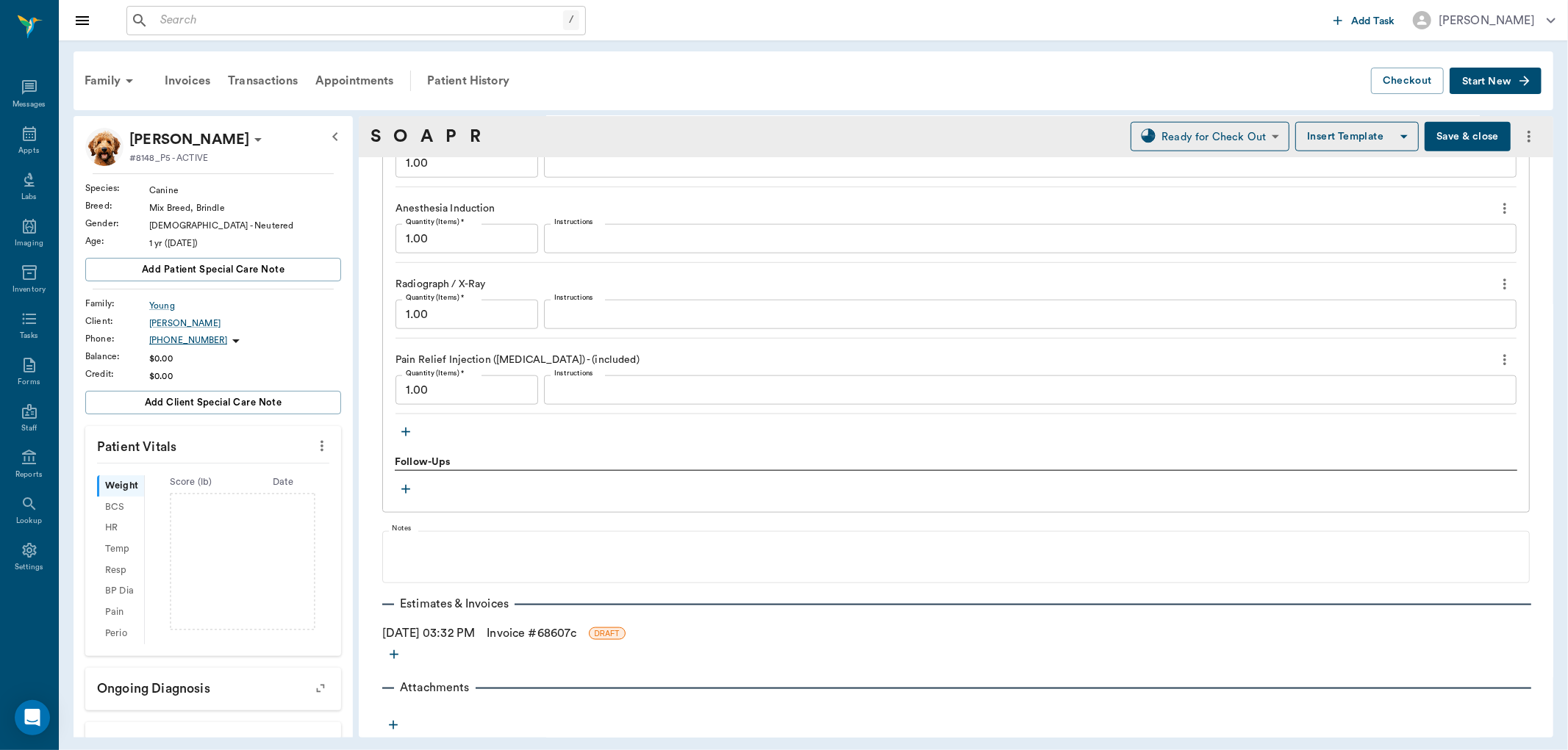
click at [525, 635] on link "Invoice # 68607c" at bounding box center [531, 633] width 89 height 18
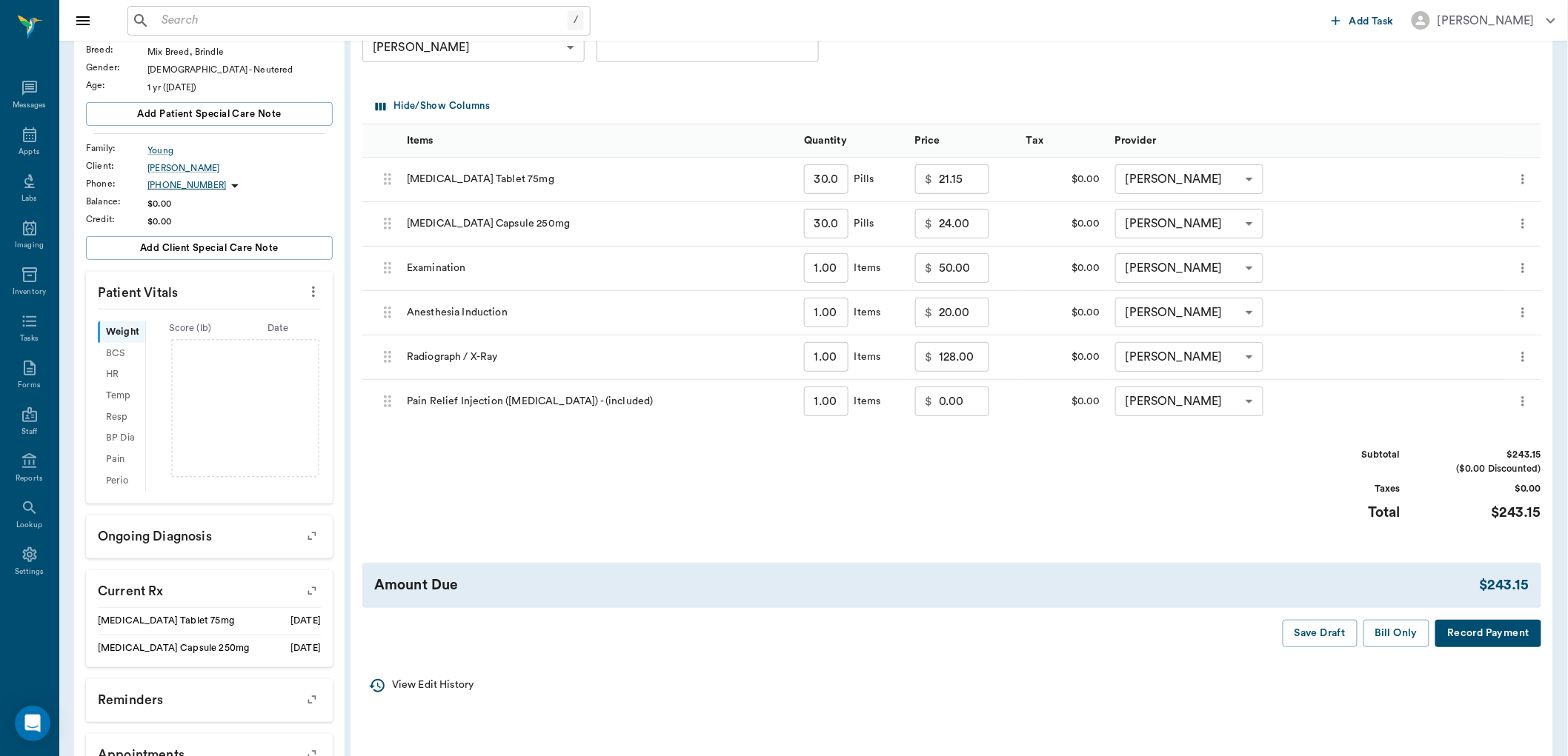
scroll to position [164, 0]
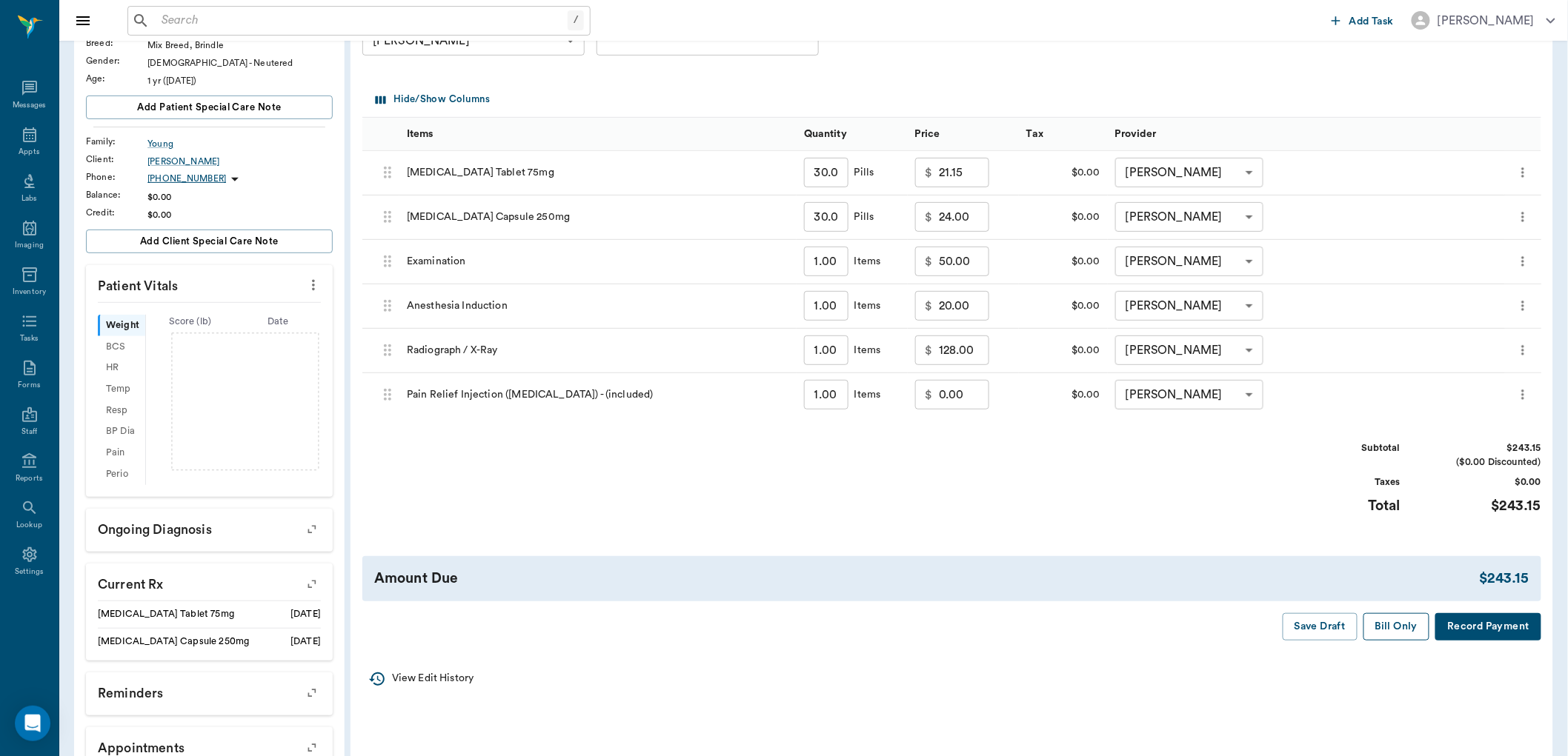
click at [1384, 625] on button "Bill Only" at bounding box center [1396, 627] width 66 height 28
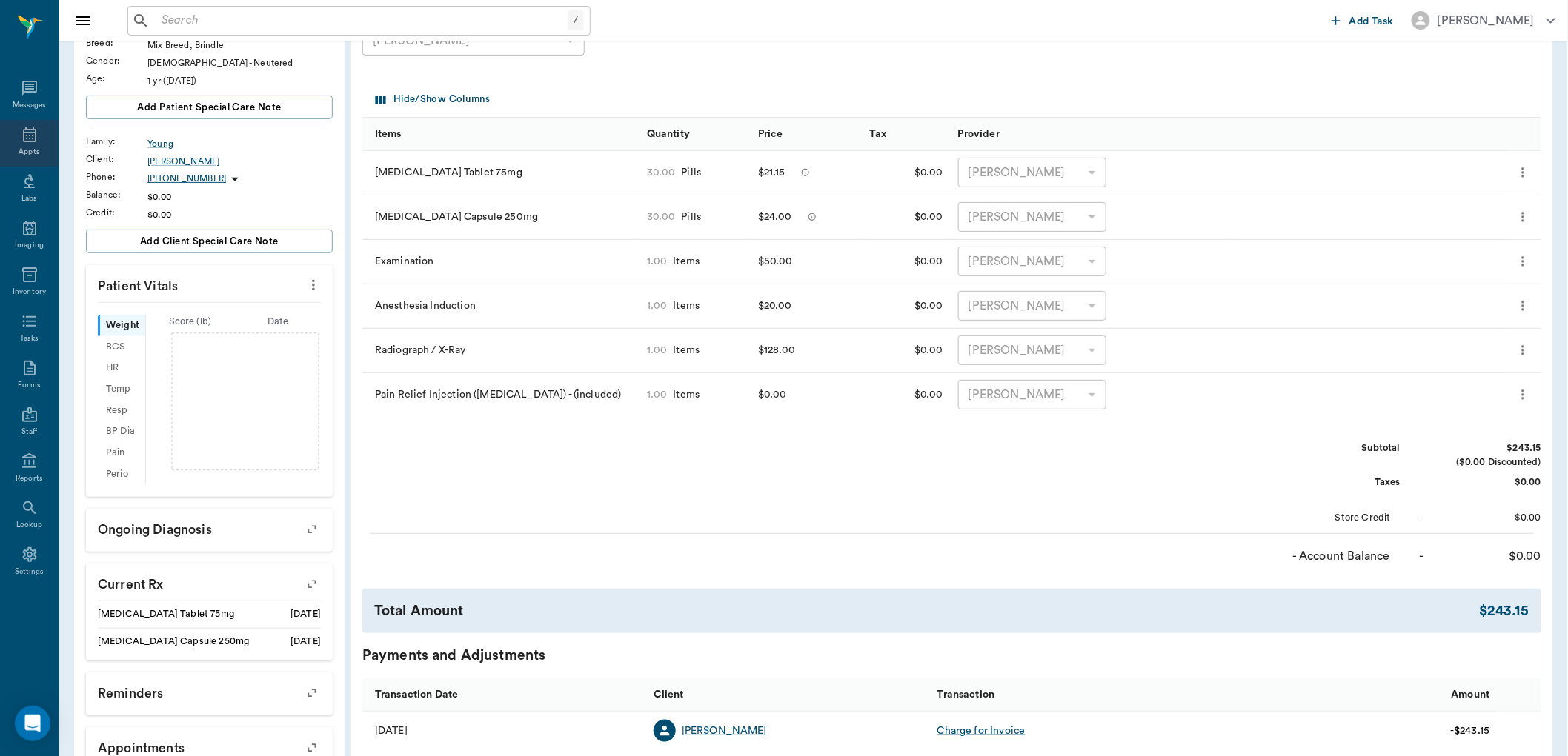
click at [23, 139] on icon at bounding box center [29, 135] width 13 height 15
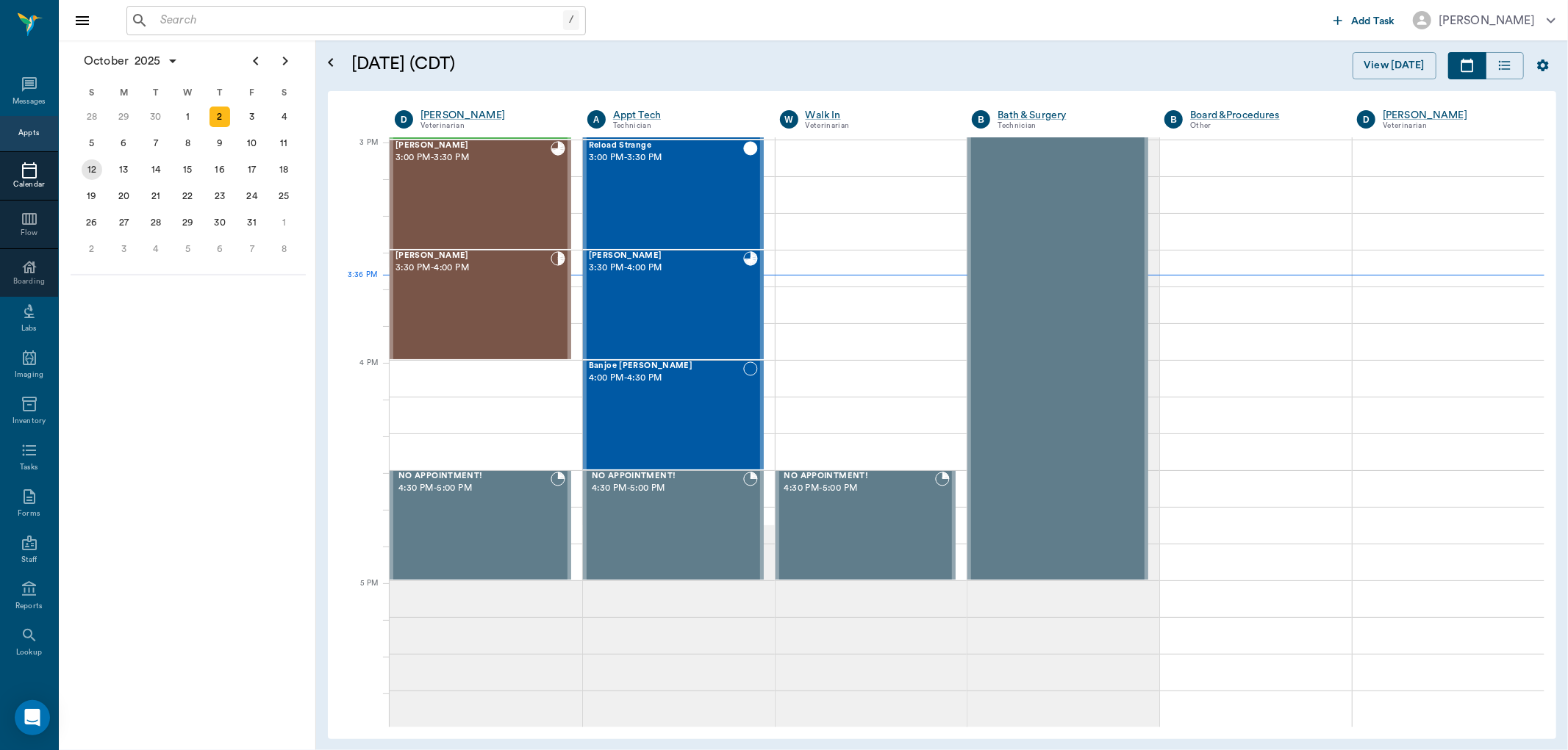
scroll to position [1544, 0]
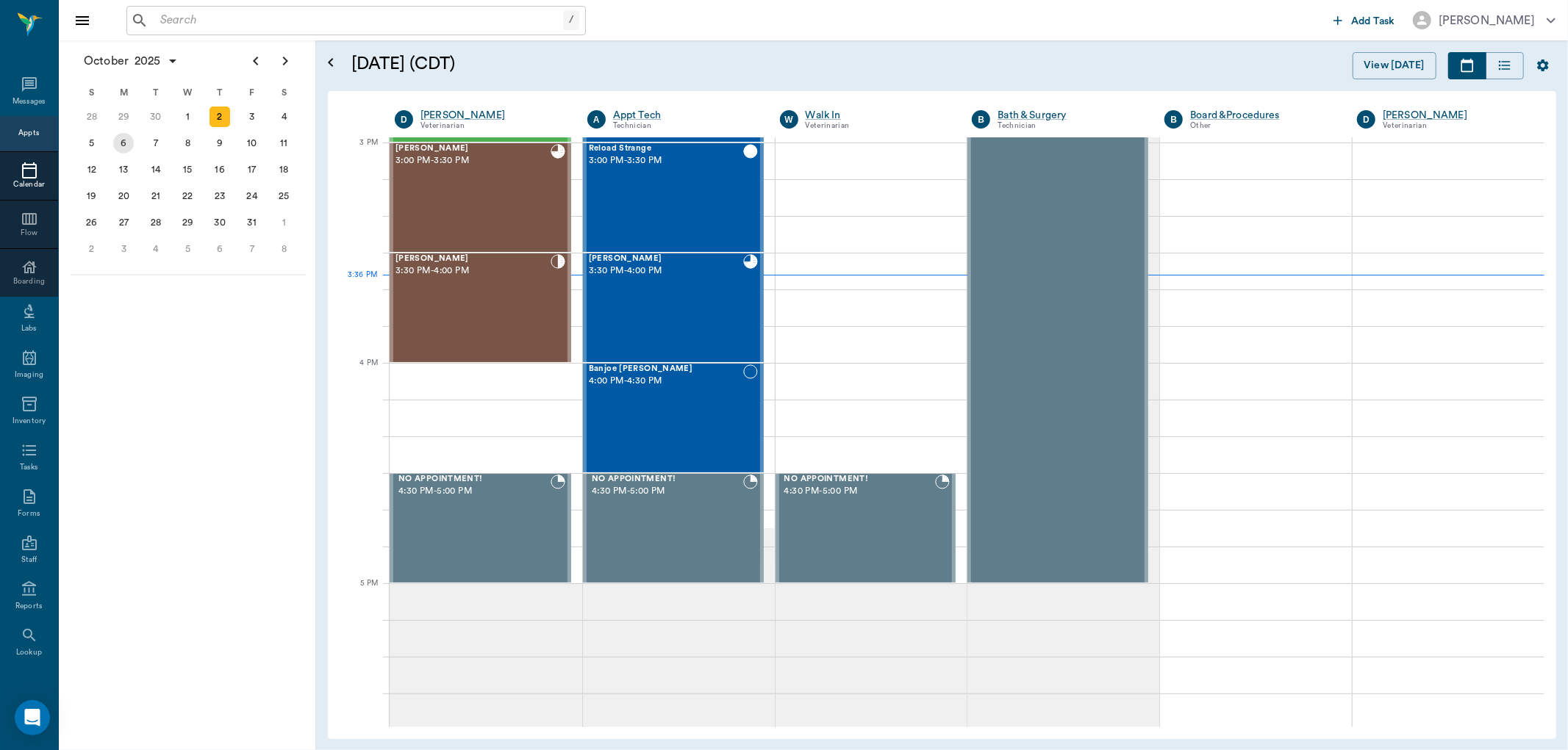
click at [126, 142] on div "6" at bounding box center [123, 143] width 21 height 21
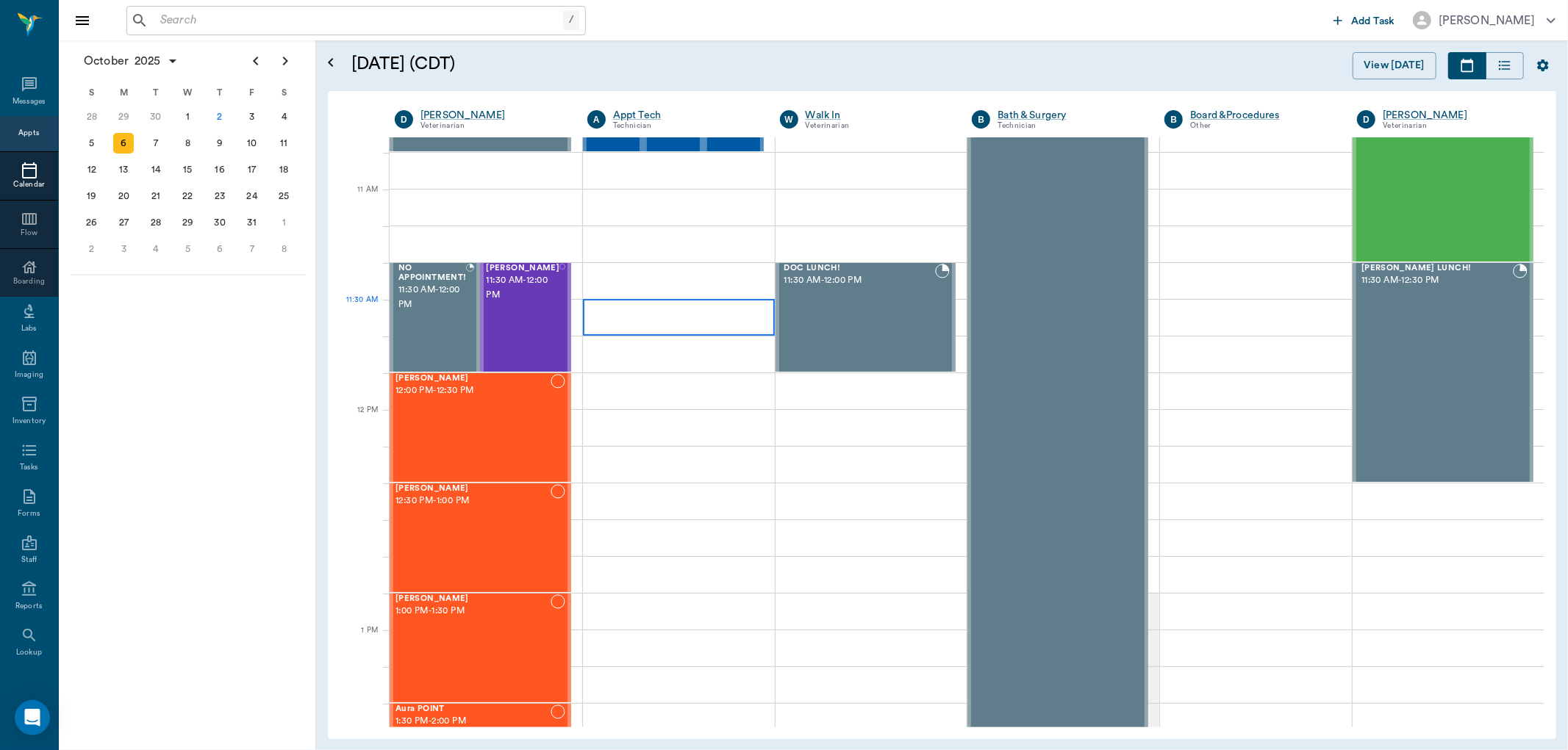
scroll to position [327, 0]
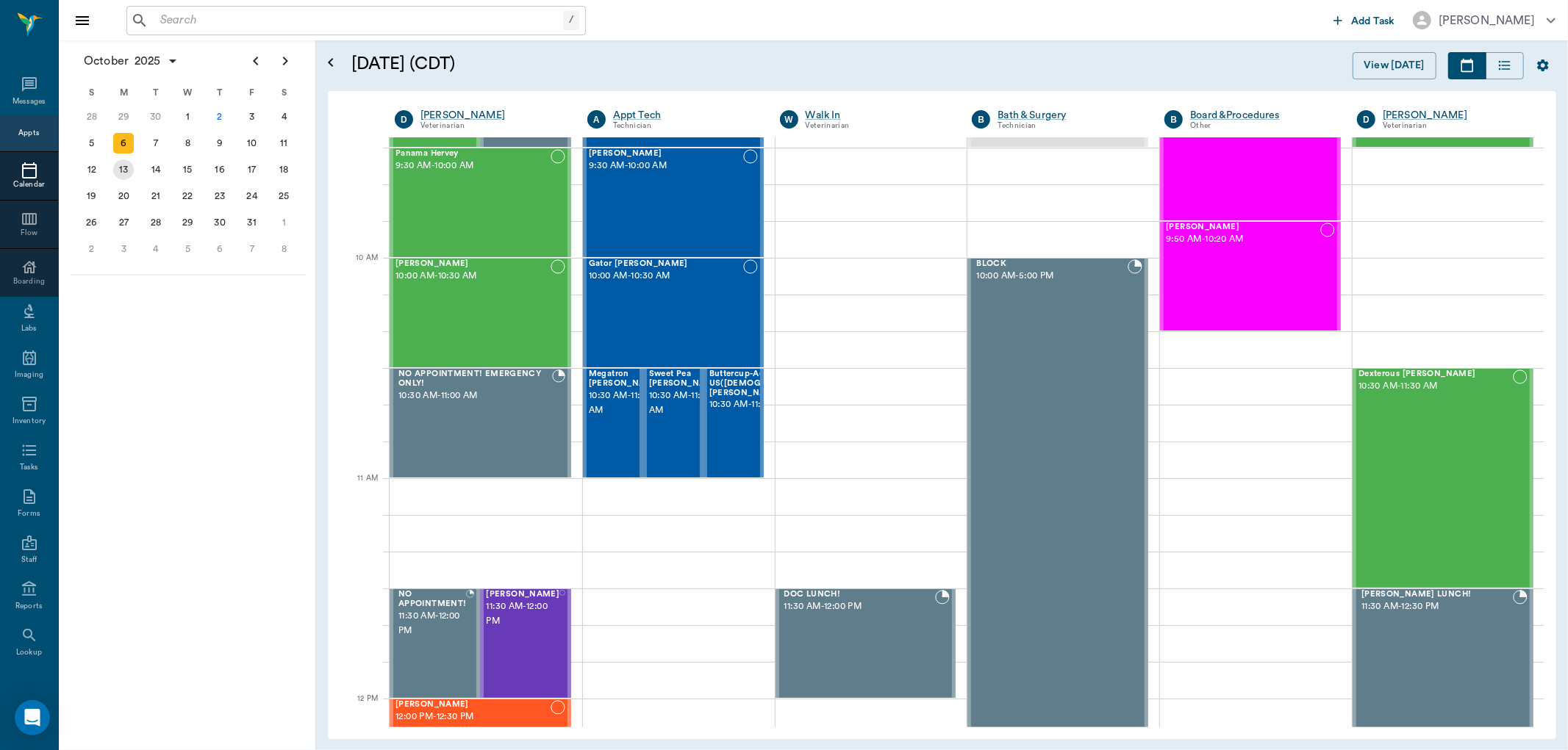
click at [120, 165] on div "13" at bounding box center [123, 169] width 21 height 21
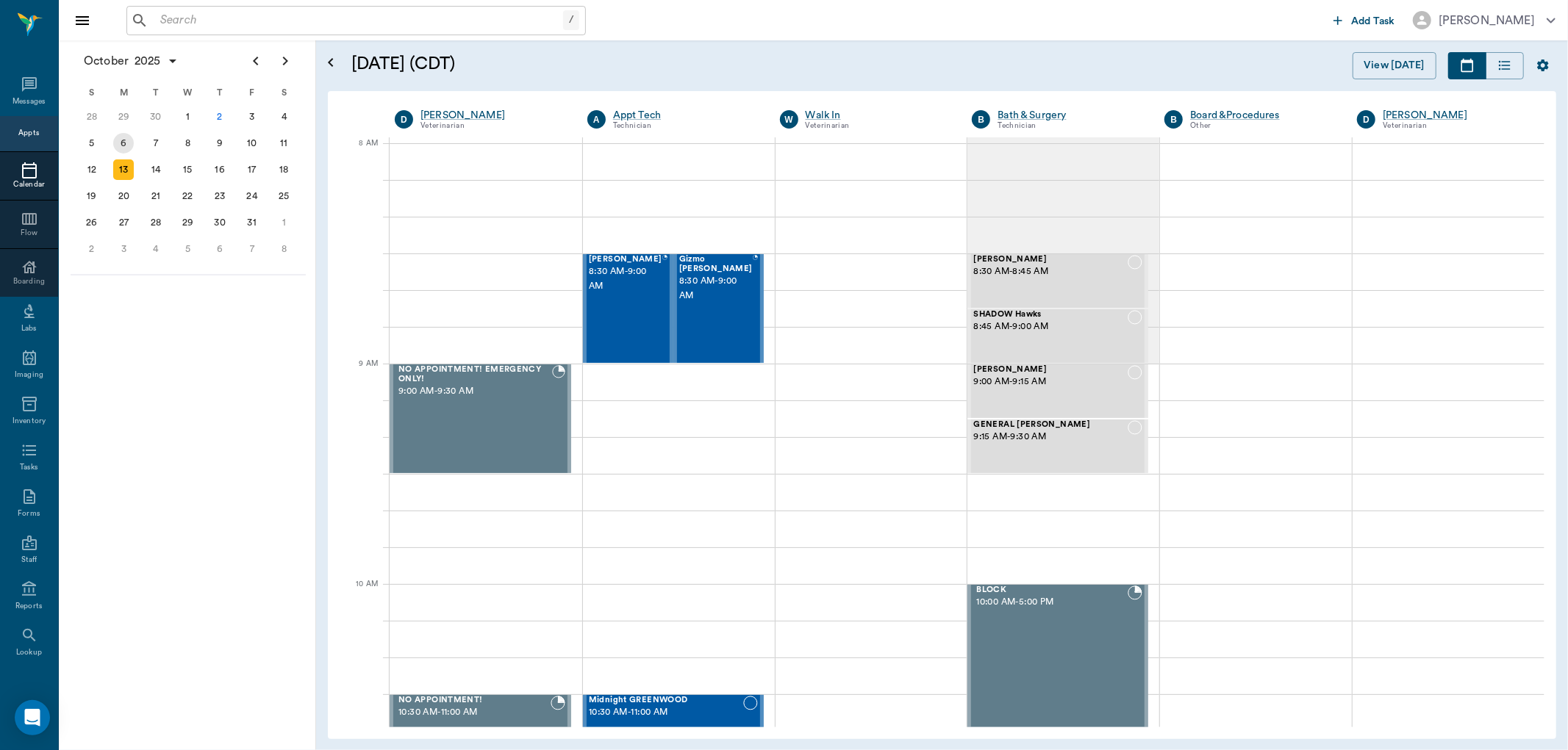
click at [126, 140] on div "6" at bounding box center [123, 143] width 21 height 21
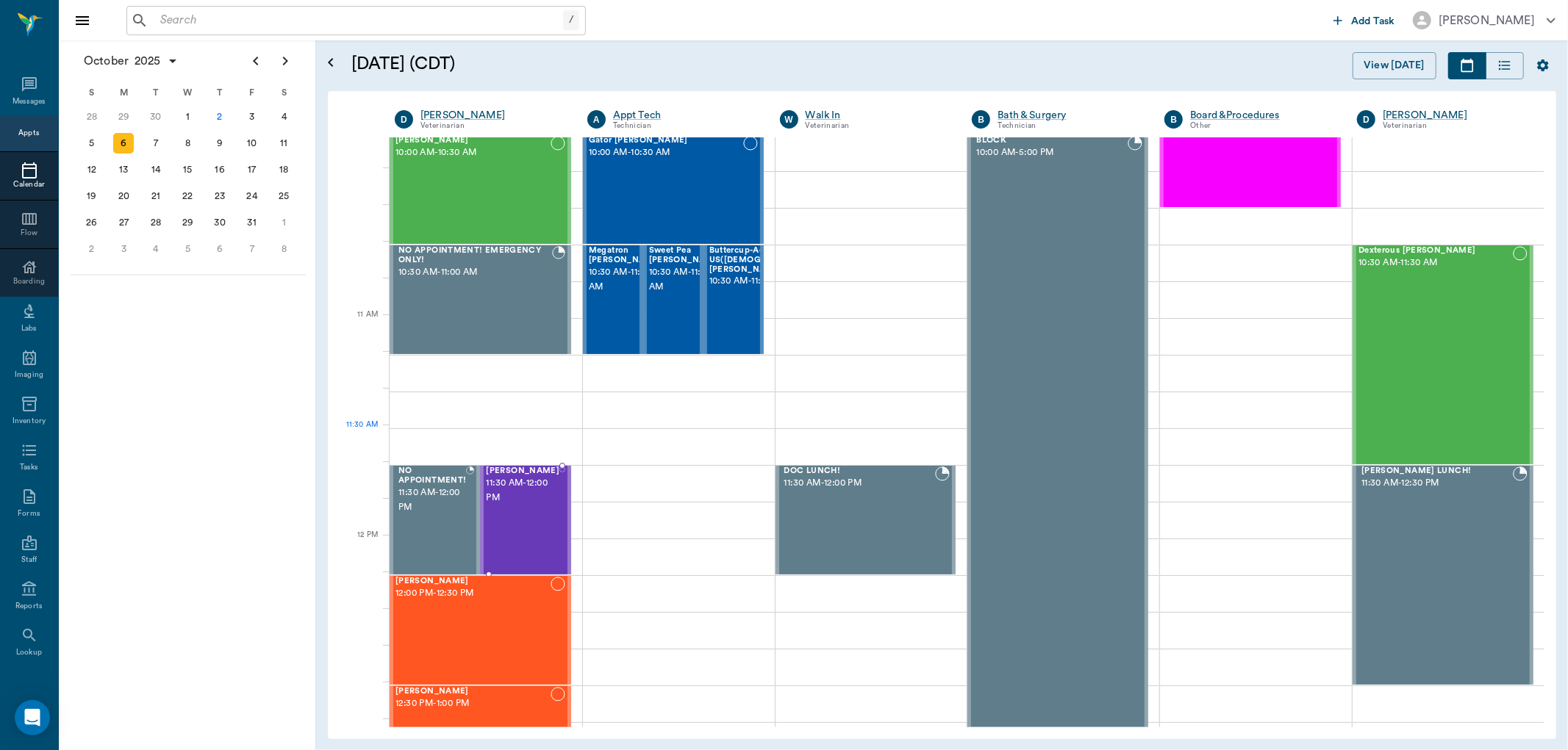
scroll to position [489, 0]
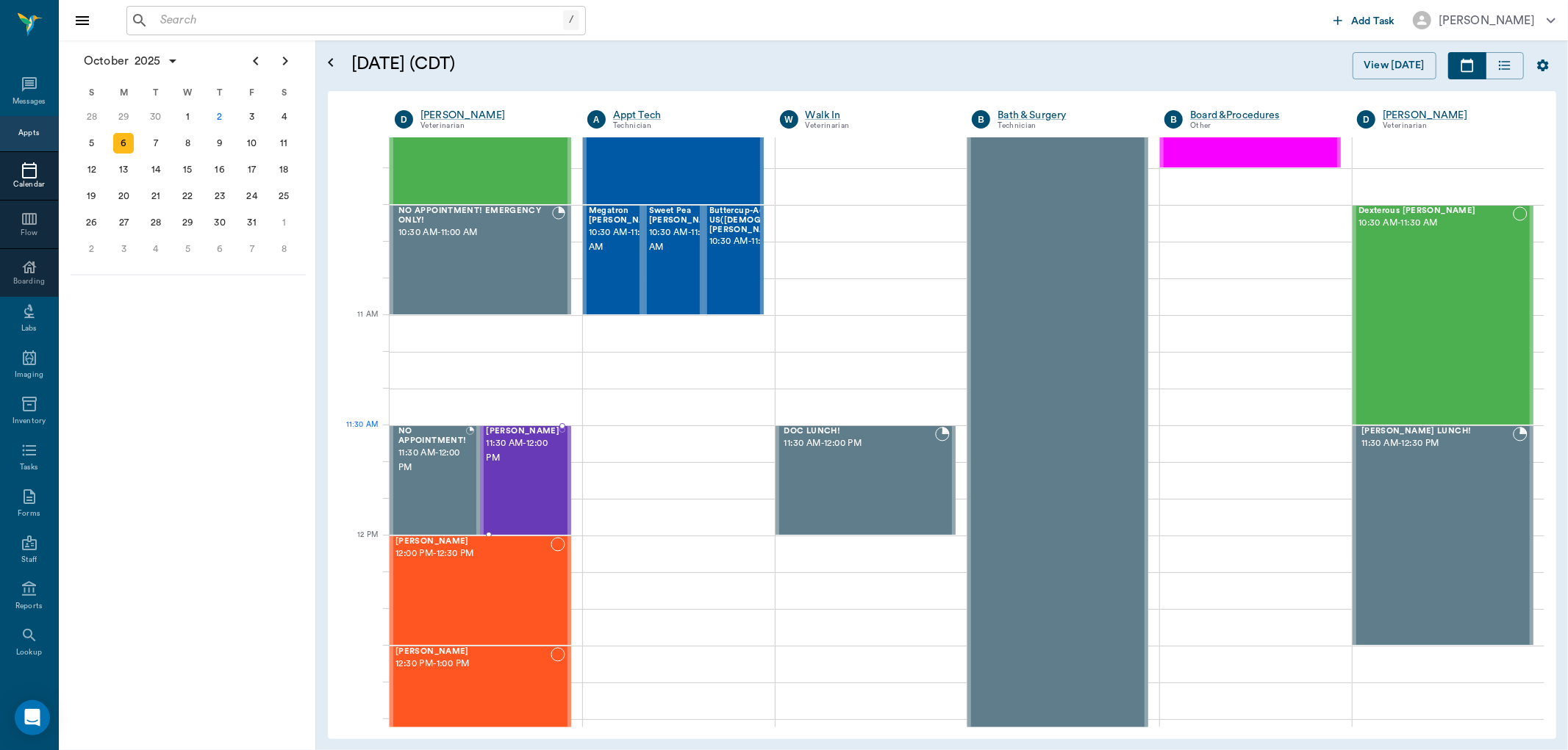
click at [512, 461] on span "11:30 AM - 12:00 PM" at bounding box center [522, 451] width 73 height 29
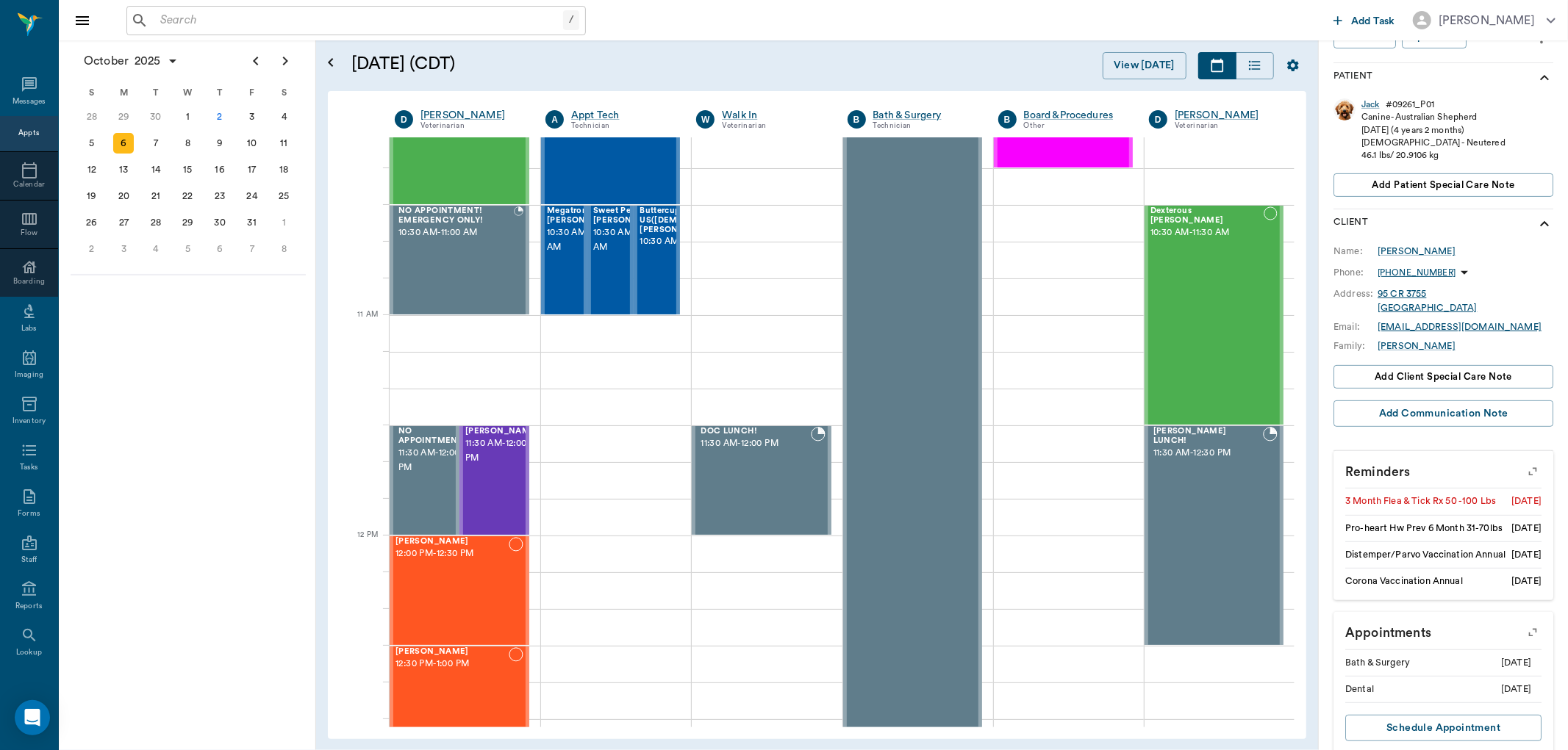
scroll to position [245, 0]
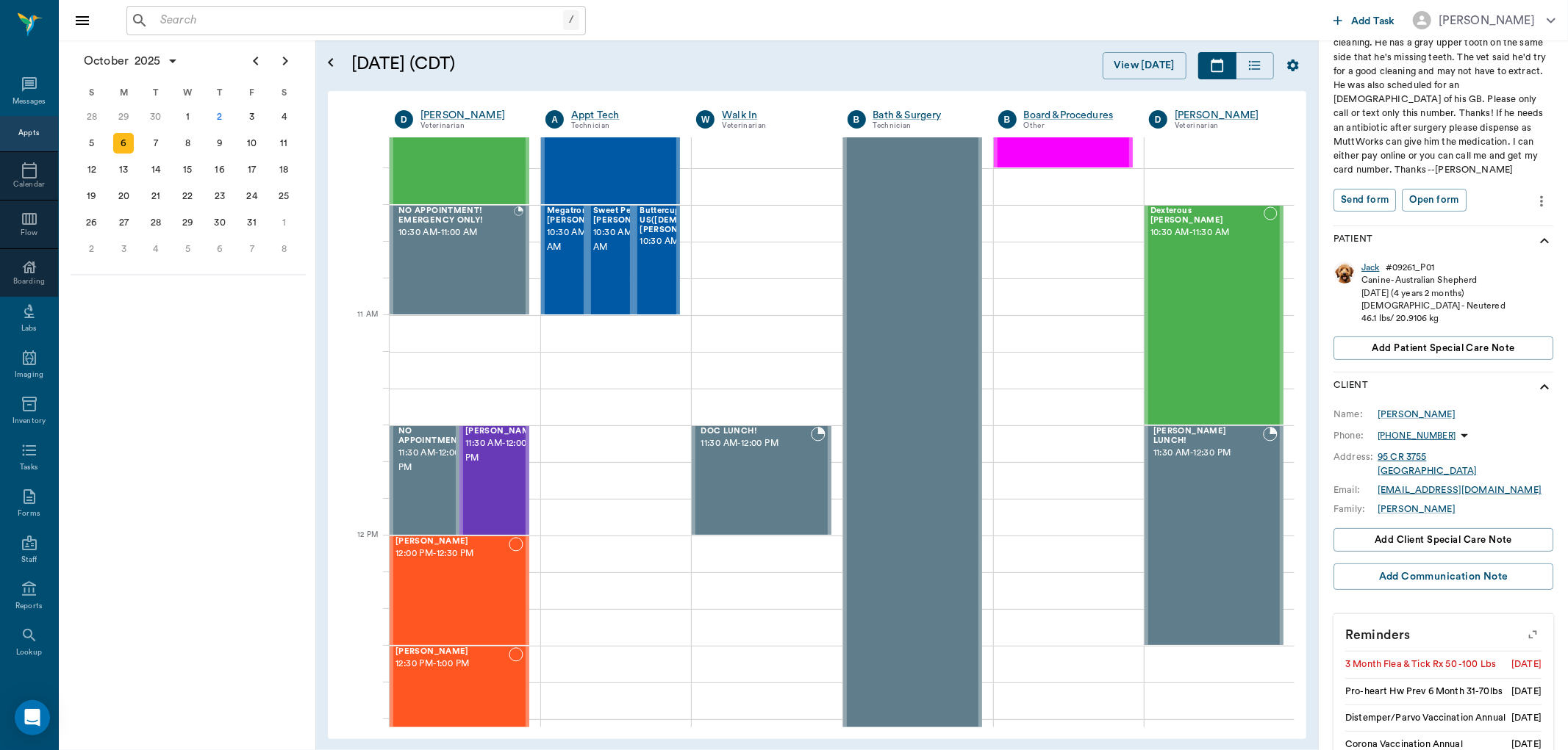
click at [1368, 264] on div "Jack" at bounding box center [1370, 267] width 19 height 12
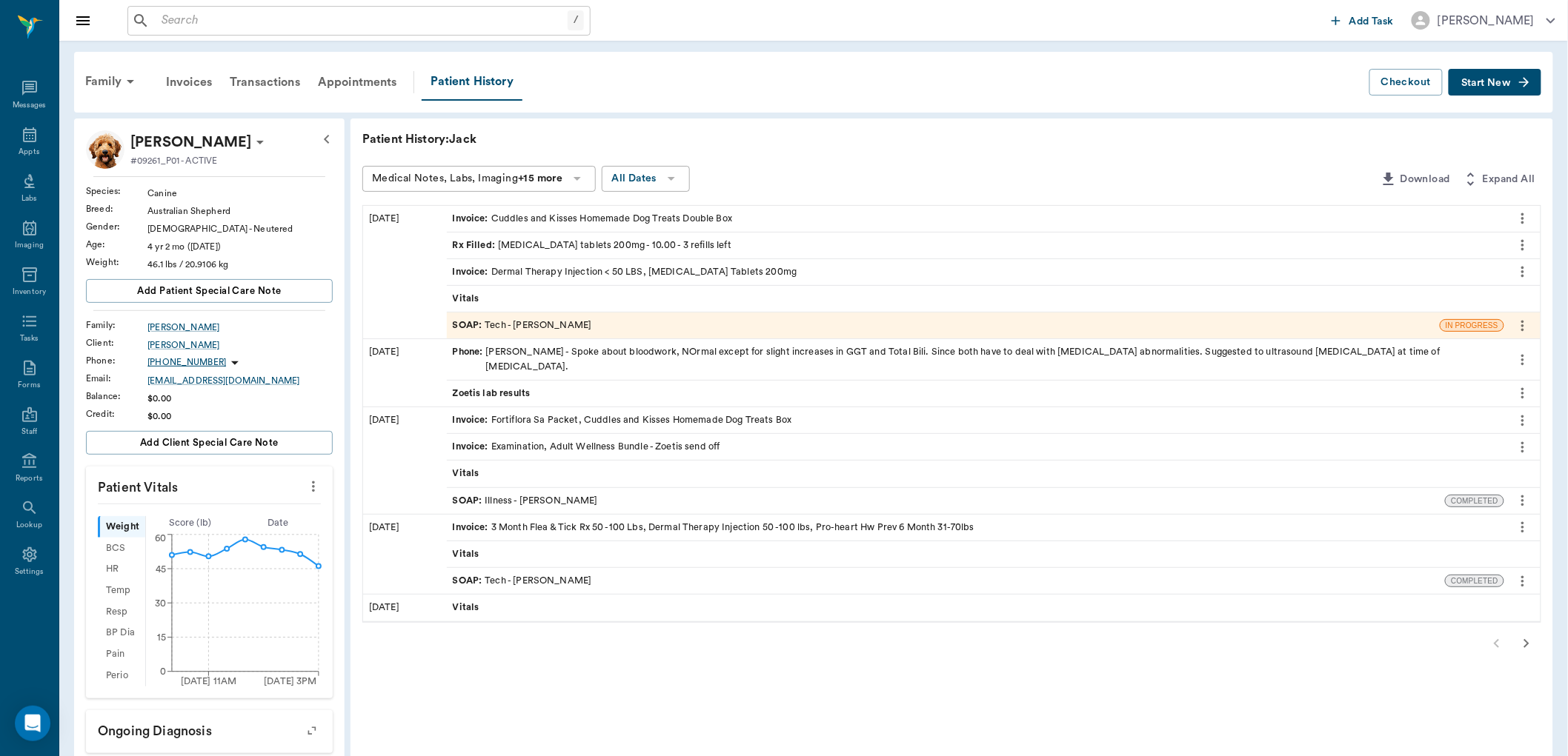
click at [562, 494] on div "SOAP : Illness - Dr. Bert Ellsworth" at bounding box center [525, 501] width 145 height 14
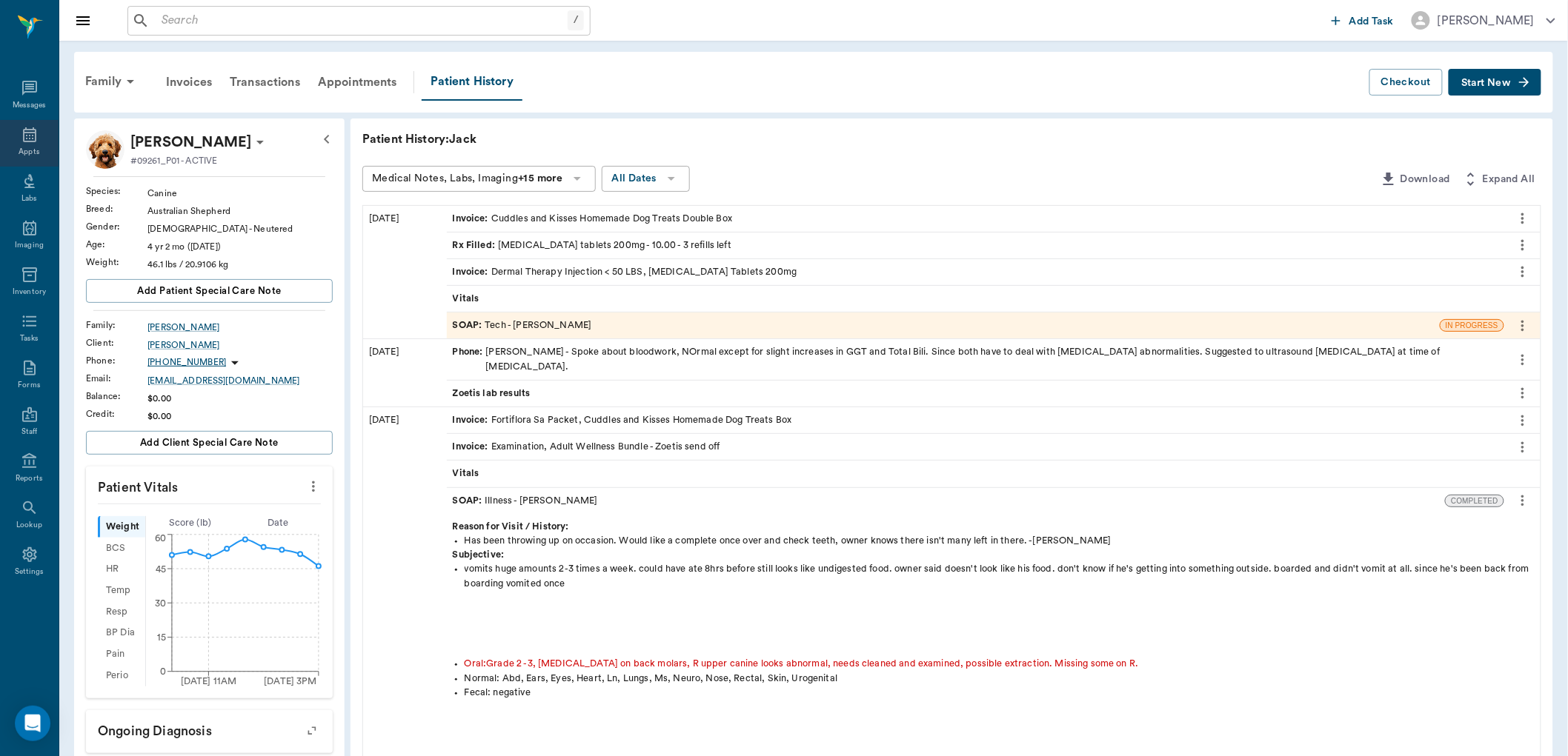
click at [26, 142] on icon at bounding box center [29, 135] width 18 height 18
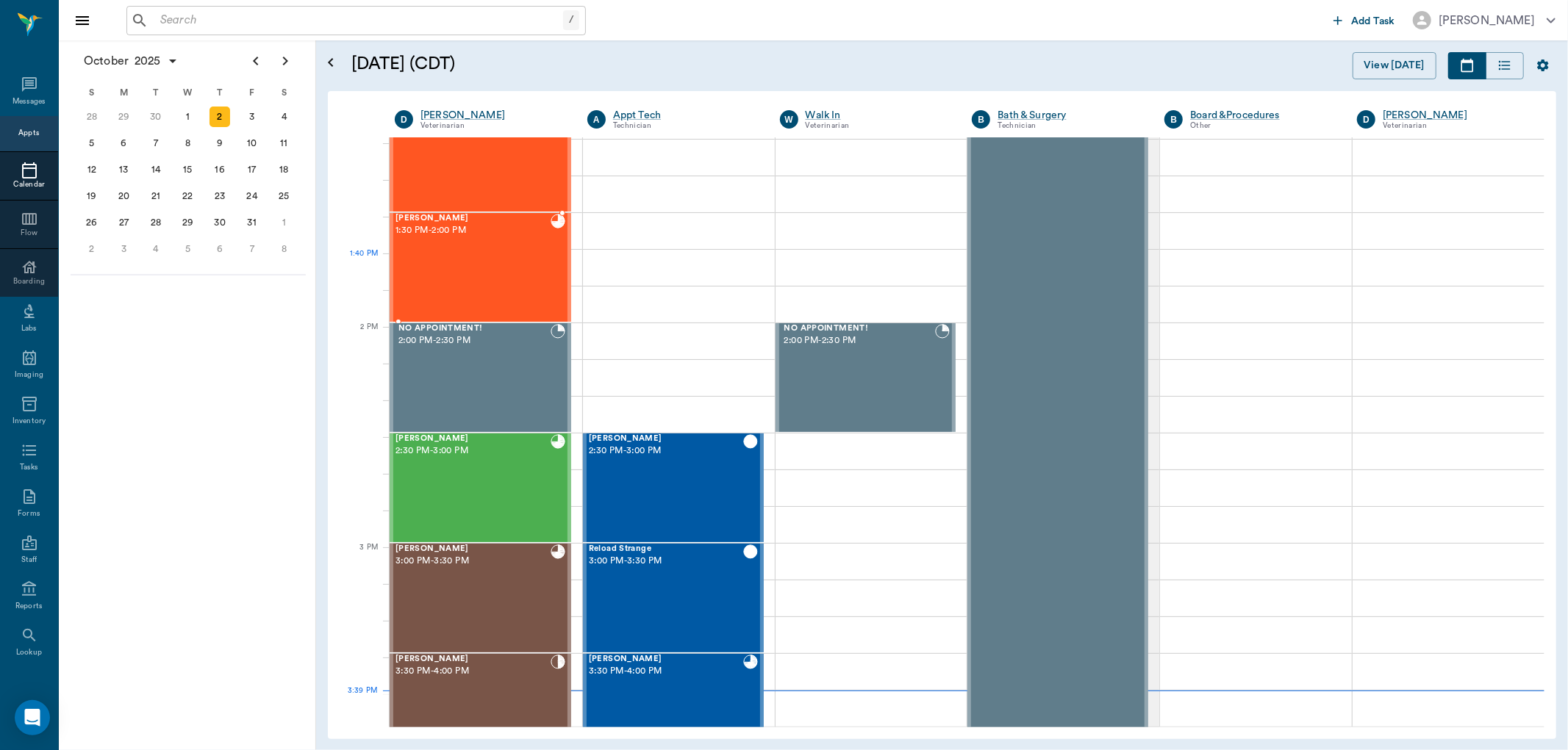
scroll to position [1140, 0]
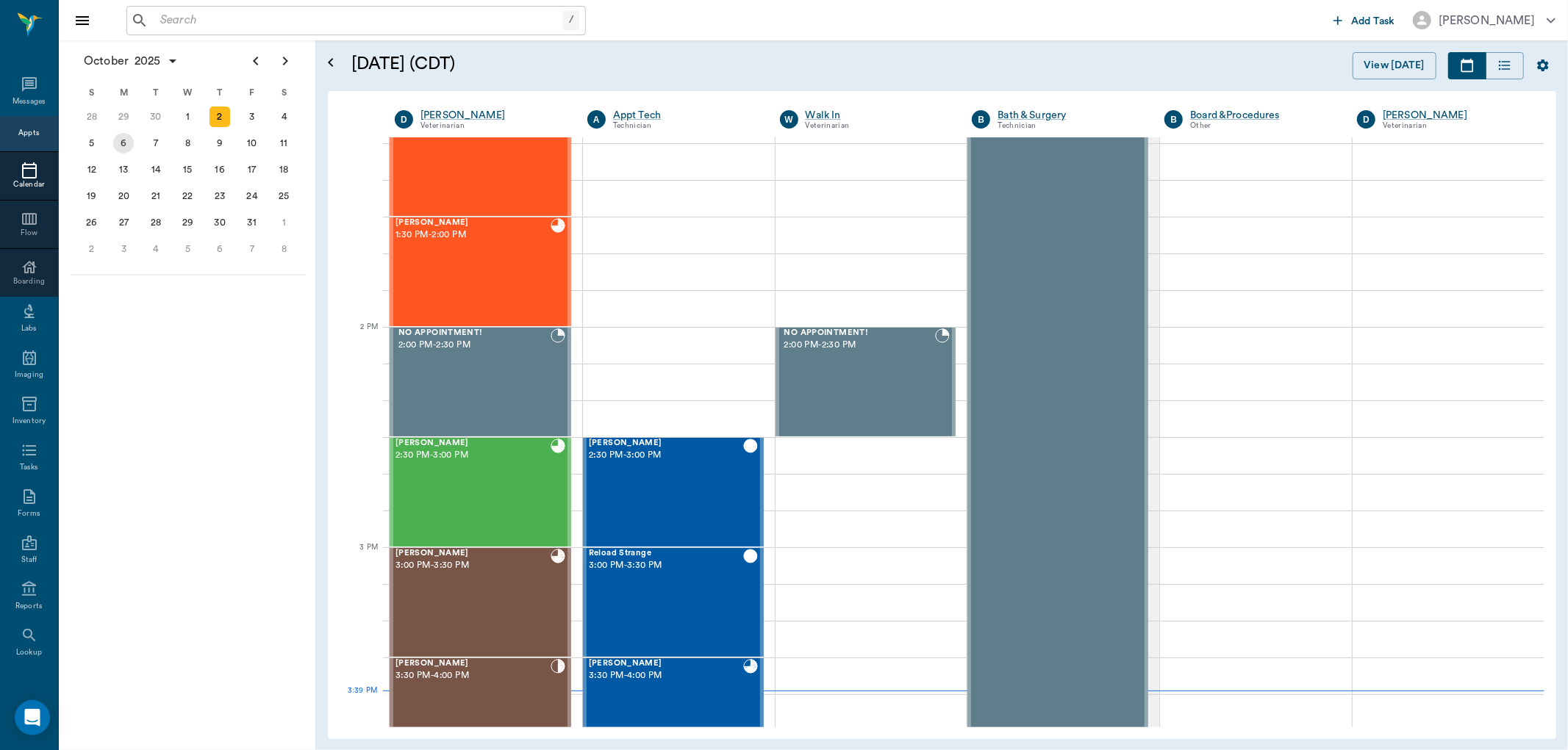
click at [120, 142] on div "6" at bounding box center [123, 143] width 21 height 21
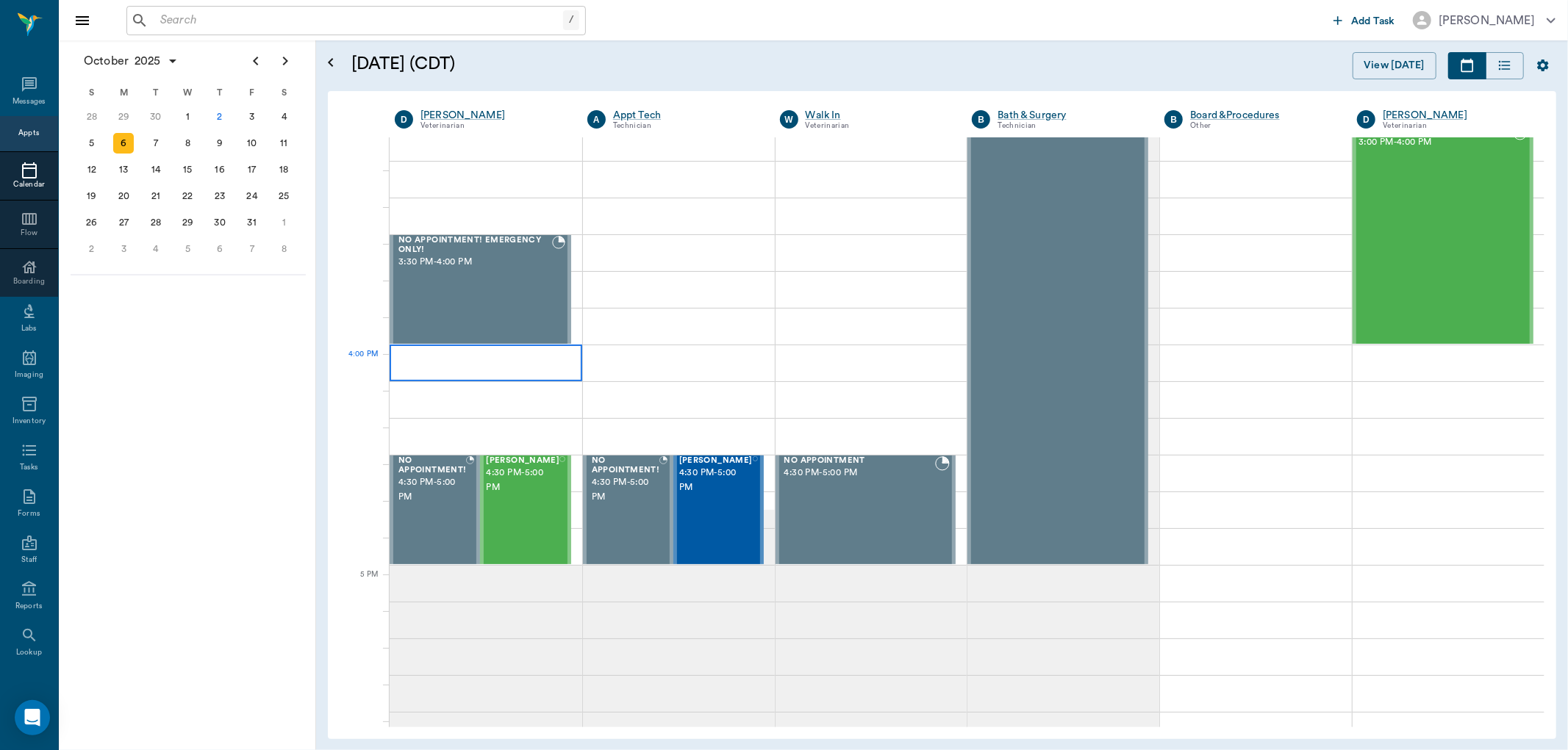
scroll to position [1552, 0]
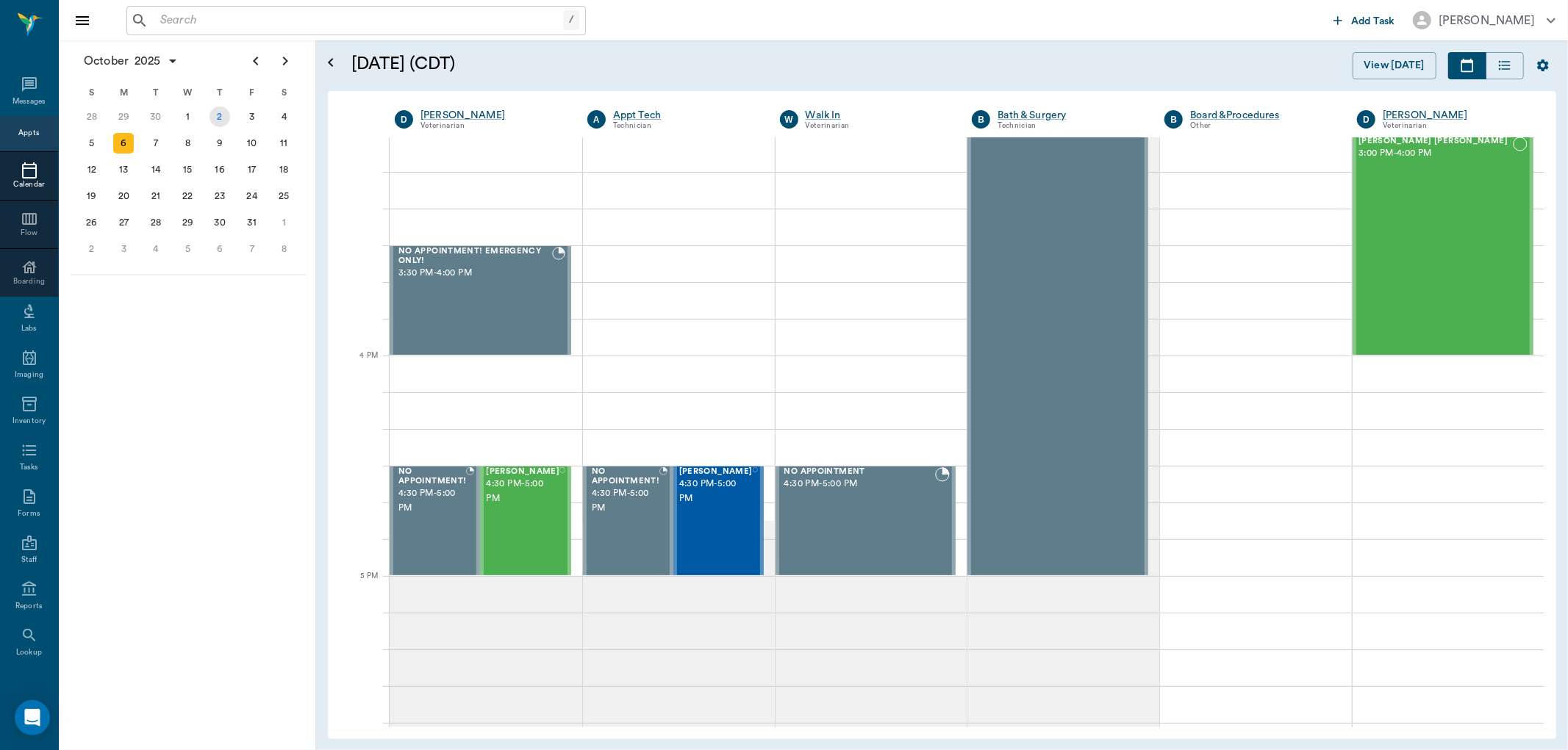
click at [216, 114] on div "2" at bounding box center [220, 117] width 21 height 21
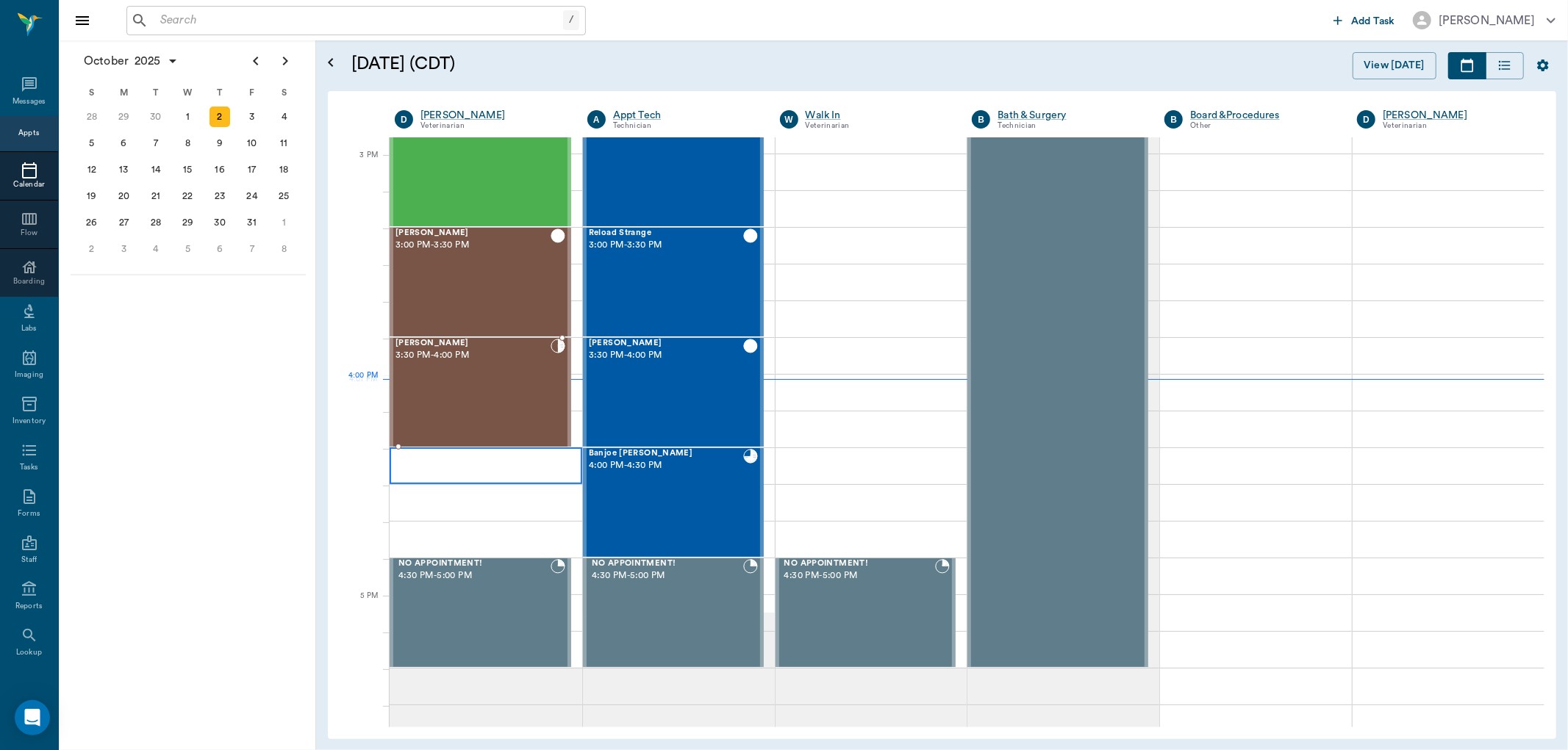
scroll to position [1552, 0]
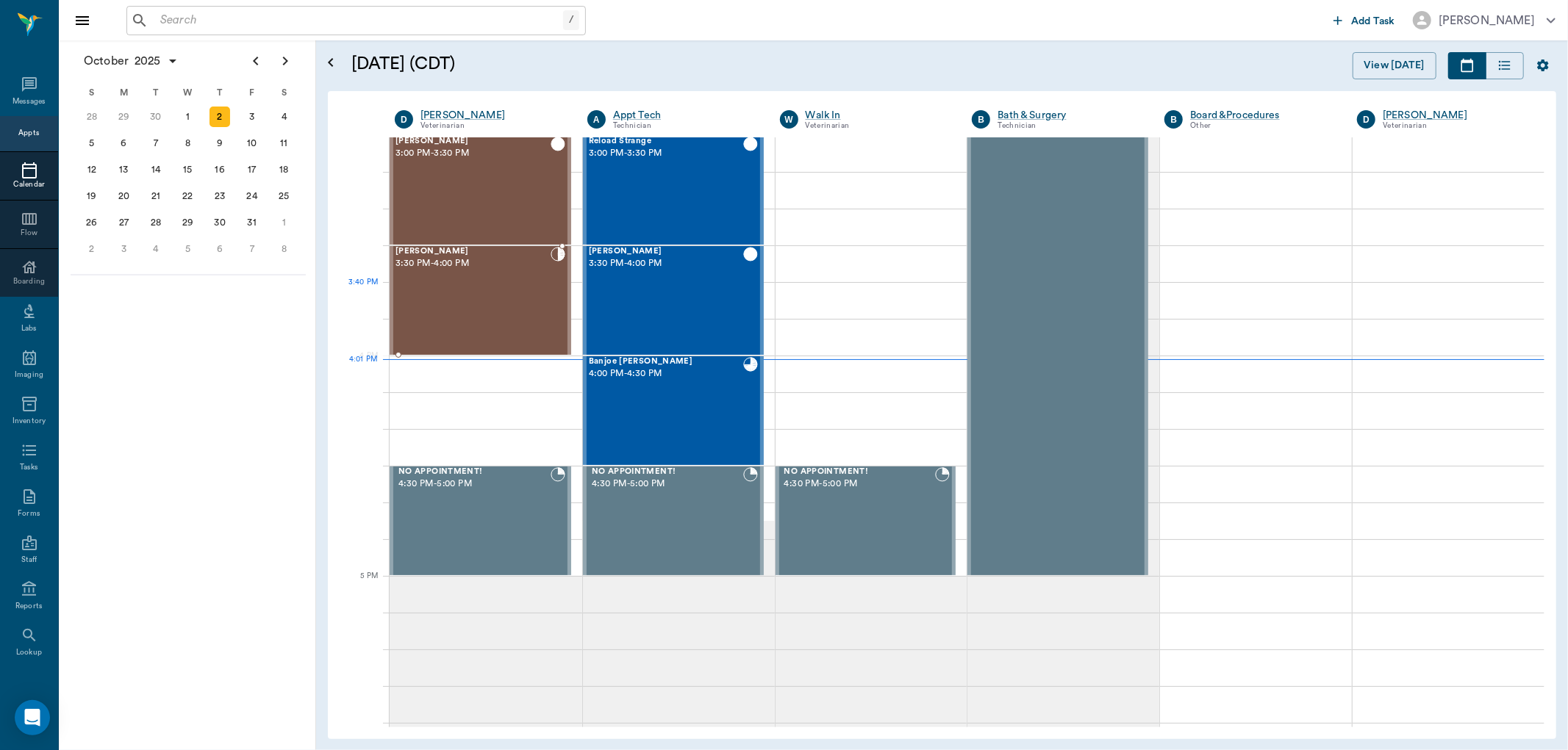
click at [483, 283] on div "Luci Whatley 3:30 PM - 4:00 PM" at bounding box center [472, 300] width 155 height 107
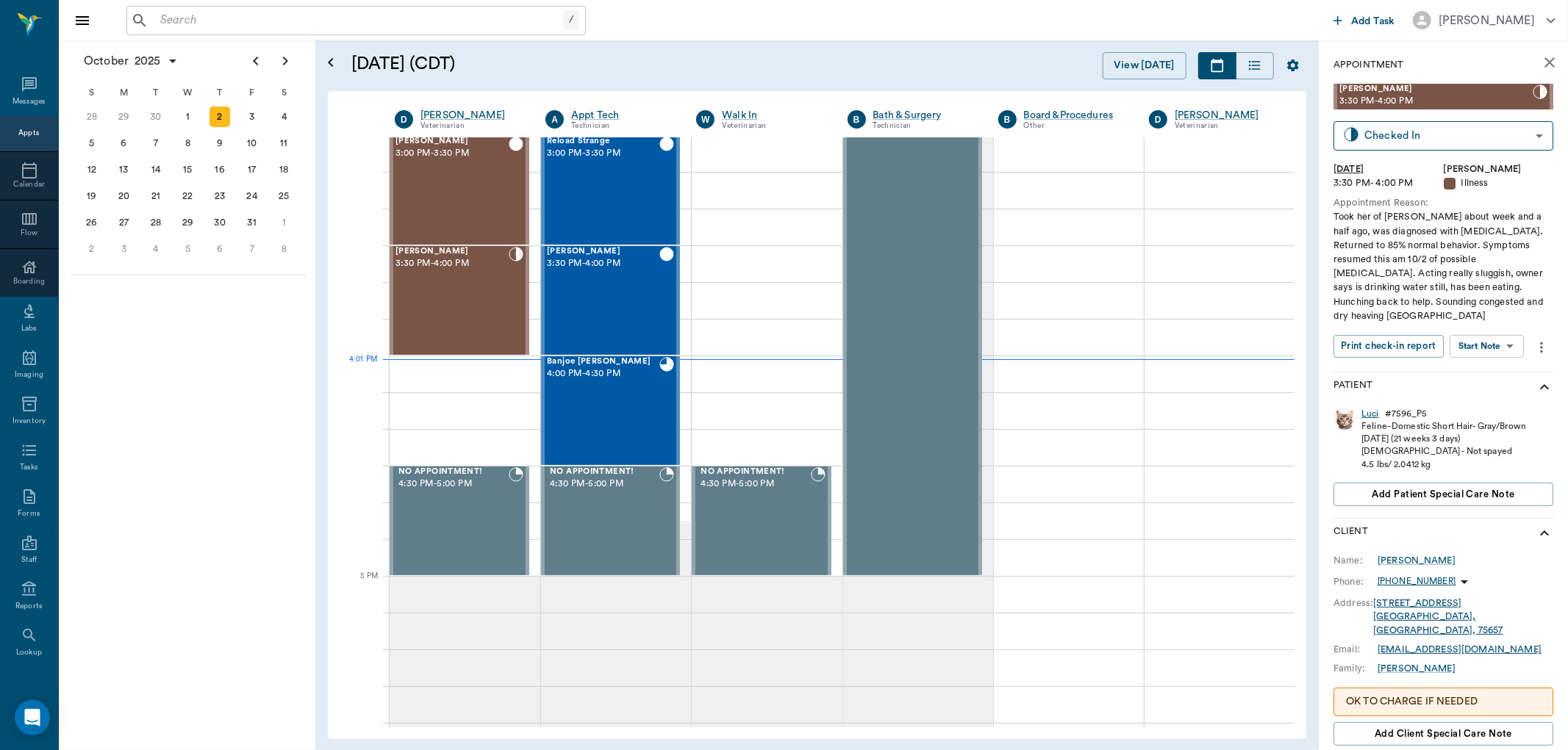
click at [1370, 407] on div "Luci" at bounding box center [1369, 413] width 18 height 12
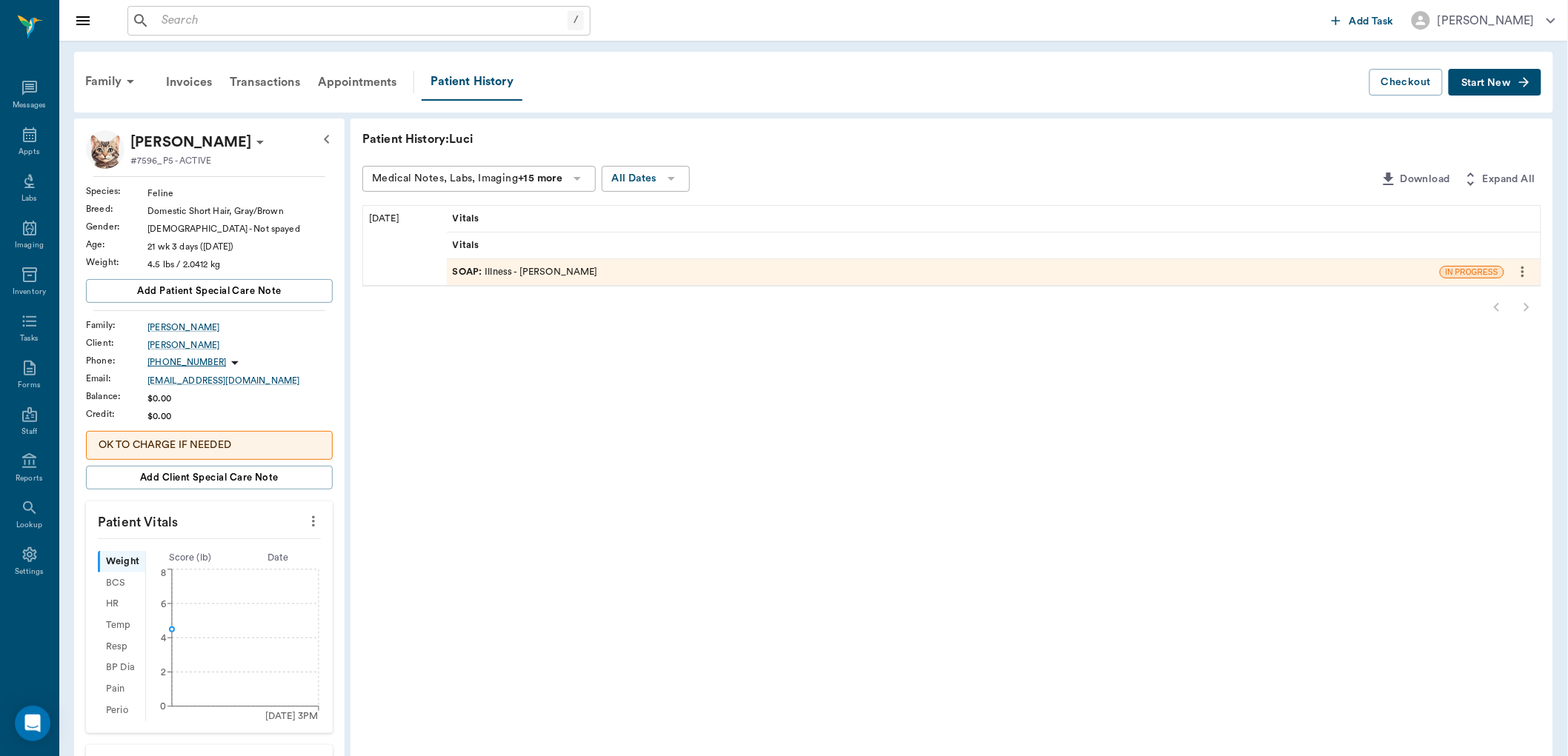
click at [565, 271] on div "SOAP : Illness - Dr. Bert Ellsworth" at bounding box center [525, 272] width 145 height 14
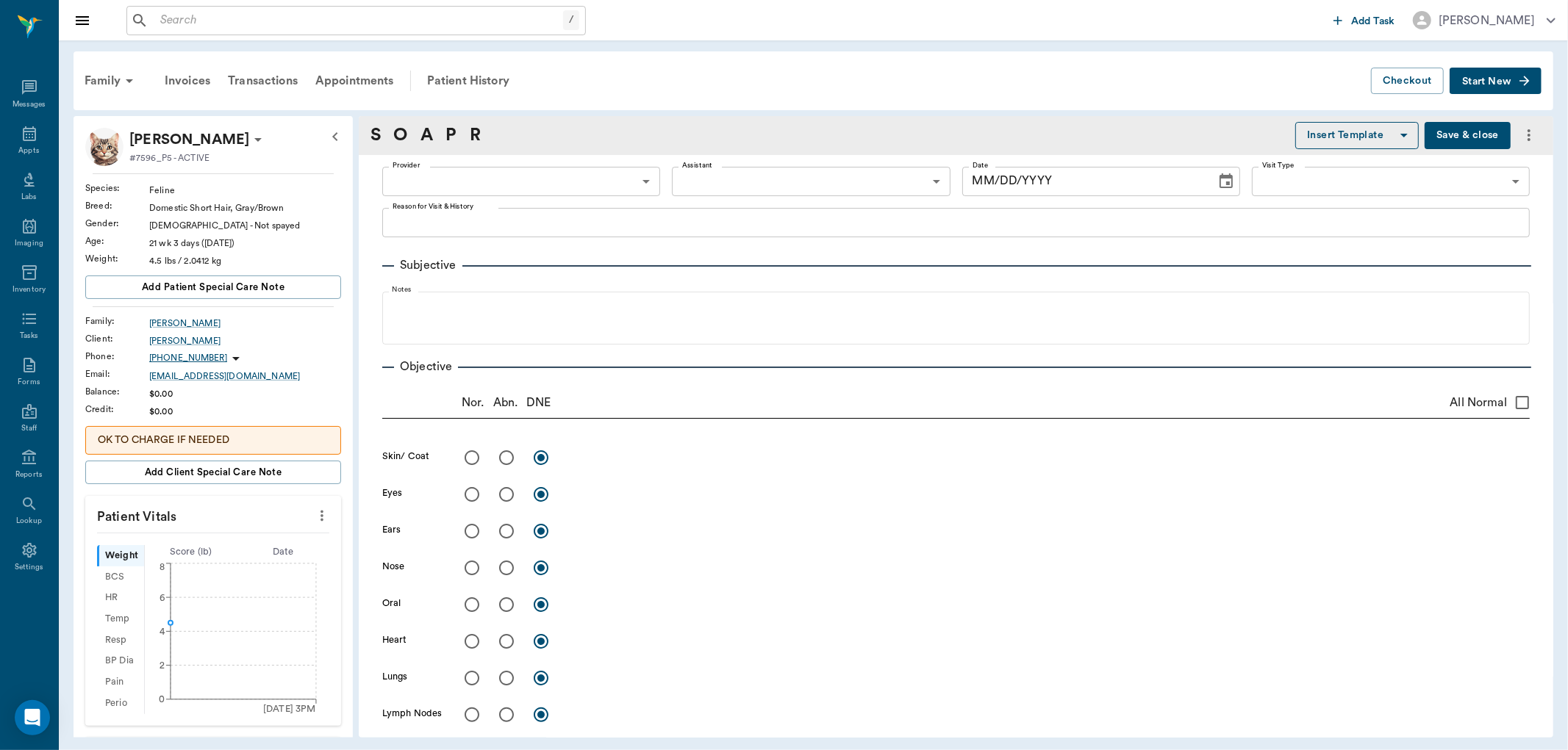
type input "63ec2f075fda476ae8351a4d"
type input "63ec2e7e52e12b0ba117b124"
type input "65d2be4f46e3a538d89b8c15"
type textarea "Took her of Vivian about week and a half ago, was diagnosed with pneumonia. Ret…"
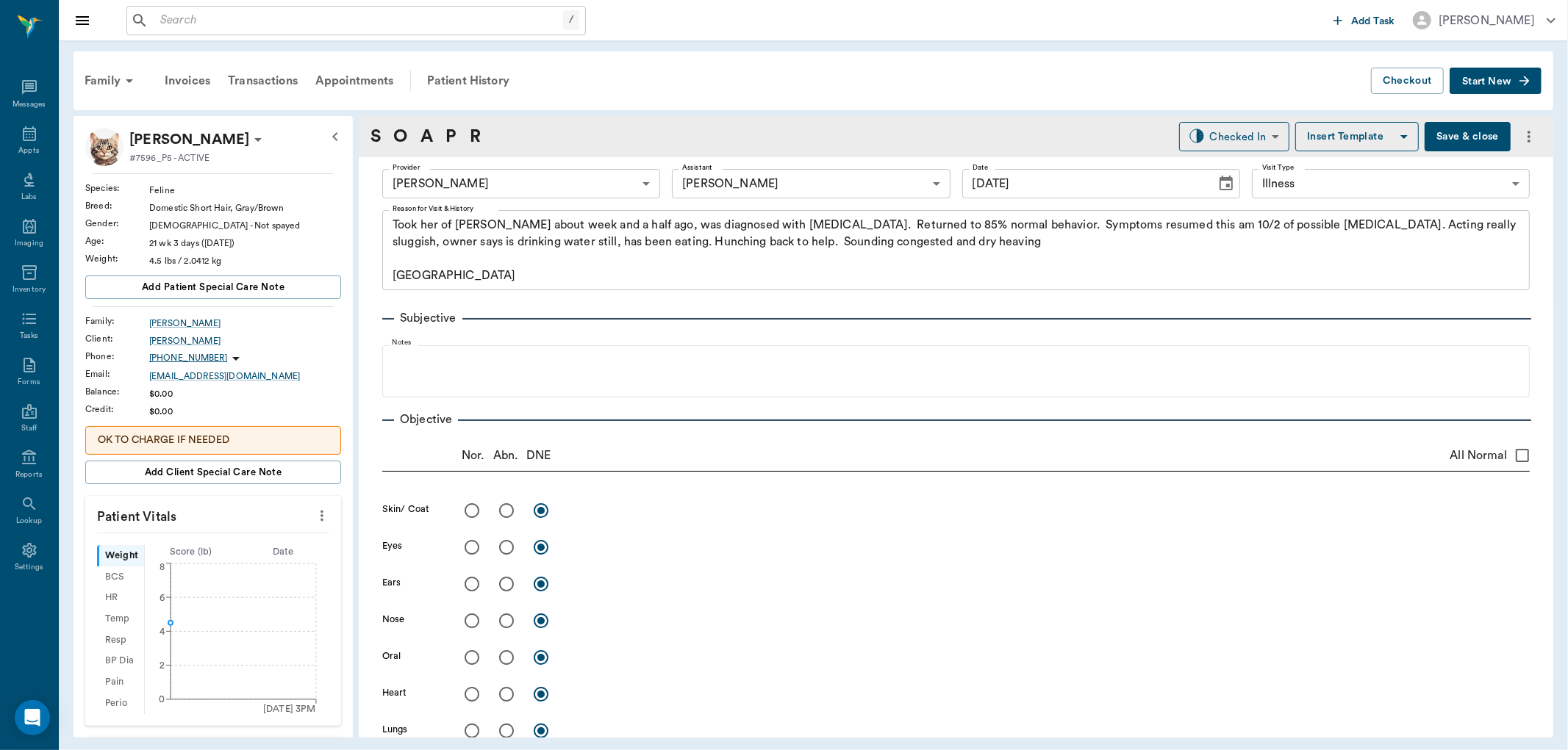
type input "[DATE]"
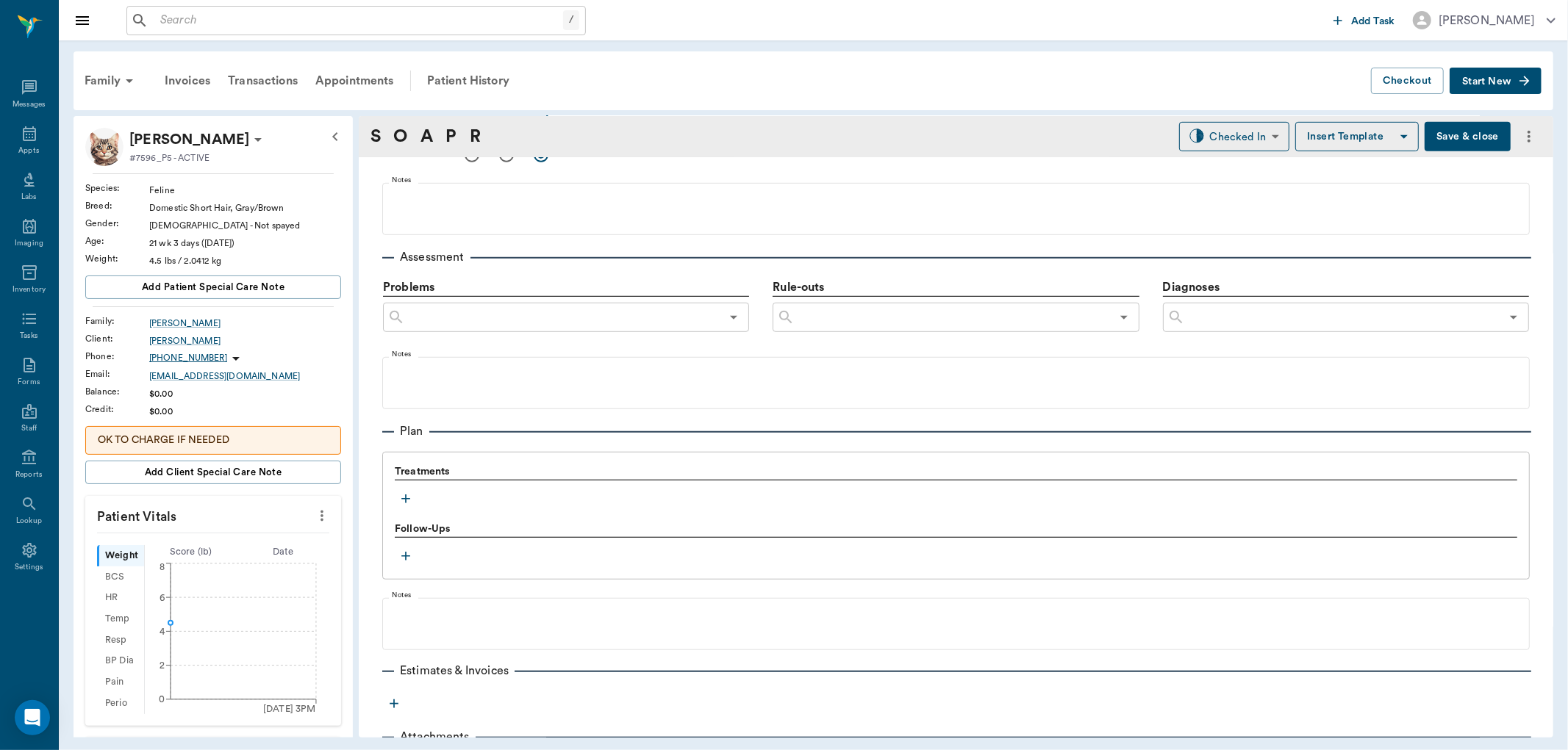
scroll to position [846, 0]
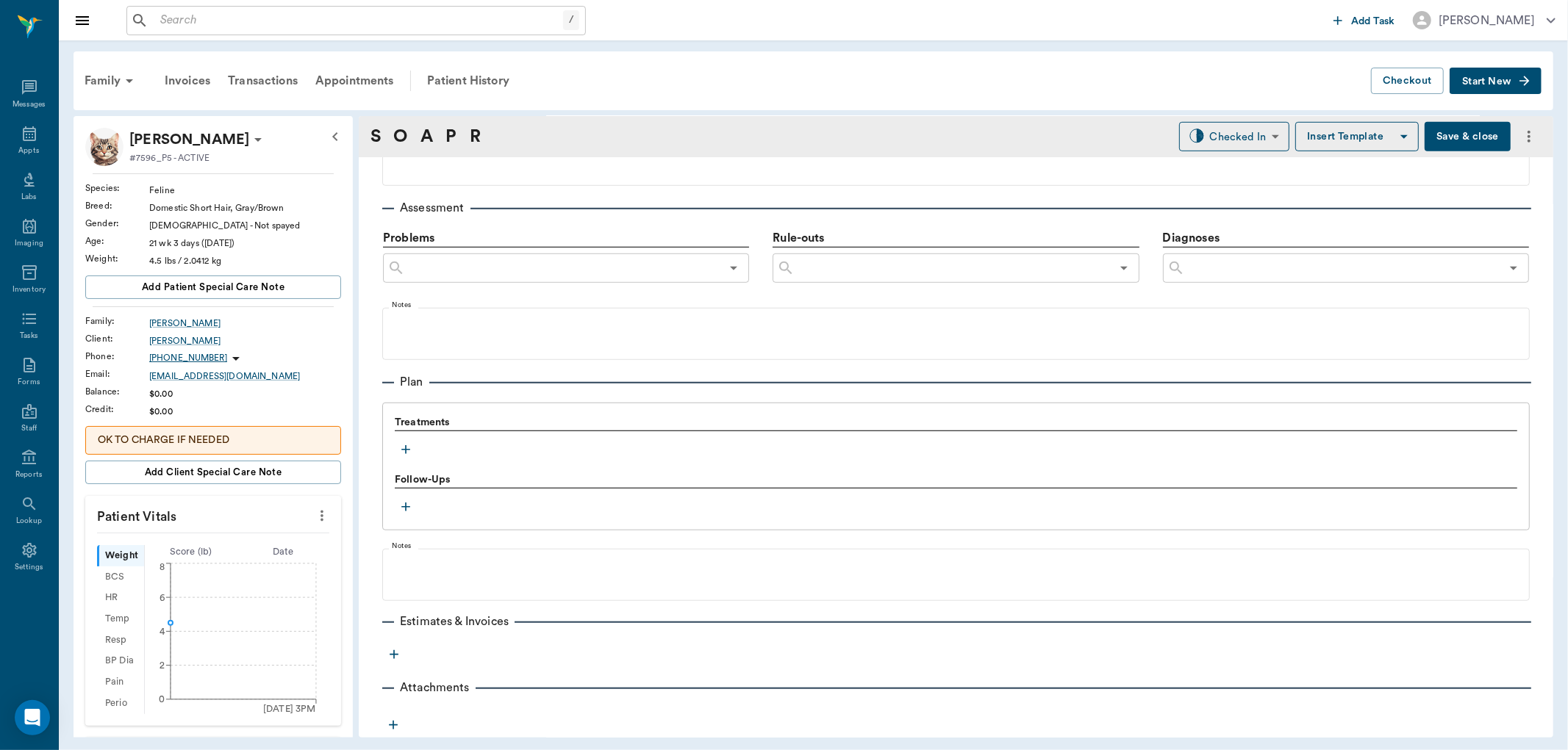
click at [405, 446] on icon "button" at bounding box center [406, 450] width 15 height 15
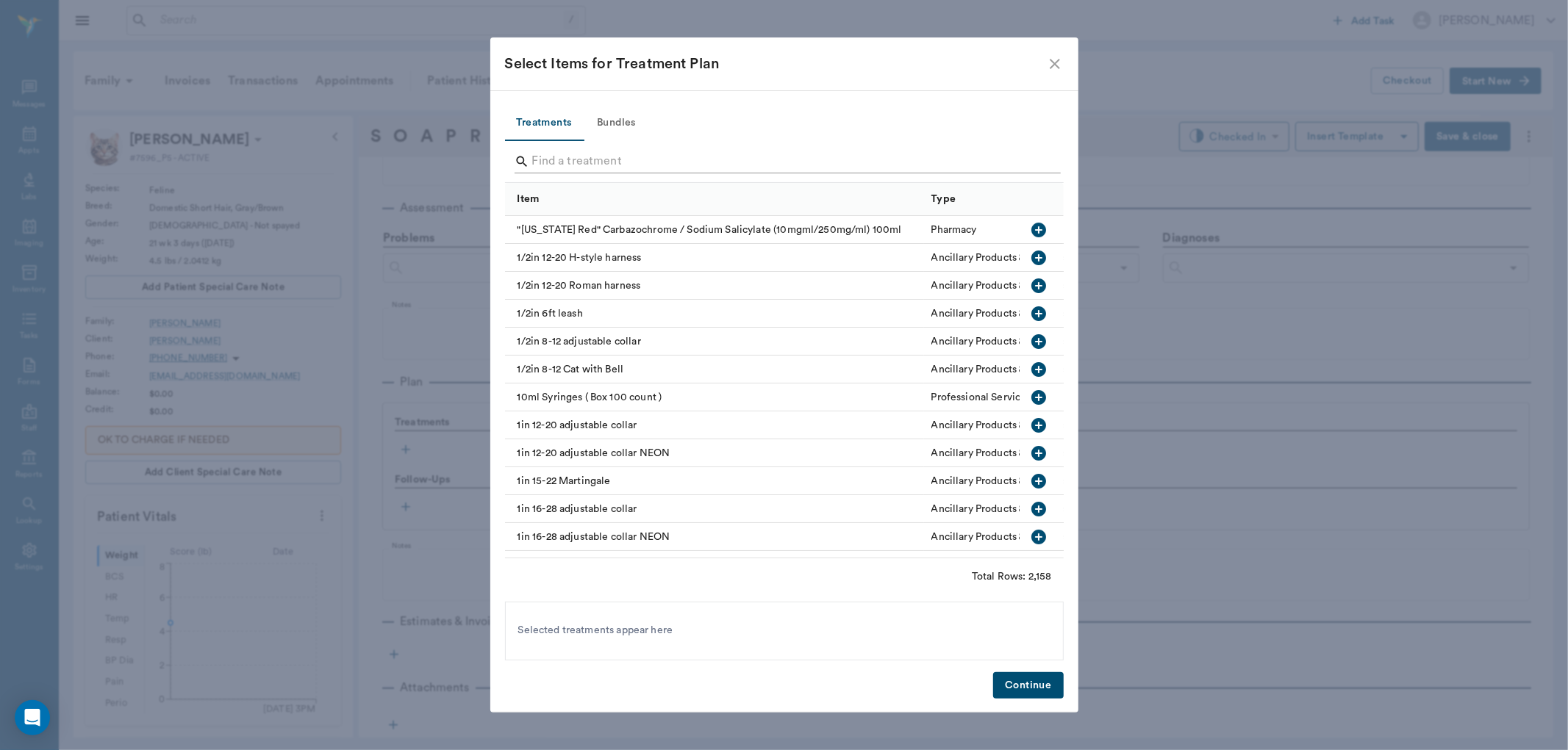
click at [554, 168] on input "Search" at bounding box center [785, 161] width 506 height 24
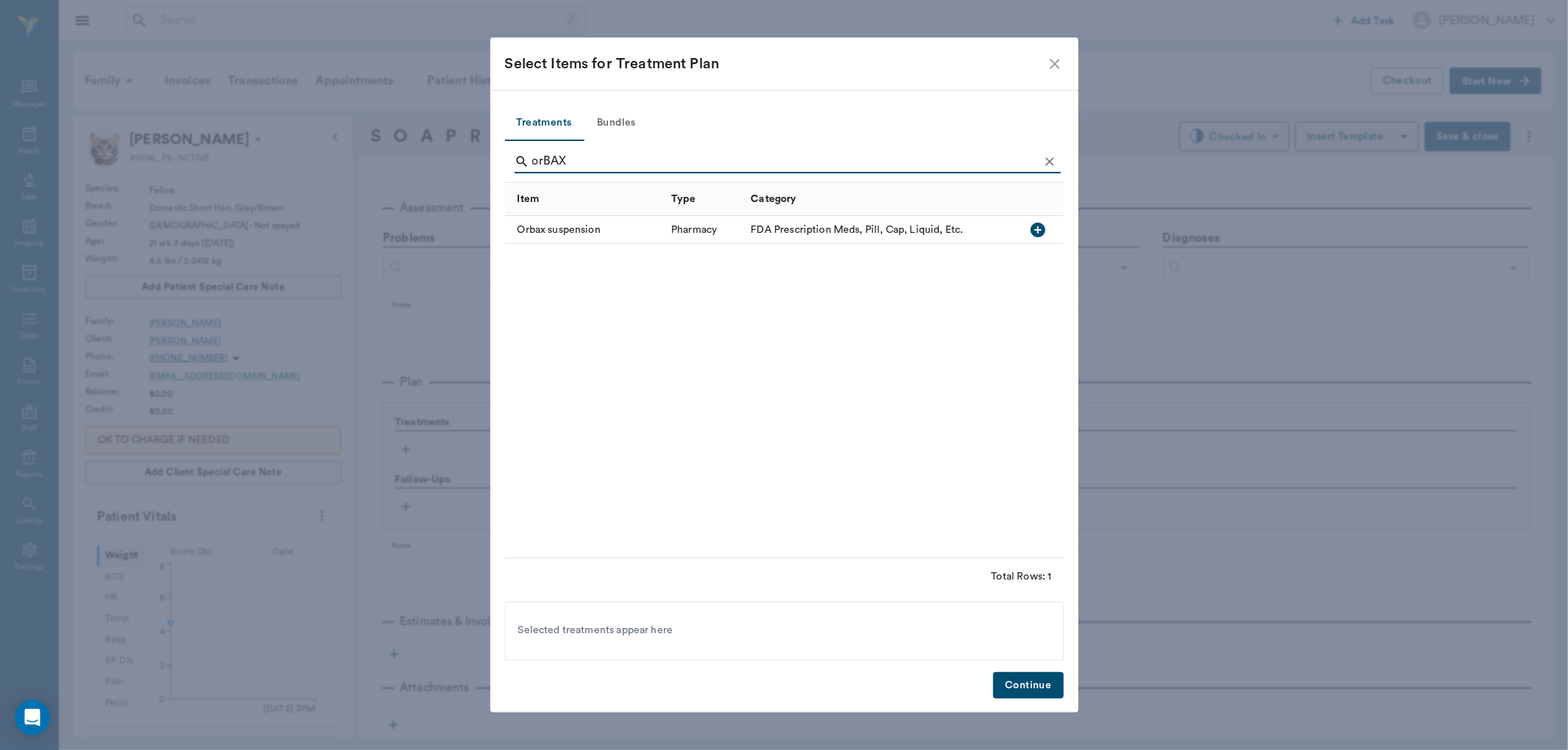
type input "orBAX"
click at [1034, 230] on icon "button" at bounding box center [1038, 231] width 15 height 15
click at [1030, 677] on button "Continue" at bounding box center [1028, 686] width 70 height 27
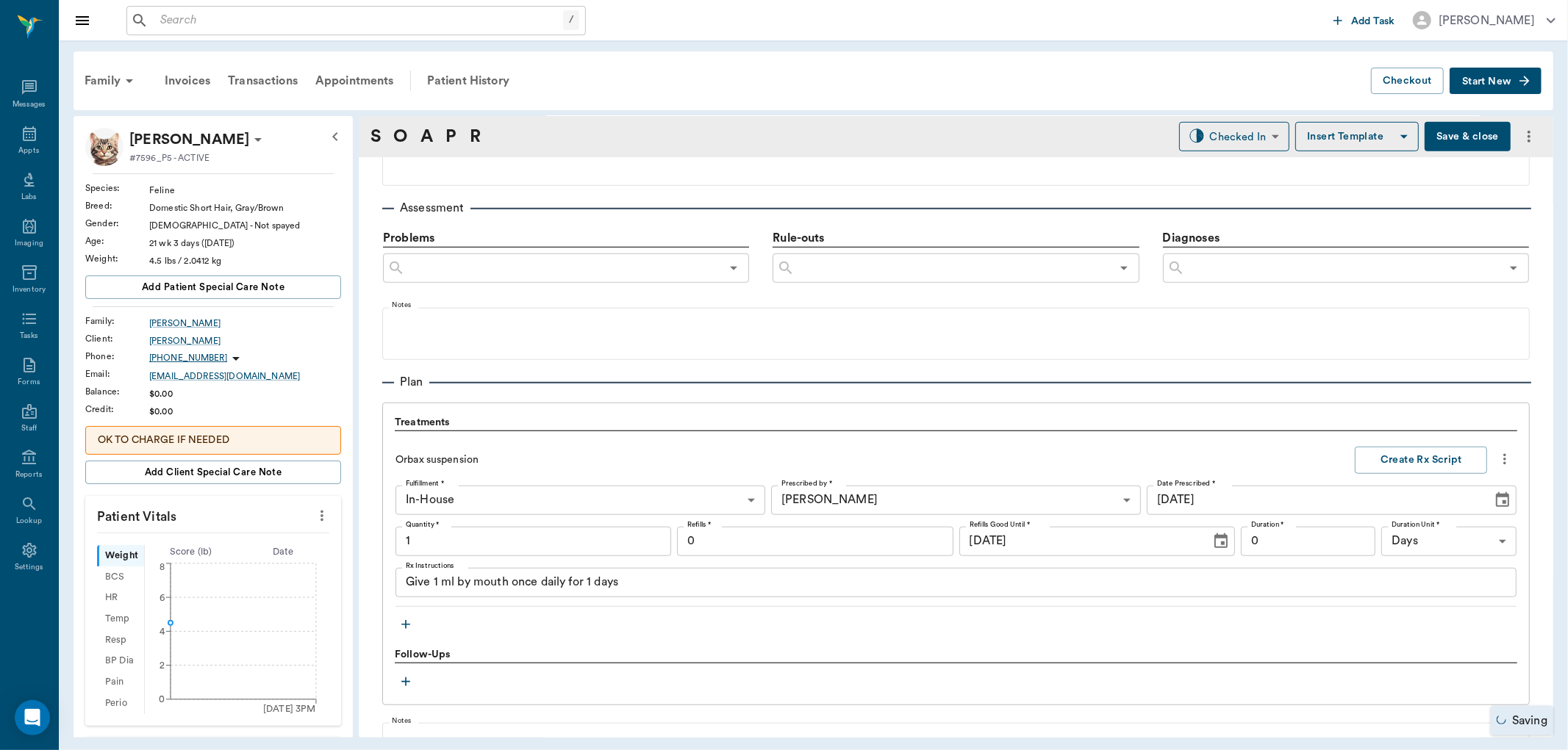
type input "1.00"
click at [406, 628] on icon "button" at bounding box center [405, 624] width 8 height 8
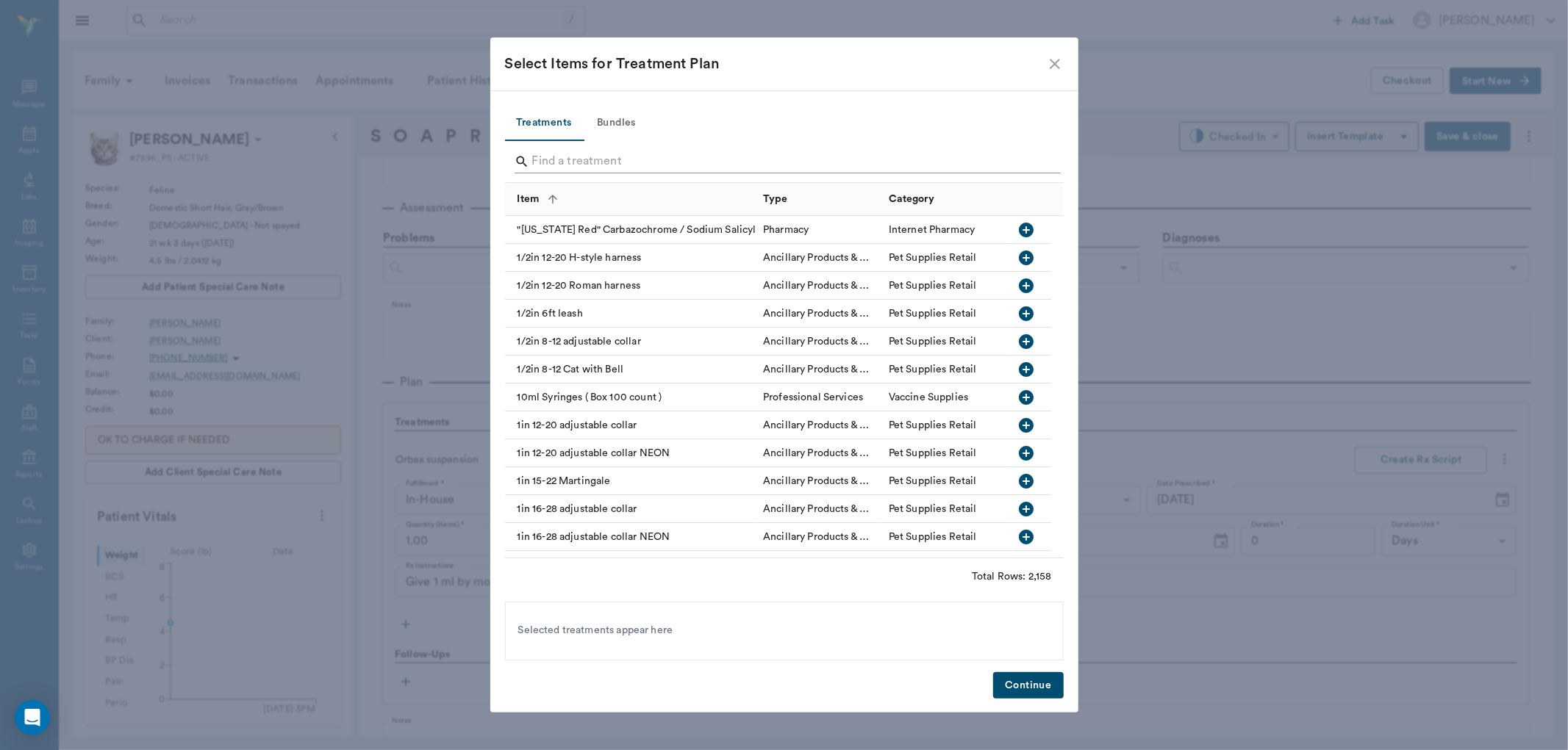
click at [592, 152] on input "Search" at bounding box center [785, 161] width 506 height 24
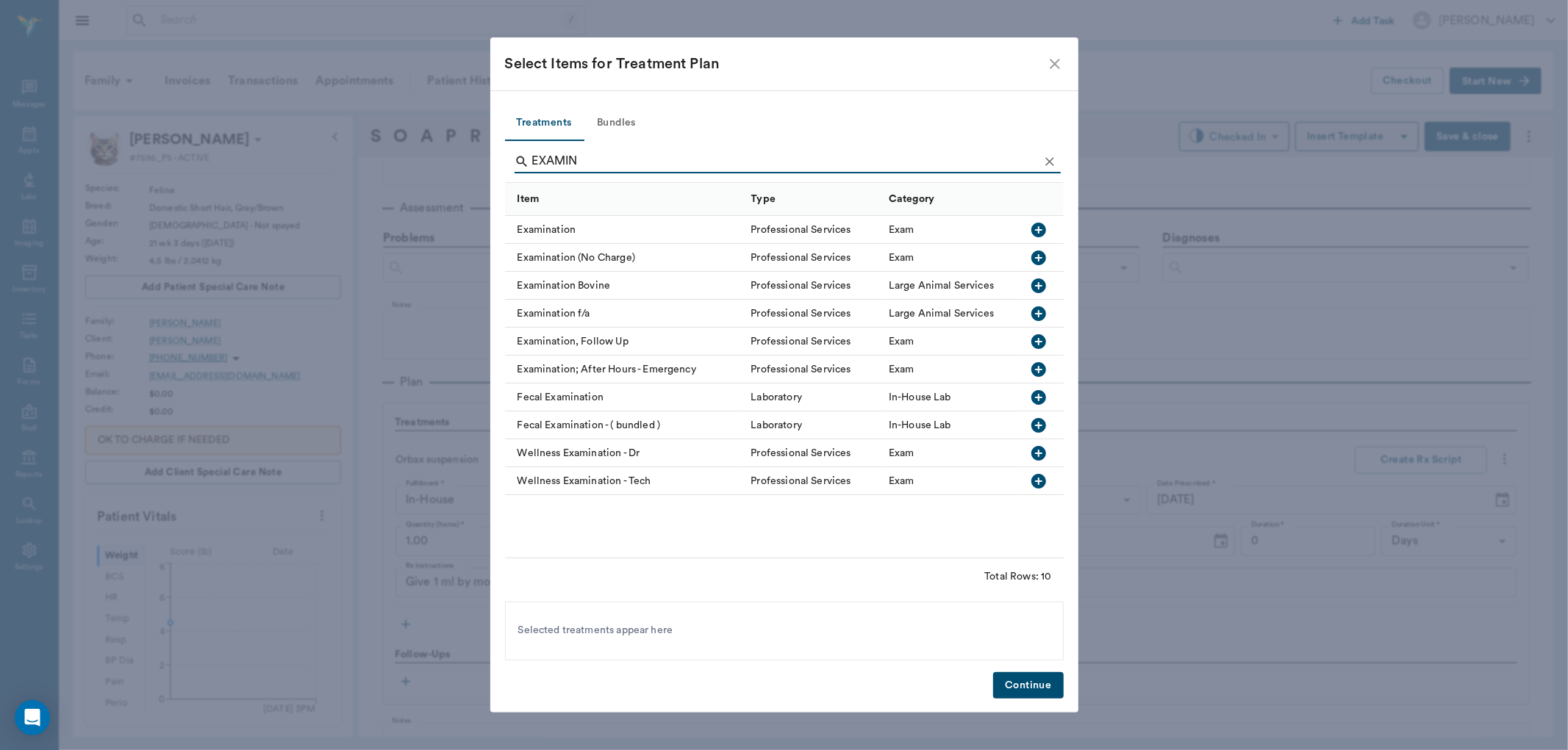
type input "EXAMIN"
click at [1039, 233] on icon "button" at bounding box center [1039, 231] width 15 height 15
click at [1025, 680] on button "Continue" at bounding box center [1028, 686] width 70 height 27
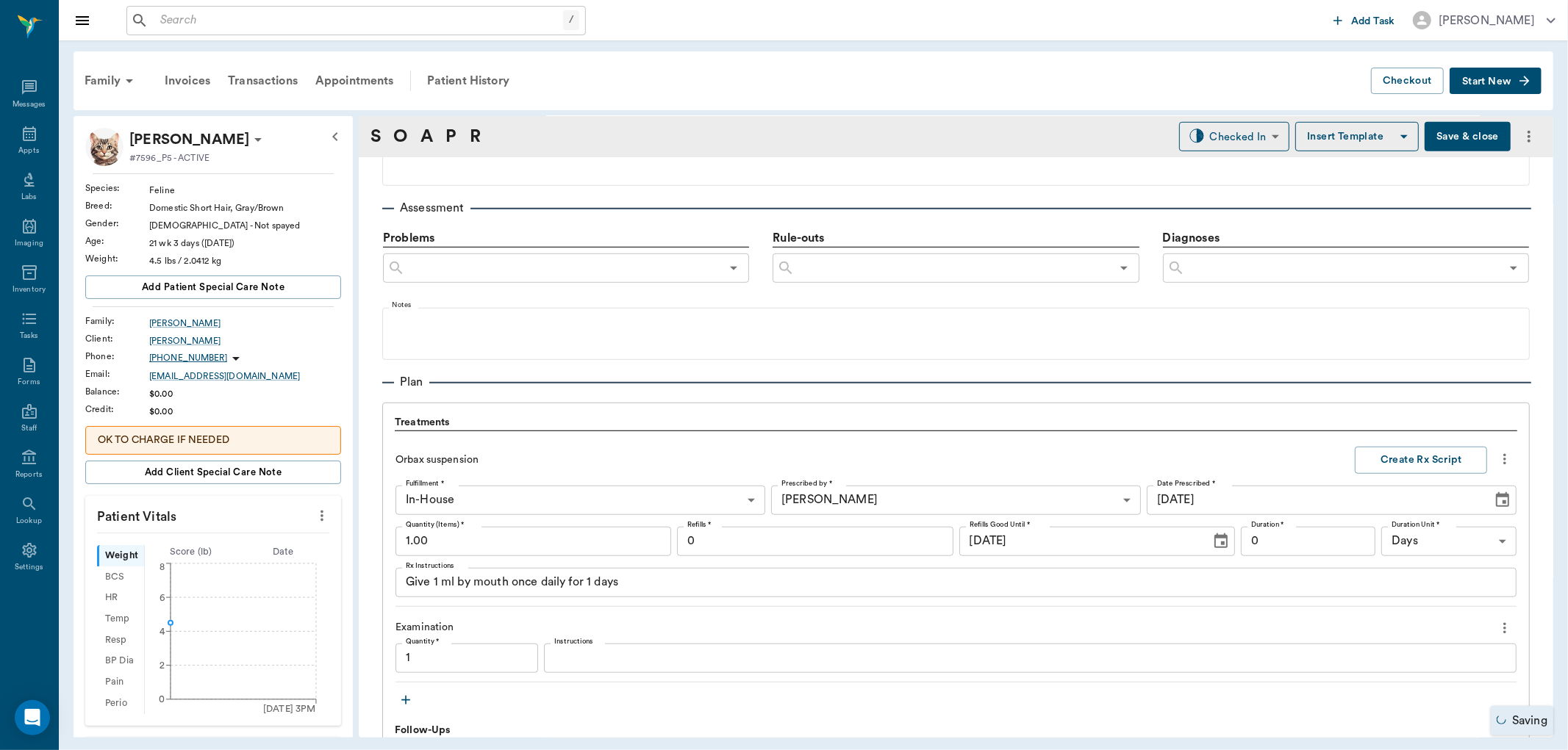
scroll to position [1091, 0]
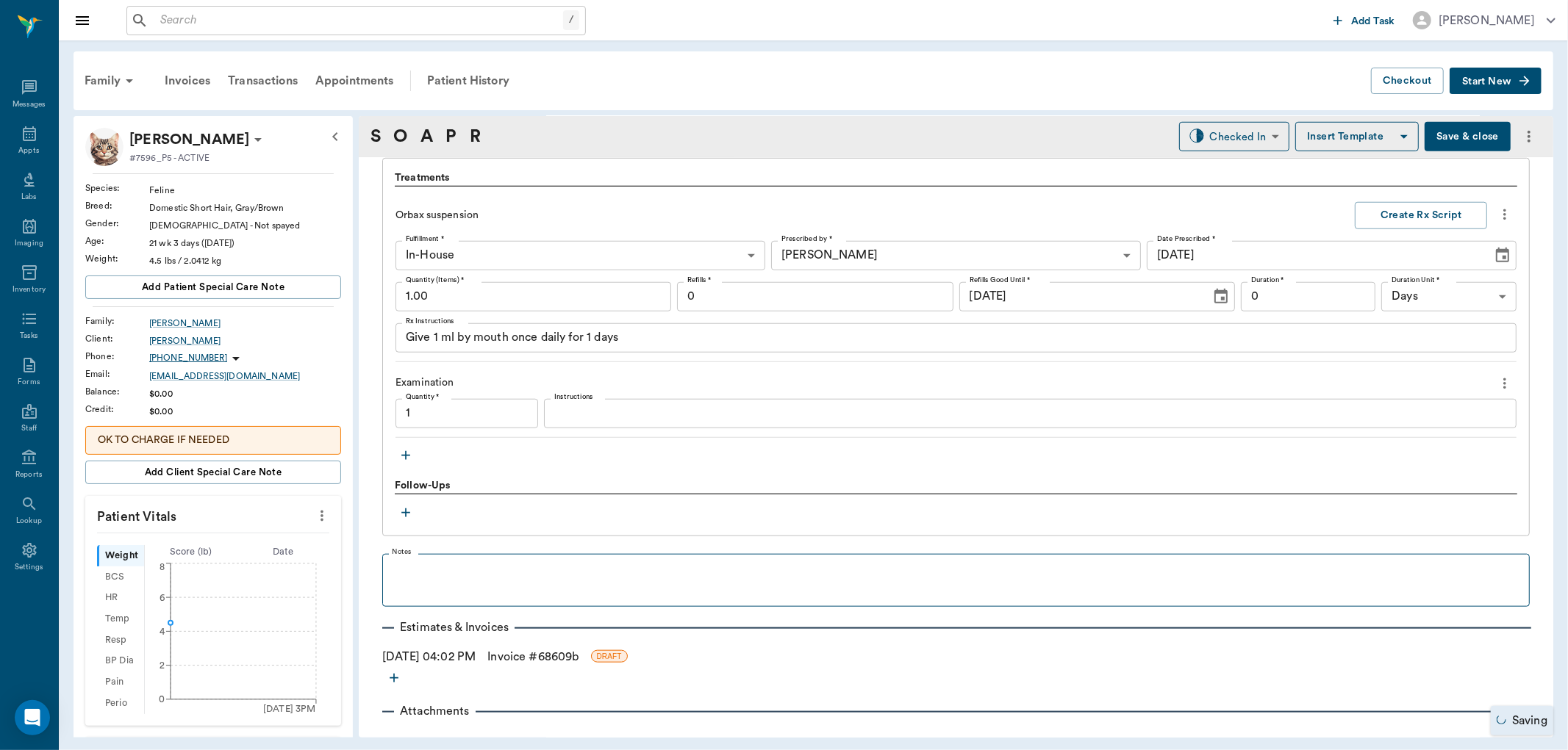
type input "1.00"
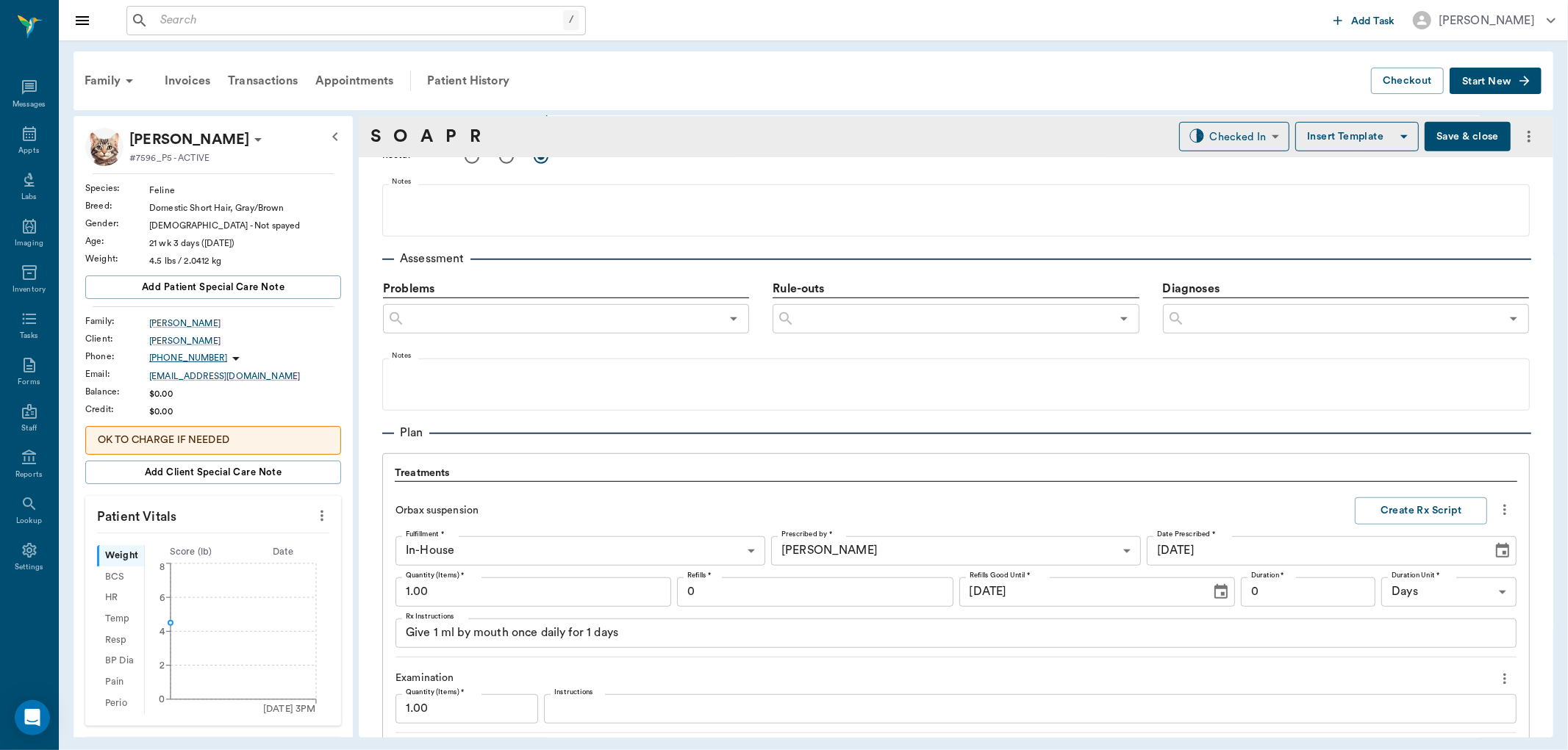
scroll to position [706, 0]
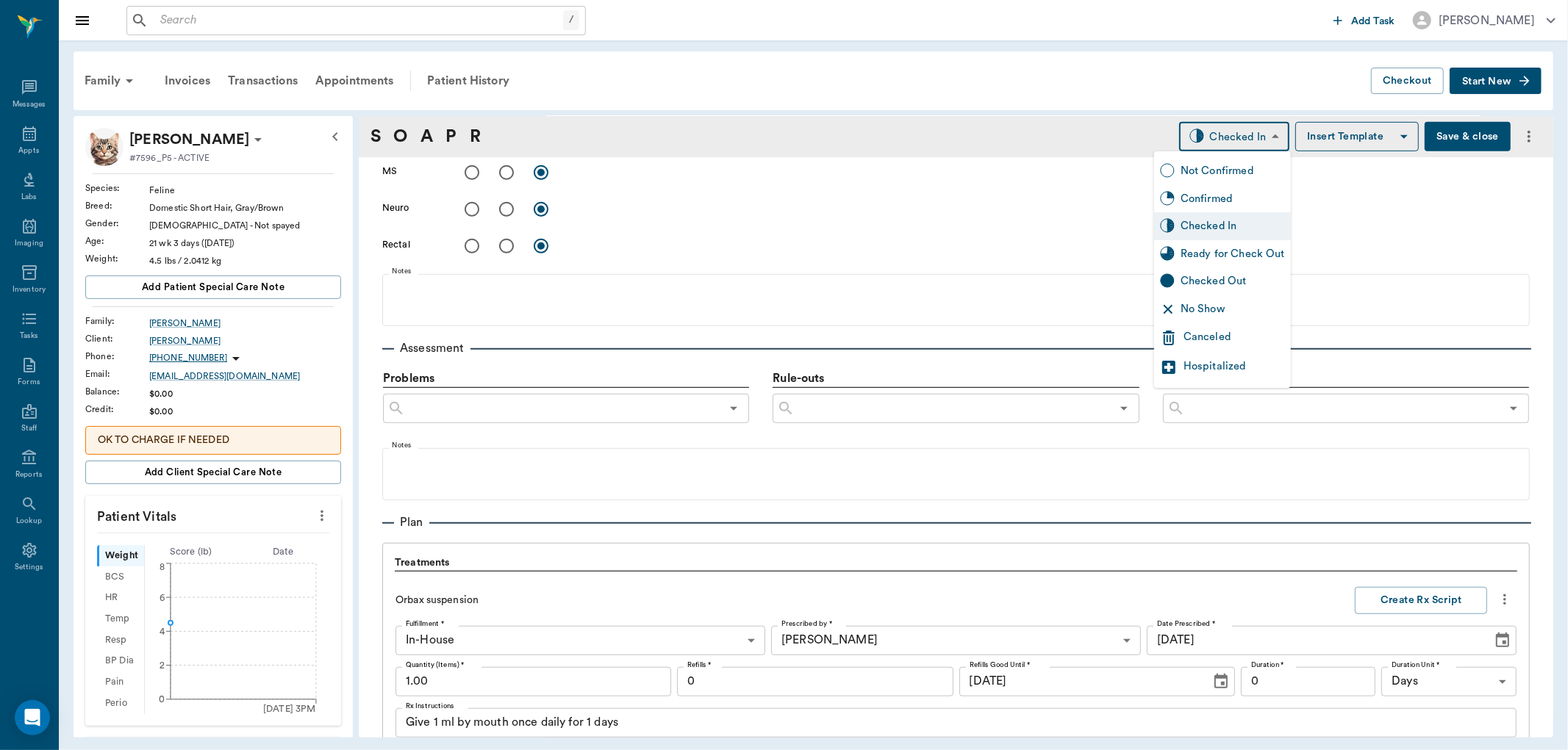
click at [1232, 133] on body "/ ​ Add Task Dr. Bert Ellsworth Nectar Messages Appts Labs Imaging Inventory Ta…" at bounding box center [784, 375] width 1568 height 750
click at [844, 219] on div at bounding box center [784, 375] width 1568 height 750
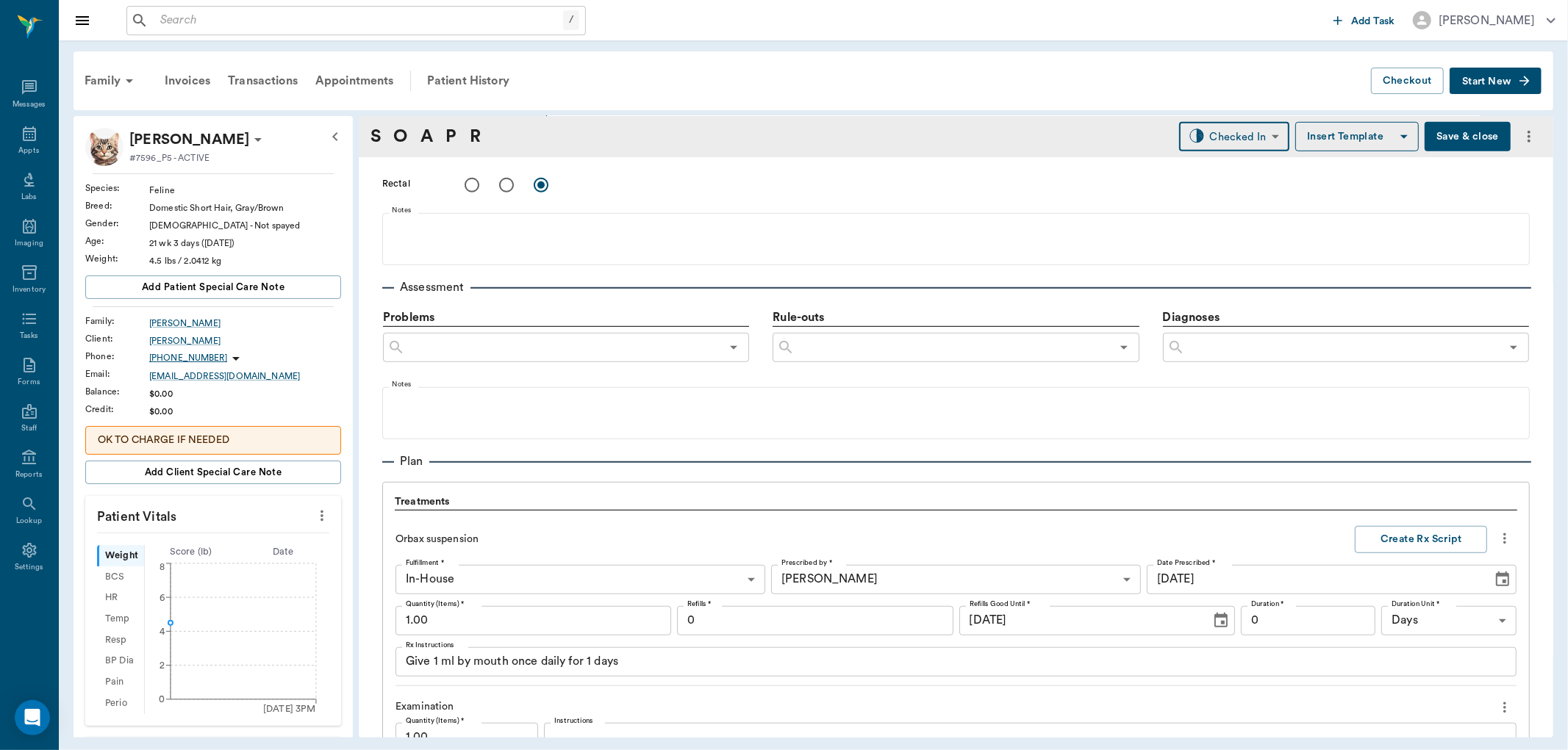
scroll to position [950, 0]
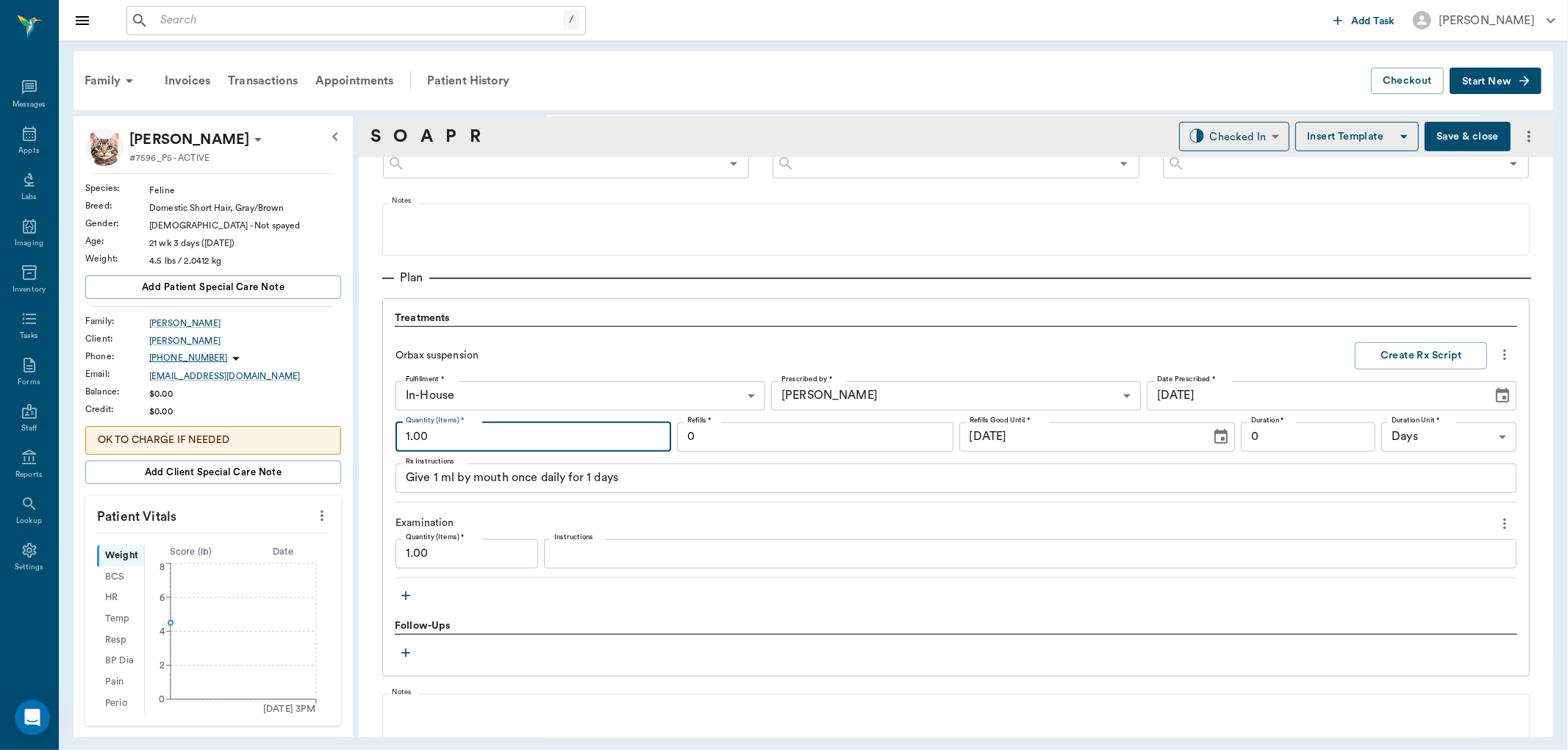
click at [535, 441] on input "1.00" at bounding box center [533, 437] width 276 height 29
type input "0"
type input "0.00"
click at [435, 485] on textarea "Give 1 ml by mouth once daily for 1 days" at bounding box center [955, 478] width 1100 height 17
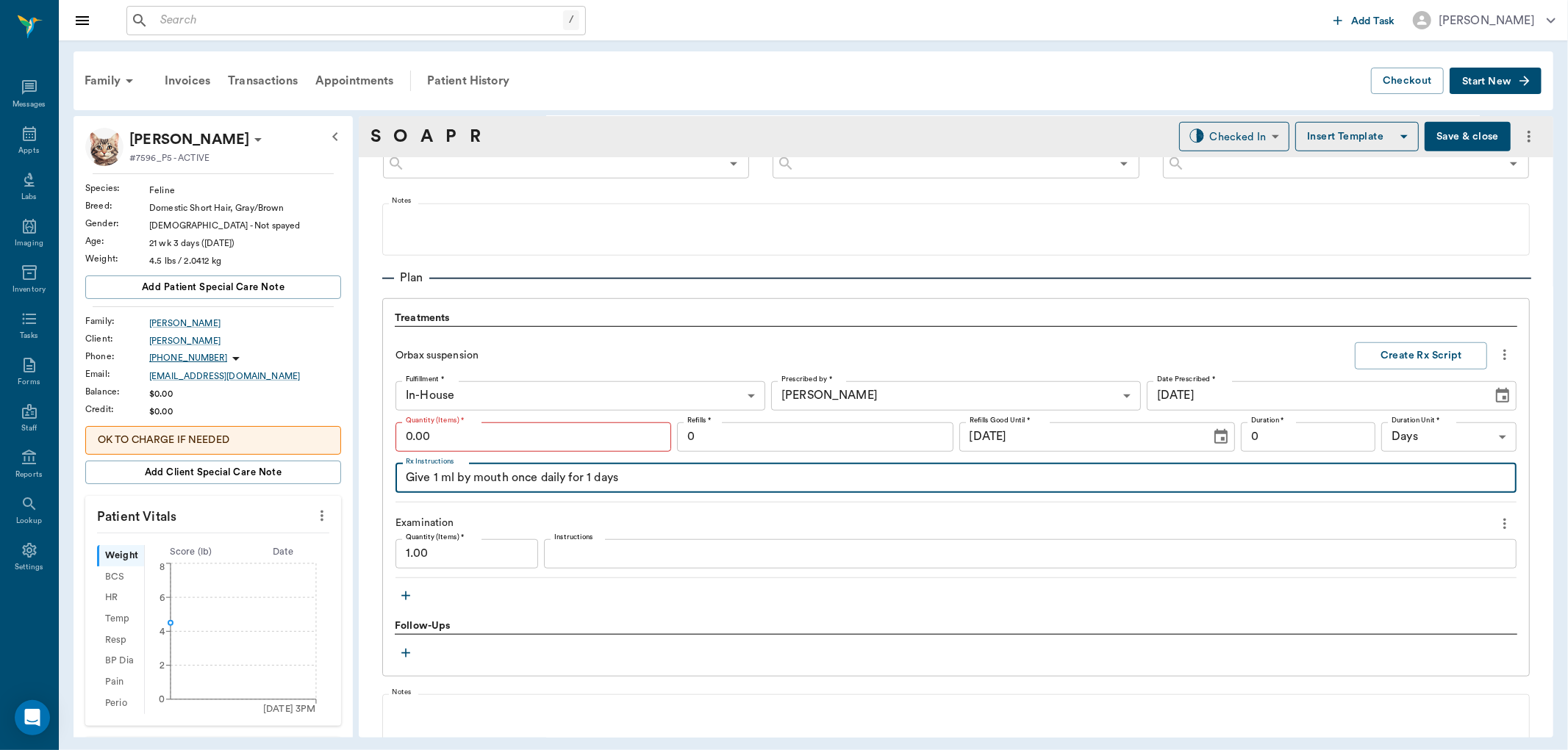
click at [439, 484] on textarea "Give 1 ml by mouth once daily for 1 days" at bounding box center [955, 478] width 1100 height 17
click at [604, 484] on textarea "Give 0.5 ml by mouth once daily for 1 days" at bounding box center [955, 478] width 1100 height 17
type textarea "Give 0.5 ml by mouth once daily for 10 days"
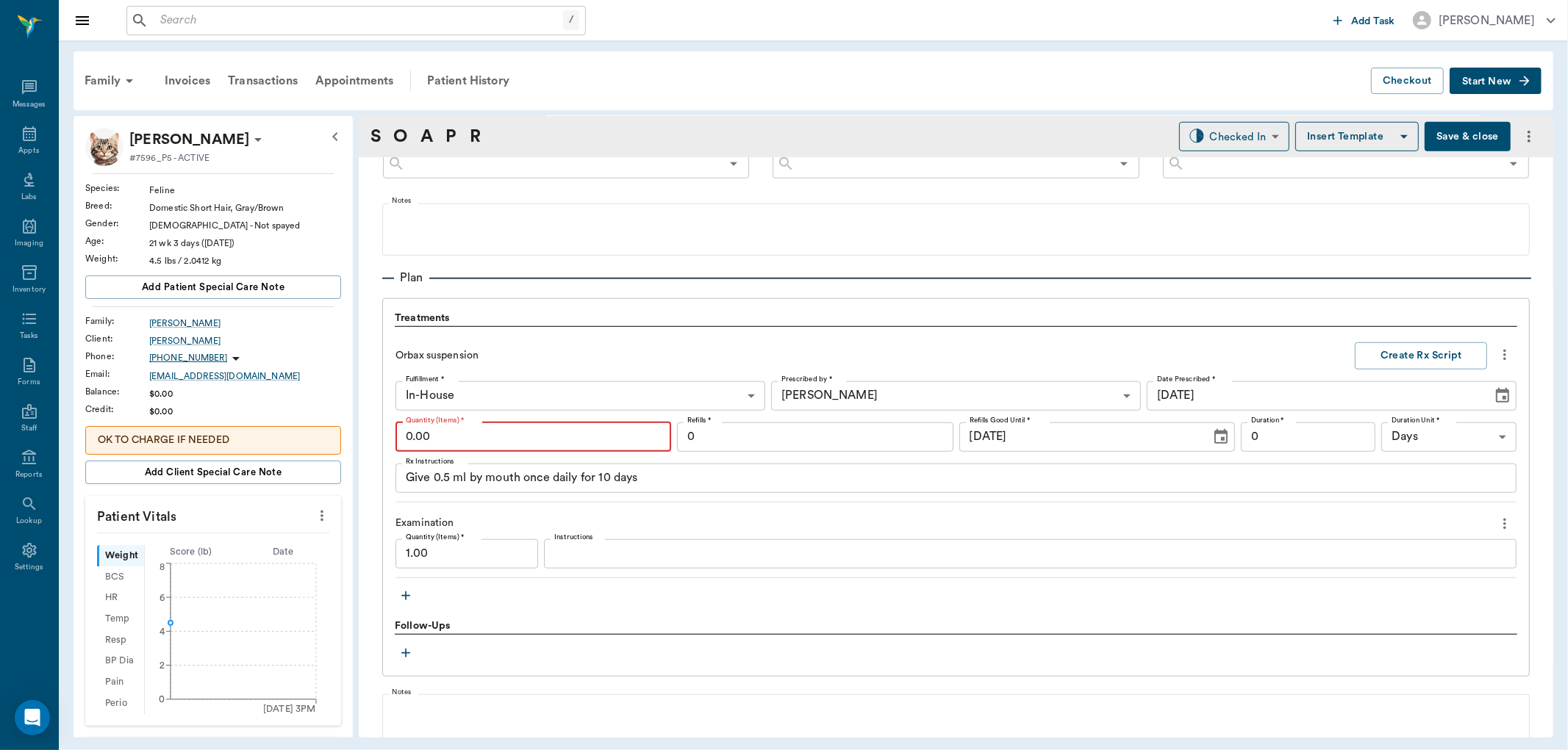
click at [546, 441] on input "0.00" at bounding box center [533, 437] width 276 height 29
type input "1.00"
click at [1398, 358] on button "Create Rx Script" at bounding box center [1420, 356] width 133 height 27
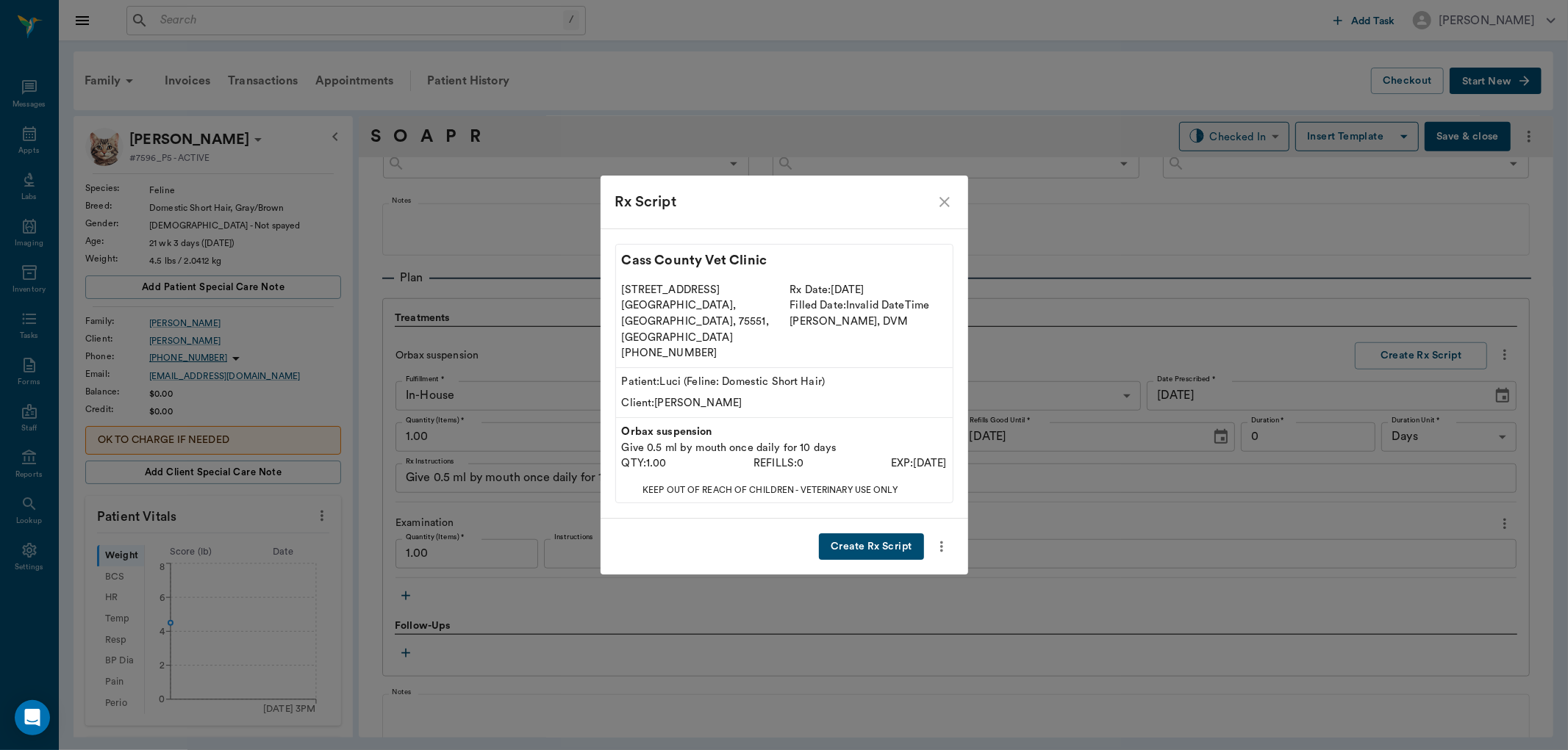
click at [876, 534] on button "Create Rx Script" at bounding box center [871, 547] width 104 height 27
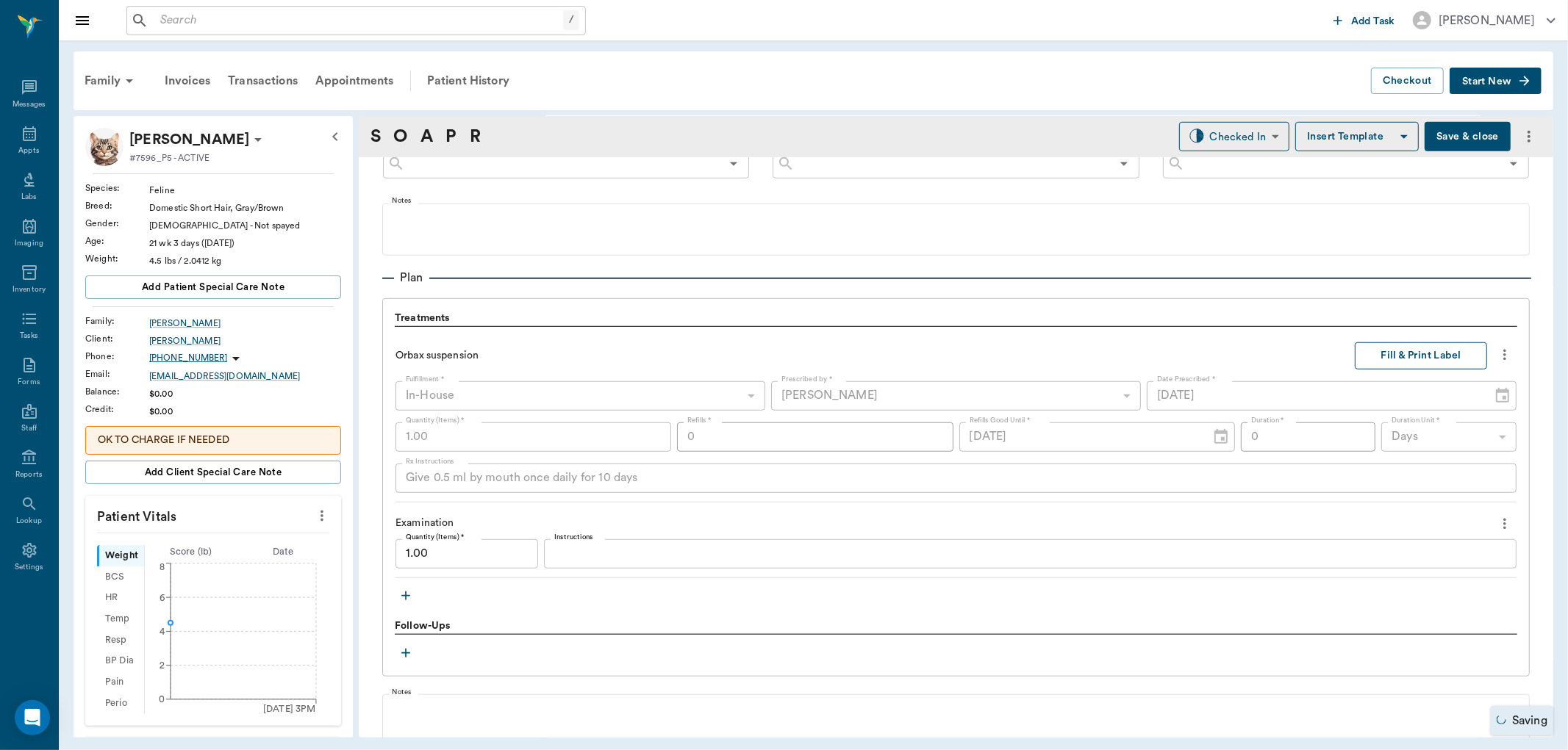
click at [1394, 355] on button "Fill & Print Label" at bounding box center [1420, 356] width 133 height 27
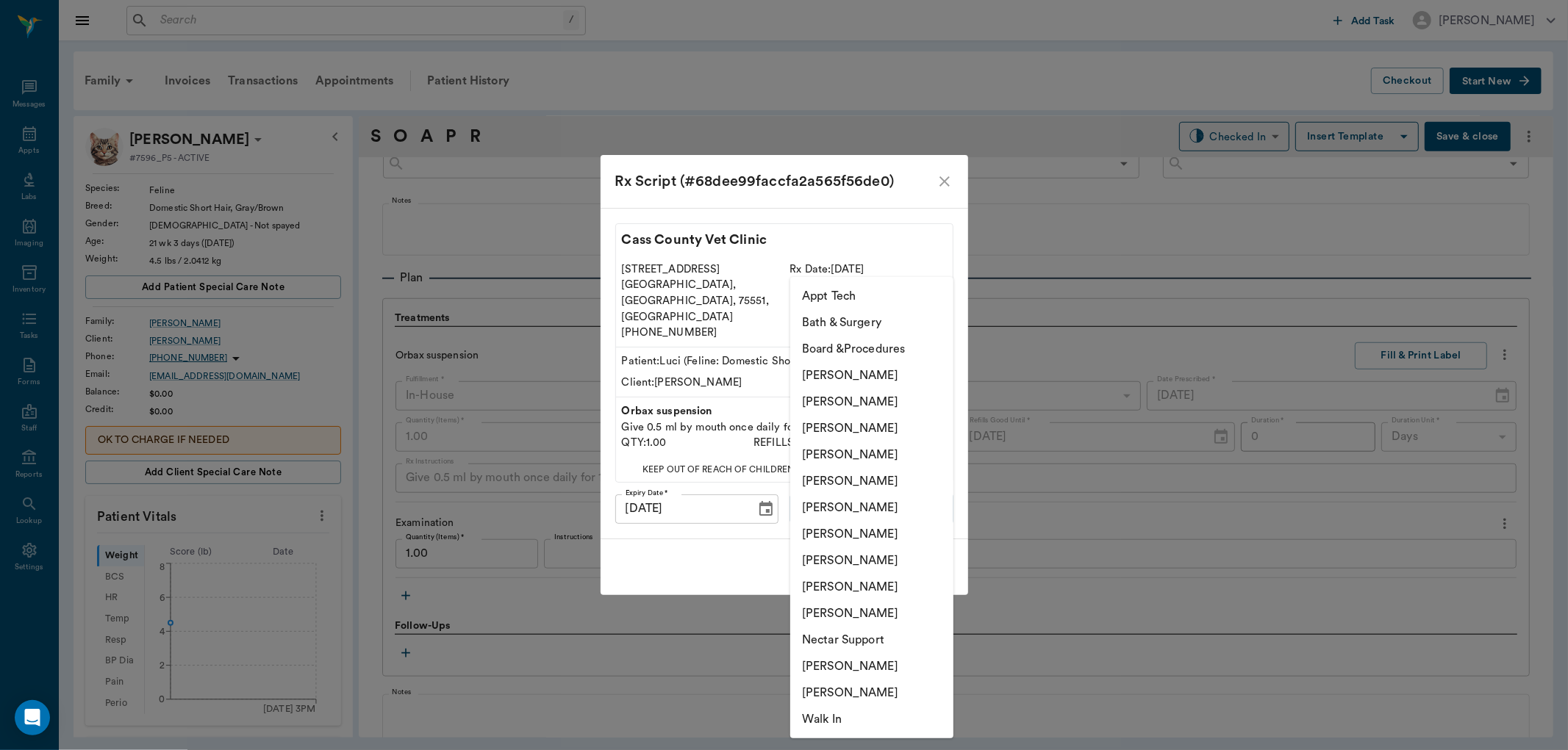
click at [916, 492] on body "/ ​ Add Task Dr. Bert Ellsworth Nectar Messages Appts Labs Imaging Inventory Ta…" at bounding box center [784, 375] width 1568 height 750
click at [903, 460] on li "[PERSON_NAME]" at bounding box center [872, 455] width 163 height 26
type input "63ec2f075fda476ae8351a4d"
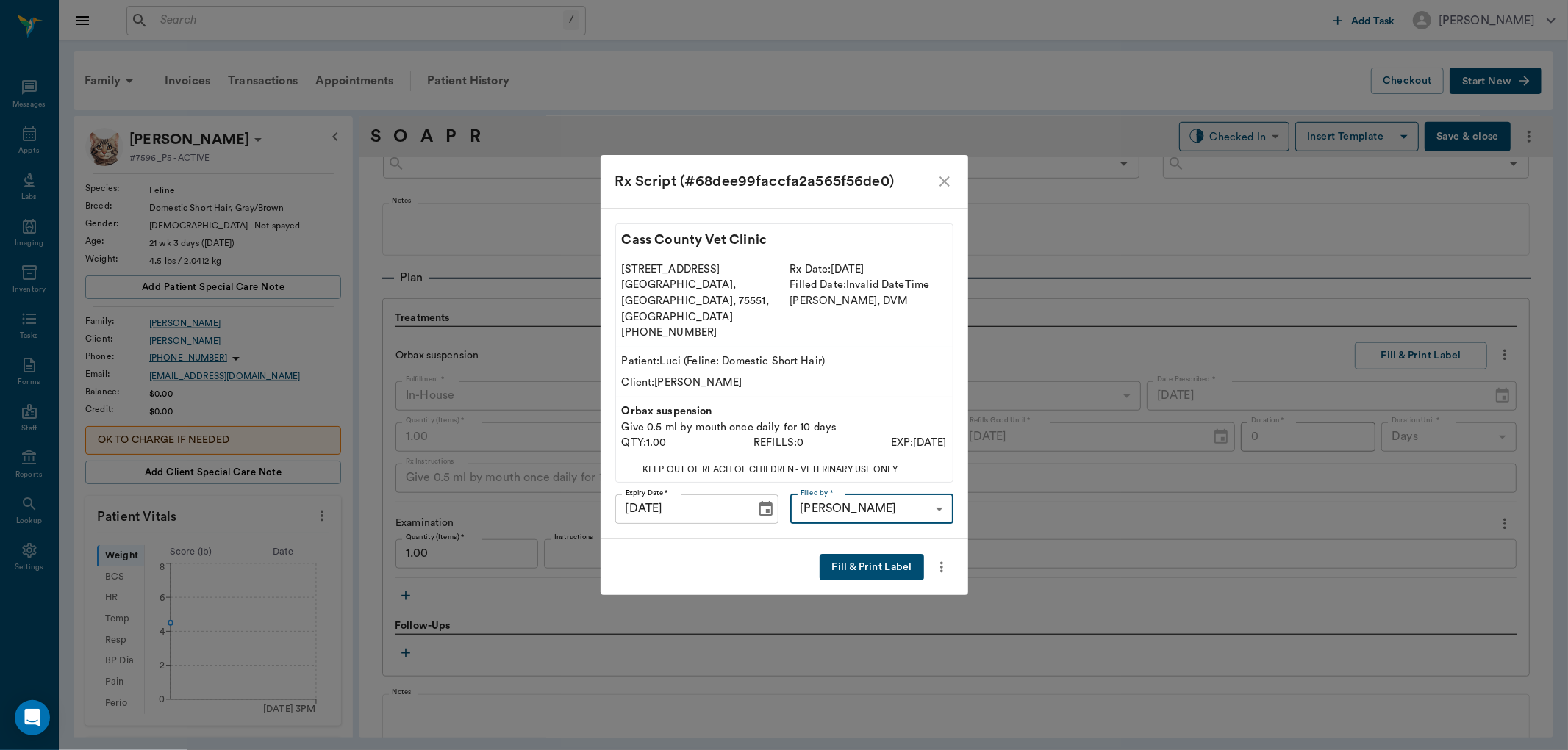
click at [894, 556] on button "Fill & Print Label" at bounding box center [872, 567] width 104 height 27
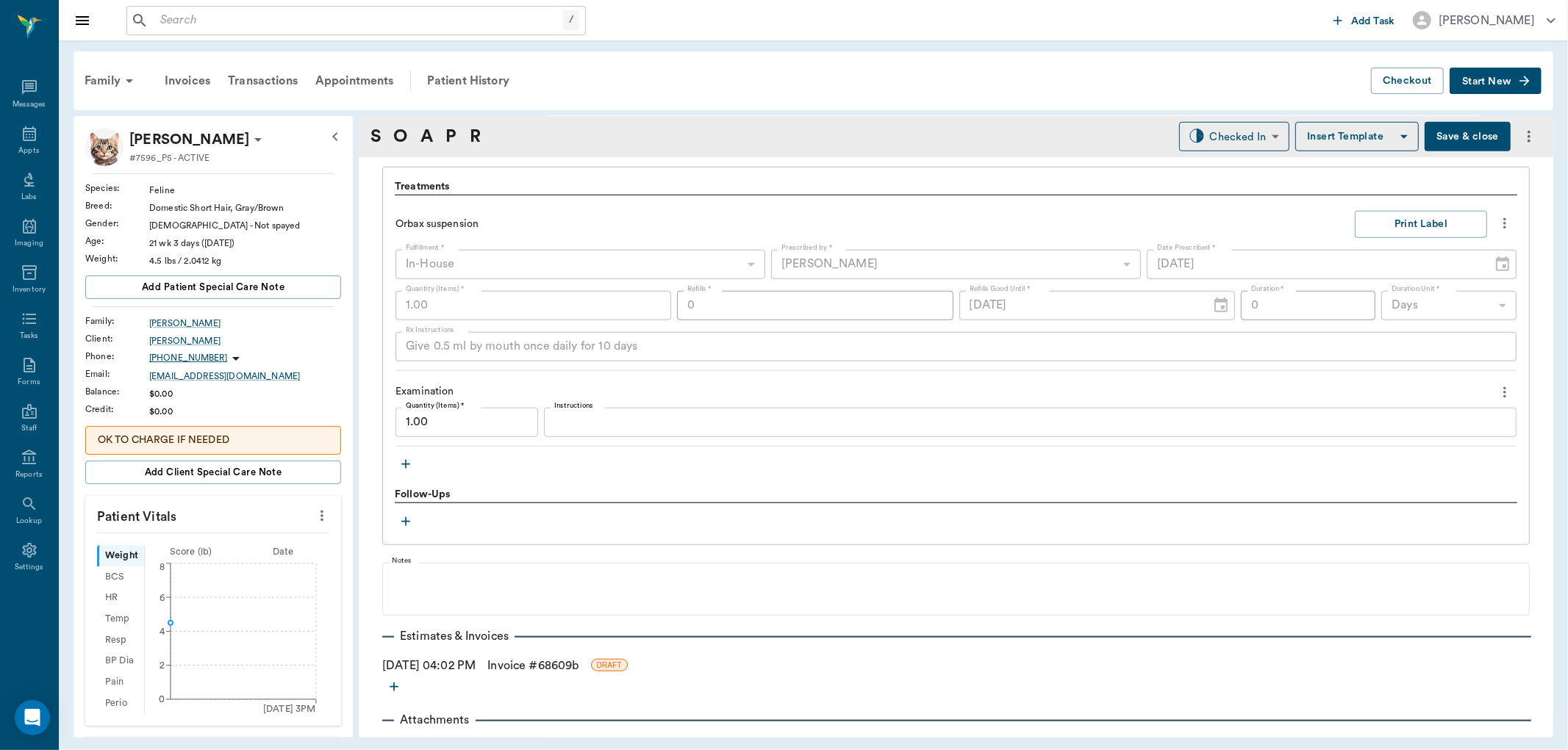
scroll to position [1113, 0]
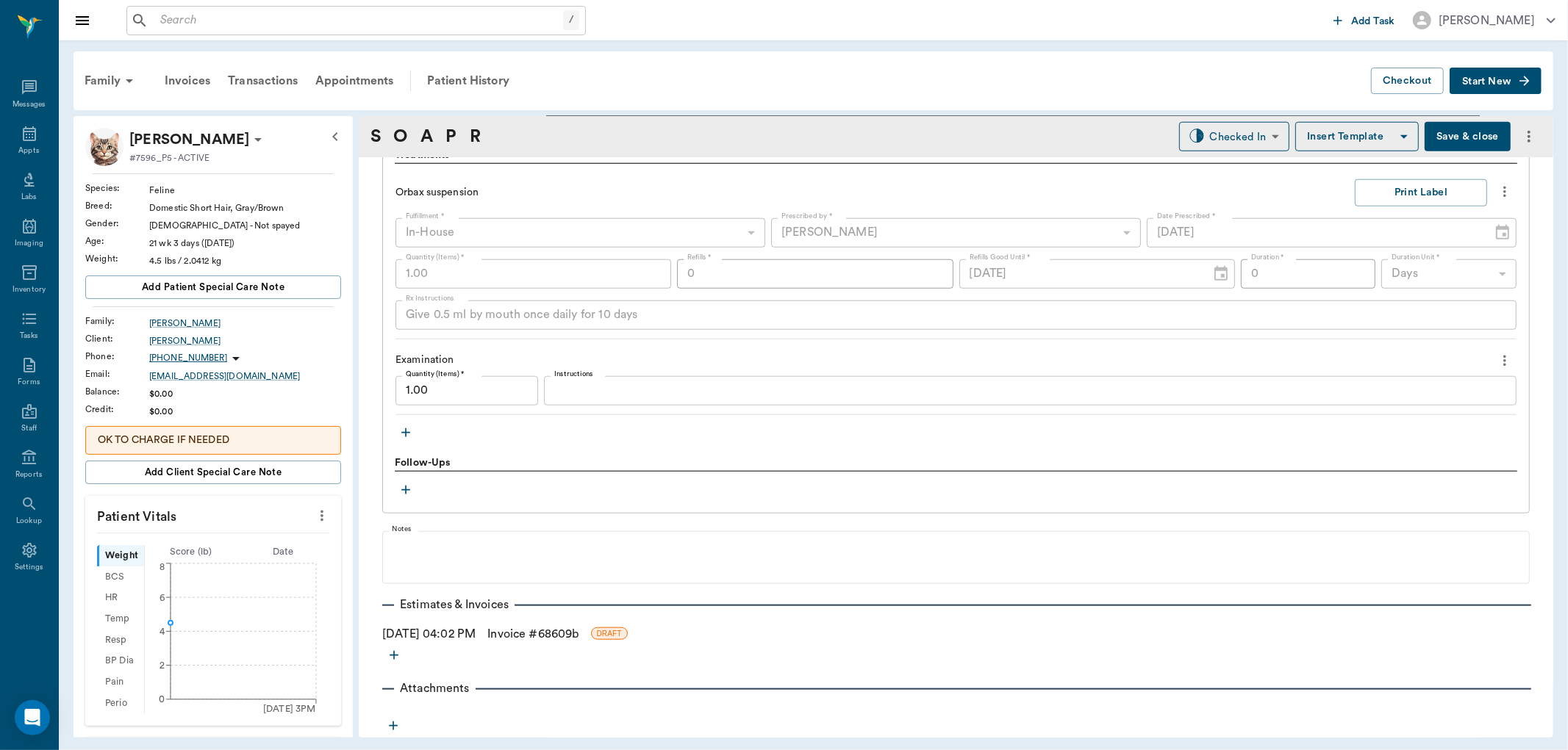
click at [408, 431] on icon "button" at bounding box center [405, 432] width 8 height 8
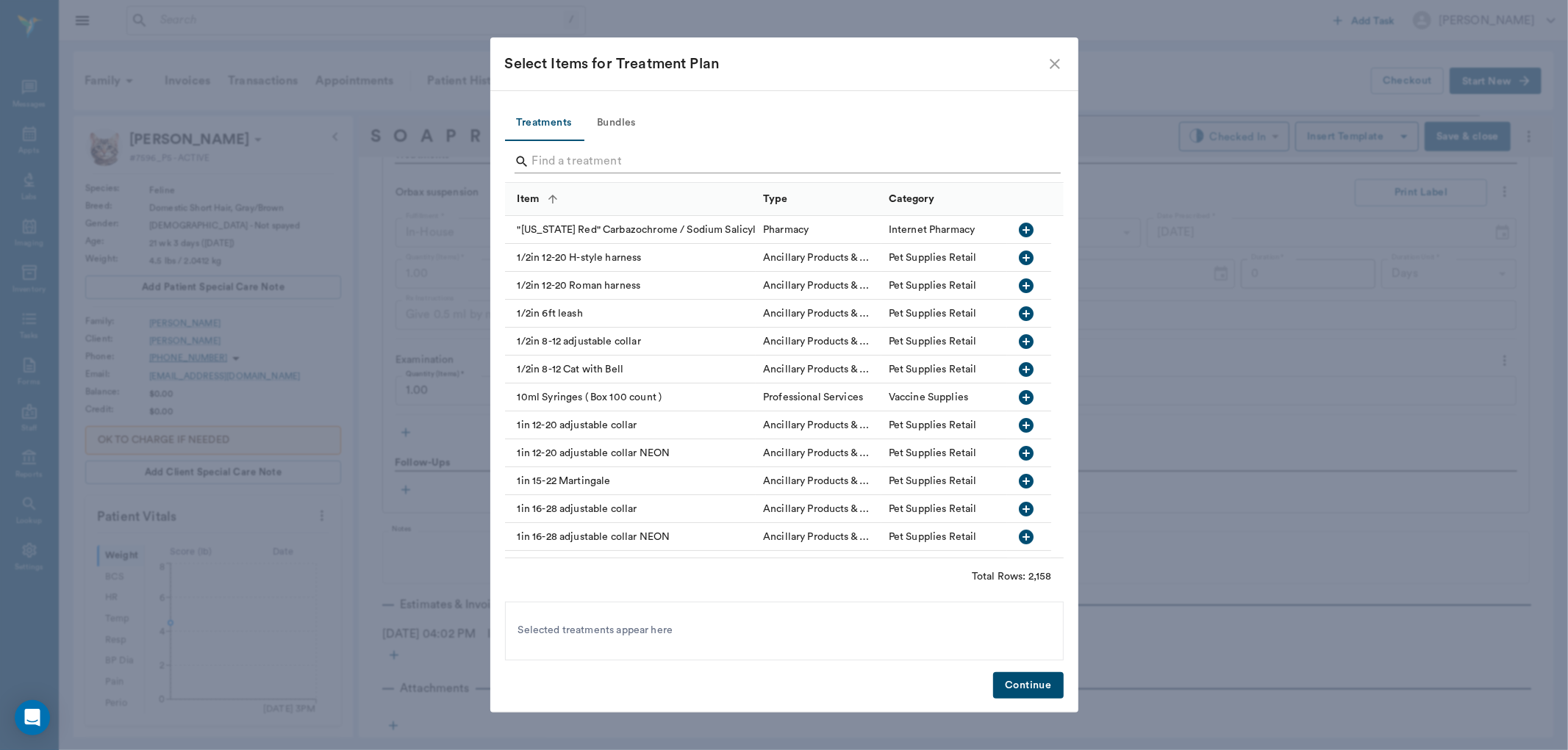
click at [574, 160] on input "Search" at bounding box center [785, 161] width 506 height 24
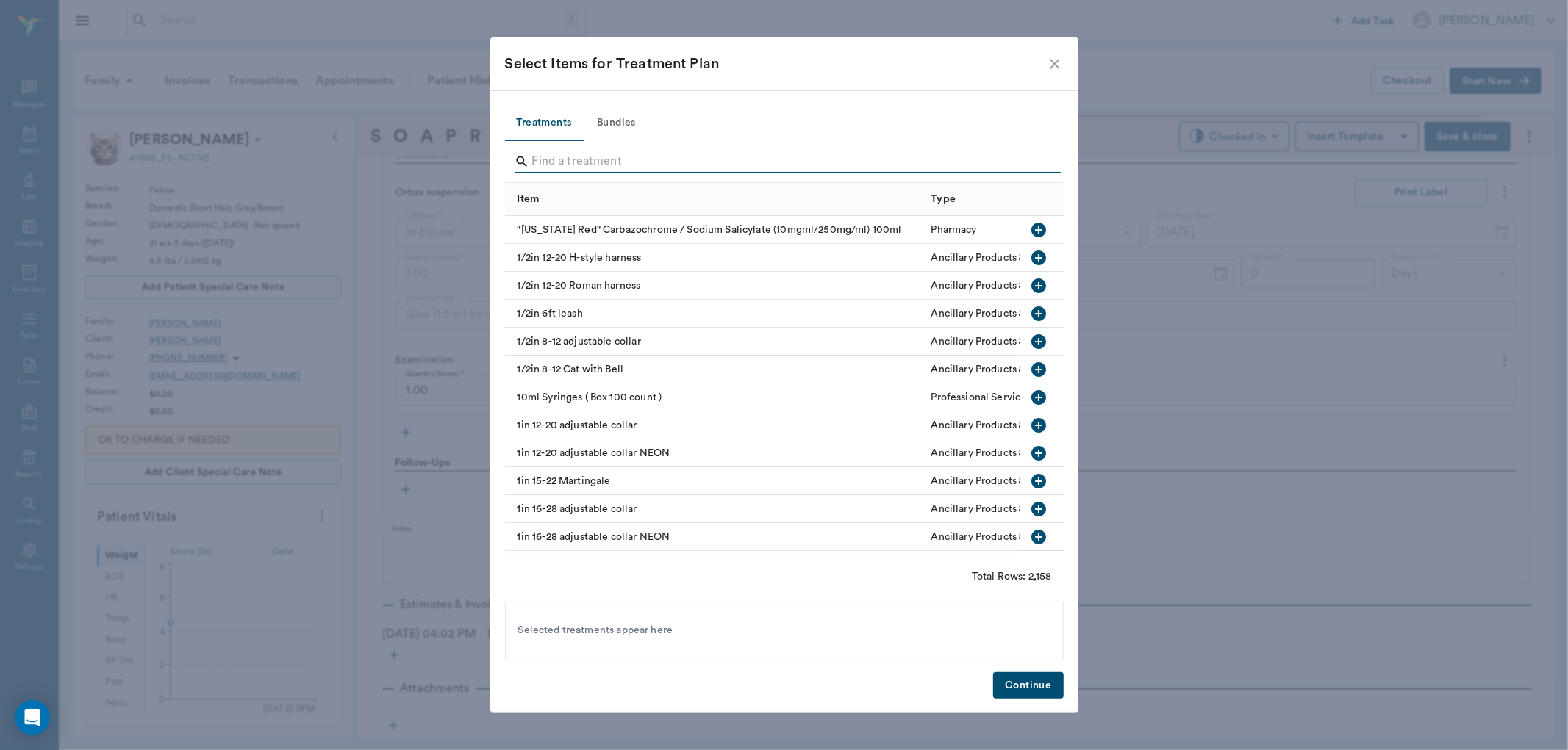
click at [572, 160] on input "Search" at bounding box center [785, 161] width 506 height 24
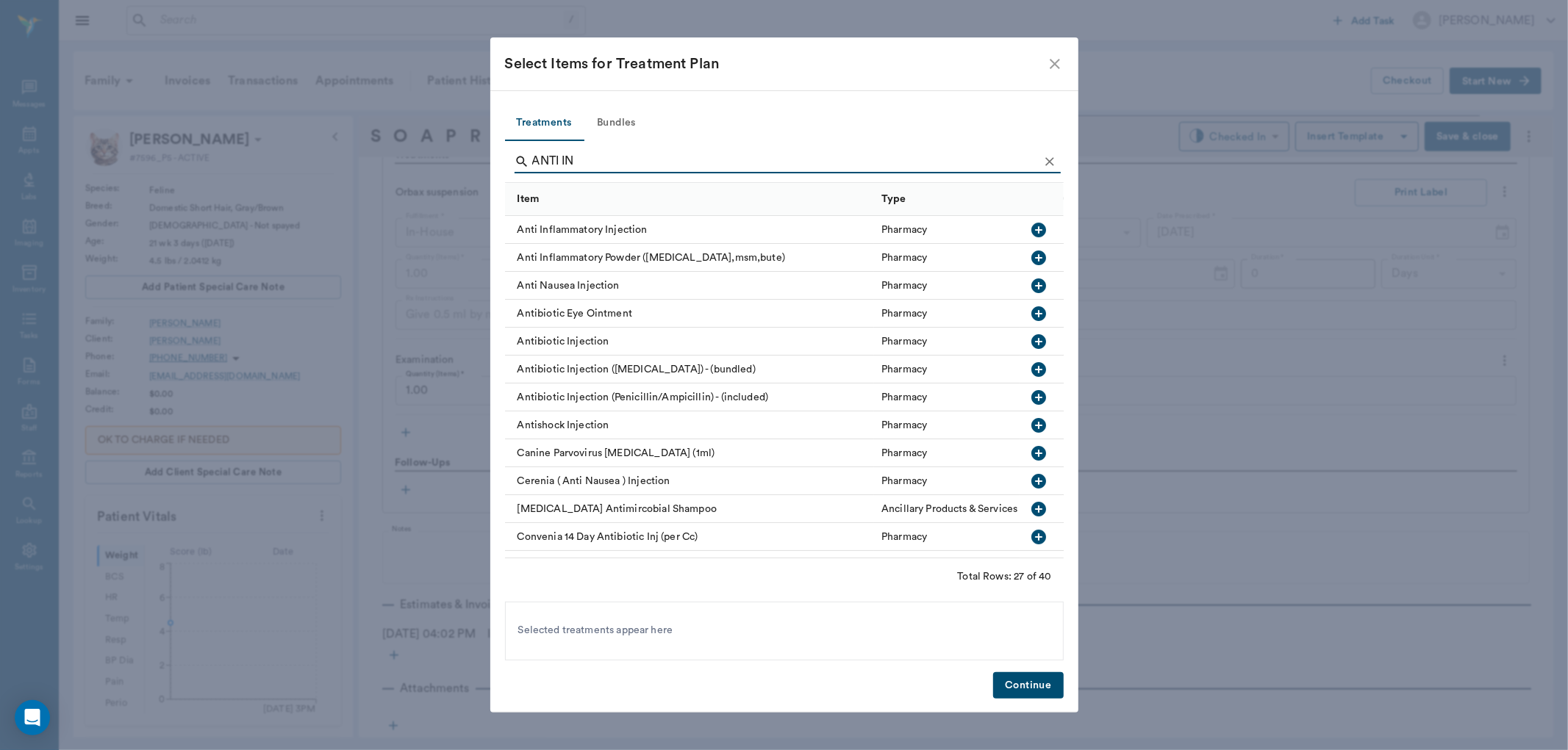
type input "ANTI IN"
click at [1032, 229] on icon "button" at bounding box center [1039, 231] width 15 height 15
click at [1030, 682] on button "Continue" at bounding box center [1028, 686] width 70 height 27
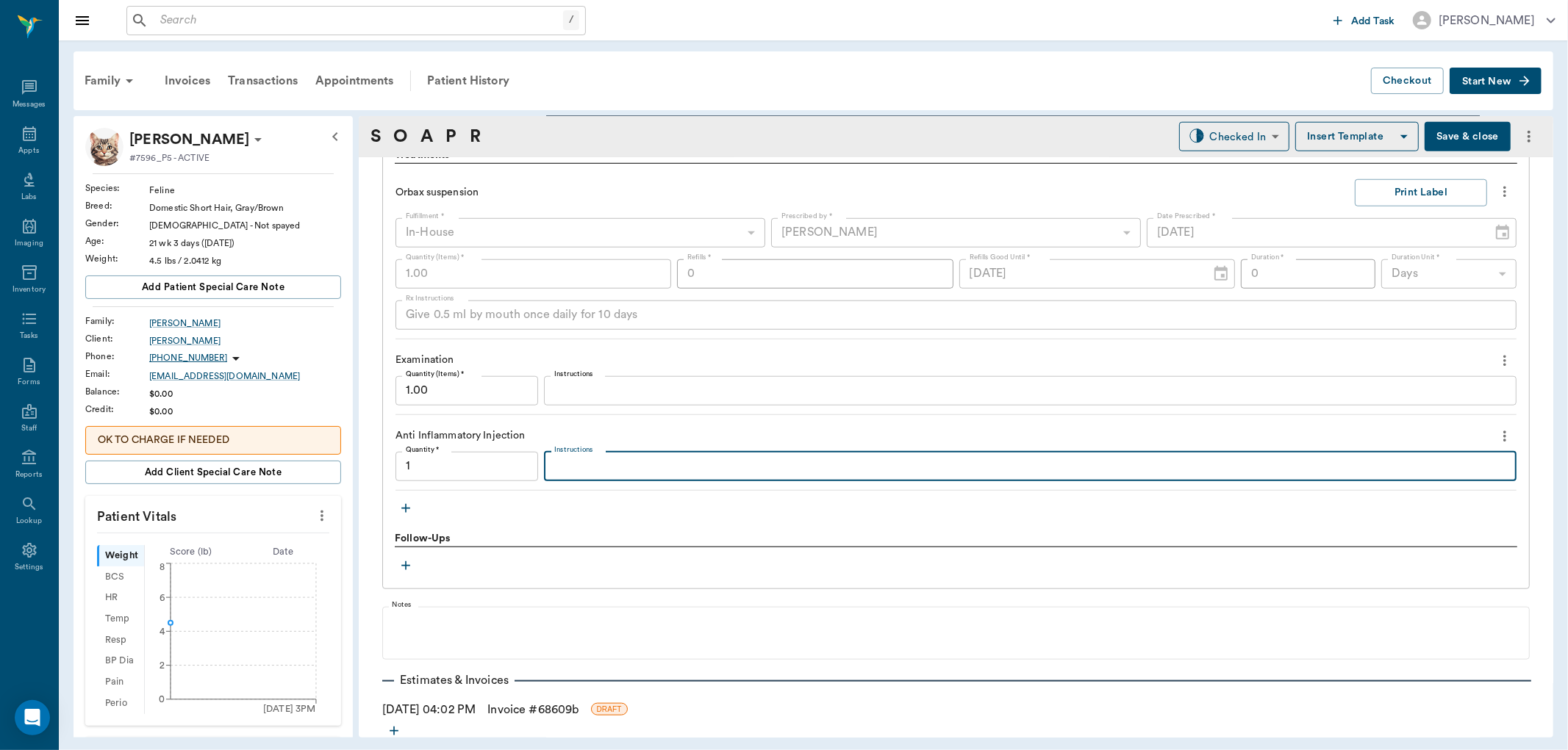
click at [569, 461] on textarea "Instructions" at bounding box center [1030, 467] width 952 height 17
type input "1.00"
type textarea "t"
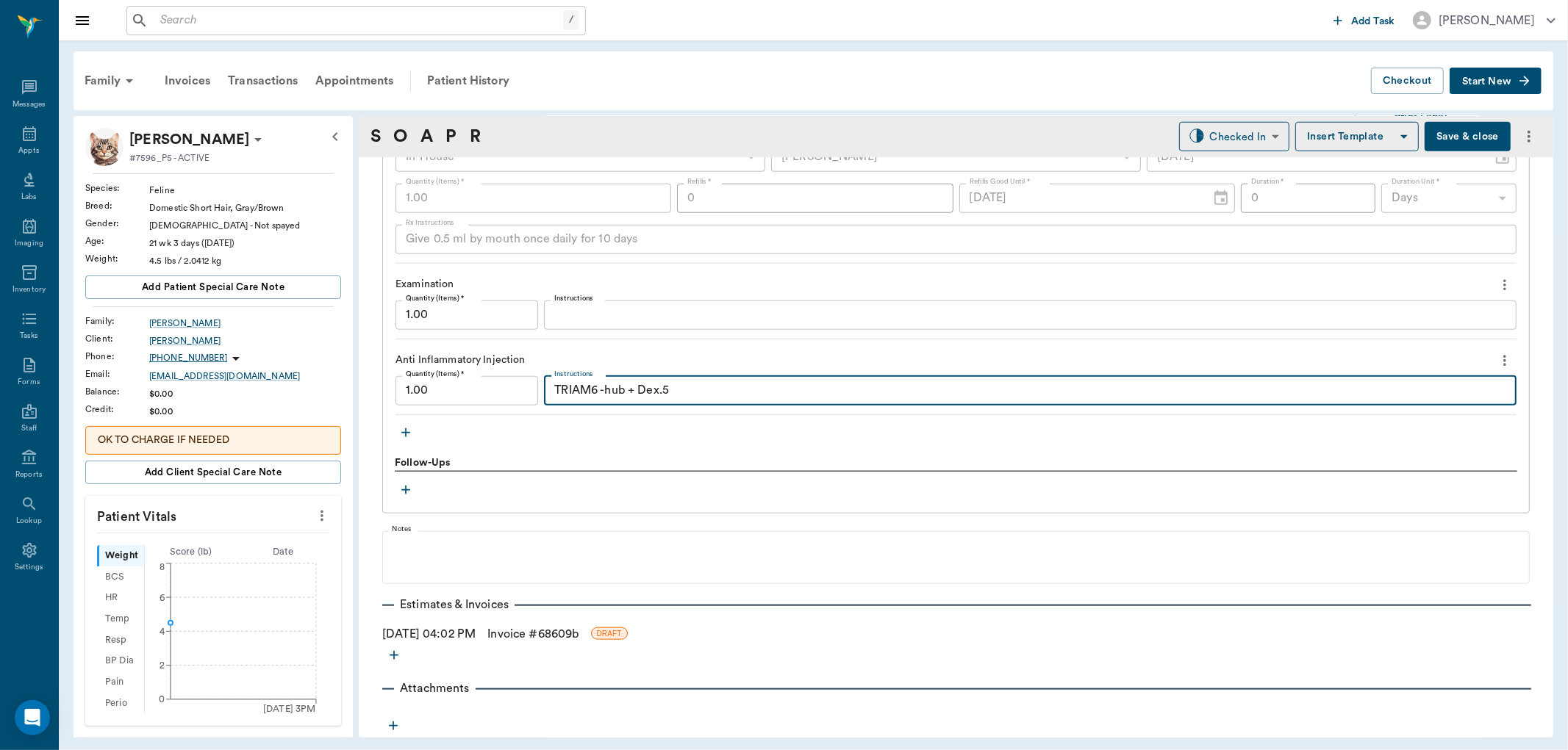
type textarea "TRIAM6 -hub + Dex.5"
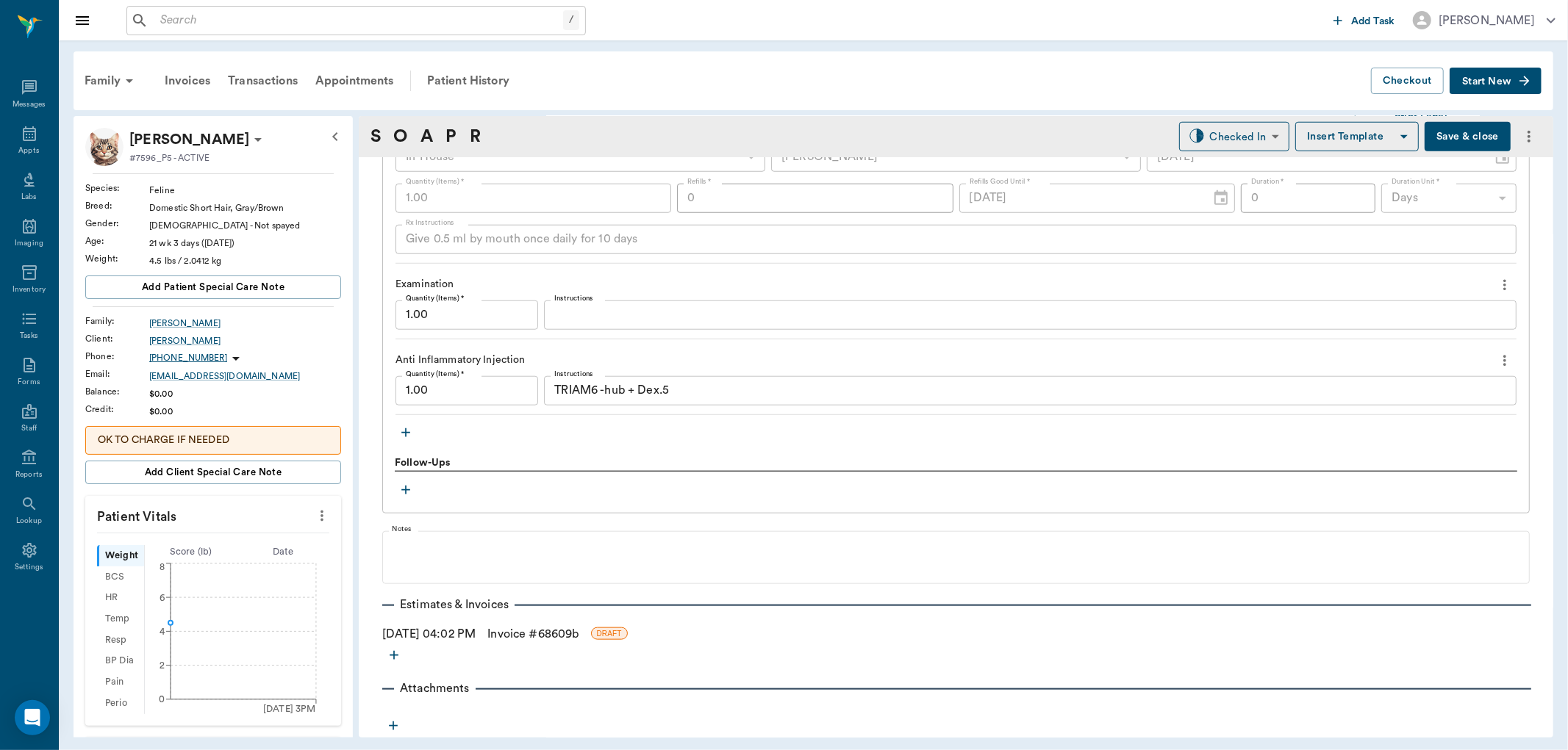
click at [523, 630] on link "Invoice # 68609b" at bounding box center [533, 634] width 91 height 18
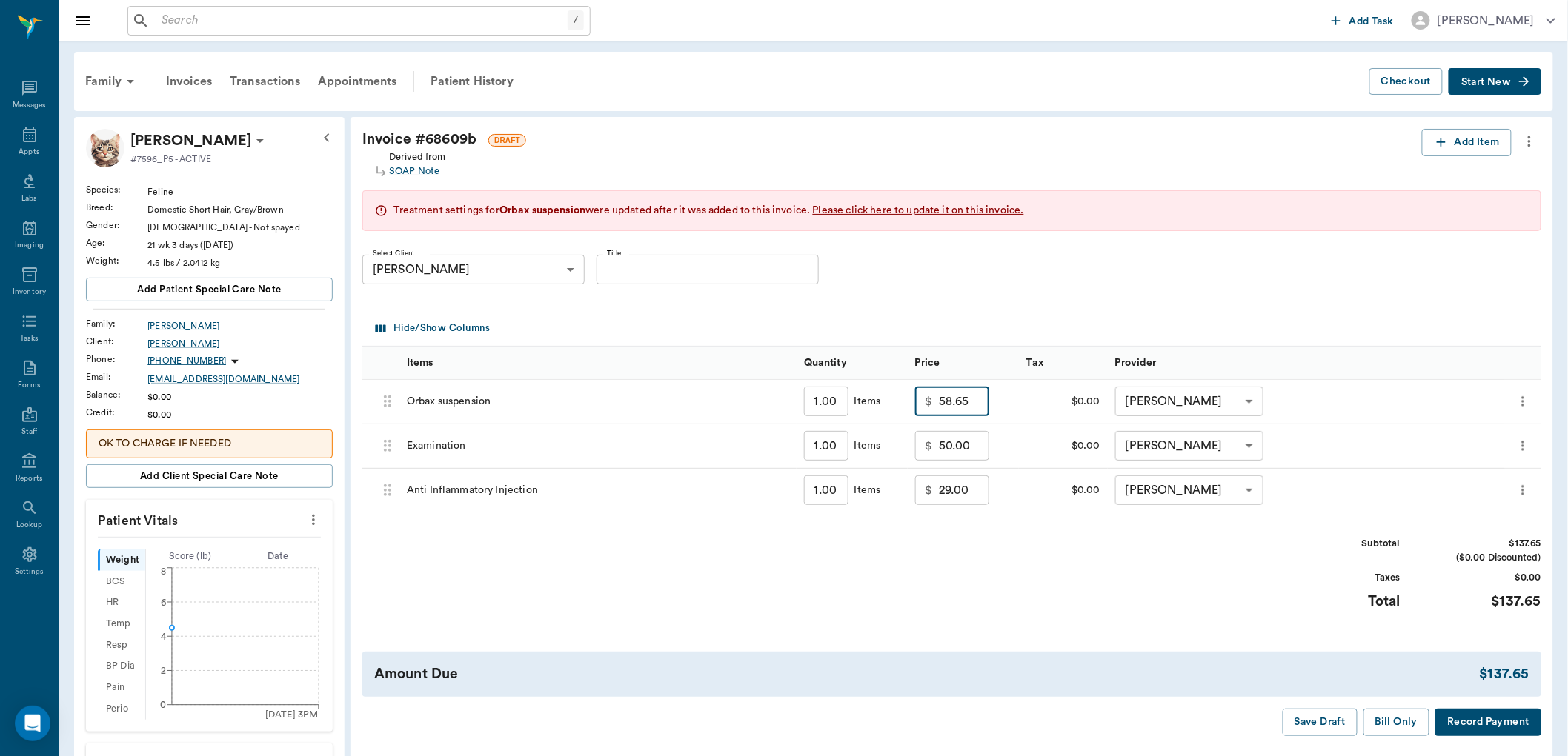
click at [968, 403] on input "58.65" at bounding box center [964, 401] width 50 height 29
type input "20.00"
click at [972, 492] on input "29.00" at bounding box center [964, 489] width 50 height 29
type input "20.00"
click at [1019, 539] on div "Subtotal $90.00 ($0.00 Discounted) Taxes $0.00 Total $90.00" at bounding box center [951, 582] width 1179 height 91
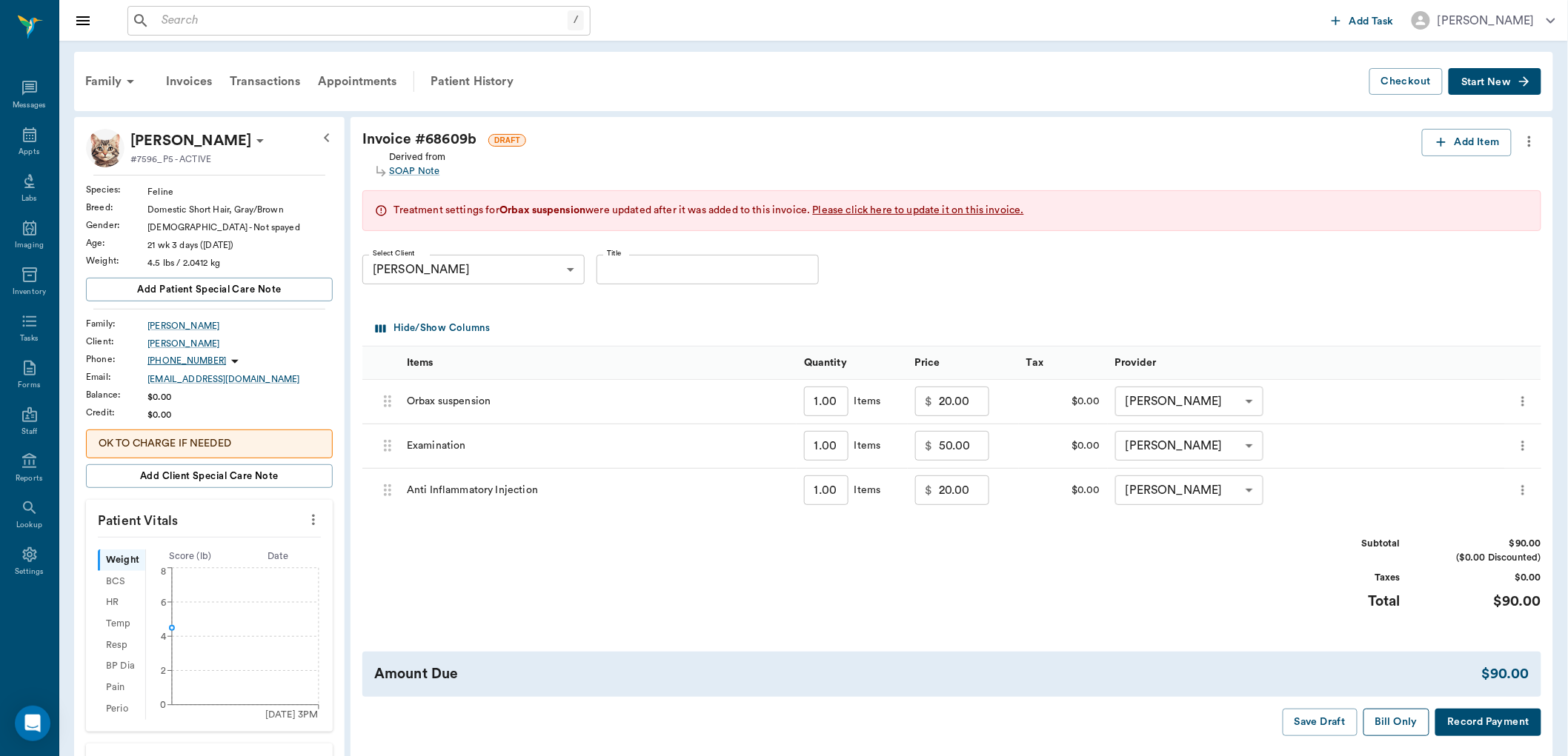
click at [1400, 726] on button "Bill Only" at bounding box center [1396, 722] width 66 height 28
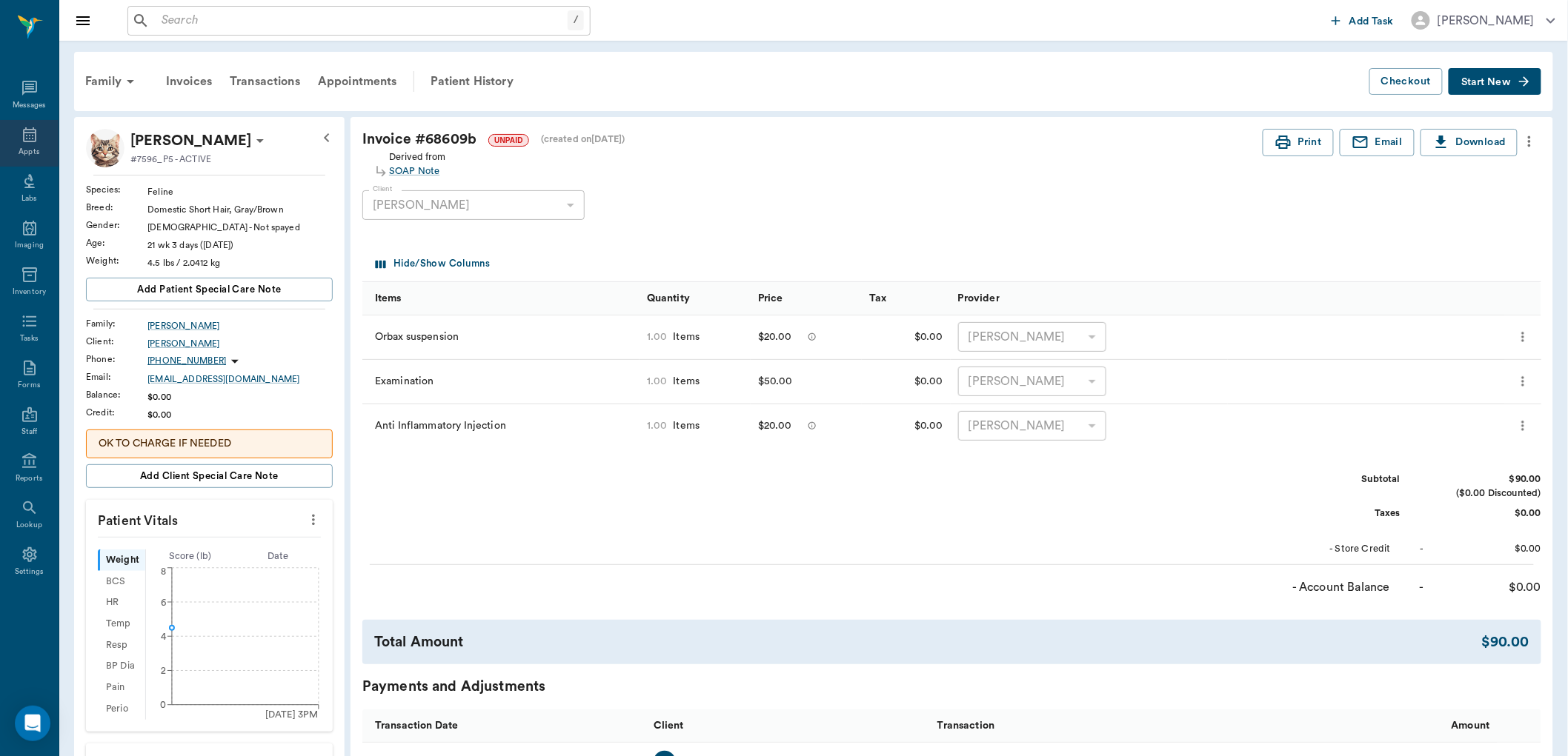
click at [28, 143] on icon at bounding box center [29, 135] width 18 height 18
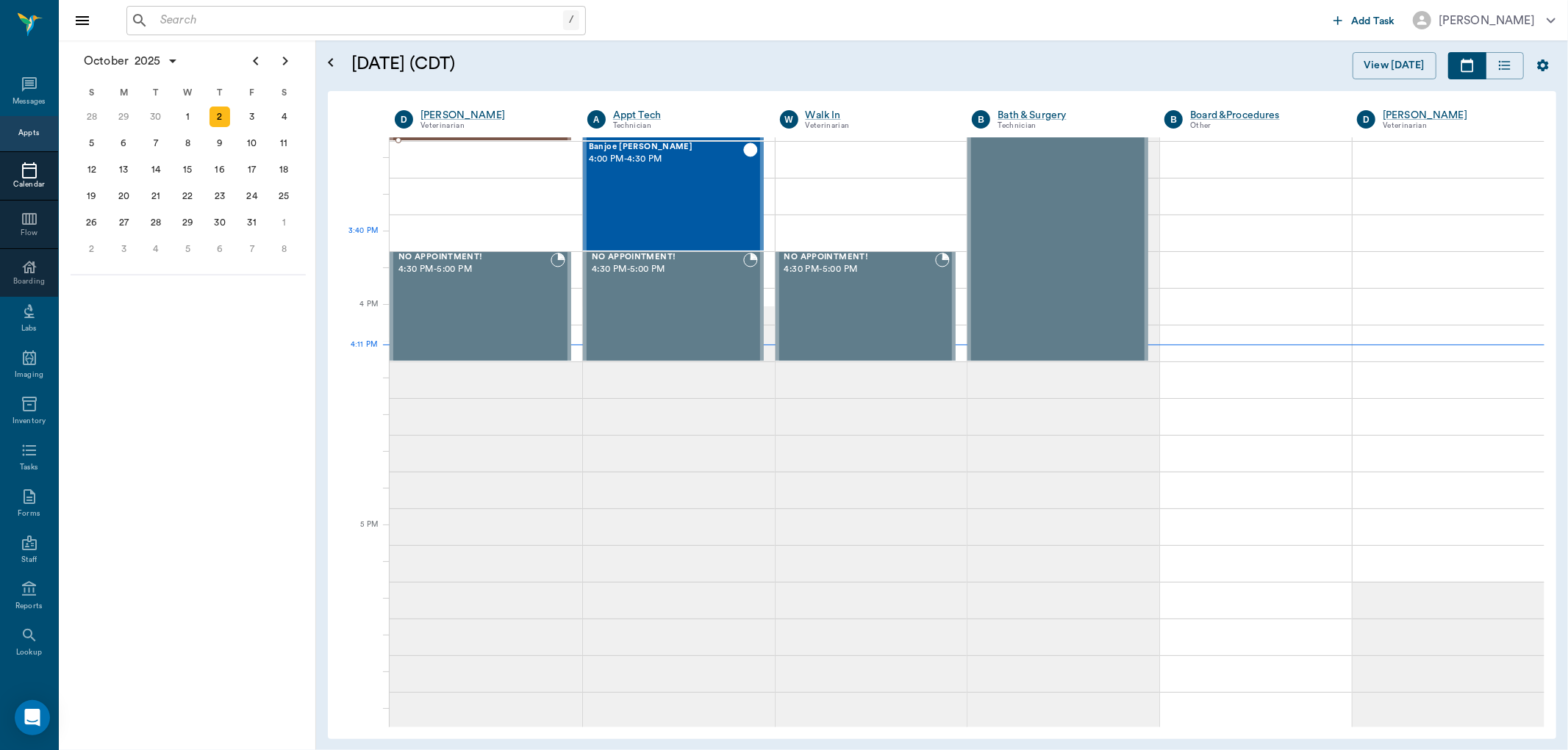
scroll to position [1603, 0]
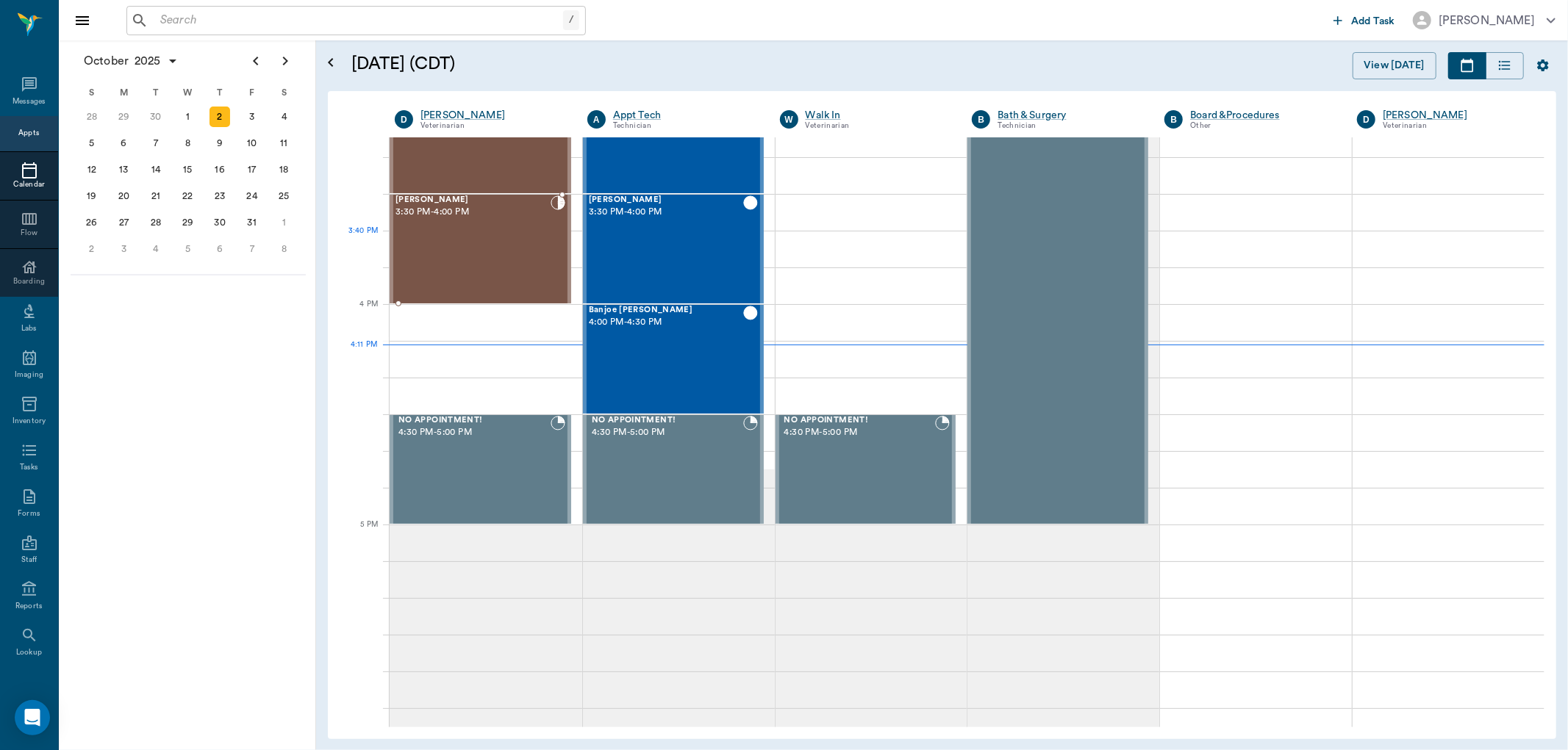
click at [494, 260] on div "Luci Whatley 3:30 PM - 4:00 PM" at bounding box center [472, 249] width 155 height 107
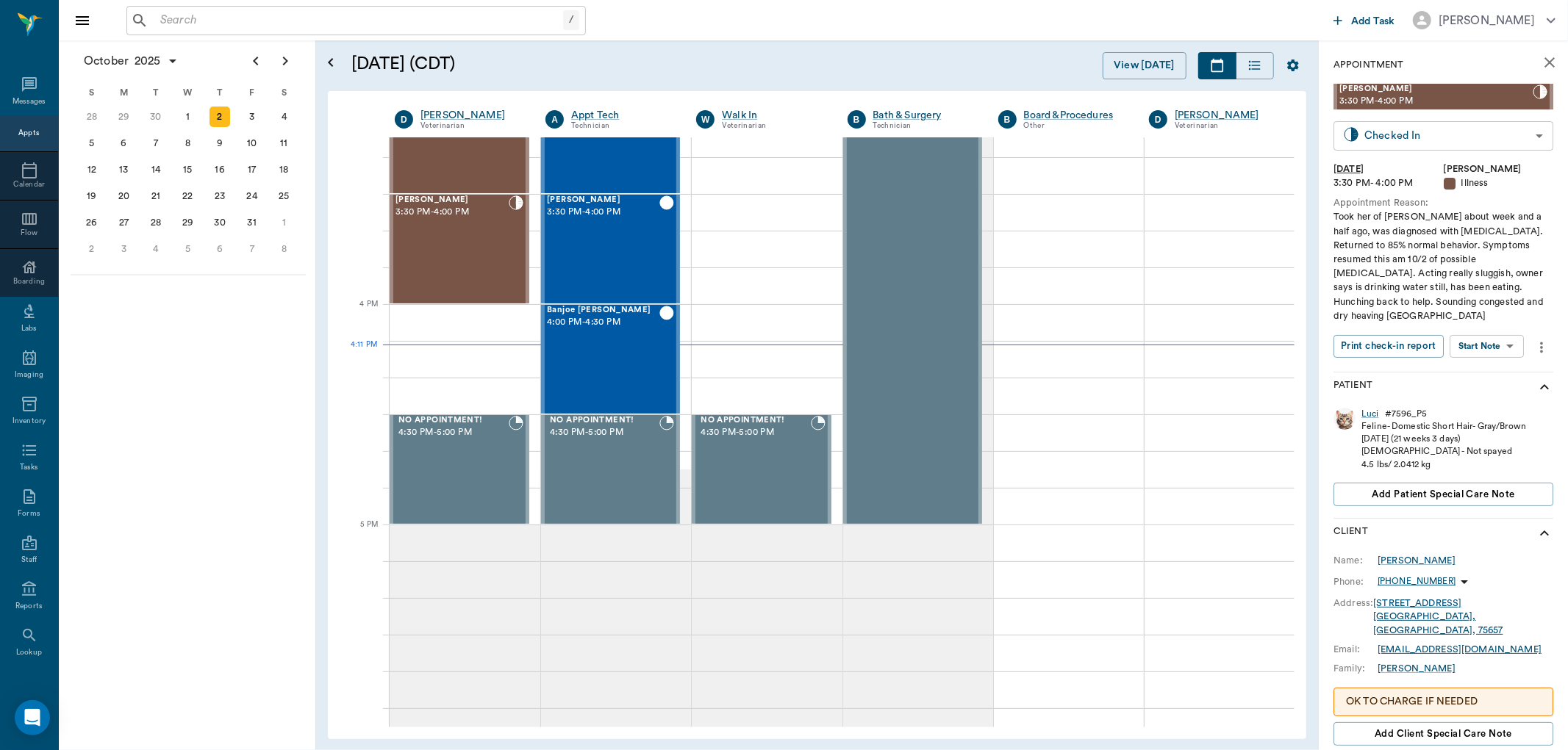
click at [1427, 133] on body "/ ​ Add Task Dr. Bert Ellsworth Nectar Messages Appts Calendar Flow Boarding La…" at bounding box center [784, 375] width 1568 height 750
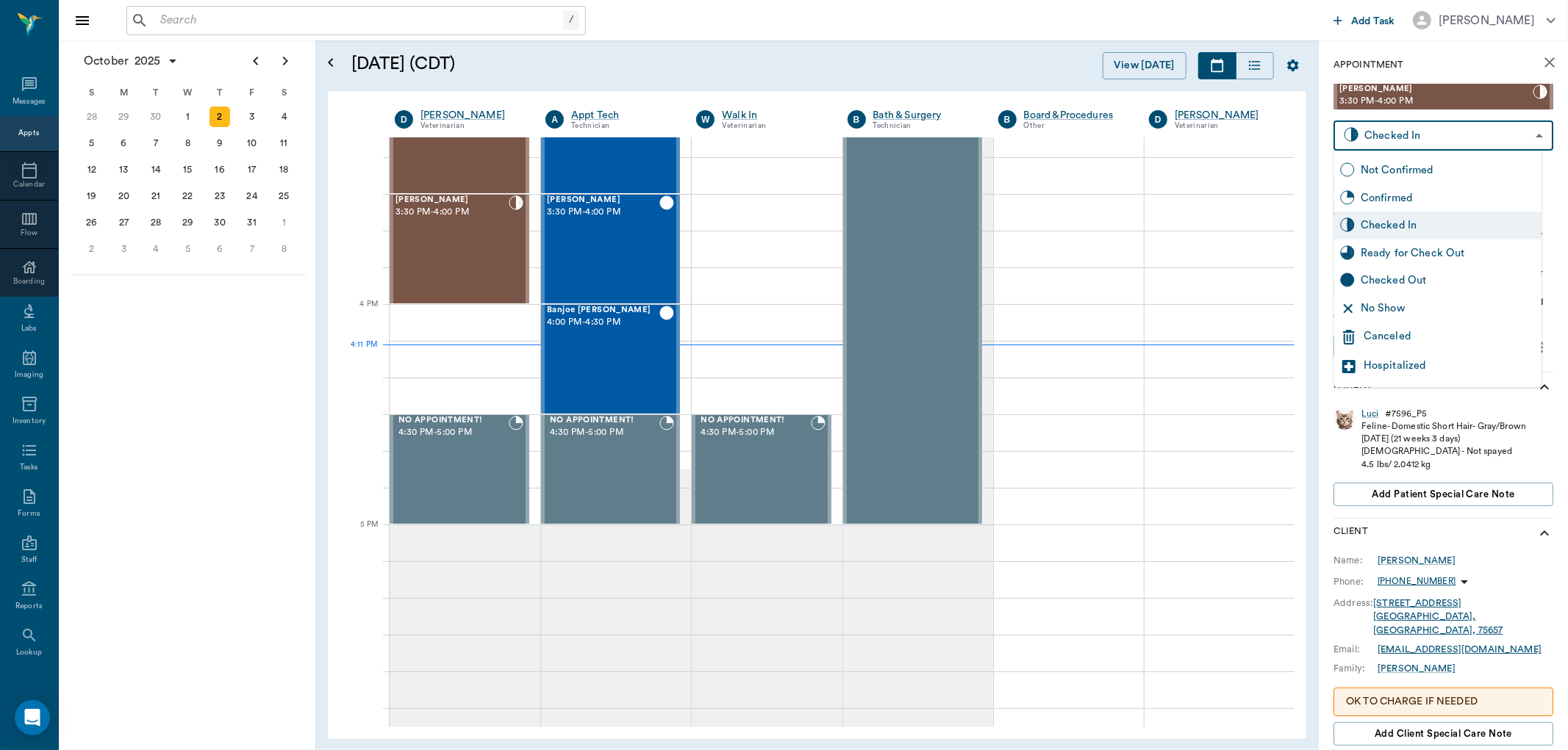
click at [1401, 250] on div "Ready for Check Out" at bounding box center [1448, 253] width 175 height 16
type input "READY_TO_CHECKOUT"
